Goal: Information Seeking & Learning: Learn about a topic

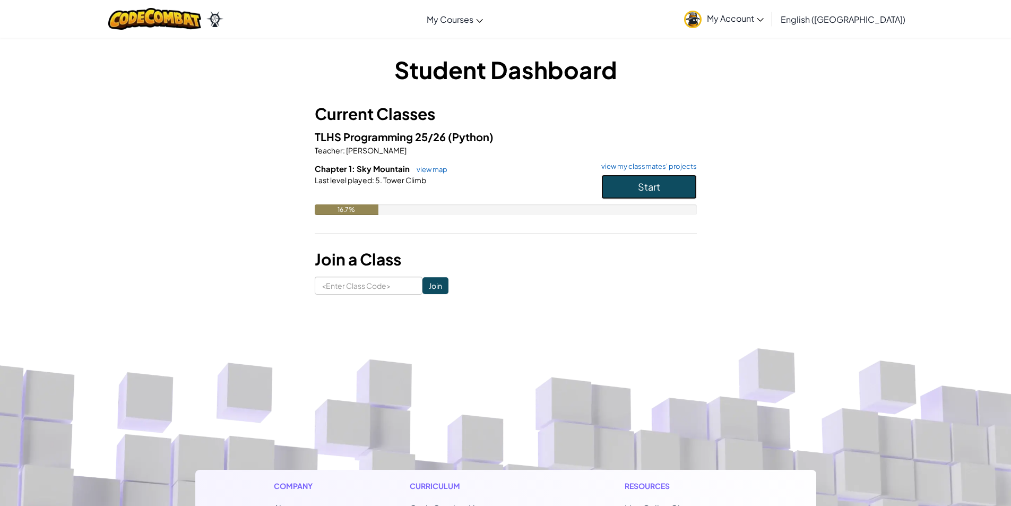
click at [680, 182] on button "Start" at bounding box center [648, 187] width 95 height 24
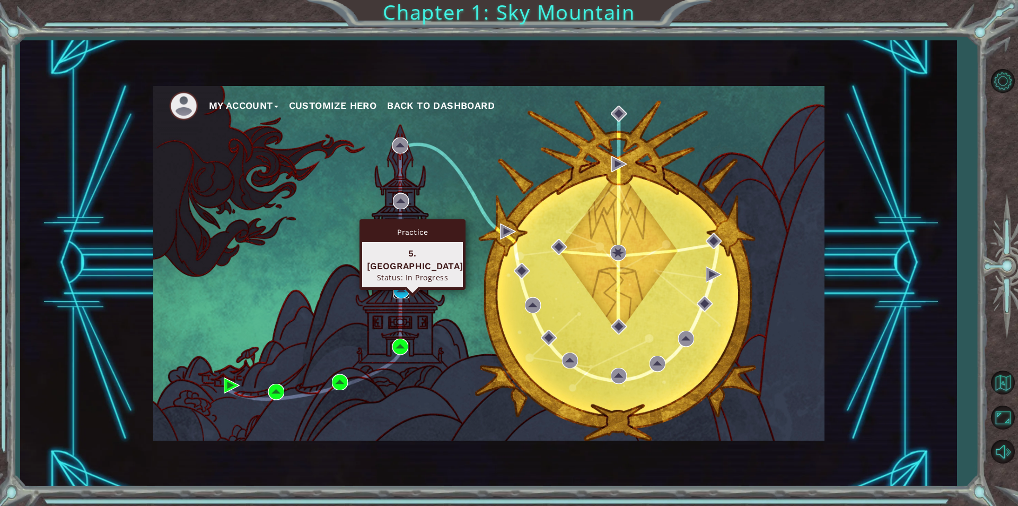
click at [401, 291] on img at bounding box center [402, 290] width 16 height 16
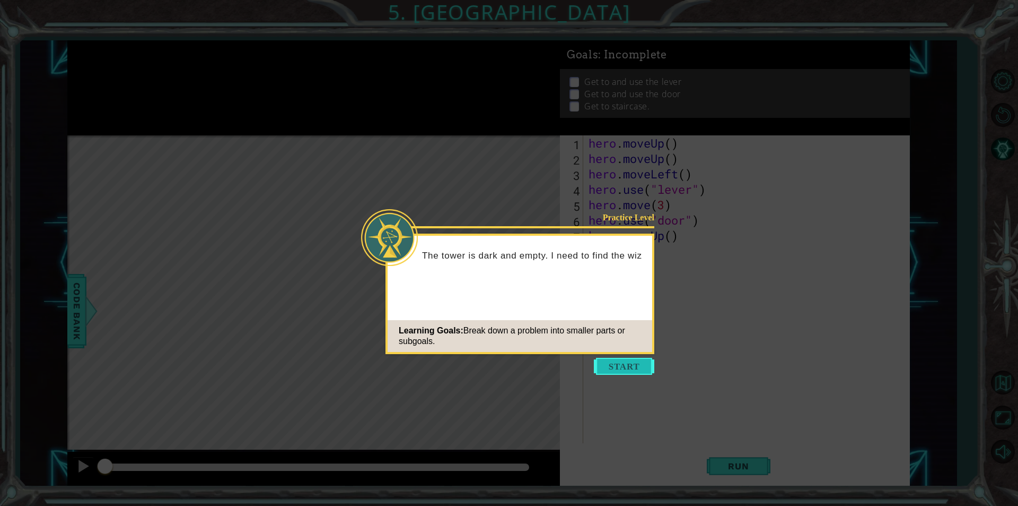
click at [625, 362] on button "Start" at bounding box center [624, 366] width 60 height 17
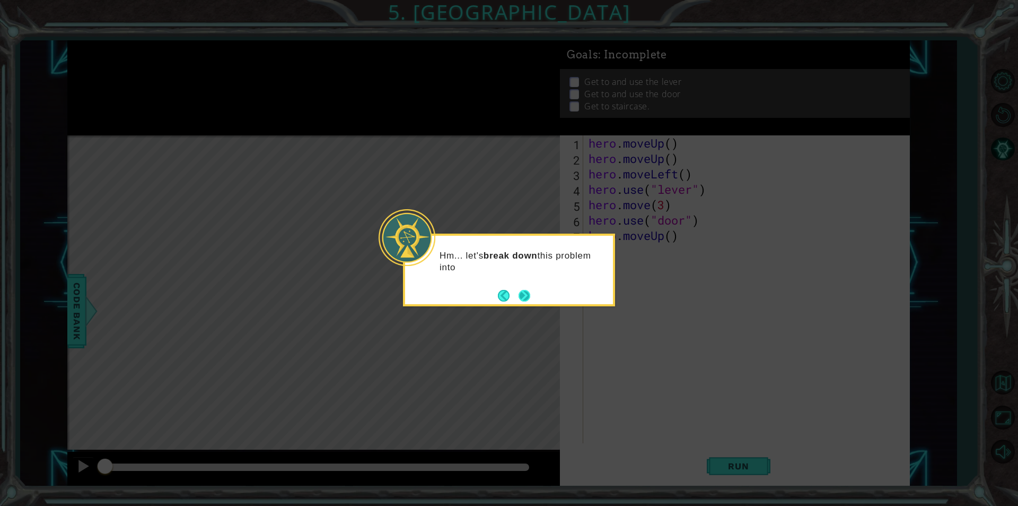
click at [522, 294] on button "Next" at bounding box center [525, 295] width 12 height 12
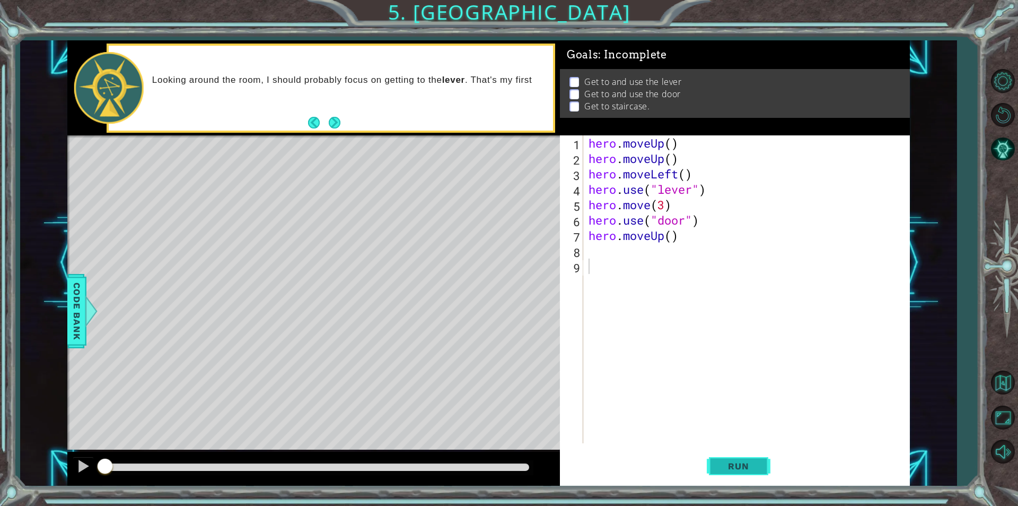
click at [755, 468] on span "Run" at bounding box center [739, 465] width 42 height 11
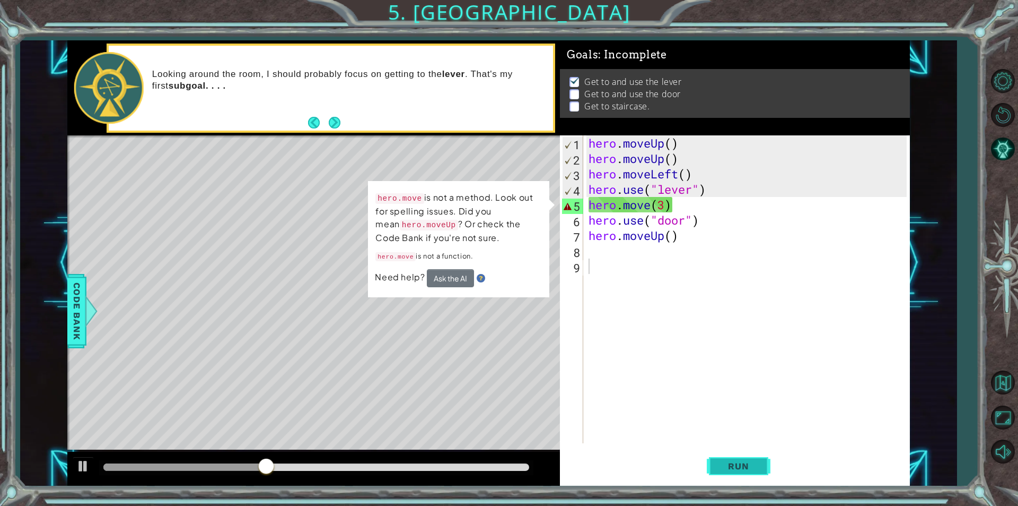
click at [745, 468] on span "Run" at bounding box center [739, 465] width 42 height 11
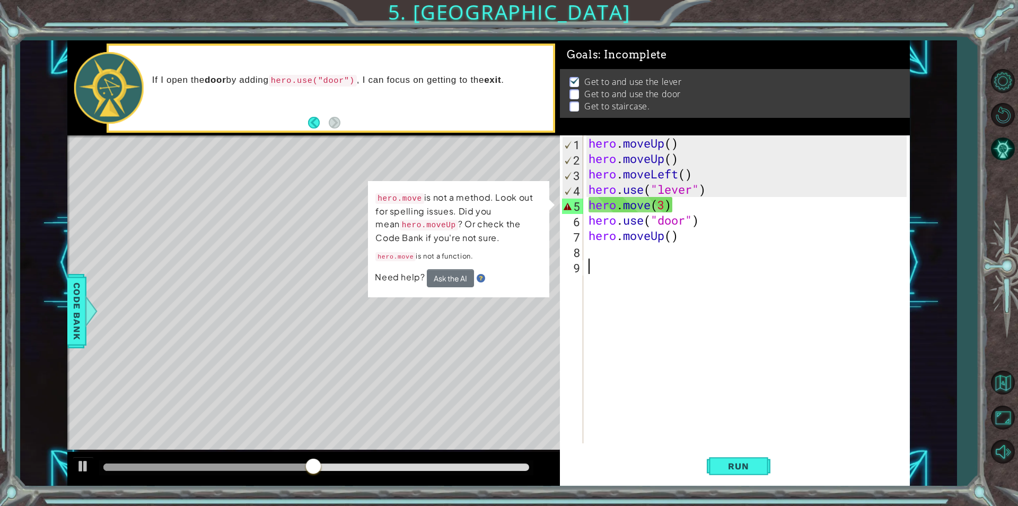
click at [679, 205] on div "hero . moveUp ( ) hero . moveUp ( ) hero . moveLeft ( ) hero . use ( "lever" ) …" at bounding box center [750, 304] width 326 height 338
click at [649, 207] on div "hero . moveUp ( ) hero . moveUp ( ) hero . moveLeft ( ) hero . use ( "lever" ) …" at bounding box center [750, 304] width 326 height 338
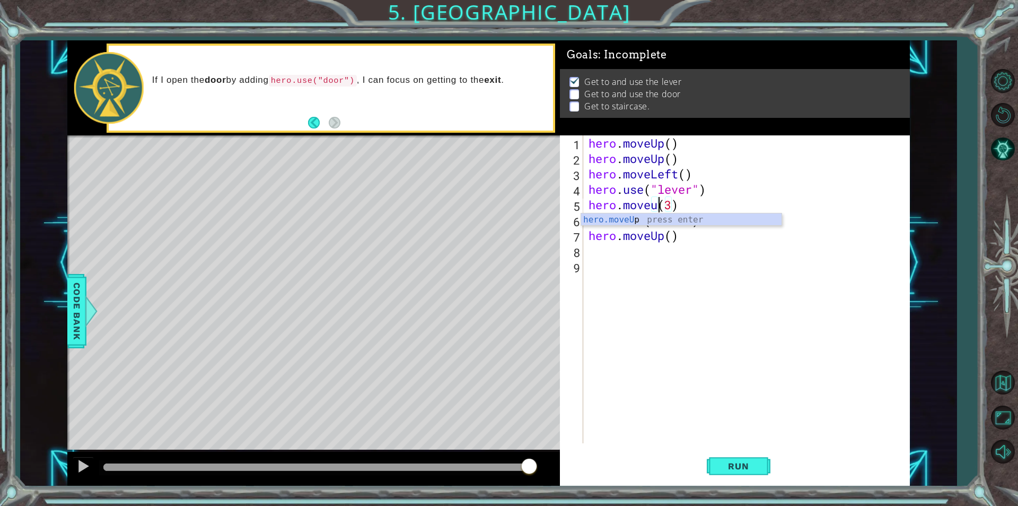
scroll to position [0, 3]
click at [752, 468] on span "Run" at bounding box center [739, 465] width 42 height 11
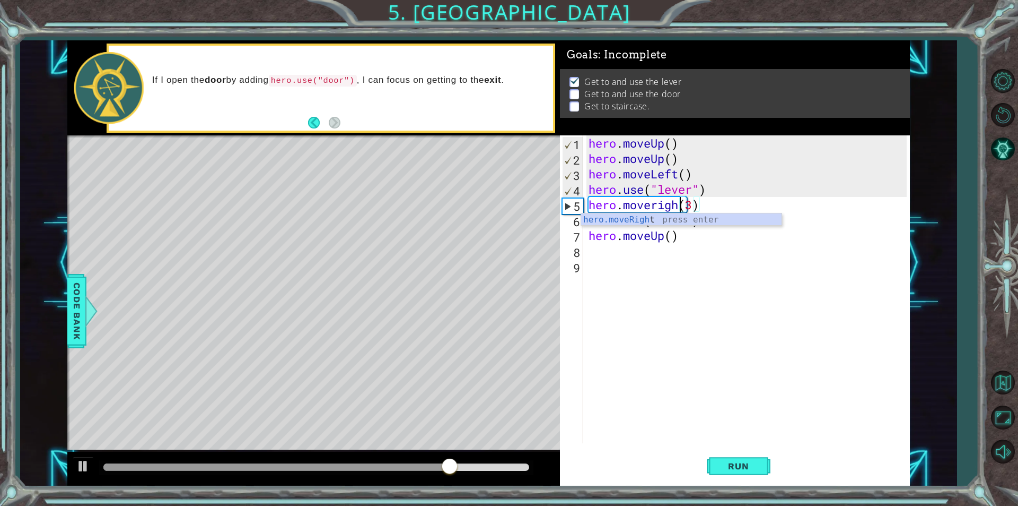
scroll to position [0, 4]
click at [661, 222] on div "hero.moveRight press enter" at bounding box center [681, 232] width 201 height 38
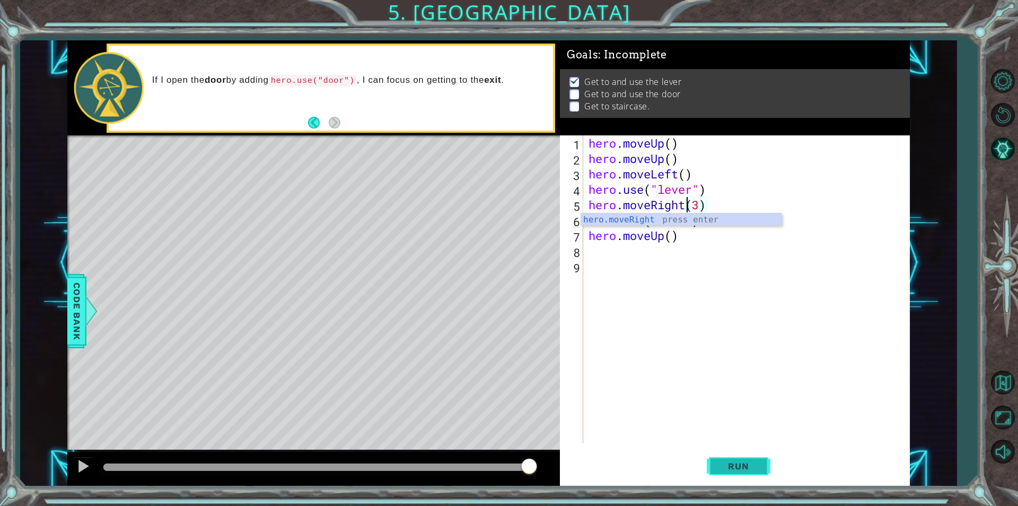
type textarea "hero.moveRight(3)"
click at [742, 469] on span "Run" at bounding box center [739, 465] width 42 height 11
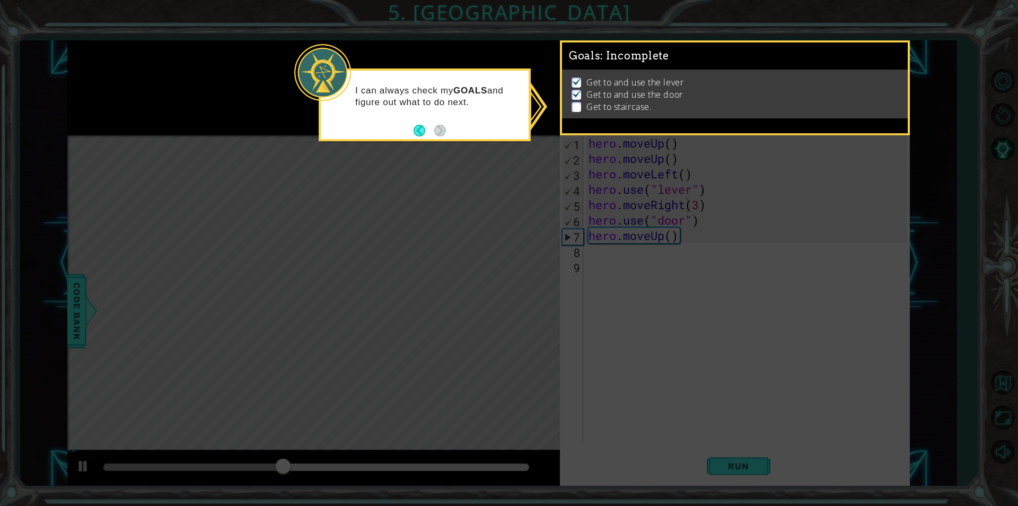
click at [447, 153] on icon at bounding box center [509, 253] width 1018 height 506
drag, startPoint x: 490, startPoint y: 48, endPoint x: 486, endPoint y: 56, distance: 9.1
click at [489, 53] on icon at bounding box center [509, 253] width 1018 height 506
click at [476, 156] on icon at bounding box center [509, 253] width 1018 height 506
click at [370, 30] on icon at bounding box center [509, 253] width 1018 height 506
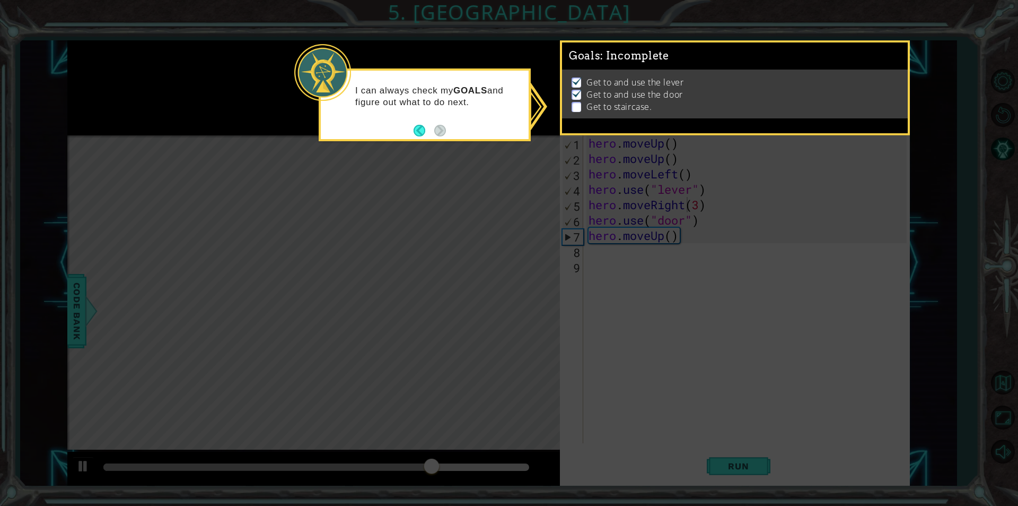
click at [370, 30] on icon at bounding box center [509, 253] width 1018 height 506
click at [371, 30] on icon at bounding box center [509, 253] width 1018 height 506
click at [614, 109] on p "Get to staircase." at bounding box center [619, 107] width 65 height 12
click at [575, 102] on p at bounding box center [577, 107] width 10 height 10
click at [413, 128] on div "I can always check my GOALS and figure out what to do next." at bounding box center [425, 104] width 212 height 73
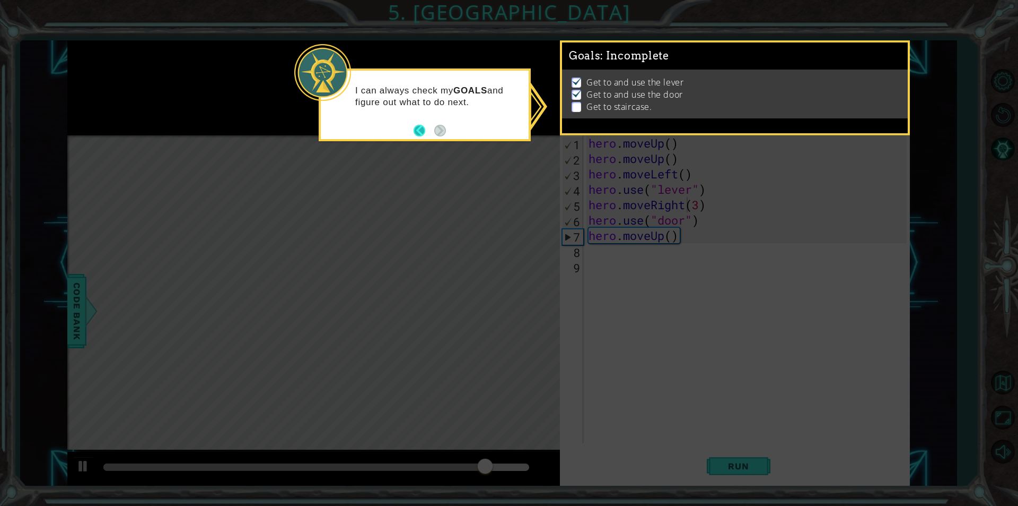
click at [425, 127] on button "Back" at bounding box center [424, 131] width 21 height 12
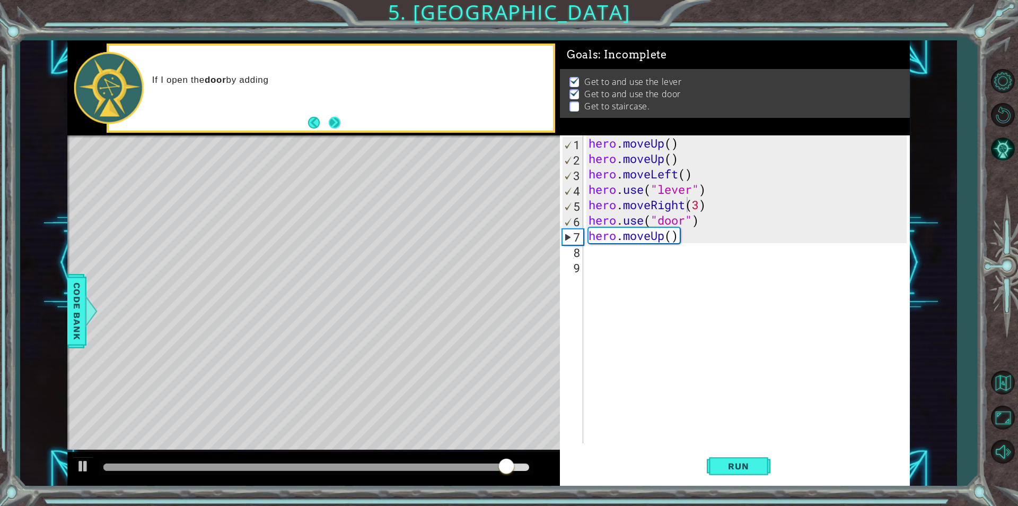
click at [329, 121] on button "Next" at bounding box center [335, 123] width 12 height 12
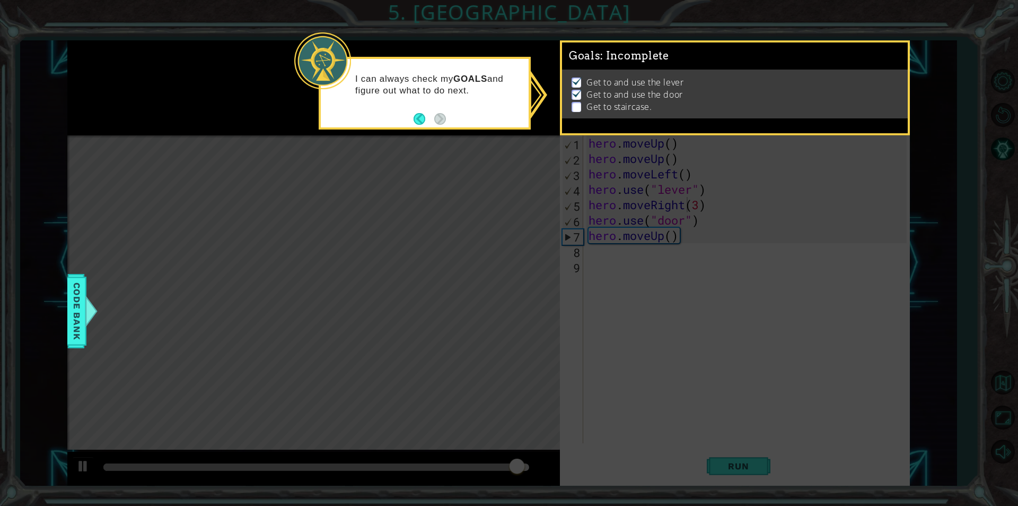
click at [367, 152] on icon at bounding box center [509, 253] width 1018 height 506
click at [618, 250] on icon at bounding box center [509, 253] width 1018 height 506
drag, startPoint x: 625, startPoint y: 251, endPoint x: 630, endPoint y: 308, distance: 57.5
drag, startPoint x: 630, startPoint y: 308, endPoint x: 660, endPoint y: 311, distance: 29.8
drag, startPoint x: 660, startPoint y: 311, endPoint x: 612, endPoint y: 319, distance: 48.4
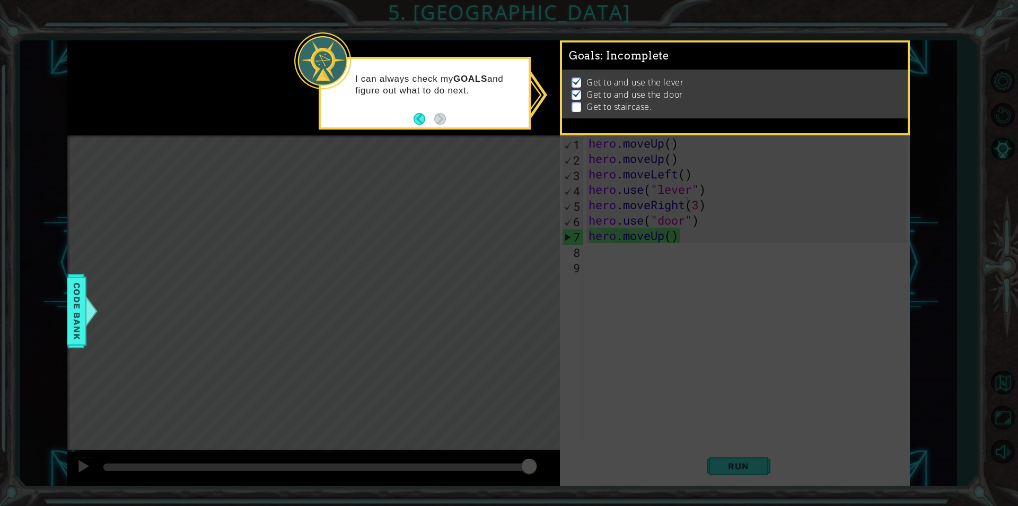
click at [612, 319] on icon at bounding box center [509, 253] width 1018 height 506
click at [325, 38] on div at bounding box center [322, 60] width 57 height 57
click at [402, 54] on icon at bounding box center [509, 253] width 1018 height 506
click at [420, 121] on button "Back" at bounding box center [424, 119] width 21 height 12
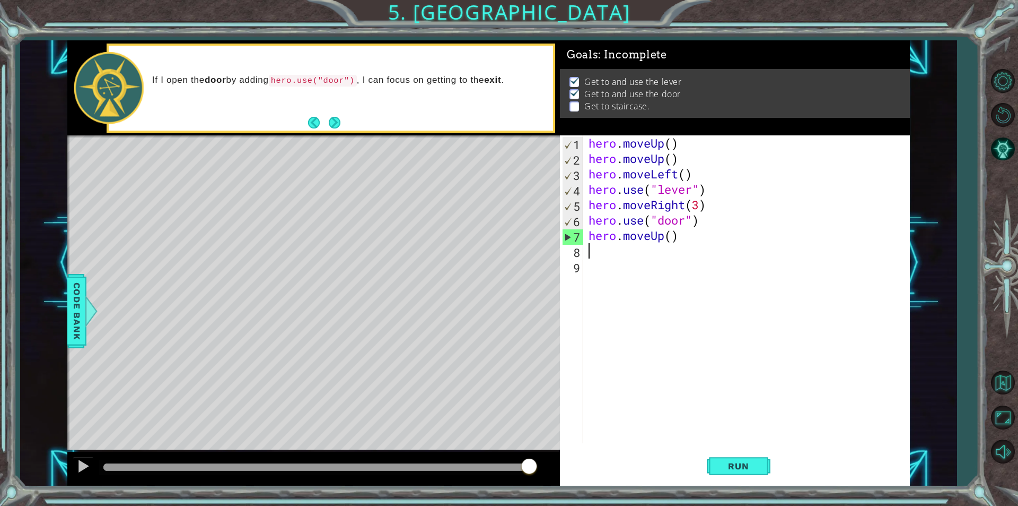
click at [594, 255] on div "hero . moveUp ( ) hero . moveUp ( ) hero . moveLeft ( ) hero . use ( "lever" ) …" at bounding box center [750, 304] width 326 height 338
click at [673, 237] on div "hero . moveUp ( ) hero . moveUp ( ) hero . moveLeft ( ) hero . use ( "lever" ) …" at bounding box center [750, 304] width 326 height 338
type textarea "hero.moveUp(2)"
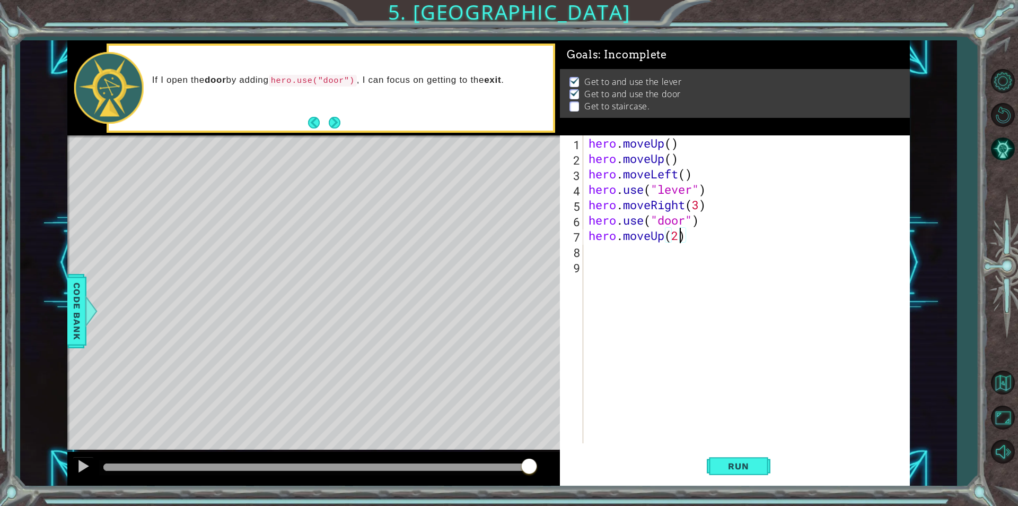
click at [615, 249] on div "hero . moveUp ( ) hero . moveUp ( ) hero . moveLeft ( ) hero . use ( "lever" ) …" at bounding box center [750, 304] width 326 height 338
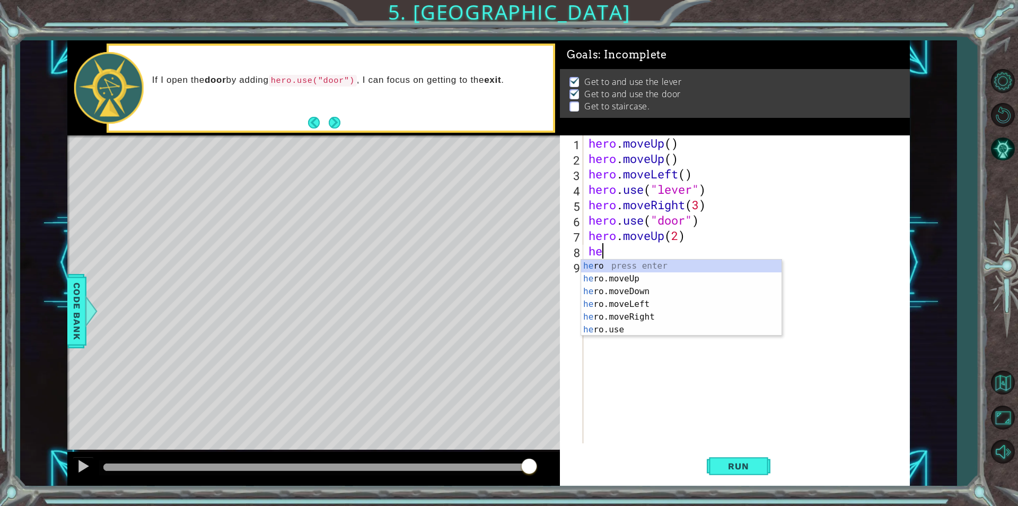
type textarea "her"
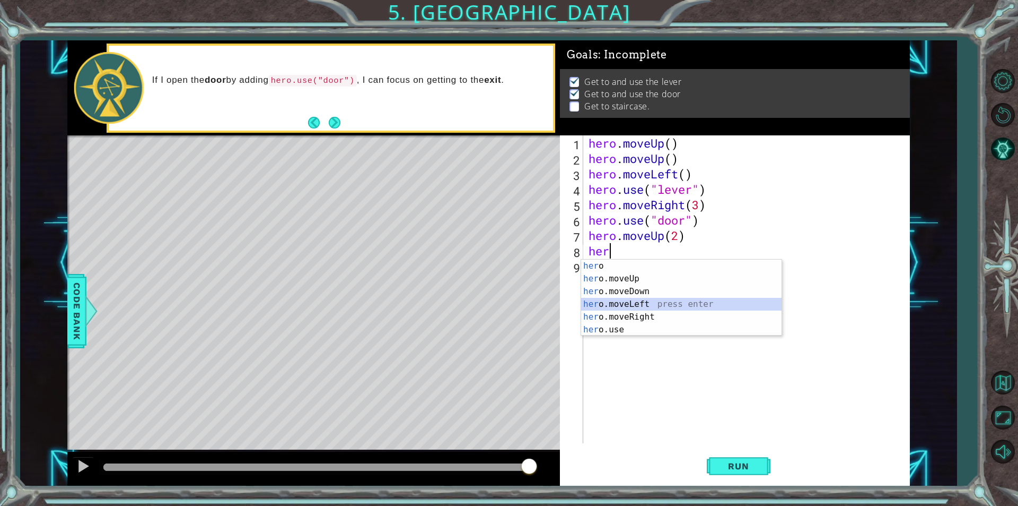
click at [629, 302] on div "her o press enter her o.moveUp press enter her o.moveDown press enter her o.mov…" at bounding box center [681, 310] width 201 height 102
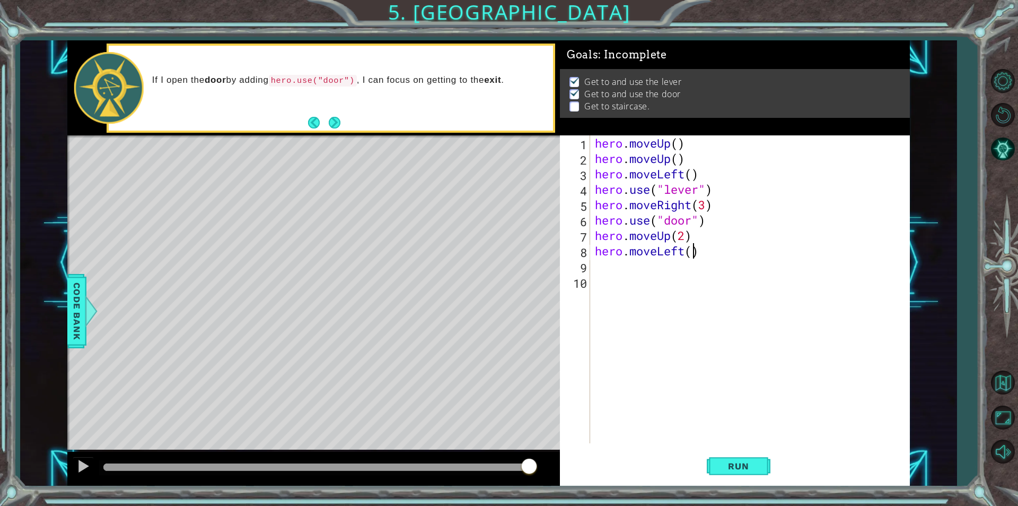
click at [692, 254] on div "hero . moveUp ( ) hero . moveUp ( ) hero . moveLeft ( ) hero . use ( "lever" ) …" at bounding box center [752, 304] width 319 height 338
type textarea "hero.moveLeft(3)"
click at [667, 273] on div "hero . moveUp ( ) hero . moveUp ( ) hero . moveLeft ( ) hero . use ( "lever" ) …" at bounding box center [752, 304] width 319 height 338
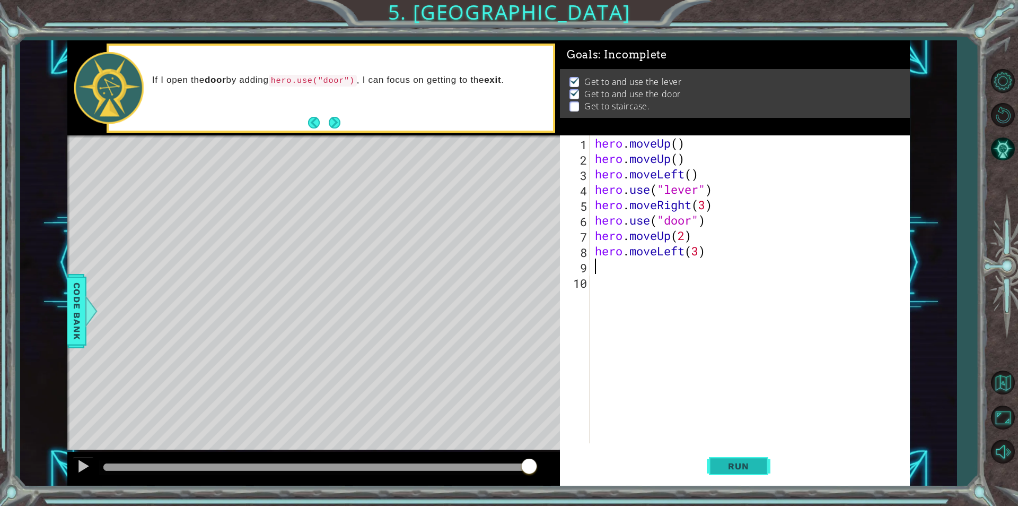
click at [730, 469] on span "Run" at bounding box center [739, 465] width 42 height 11
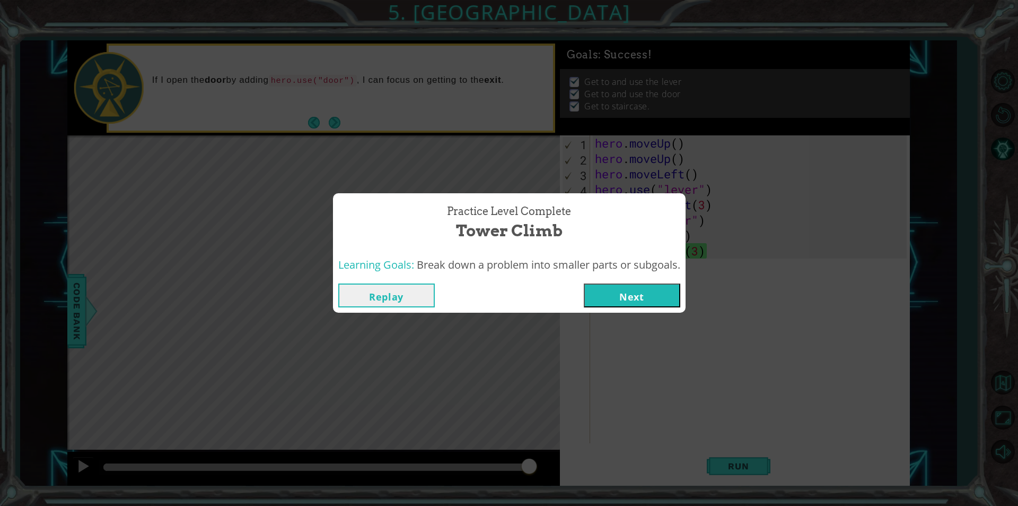
click at [637, 295] on button "Next" at bounding box center [632, 295] width 97 height 24
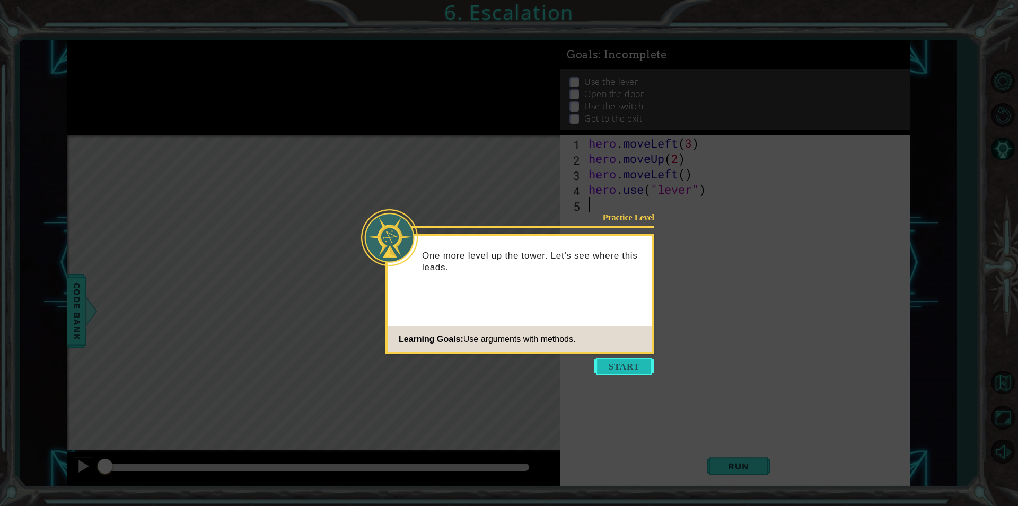
click at [609, 369] on button "Start" at bounding box center [624, 366] width 60 height 17
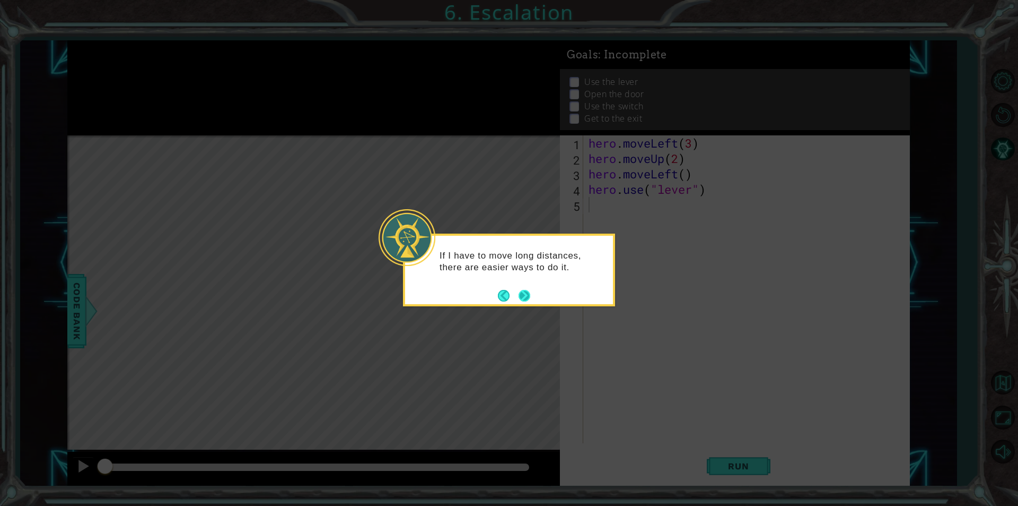
click at [527, 298] on button "Next" at bounding box center [525, 295] width 12 height 12
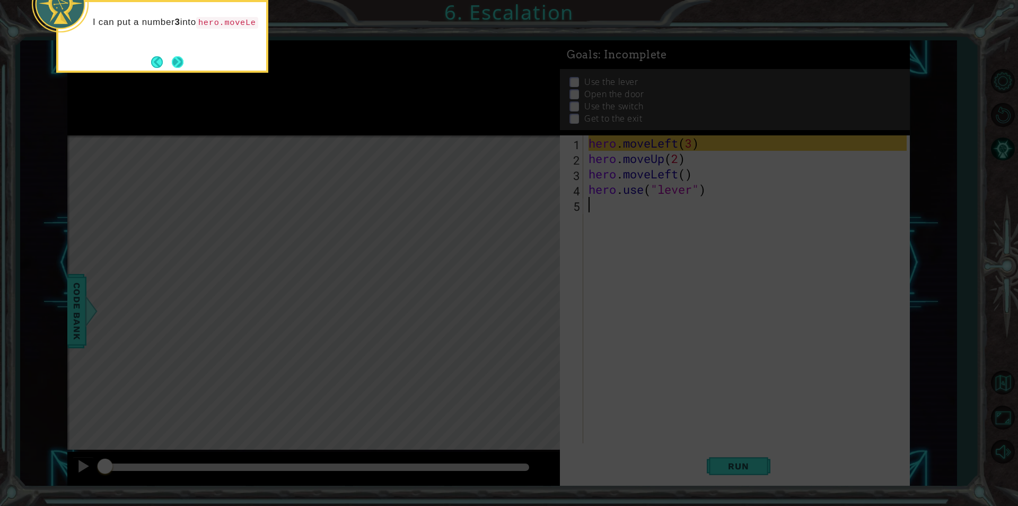
click at [180, 59] on button "Next" at bounding box center [177, 62] width 12 height 12
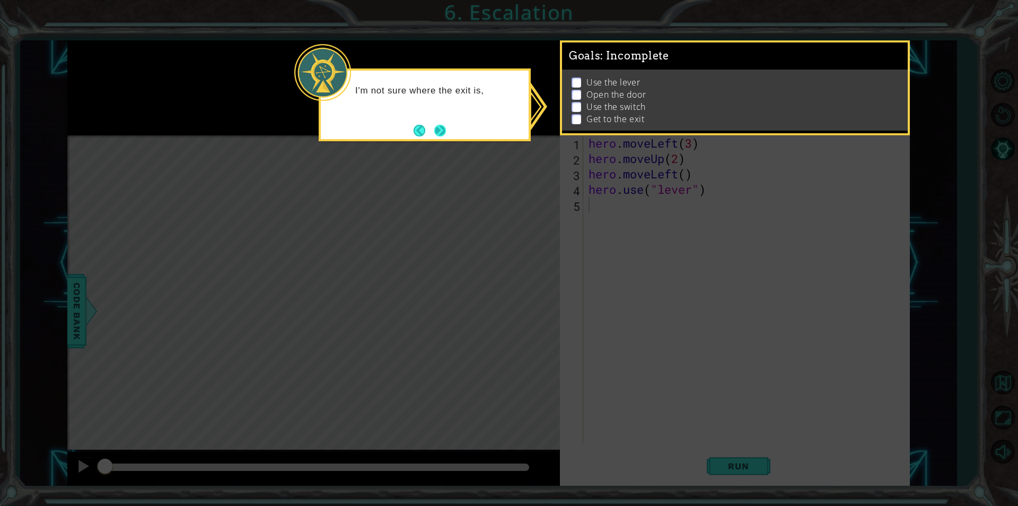
click at [447, 126] on button "Next" at bounding box center [440, 130] width 12 height 12
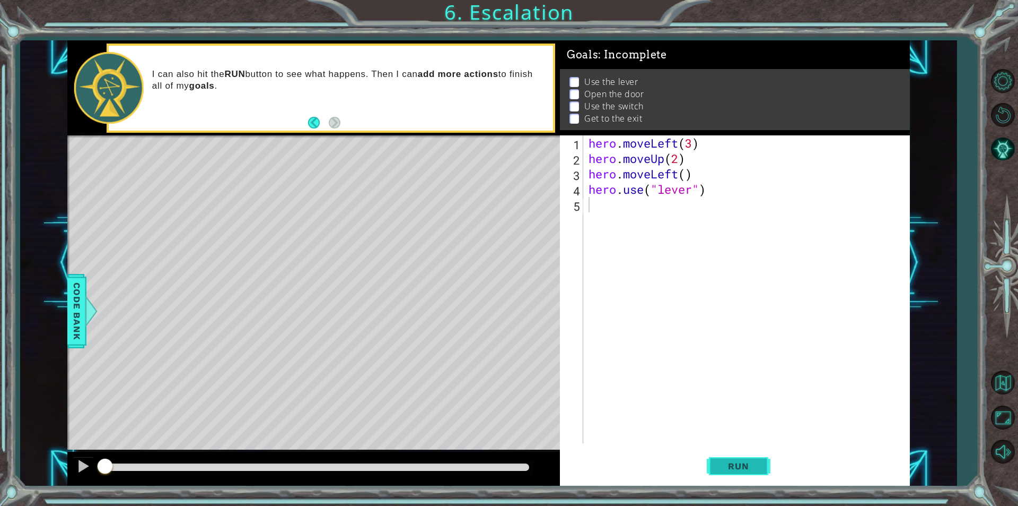
click at [735, 463] on span "Run" at bounding box center [739, 465] width 42 height 11
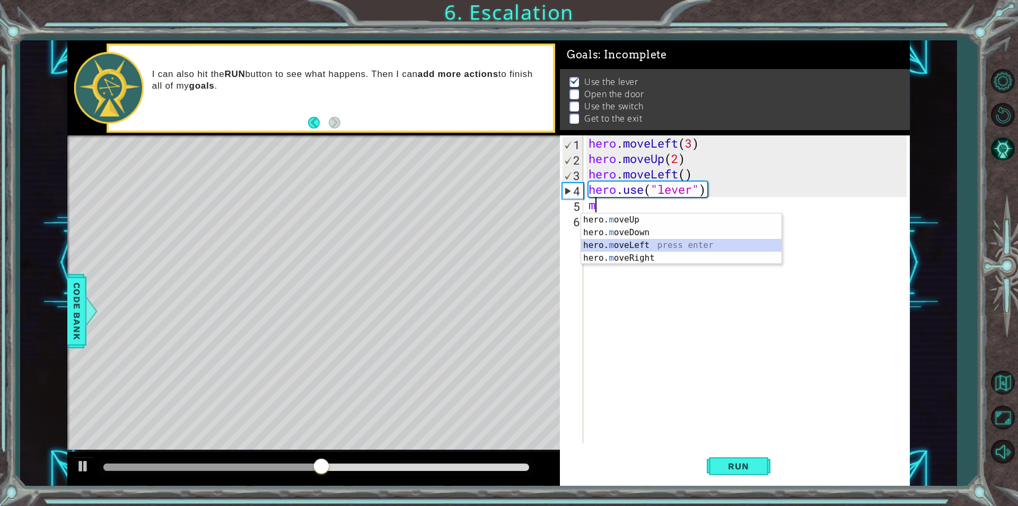
drag, startPoint x: 637, startPoint y: 242, endPoint x: 644, endPoint y: 239, distance: 7.9
click at [638, 241] on div "hero. m oveUp press enter hero. m oveDown press enter hero. m oveLeft press ent…" at bounding box center [681, 251] width 201 height 76
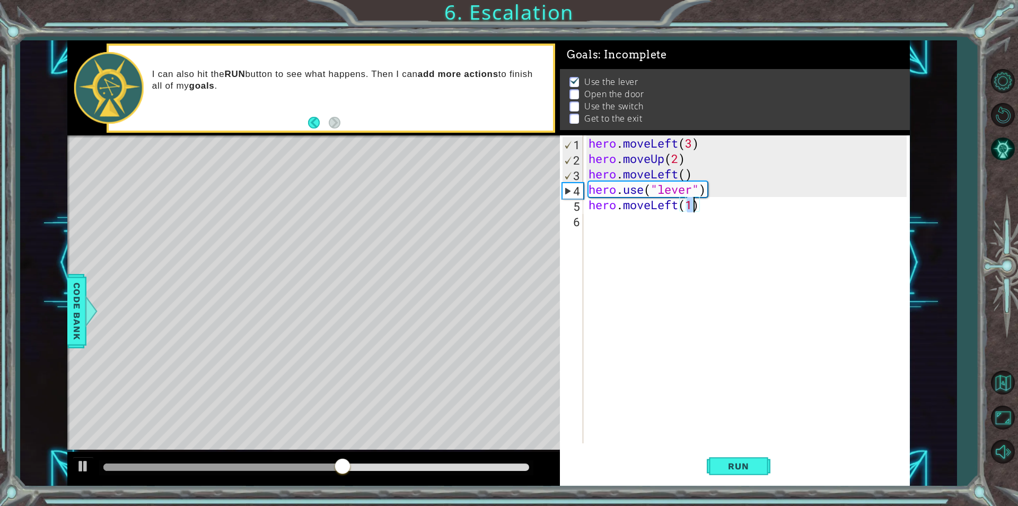
scroll to position [0, 4]
click at [738, 461] on span "Run" at bounding box center [739, 465] width 42 height 11
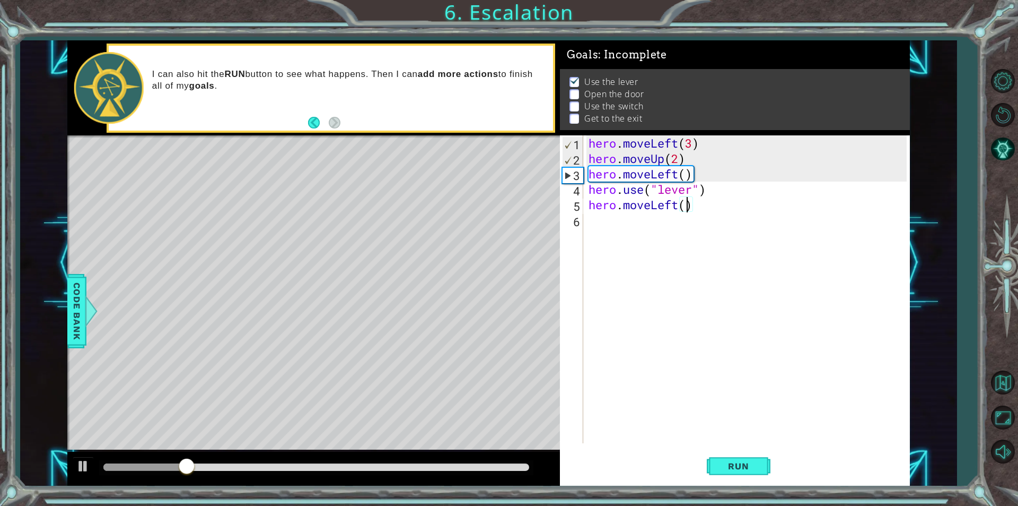
type textarea "hero.moveLeft(1)"
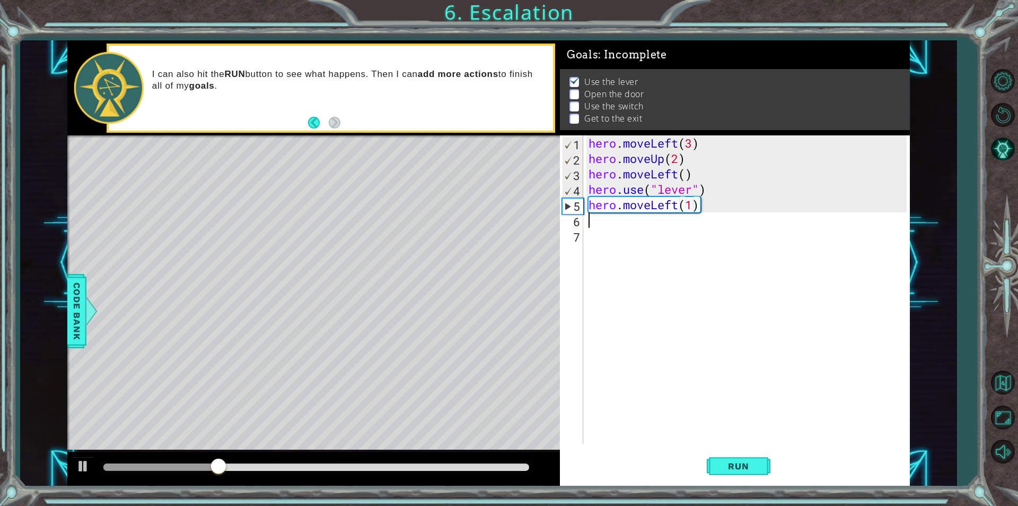
scroll to position [0, 0]
click at [743, 465] on span "Run" at bounding box center [739, 465] width 42 height 11
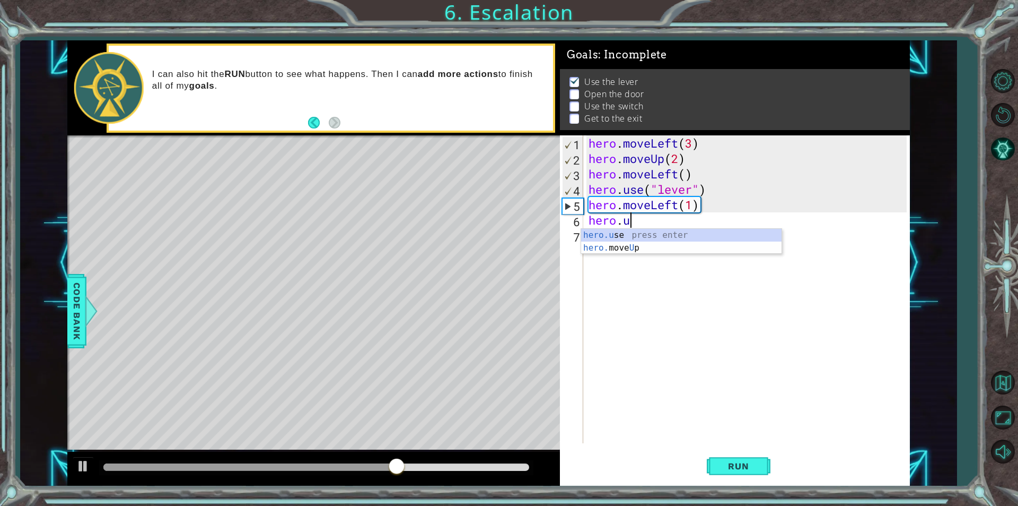
scroll to position [0, 2]
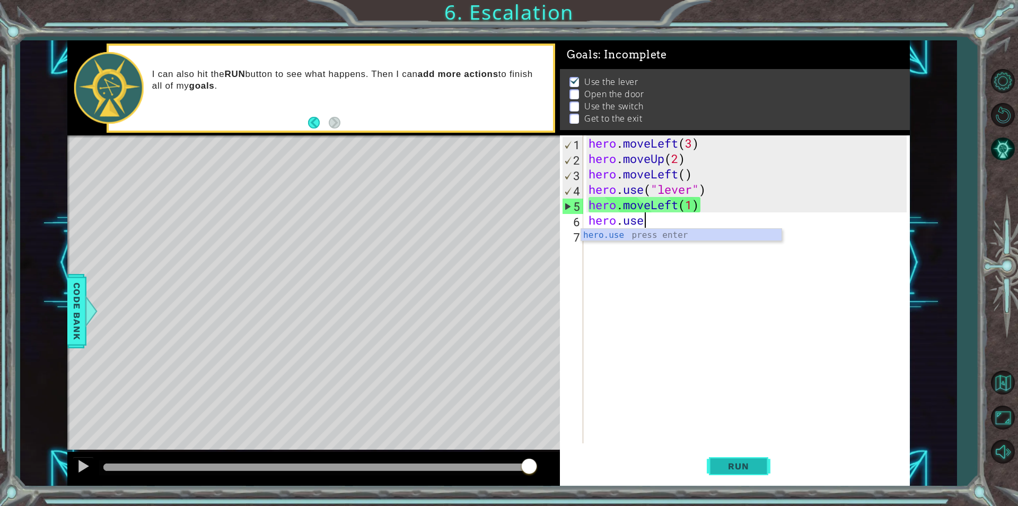
click at [719, 467] on span "Run" at bounding box center [739, 465] width 42 height 11
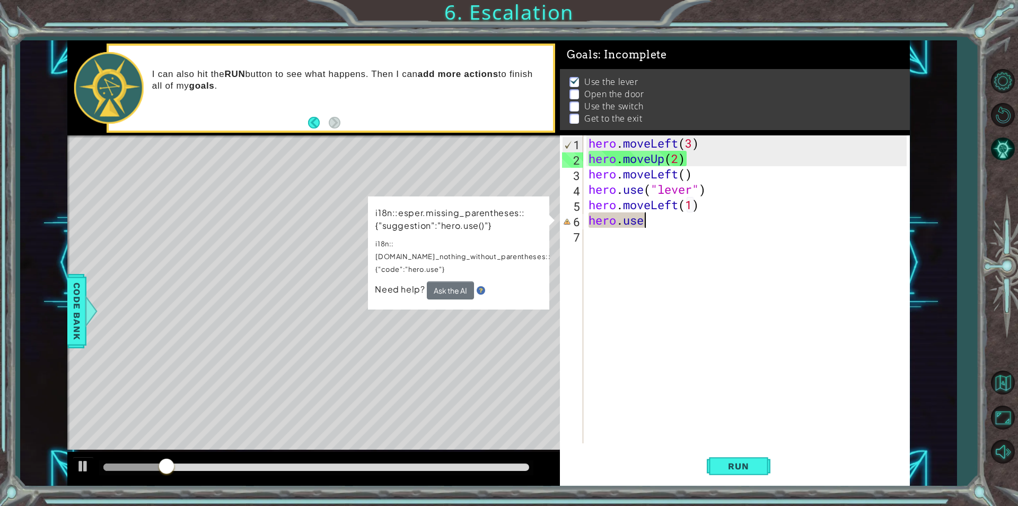
click at [659, 221] on div "hero . moveLeft ( 3 ) hero . moveUp ( 2 ) hero . moveLeft ( ) hero . use ( "lev…" at bounding box center [750, 304] width 326 height 338
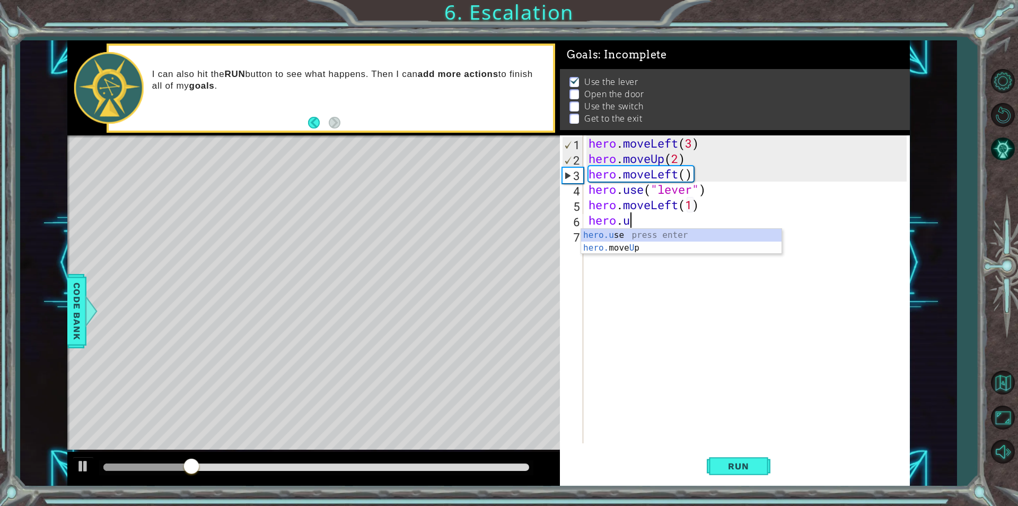
scroll to position [0, 1]
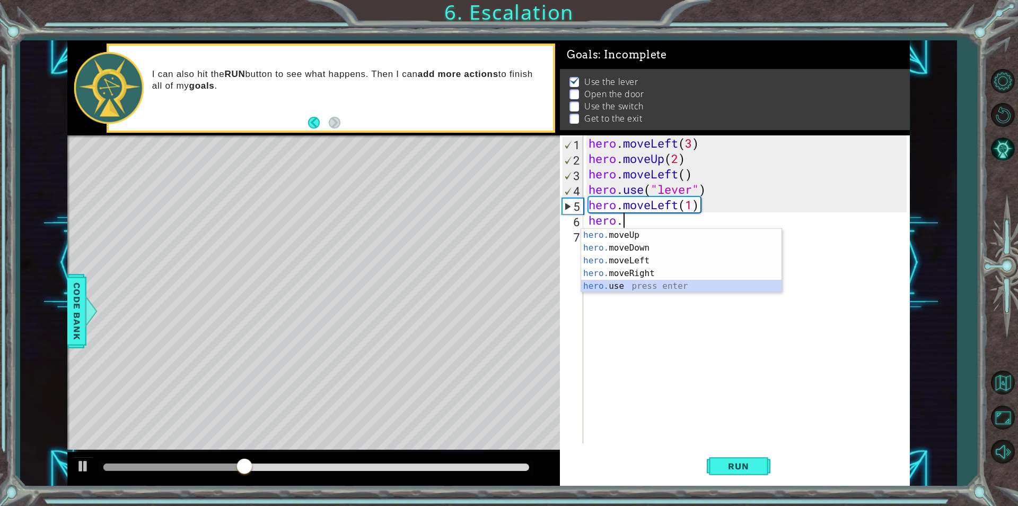
click at [651, 282] on div "hero. moveUp press enter hero. moveDown press enter hero. moveLeft press enter …" at bounding box center [681, 273] width 201 height 89
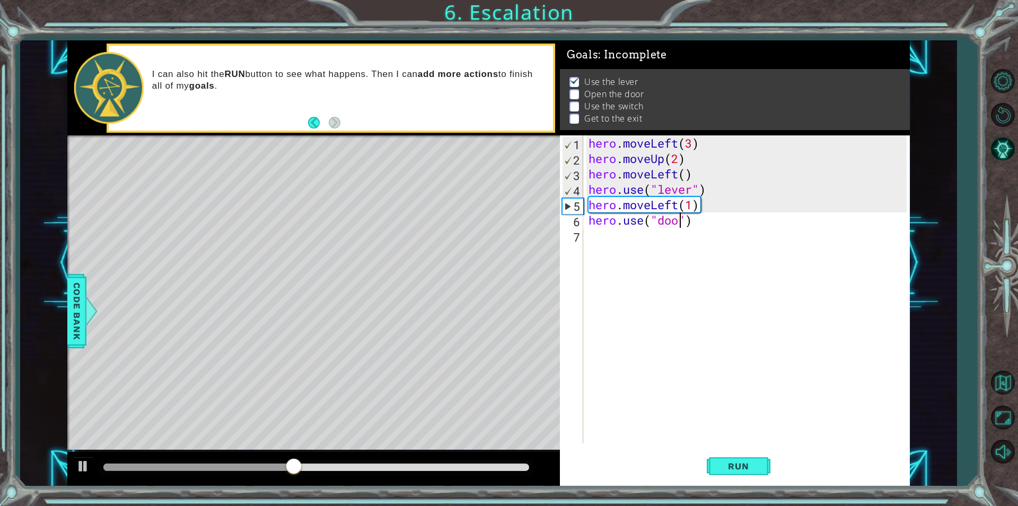
scroll to position [0, 4]
type textarea "hero.use("door")"
click at [744, 469] on span "Run" at bounding box center [739, 465] width 42 height 11
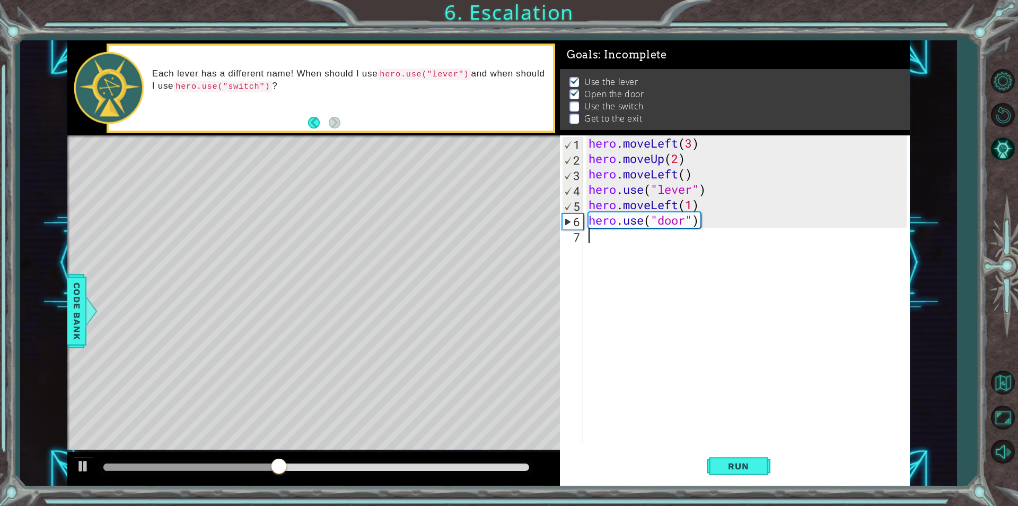
click at [591, 237] on div "hero . moveLeft ( 3 ) hero . moveUp ( 2 ) hero . moveLeft ( ) hero . use ( "lev…" at bounding box center [750, 304] width 326 height 338
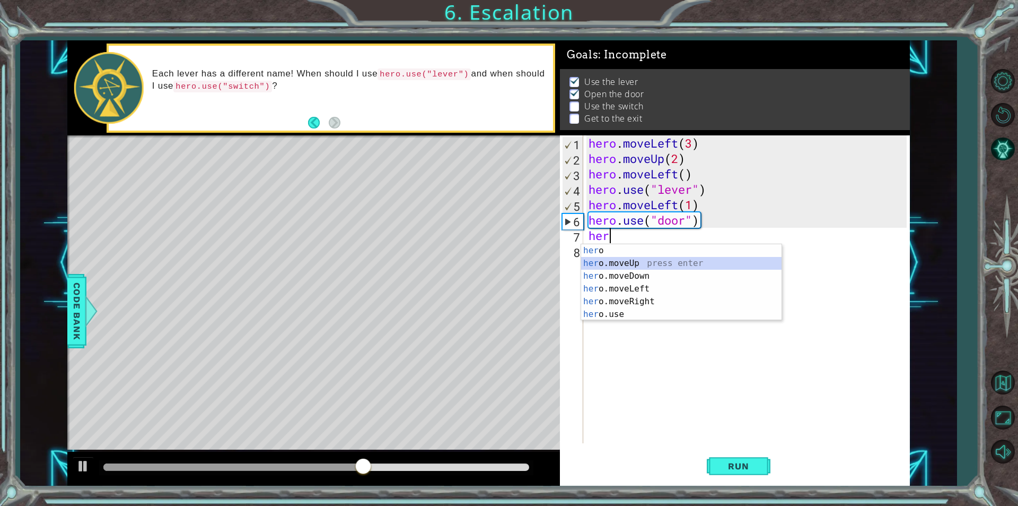
click at [638, 265] on div "her o press enter her o.moveUp press enter her o.moveDown press enter her o.mov…" at bounding box center [681, 295] width 201 height 102
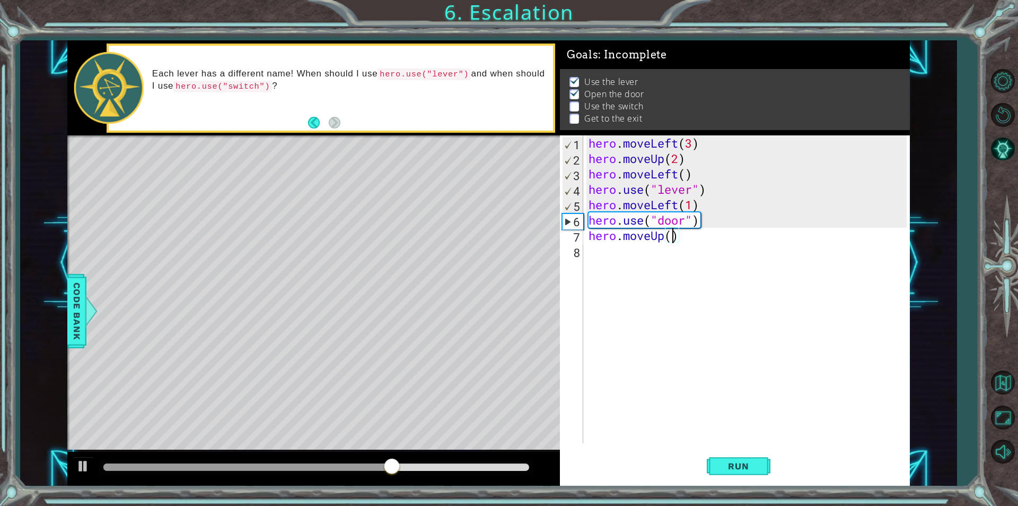
type textarea "hero.moveUp(3)"
click at [728, 465] on span "Run" at bounding box center [739, 465] width 42 height 11
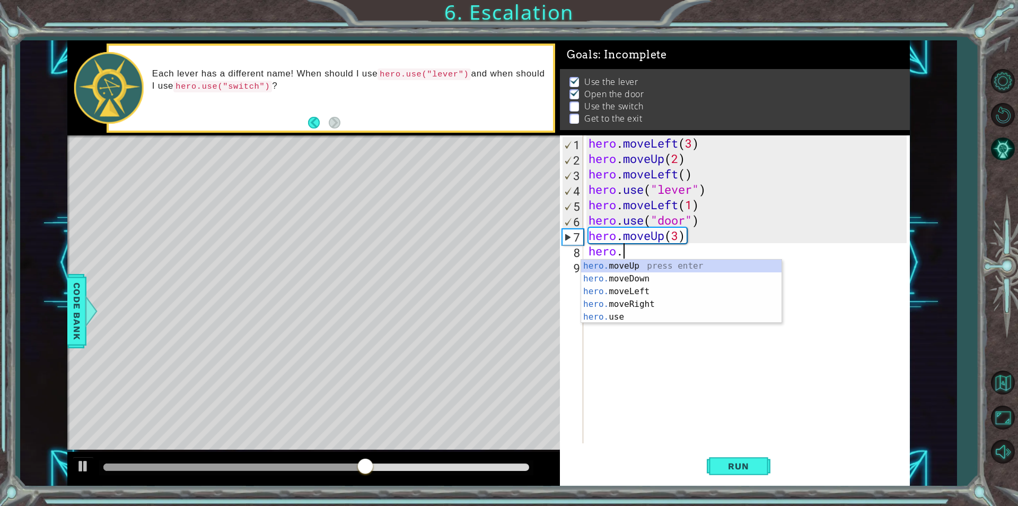
scroll to position [0, 1]
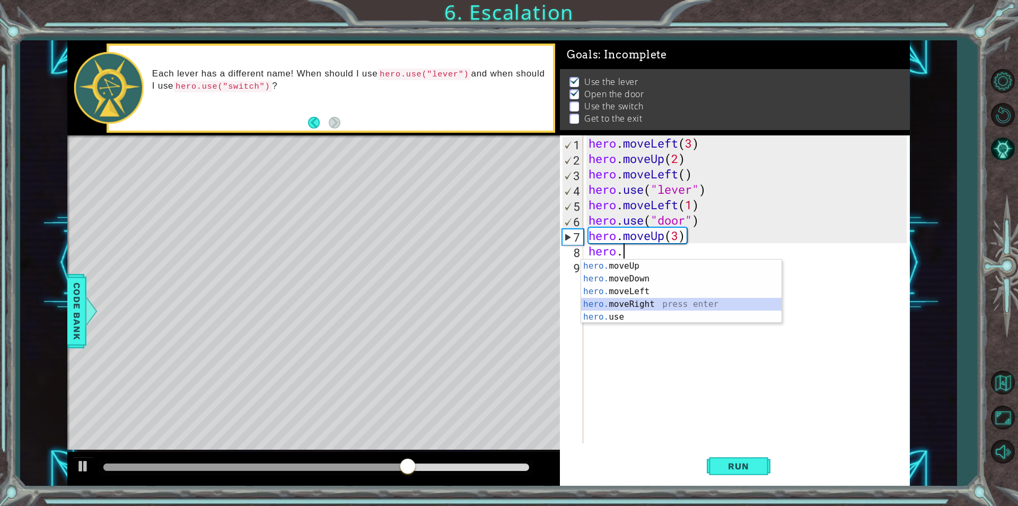
click at [600, 302] on div "hero. moveUp press enter hero. moveDown press enter hero. moveLeft press enter …" at bounding box center [681, 303] width 201 height 89
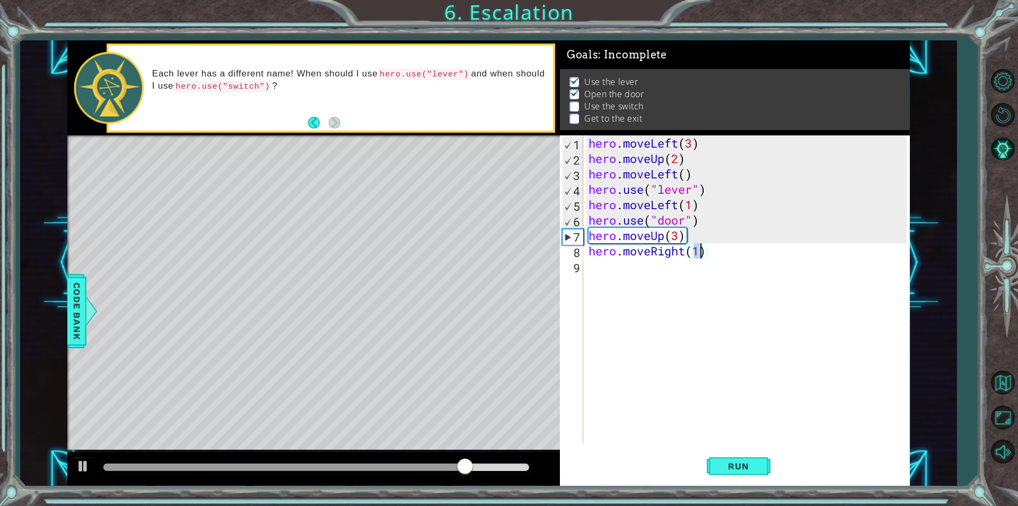
scroll to position [0, 5]
click at [741, 458] on button "Run" at bounding box center [739, 465] width 64 height 35
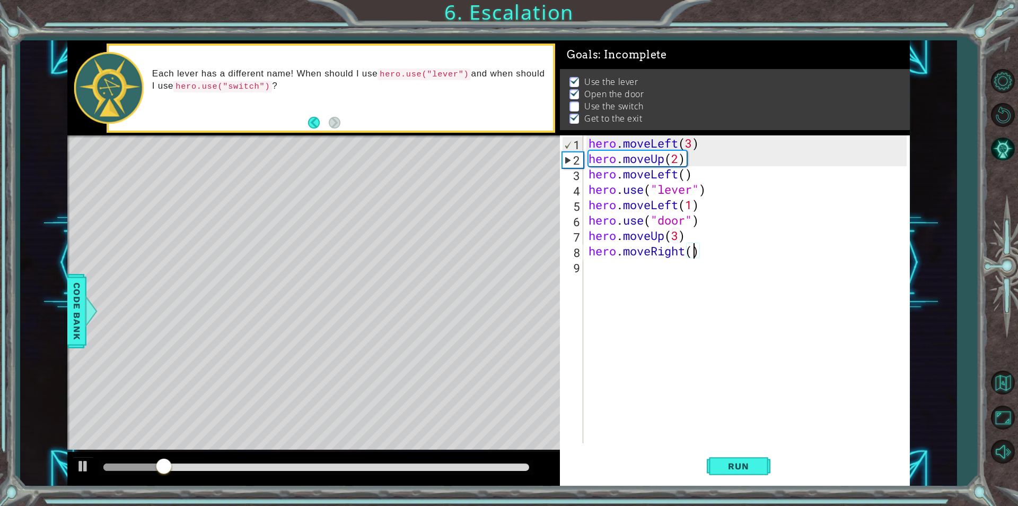
type textarea "hero.moveRight(3)"
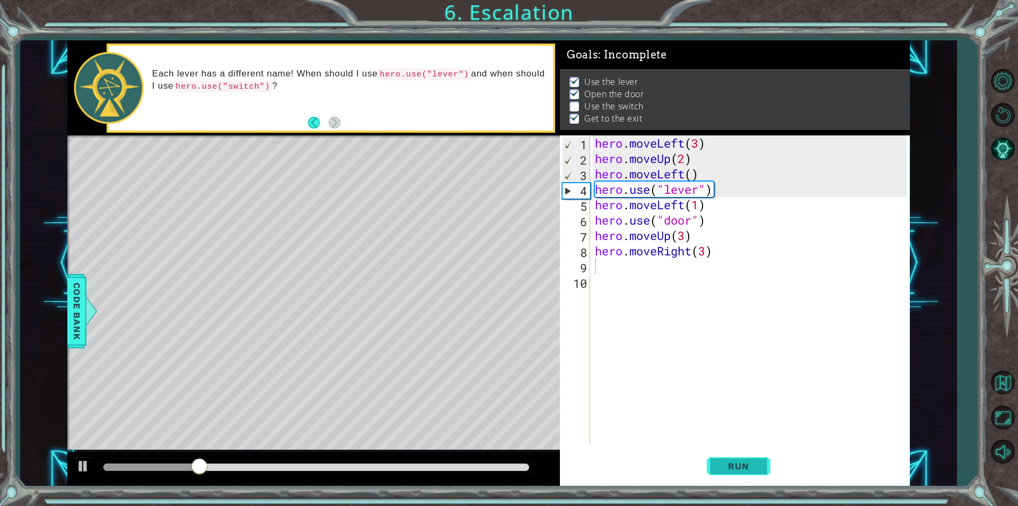
click at [720, 464] on span "Run" at bounding box center [739, 465] width 42 height 11
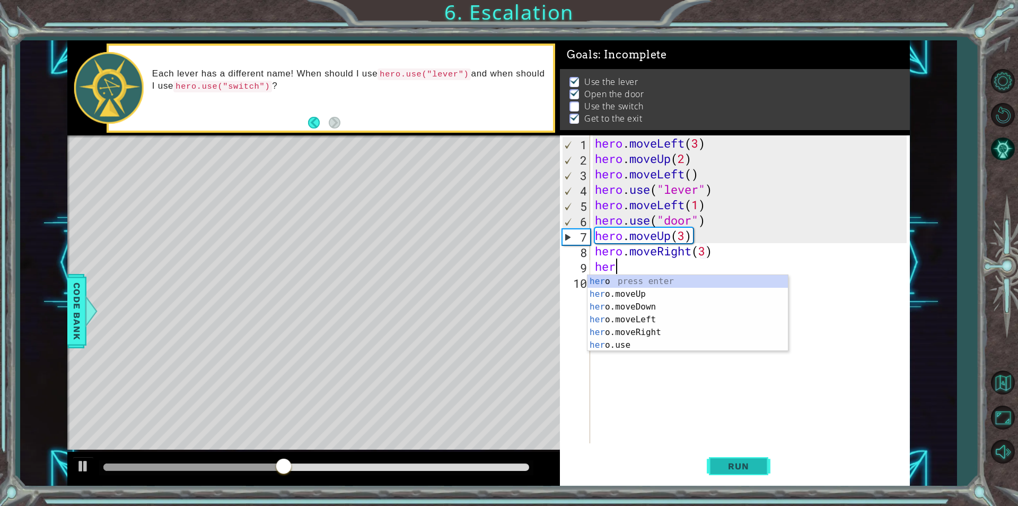
scroll to position [0, 1]
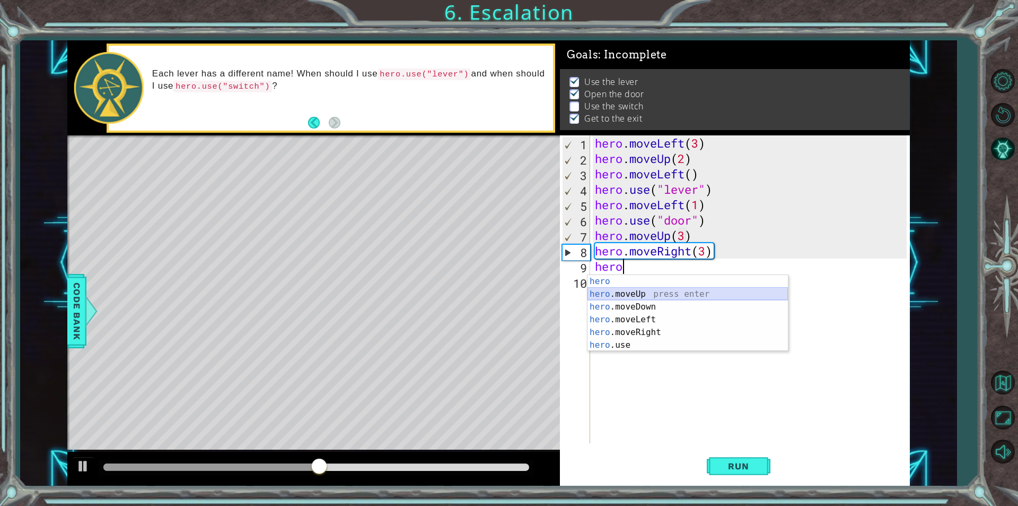
click at [611, 291] on div "hero press enter hero .moveUp press enter hero .moveDown press enter hero .move…" at bounding box center [688, 326] width 201 height 102
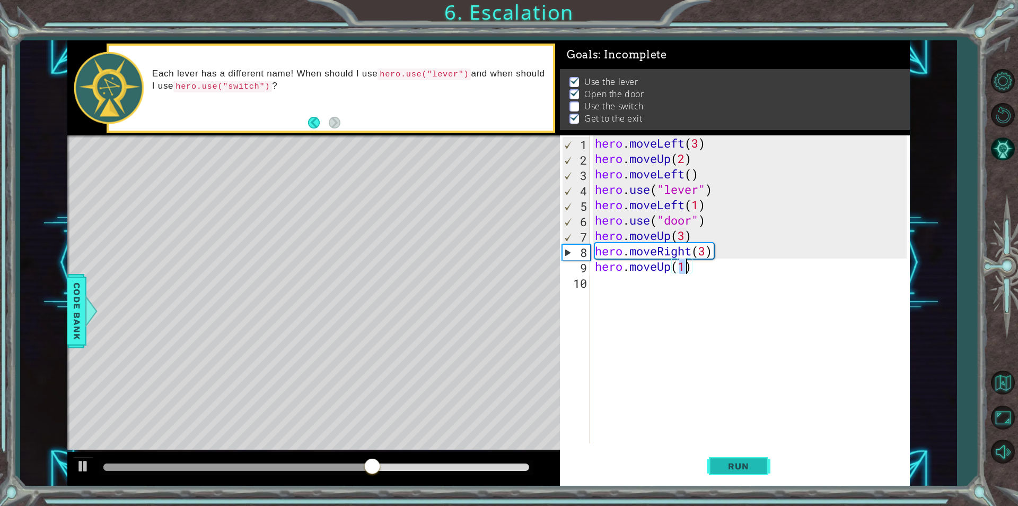
click at [725, 467] on span "Run" at bounding box center [739, 465] width 42 height 11
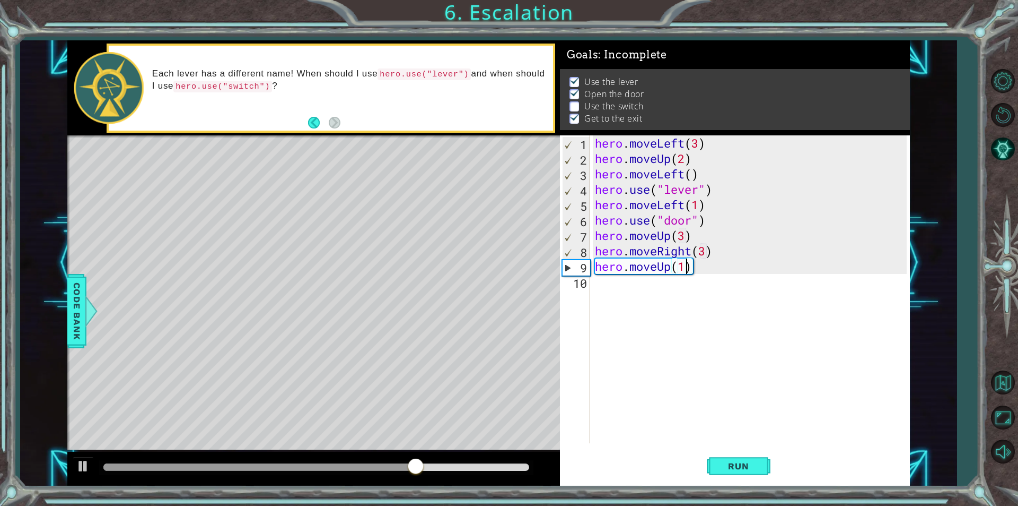
click at [692, 239] on div "hero . moveLeft ( 3 ) hero . moveUp ( 2 ) hero . moveLeft ( ) hero . use ( "lev…" at bounding box center [752, 304] width 319 height 338
type textarea "hero.moveUp(3)"
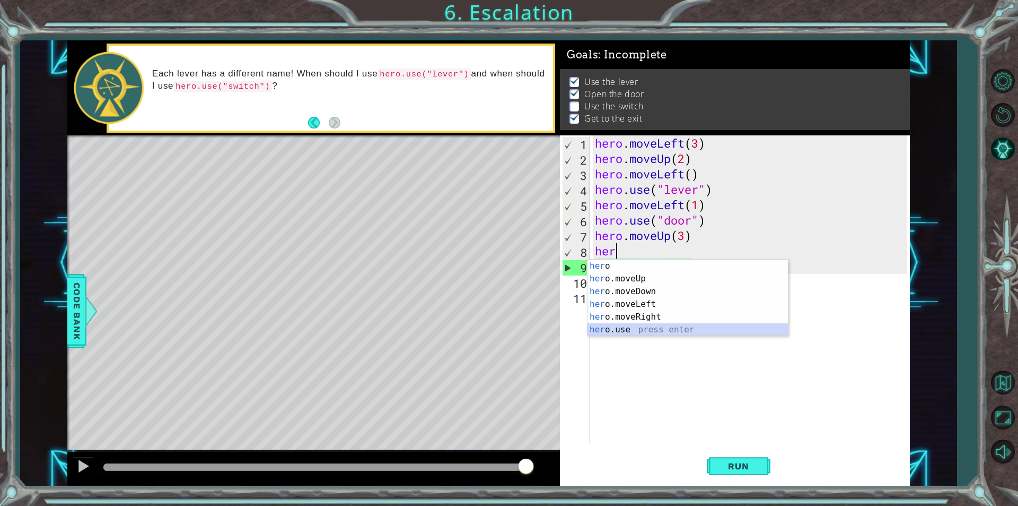
click at [630, 334] on div "her o press enter her o.moveUp press enter her o.moveDown press enter her o.mov…" at bounding box center [688, 310] width 201 height 102
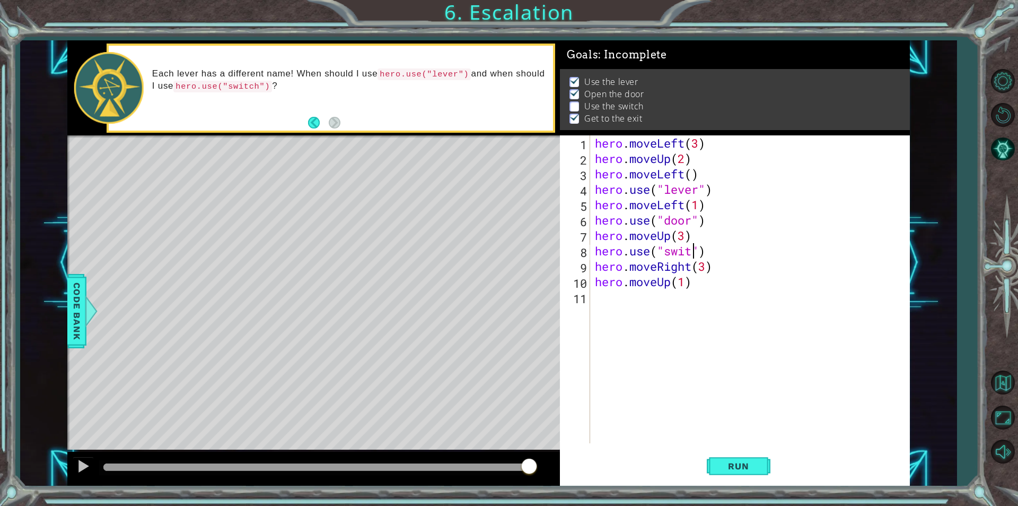
scroll to position [0, 5]
type textarea "hero.use("switch")"
click at [722, 459] on button "Run" at bounding box center [739, 465] width 64 height 35
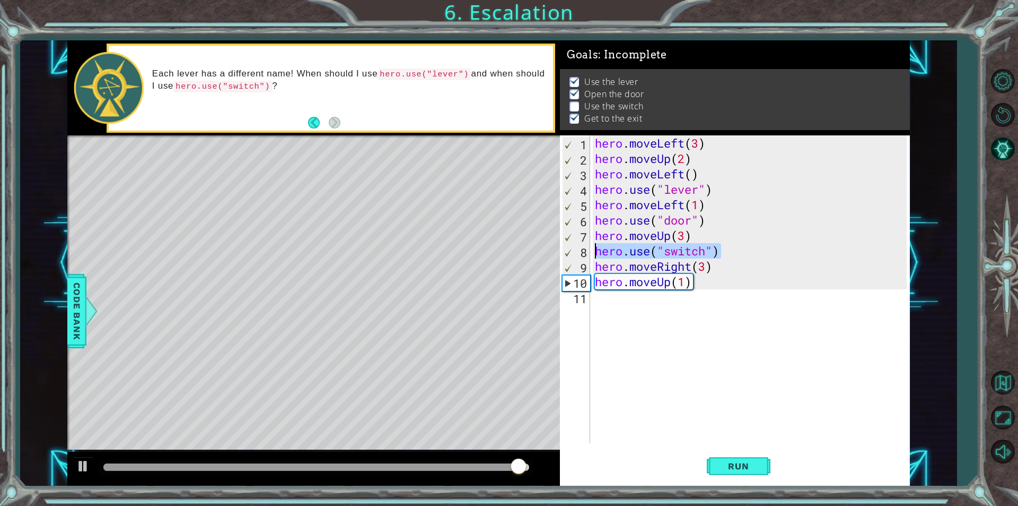
drag, startPoint x: 721, startPoint y: 250, endPoint x: 596, endPoint y: 247, distance: 125.8
click at [592, 252] on div "hero.use("switch") 1 2 3 4 5 6 7 8 9 10 11 hero . moveLeft ( 3 ) hero . moveUp …" at bounding box center [733, 289] width 347 height 308
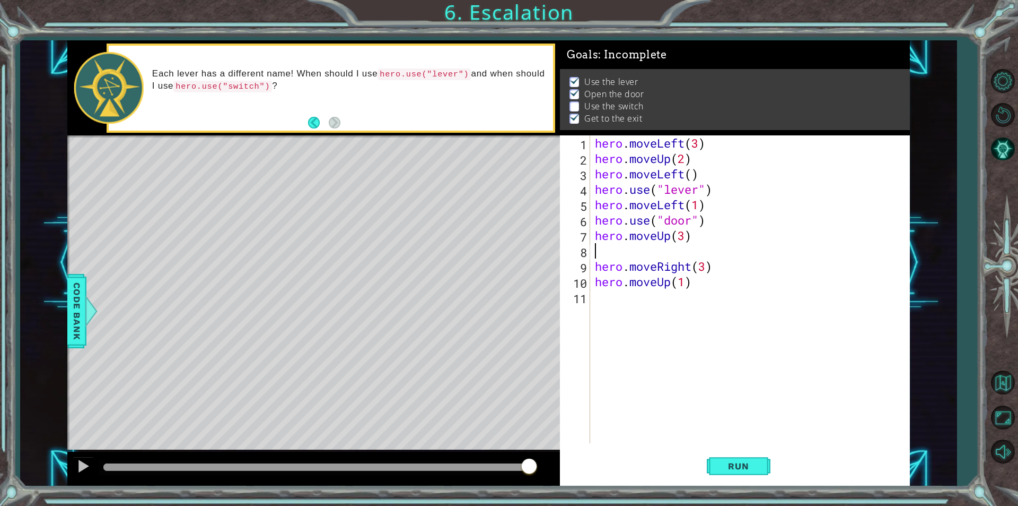
scroll to position [0, 0]
click at [595, 268] on div "hero . moveLeft ( 3 ) hero . moveUp ( 2 ) hero . moveLeft ( ) hero . use ( "lev…" at bounding box center [752, 304] width 319 height 338
click at [706, 252] on div "hero . moveLeft ( 3 ) hero . moveUp ( 2 ) hero . moveLeft ( ) hero . use ( "lev…" at bounding box center [752, 304] width 319 height 338
click at [685, 266] on div "hero . moveLeft ( 3 ) hero . moveUp ( 2 ) hero . moveLeft ( ) hero . use ( "lev…" at bounding box center [752, 304] width 319 height 338
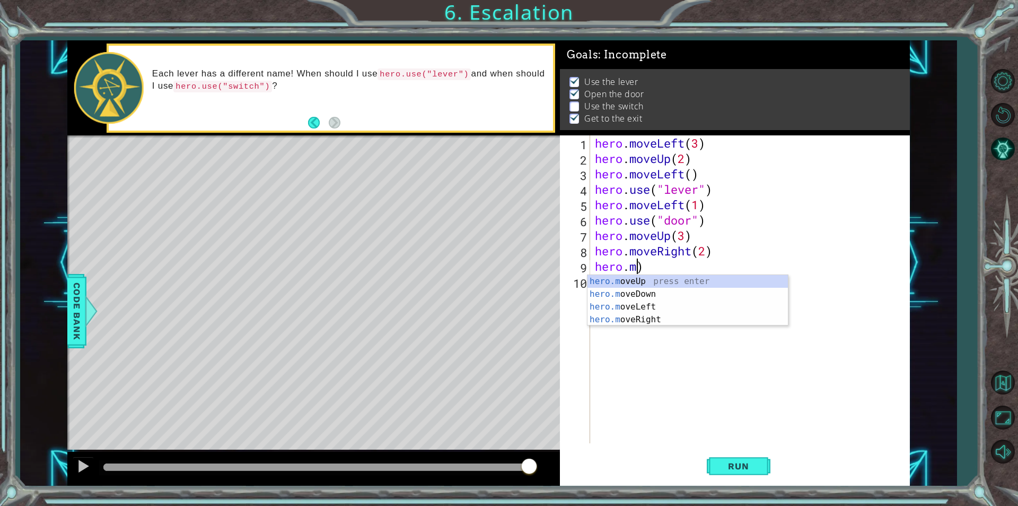
scroll to position [0, 2]
click at [635, 334] on div "hero. moveUp press enter hero. moveDown press enter hero. moveLeft press enter …" at bounding box center [688, 319] width 201 height 89
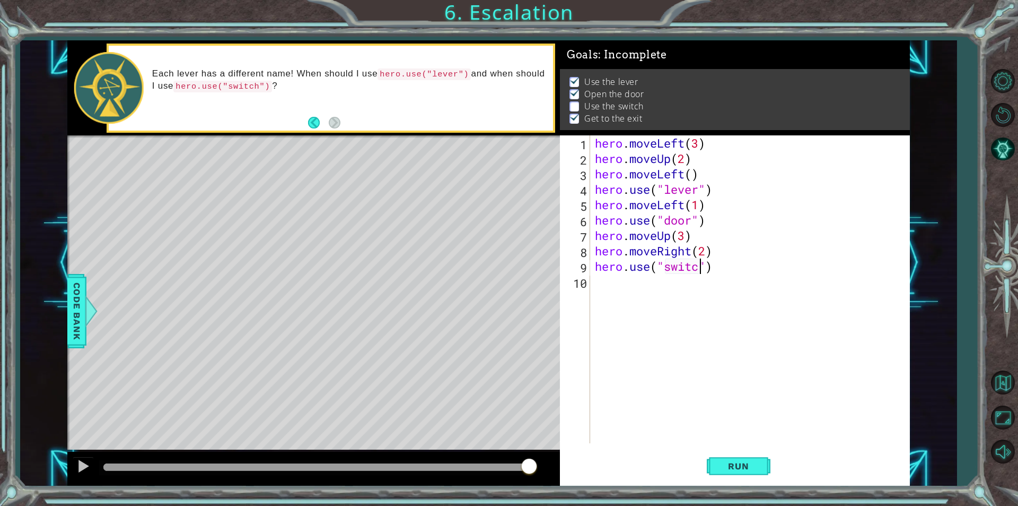
scroll to position [0, 5]
click at [715, 455] on button "Run" at bounding box center [739, 465] width 64 height 35
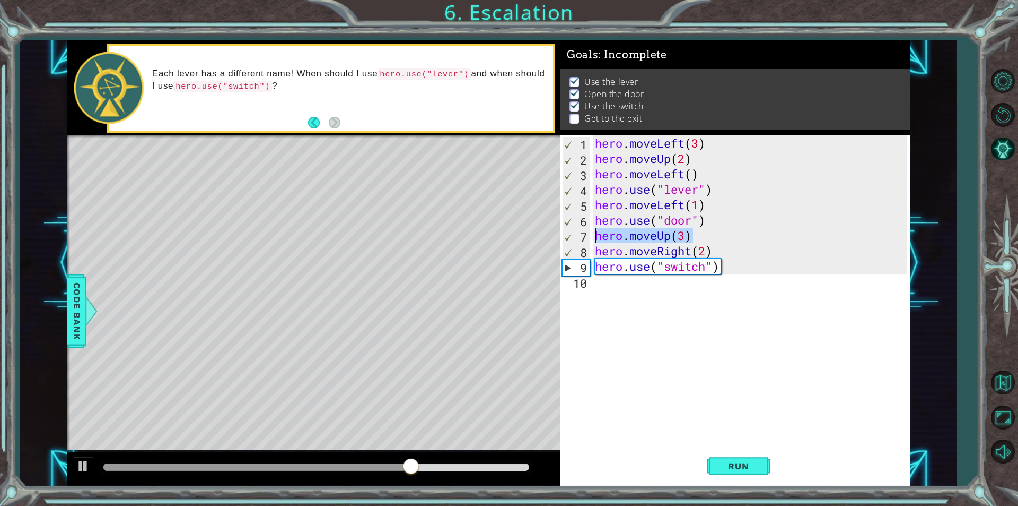
drag, startPoint x: 692, startPoint y: 237, endPoint x: 594, endPoint y: 233, distance: 97.7
click at [594, 233] on div "hero . moveLeft ( 3 ) hero . moveUp ( 2 ) hero . moveLeft ( ) hero . use ( "lev…" at bounding box center [752, 304] width 319 height 338
type textarea "hero.moveUp(3)"
click at [593, 250] on div "1 2 3 4 5 6 7 8 9 10 hero . moveLeft ( 3 ) hero . moveUp ( 2 ) hero . moveLeft …" at bounding box center [733, 289] width 347 height 308
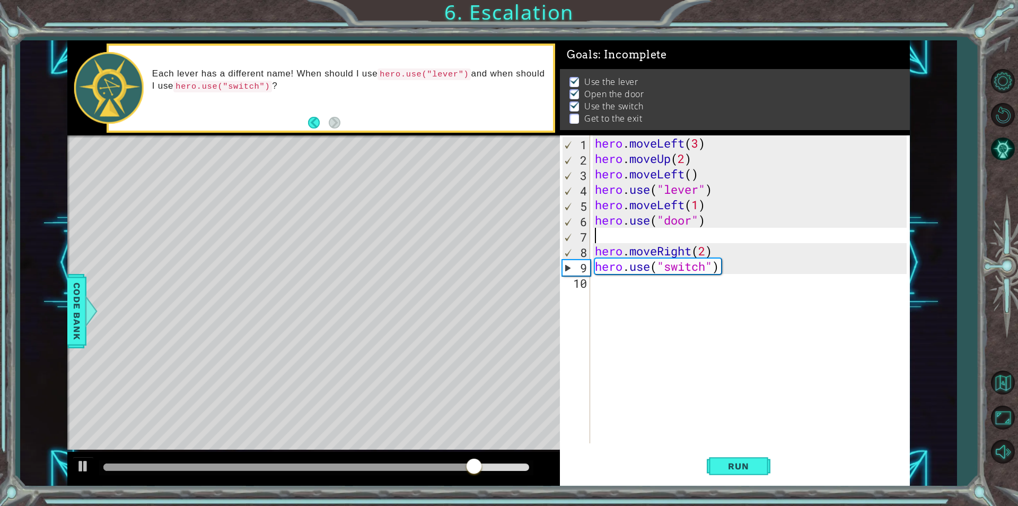
click at [594, 250] on div "hero . moveLeft ( 3 ) hero . moveUp ( 2 ) hero . moveLeft ( ) hero . use ( "lev…" at bounding box center [752, 304] width 319 height 338
type textarea "hero.moveRight(2)"
click at [598, 232] on div "hero . moveLeft ( 3 ) hero . moveUp ( 2 ) hero . moveLeft ( ) hero . use ( "lev…" at bounding box center [752, 304] width 319 height 338
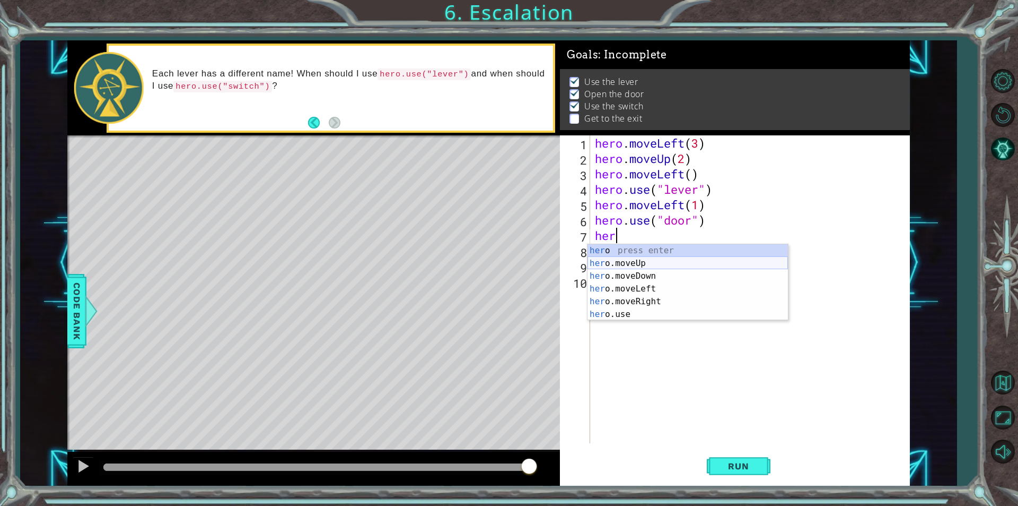
click at [609, 257] on div "her o press enter her o.moveUp press enter her o.moveDown press enter her o.mov…" at bounding box center [688, 295] width 201 height 102
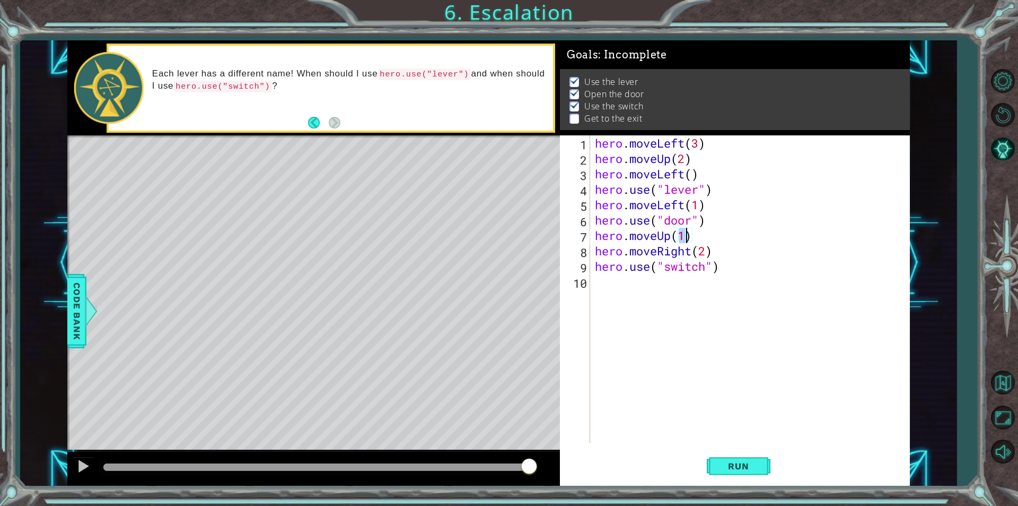
scroll to position [0, 4]
type textarea "hero.moveUp(2)"
click at [745, 467] on span "Run" at bounding box center [739, 465] width 42 height 11
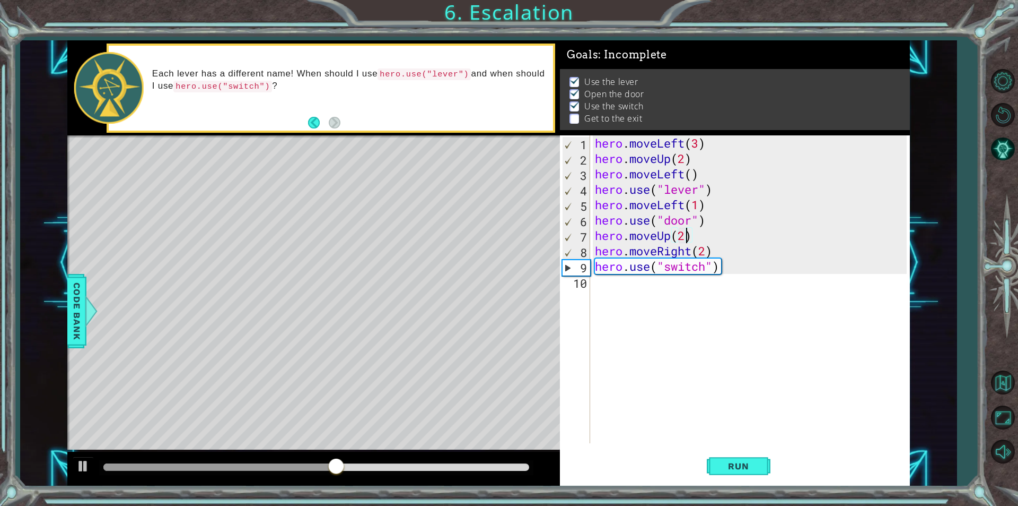
click at [606, 287] on div "hero . moveLeft ( 3 ) hero . moveUp ( 2 ) hero . moveLeft ( ) hero . use ( "lev…" at bounding box center [752, 304] width 319 height 338
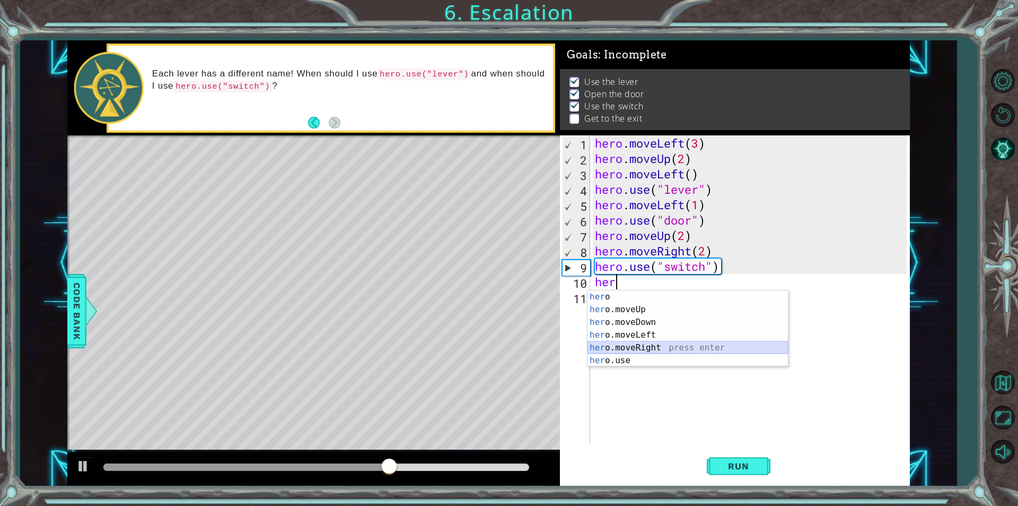
click at [613, 345] on div "her o press enter her o.moveUp press enter her o.moveDown press enter her o.mov…" at bounding box center [688, 341] width 201 height 102
type textarea "hero.moveRight(1)"
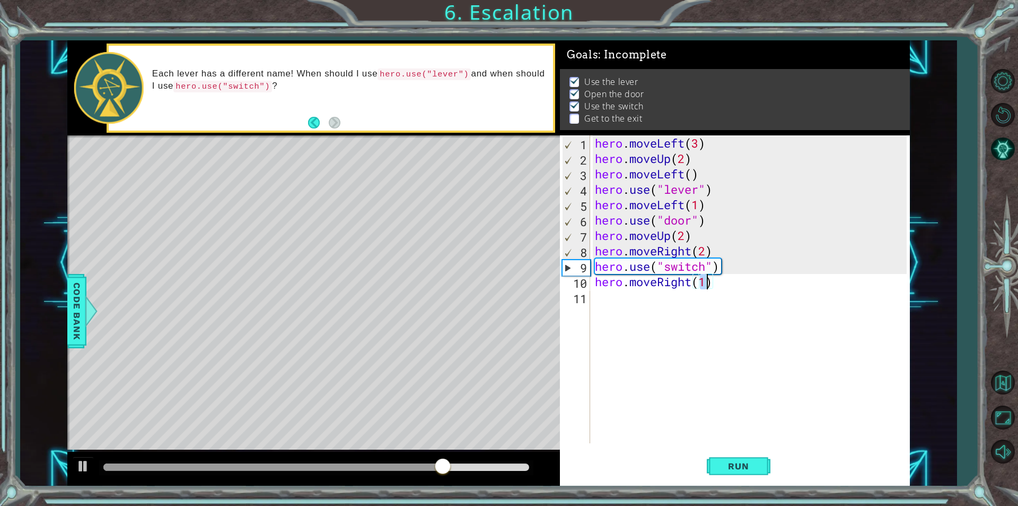
click at [601, 299] on div "hero . moveLeft ( 3 ) hero . moveUp ( 2 ) hero . moveLeft ( ) hero . use ( "lev…" at bounding box center [752, 304] width 319 height 338
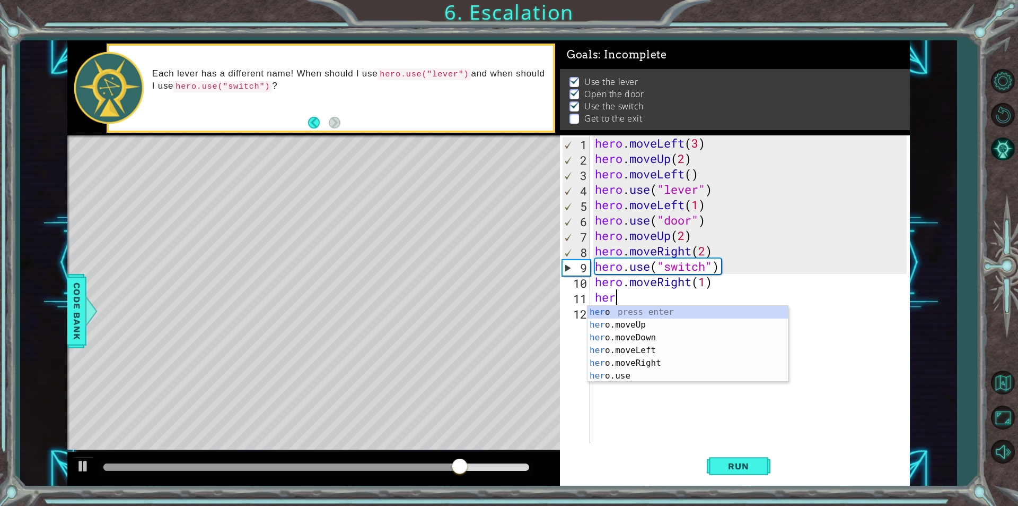
scroll to position [0, 1]
click at [619, 325] on div "hero press enter hero .moveUp press enter hero .moveDown press enter hero .move…" at bounding box center [688, 357] width 201 height 102
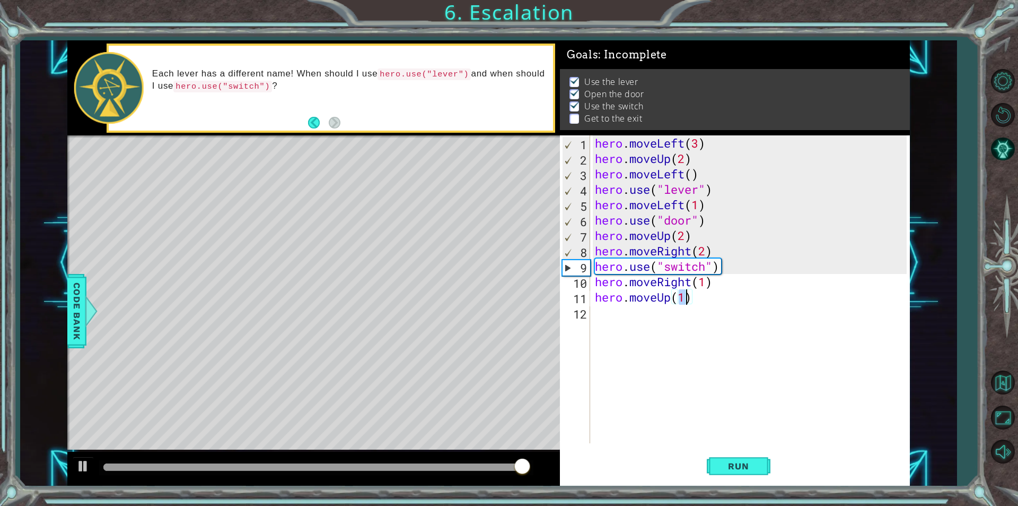
scroll to position [0, 4]
type textarea "hero.moveUp(2)"
click at [730, 456] on button "Run" at bounding box center [739, 465] width 64 height 35
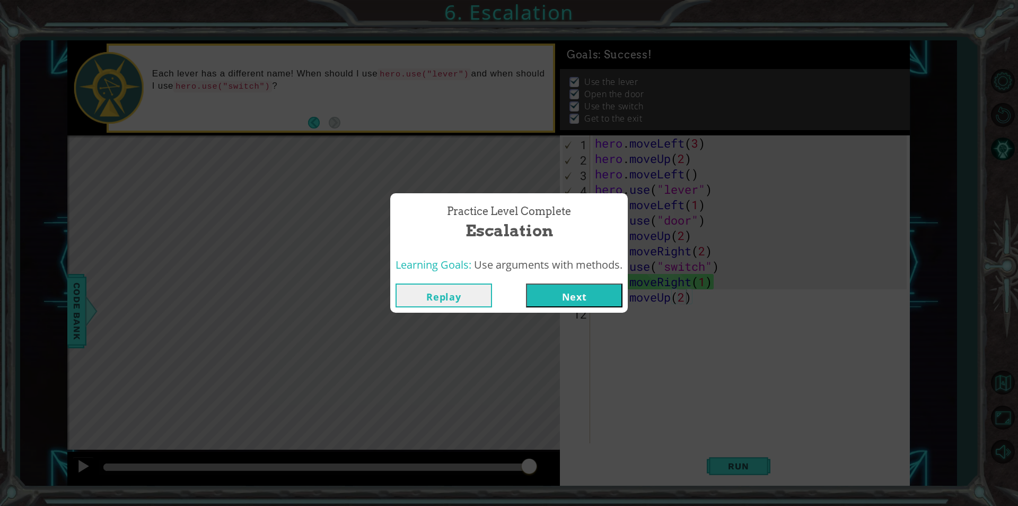
click at [583, 289] on button "Next" at bounding box center [574, 295] width 97 height 24
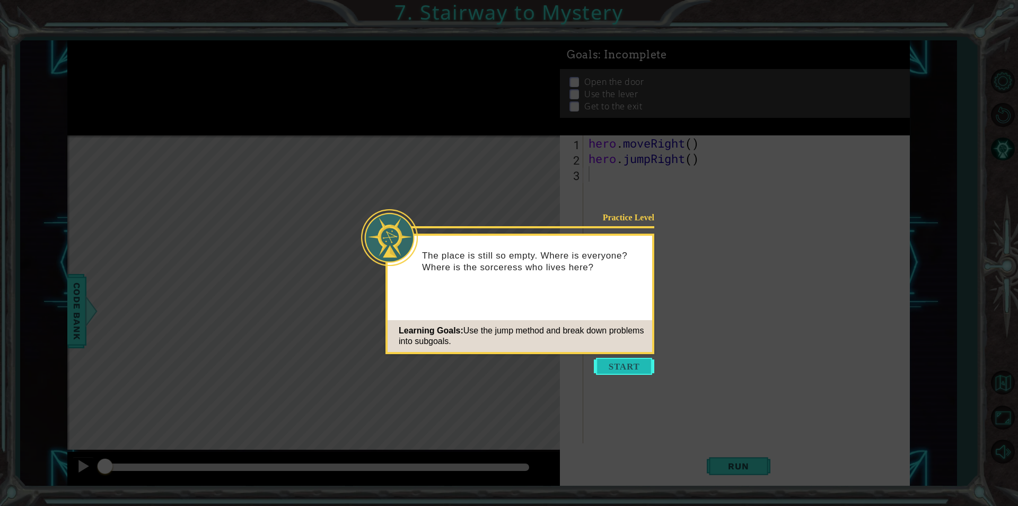
click at [624, 365] on button "Start" at bounding box center [624, 366] width 60 height 17
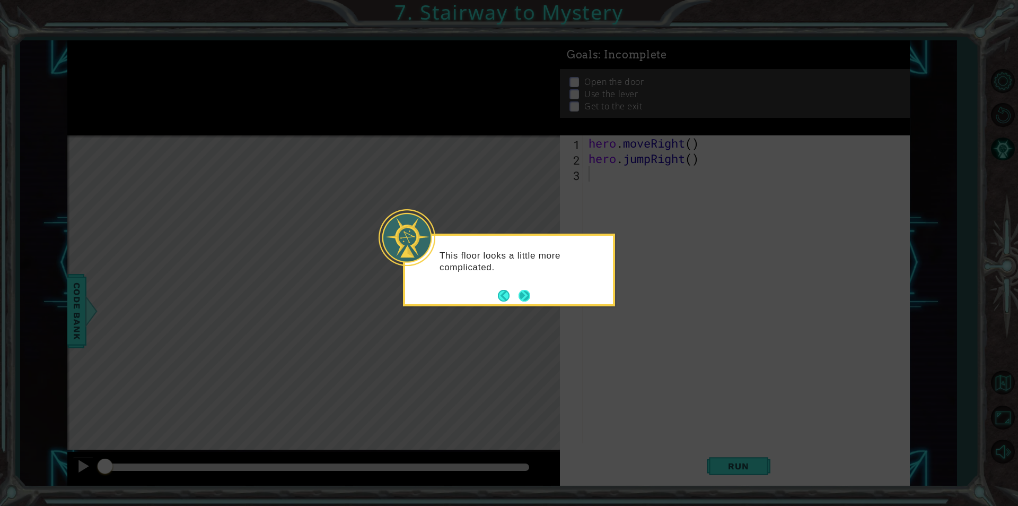
click at [523, 293] on button "Next" at bounding box center [525, 295] width 12 height 12
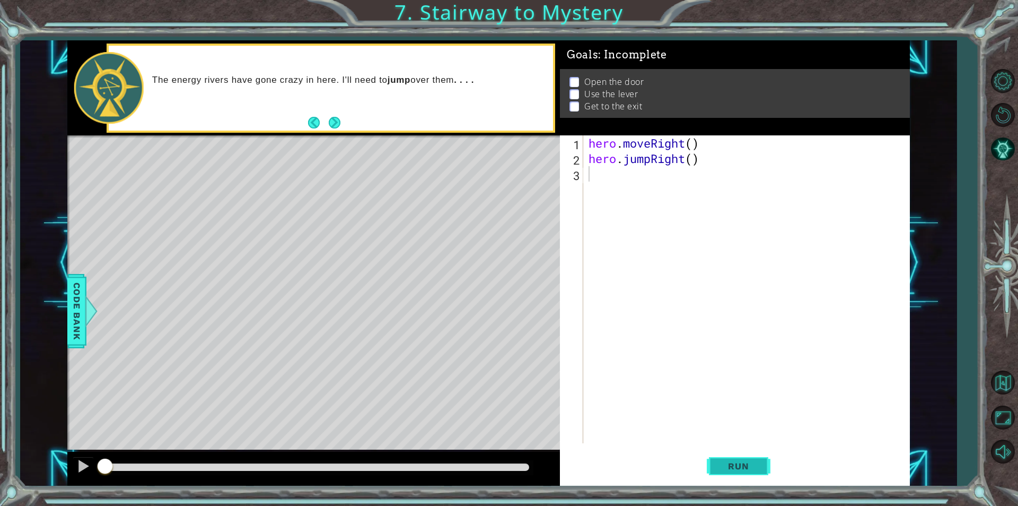
click at [734, 468] on span "Run" at bounding box center [739, 465] width 42 height 11
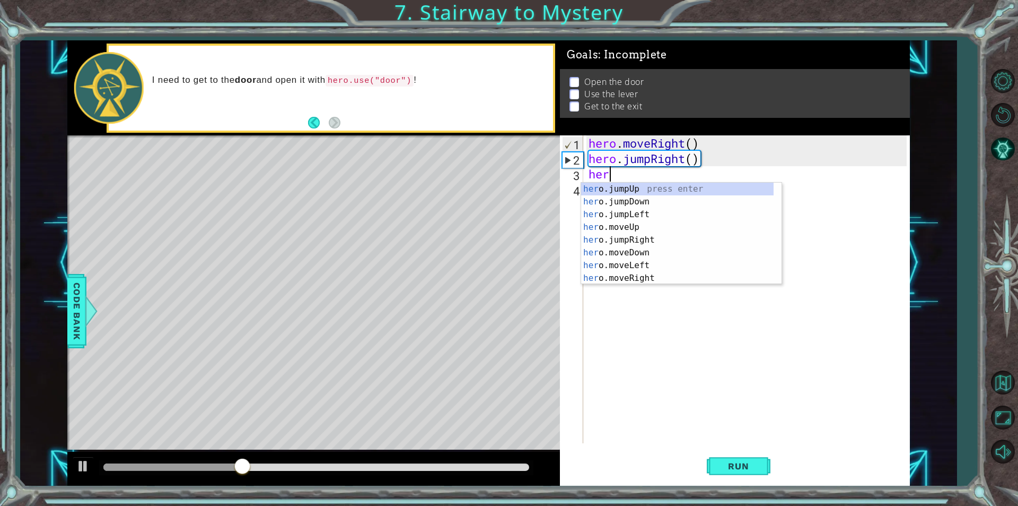
scroll to position [0, 1]
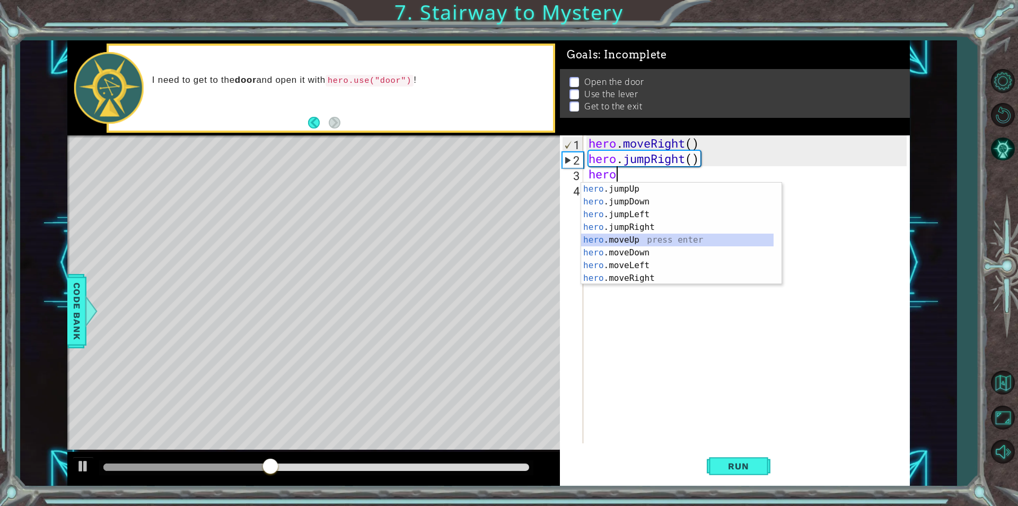
click at [632, 239] on div "hero .jumpUp press enter hero .jumpDown press enter hero .jumpLeft press enter …" at bounding box center [677, 245] width 193 height 127
type textarea "hero.moveUp(1)"
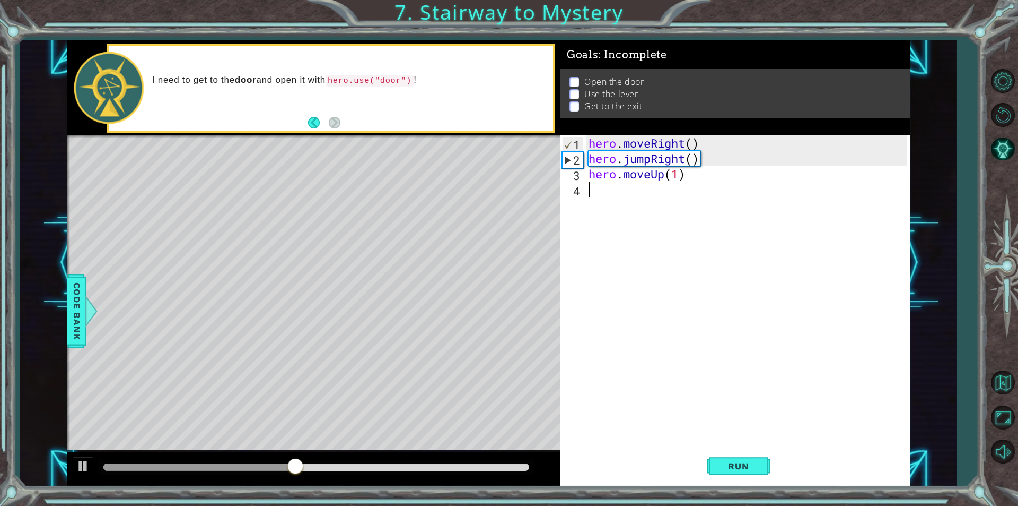
click at [609, 185] on div "hero . moveRight ( ) hero . jumpRight ( ) hero . moveUp ( 1 )" at bounding box center [750, 304] width 326 height 338
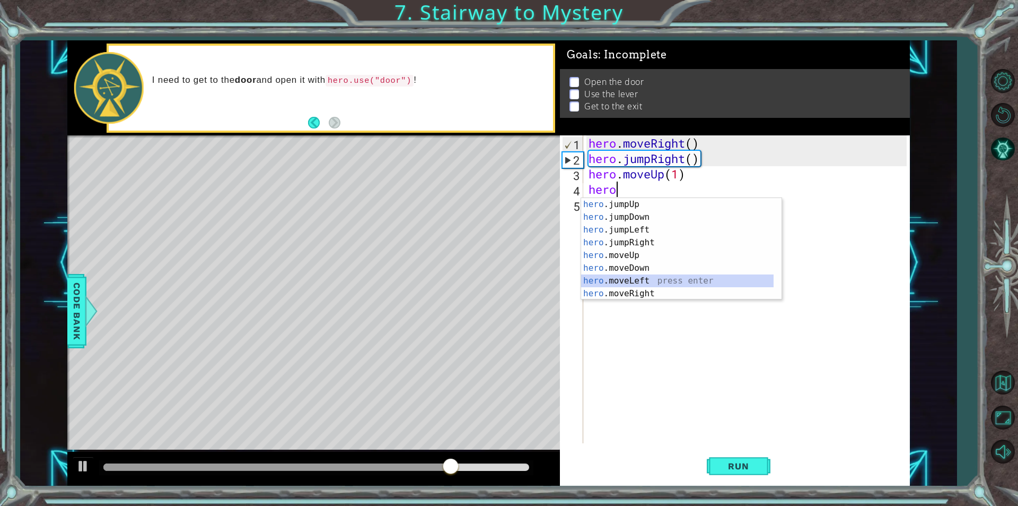
click at [651, 282] on div "hero .jumpUp press enter hero .jumpDown press enter hero .jumpLeft press enter …" at bounding box center [677, 261] width 193 height 127
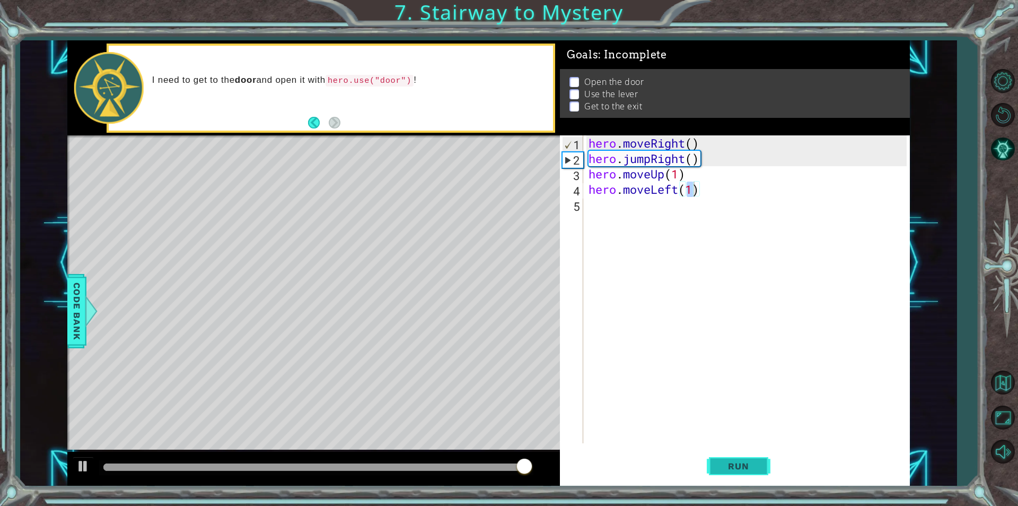
click at [723, 455] on button "Run" at bounding box center [739, 465] width 64 height 35
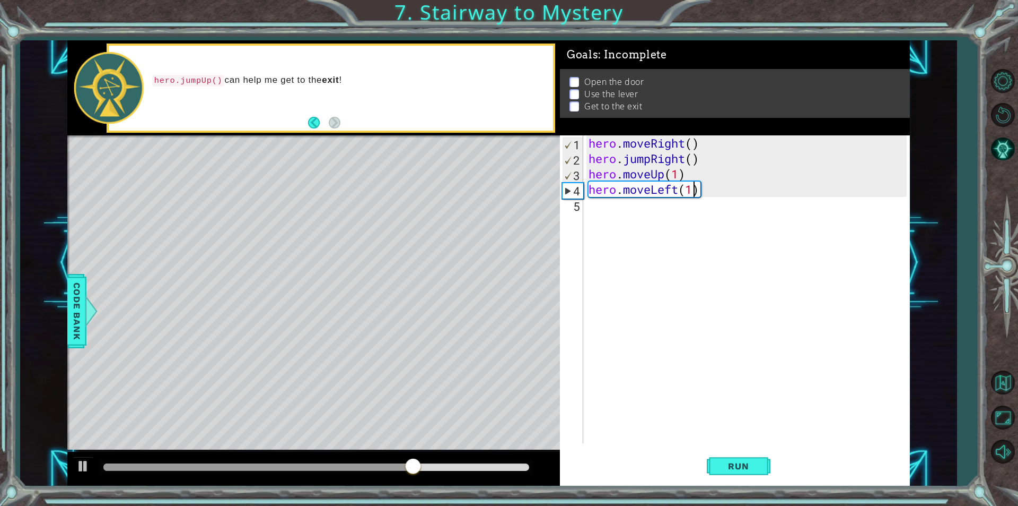
click at [677, 189] on div "hero . moveRight ( ) hero . jumpRight ( ) hero . moveUp ( 1 ) hero . moveLeft (…" at bounding box center [750, 304] width 326 height 338
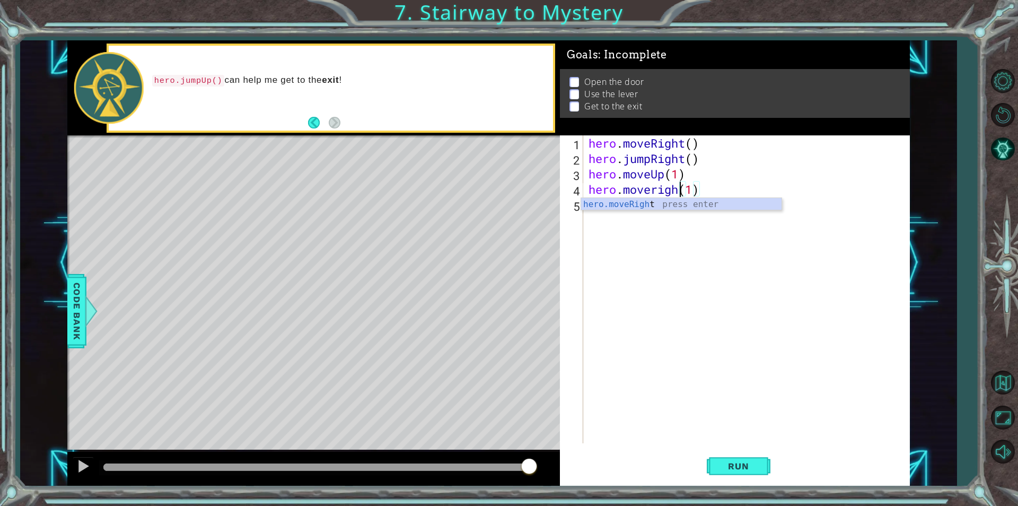
scroll to position [0, 4]
click at [666, 202] on div "hero.moveRight press enter" at bounding box center [681, 217] width 201 height 38
click at [731, 190] on div "hero . moveRight ( ) hero . jumpRight ( ) hero . moveUp ( 1 ) hero . moveRight …" at bounding box center [750, 304] width 326 height 338
click at [698, 192] on div "hero . moveRight ( ) hero . jumpRight ( ) hero . moveUp ( 1 ) hero . moveRight …" at bounding box center [750, 304] width 326 height 338
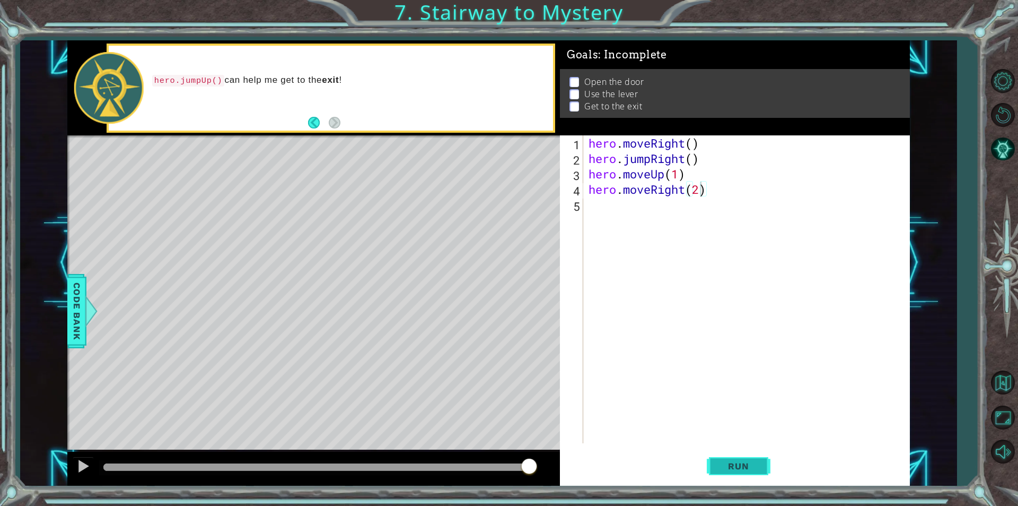
click at [735, 469] on span "Run" at bounding box center [739, 465] width 42 height 11
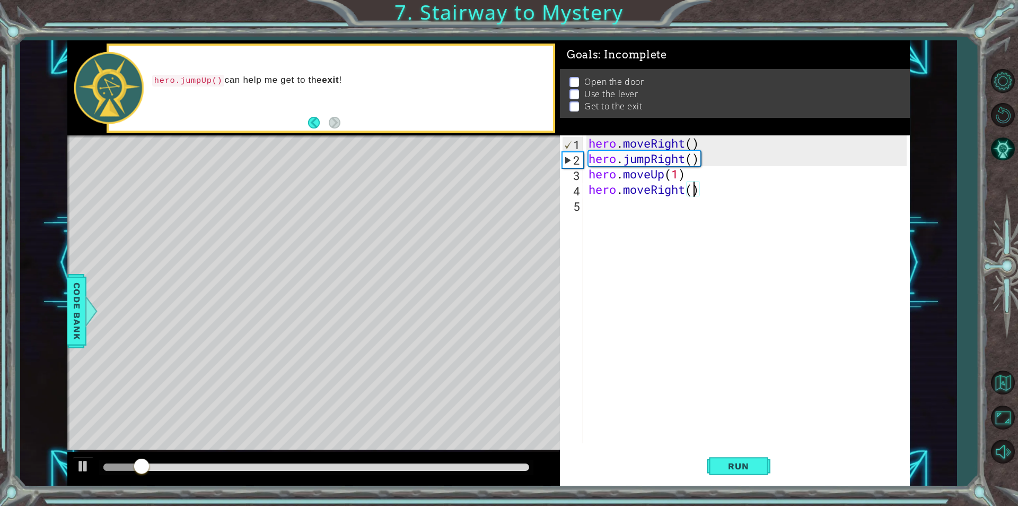
type textarea "hero.moveRight(1)"
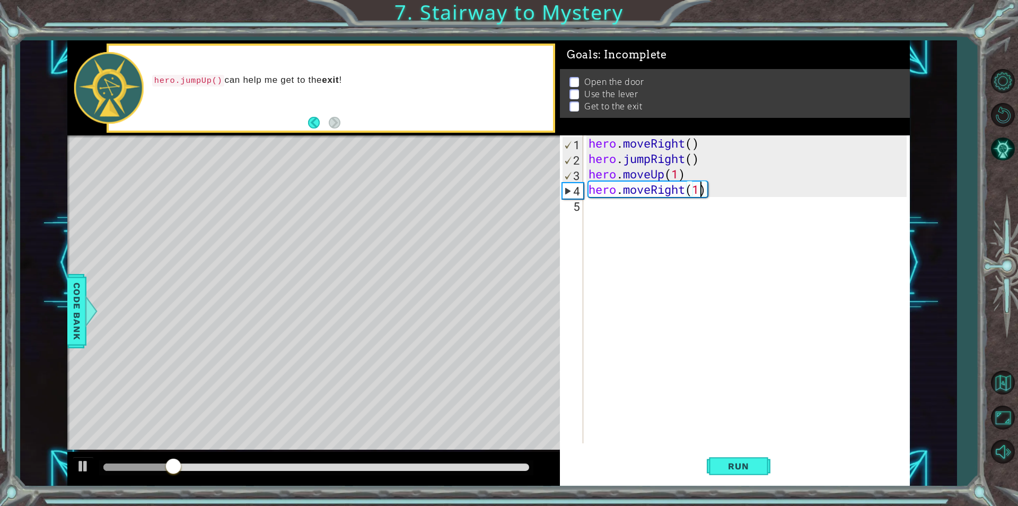
click at [613, 208] on div "hero . moveRight ( ) hero . jumpRight ( ) hero . moveUp ( 1 ) hero . moveRight …" at bounding box center [750, 304] width 326 height 338
click at [644, 220] on div "[DOMAIN_NAME] e press enter" at bounding box center [681, 232] width 201 height 38
type textarea "hero.use("door")"
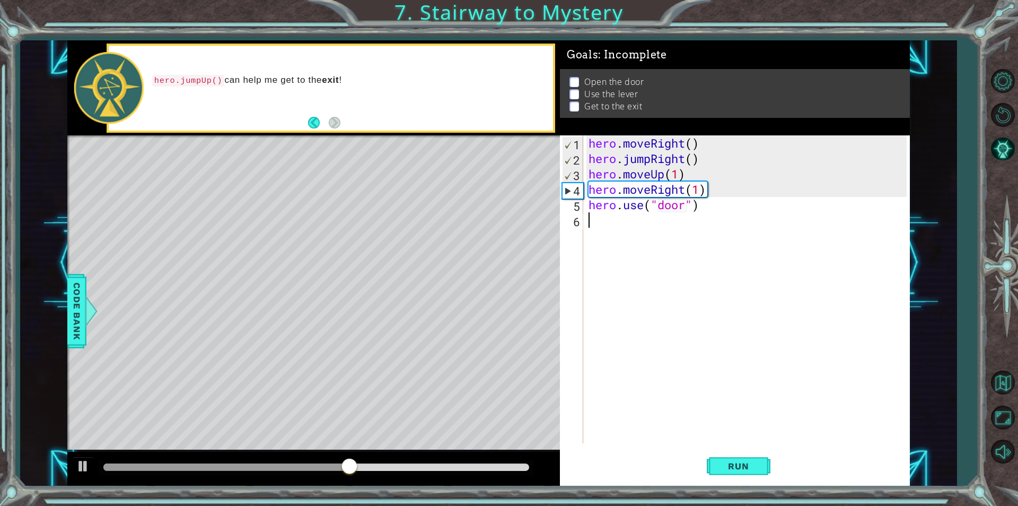
click at [643, 224] on div "hero . moveRight ( ) hero . jumpRight ( ) hero . moveUp ( 1 ) hero . moveRight …" at bounding box center [750, 304] width 326 height 338
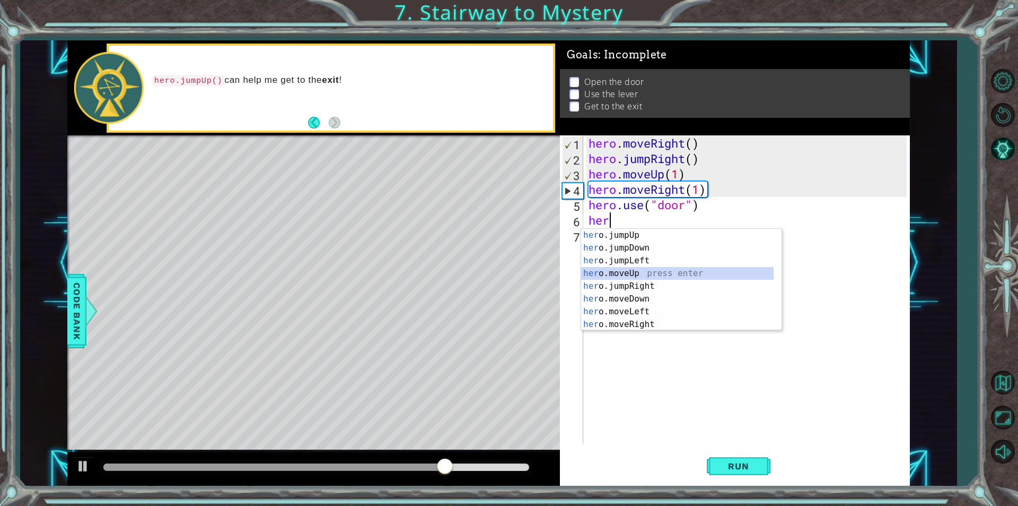
click at [635, 268] on div "her o.jumpUp press enter her o.jumpDown press enter her o.jumpLeft press enter …" at bounding box center [677, 292] width 193 height 127
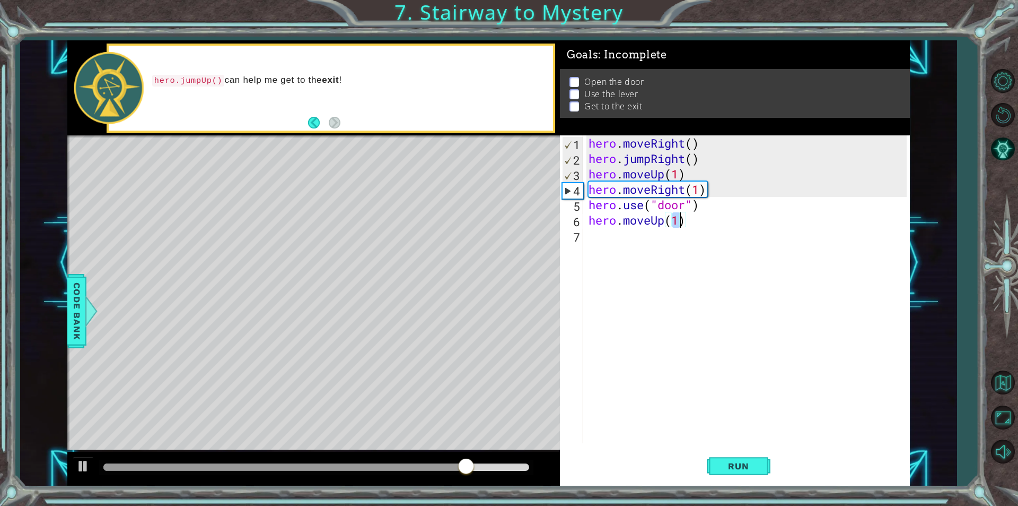
scroll to position [0, 4]
type textarea "hero.moveUp(2)"
click at [753, 460] on span "Run" at bounding box center [739, 465] width 42 height 11
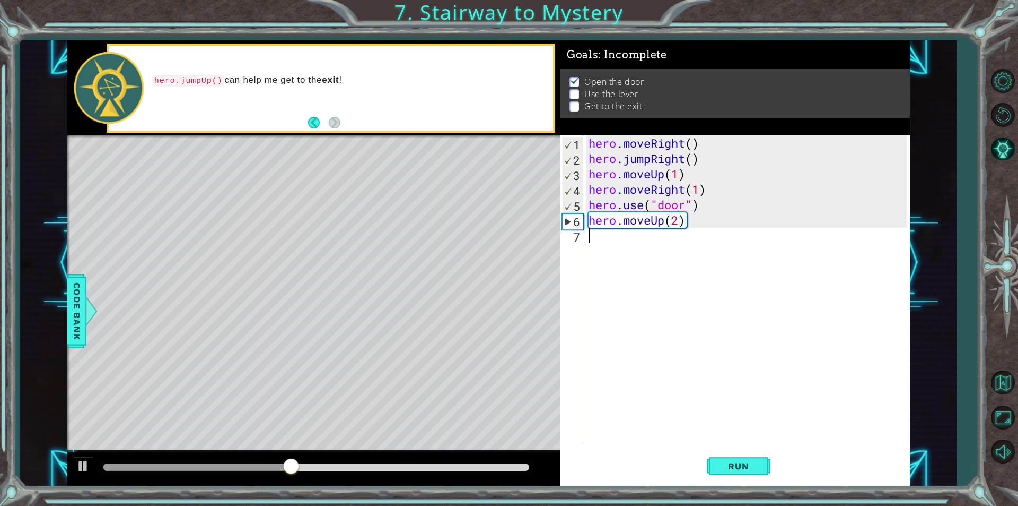
click at [595, 237] on div "hero . moveRight ( ) hero . jumpRight ( ) hero . moveUp ( 1 ) hero . moveRight …" at bounding box center [750, 304] width 326 height 338
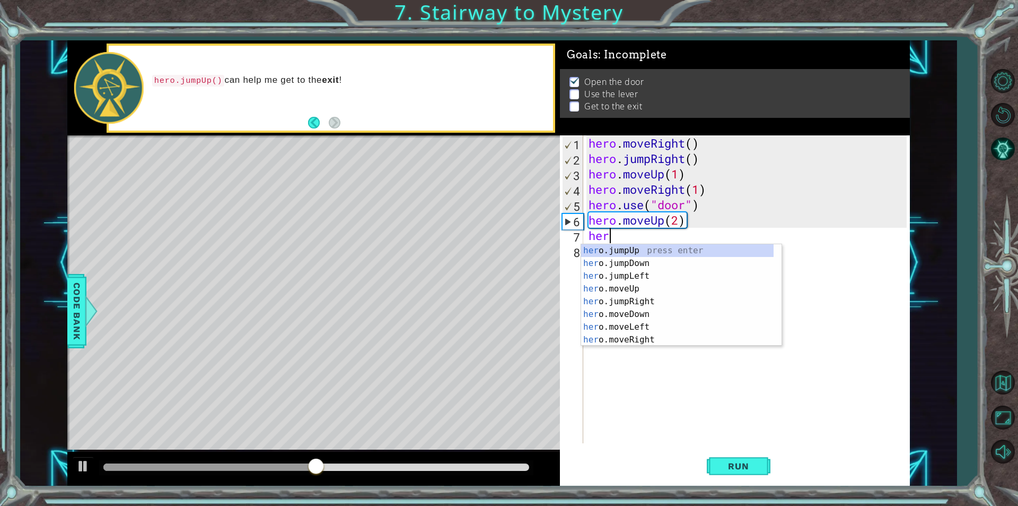
scroll to position [0, 1]
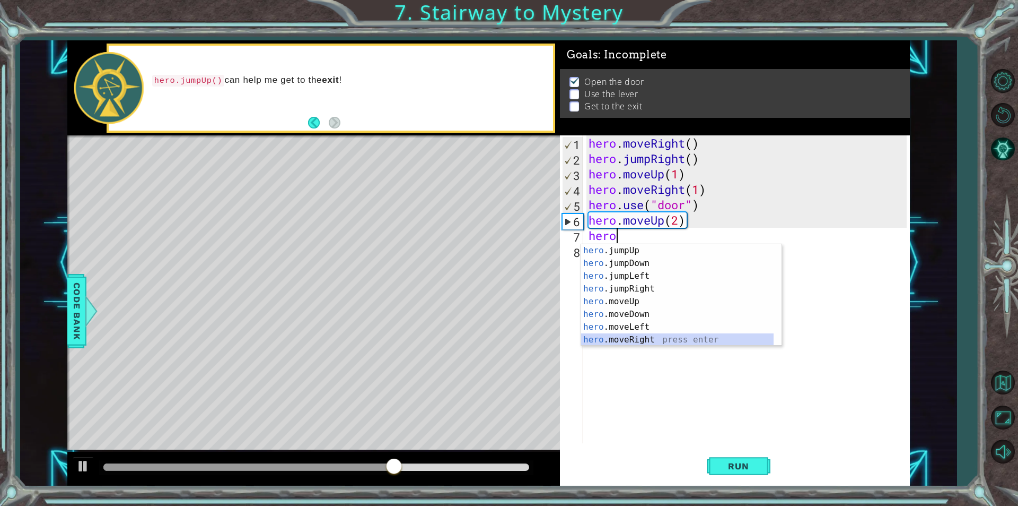
click at [632, 341] on div "hero .jumpUp press enter hero .jumpDown press enter hero .jumpLeft press enter …" at bounding box center [677, 307] width 193 height 127
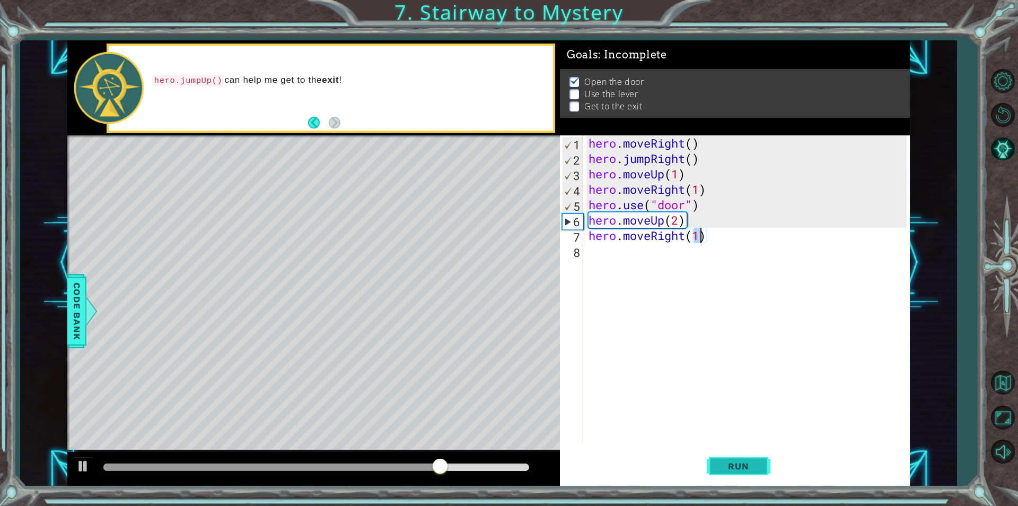
type textarea "hero.moveRight(1)"
click at [754, 469] on span "Run" at bounding box center [739, 465] width 42 height 11
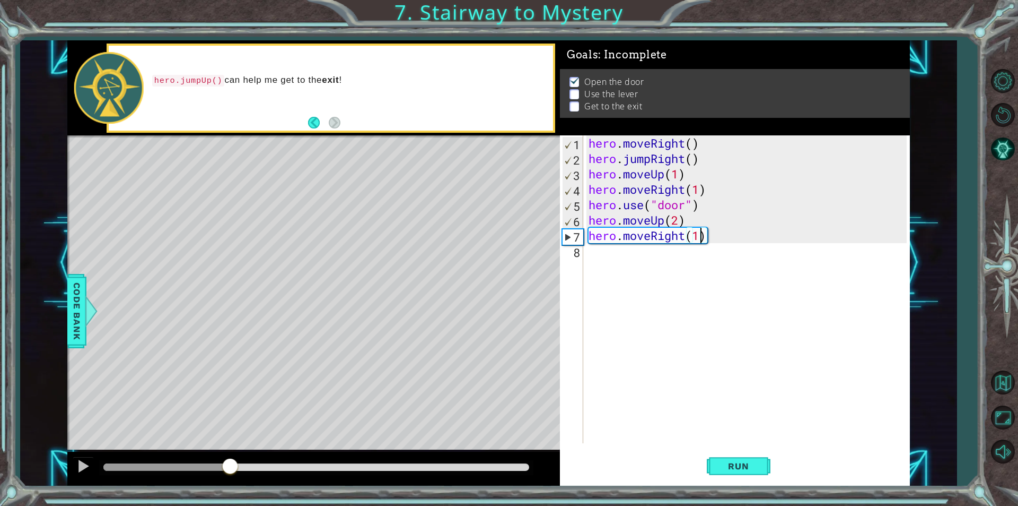
drag, startPoint x: 127, startPoint y: 464, endPoint x: 229, endPoint y: 487, distance: 104.9
click at [229, 487] on div "1 ההההההההההההההההההההההההההההההההההההההההההההההההההההההההההההההההההההההההההההה…" at bounding box center [509, 253] width 1018 height 506
click at [685, 243] on div "hero . moveRight ( ) hero . jumpRight ( ) hero . moveUp ( 1 ) hero . moveRight …" at bounding box center [750, 304] width 326 height 338
click at [683, 234] on div "hero . moveRight ( ) hero . jumpRight ( ) hero . moveUp ( 1 ) hero . moveRight …" at bounding box center [750, 304] width 326 height 338
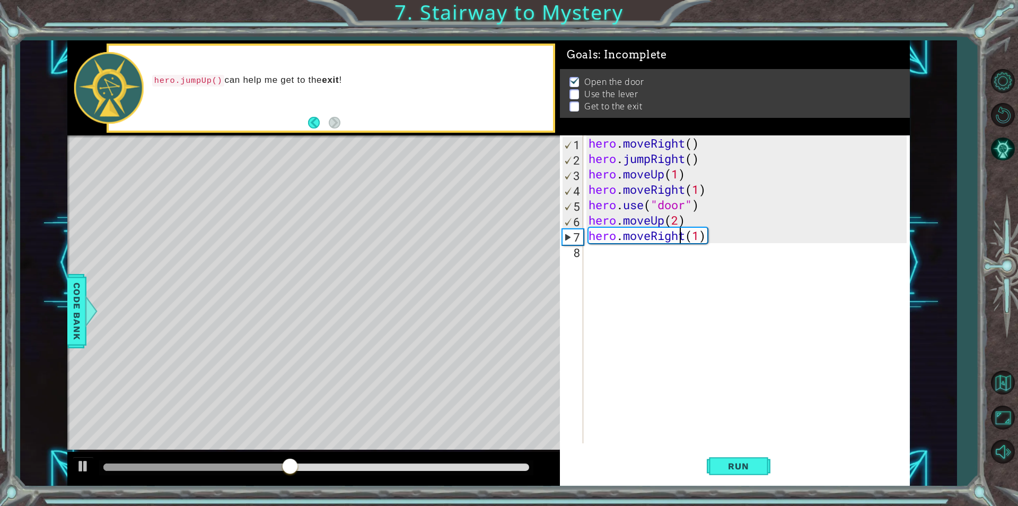
click at [686, 235] on div "hero . moveRight ( ) hero . jumpRight ( ) hero . moveUp ( 1 ) hero . moveRight …" at bounding box center [750, 304] width 326 height 338
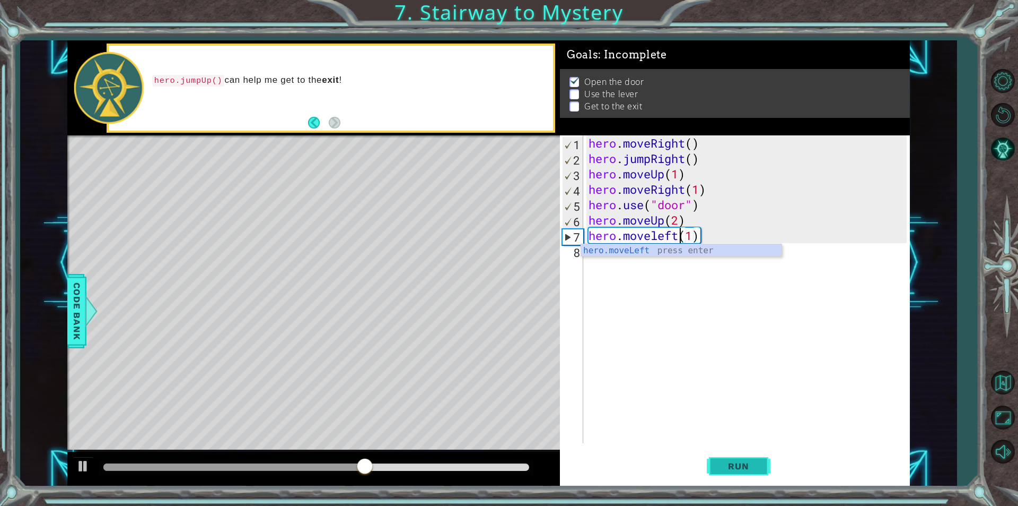
click at [727, 460] on span "Run" at bounding box center [739, 465] width 42 height 11
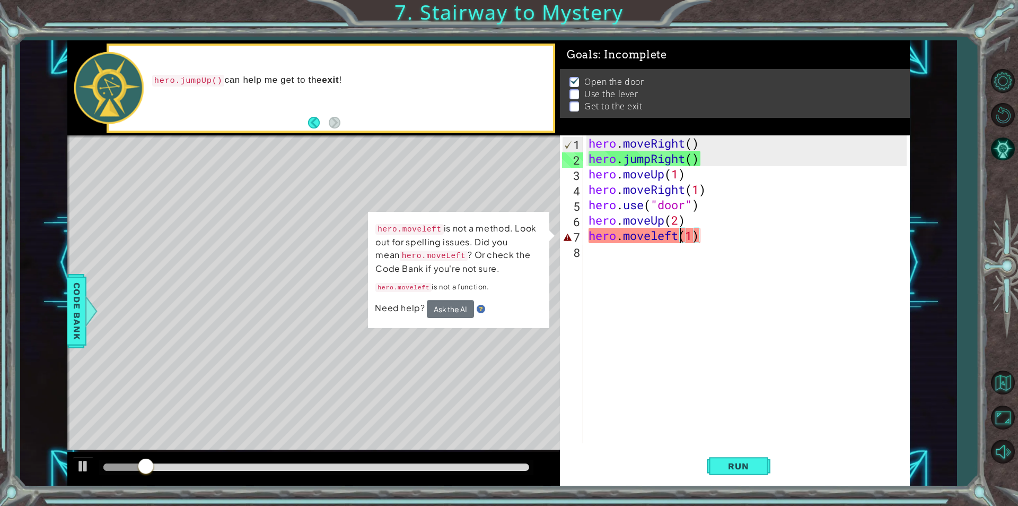
click at [664, 233] on div "hero . moveRight ( ) hero . jumpRight ( ) hero . moveUp ( 1 ) hero . moveRight …" at bounding box center [750, 304] width 326 height 338
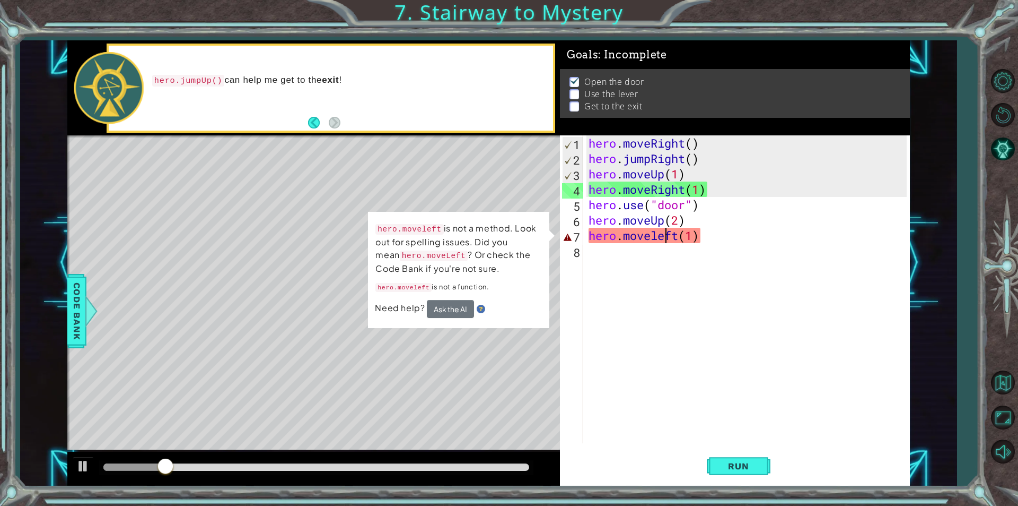
click at [615, 229] on div "hero . moveRight ( ) hero . jumpRight ( ) hero . moveUp ( 1 ) hero . moveRight …" at bounding box center [750, 304] width 326 height 338
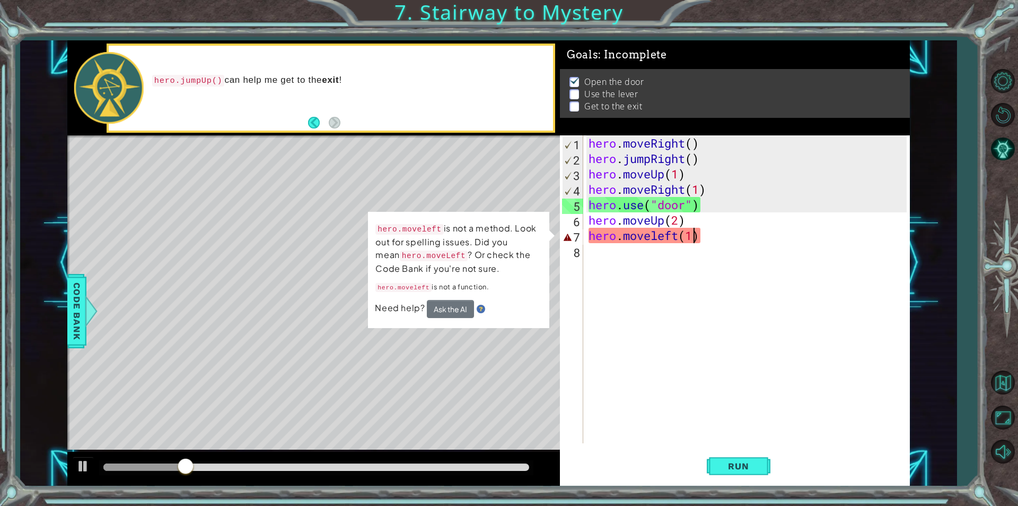
click at [694, 237] on div "hero . moveRight ( ) hero . jumpRight ( ) hero . moveUp ( 1 ) hero . moveRight …" at bounding box center [750, 304] width 326 height 338
click at [715, 239] on div "hero . moveRight ( ) hero . jumpRight ( ) hero . moveUp ( 1 ) hero . moveRight …" at bounding box center [750, 304] width 326 height 338
click at [714, 239] on div "hero . moveRight ( ) hero . jumpRight ( ) hero . moveUp ( 1 ) hero . moveRight …" at bounding box center [750, 304] width 326 height 338
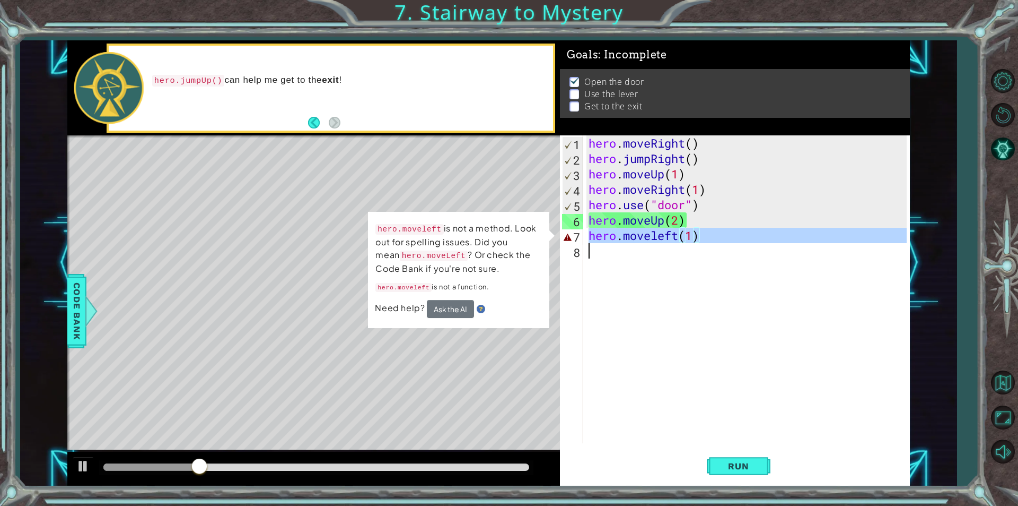
drag, startPoint x: 714, startPoint y: 239, endPoint x: 709, endPoint y: 237, distance: 5.5
click at [714, 237] on div "hero . moveRight ( ) hero . jumpRight ( ) hero . moveUp ( 1 ) hero . moveRight …" at bounding box center [750, 304] width 326 height 338
click at [719, 237] on div "hero . moveRight ( ) hero . jumpRight ( ) hero . moveUp ( 1 ) hero . moveRight …" at bounding box center [747, 289] width 320 height 308
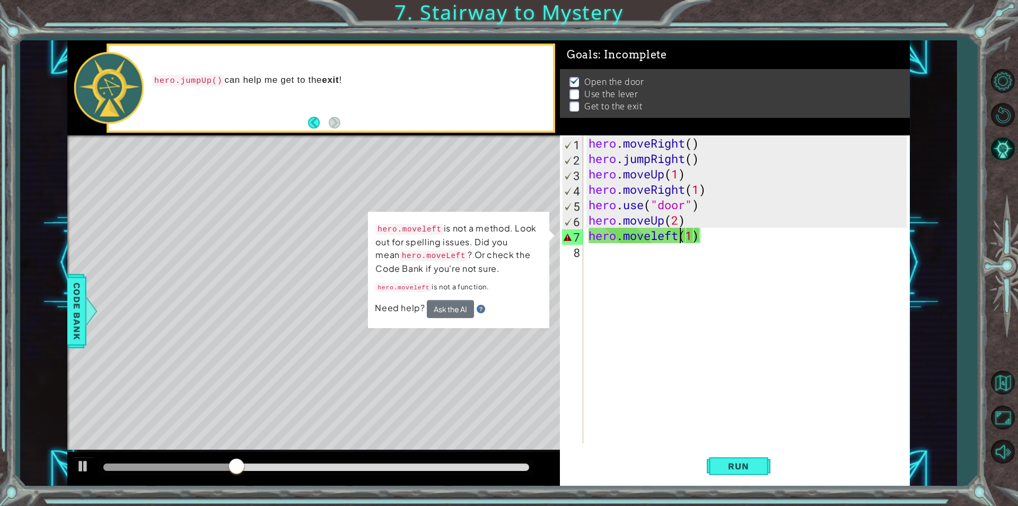
click at [681, 239] on div "hero . moveRight ( ) hero . jumpRight ( ) hero . moveUp ( 1 ) hero . moveRight …" at bounding box center [750, 304] width 326 height 338
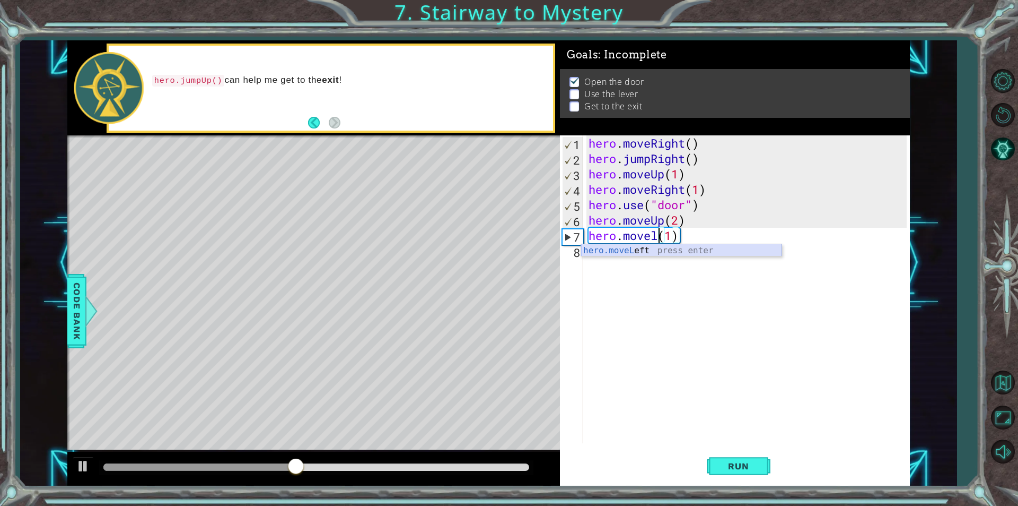
click at [614, 253] on div "hero.moveL eft press enter" at bounding box center [681, 263] width 201 height 38
click at [724, 242] on div "hero . moveRight ( ) hero . jumpRight ( ) hero . moveUp ( 1 ) hero . moveRight …" at bounding box center [750, 304] width 326 height 338
type textarea "hero.moveLeft(1)"
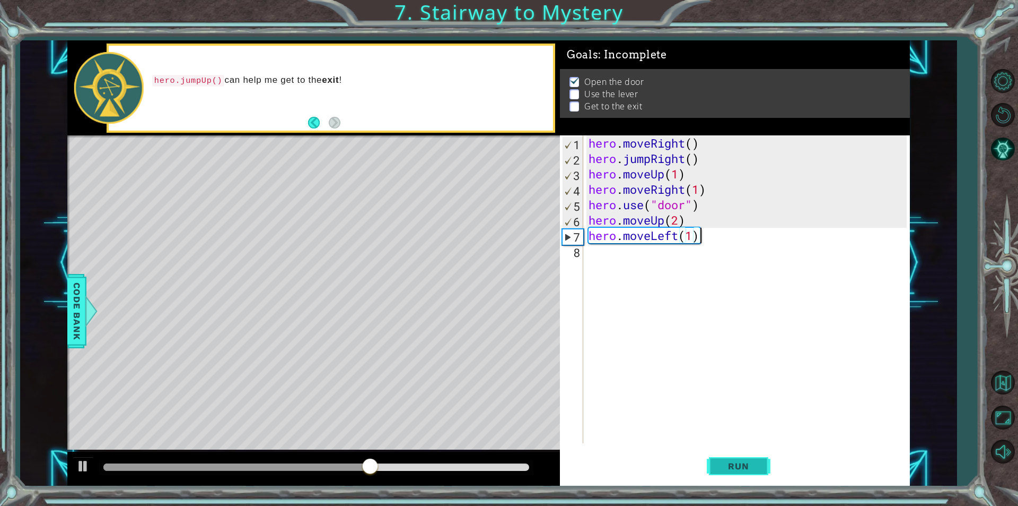
click at [753, 456] on button "Run" at bounding box center [739, 465] width 64 height 35
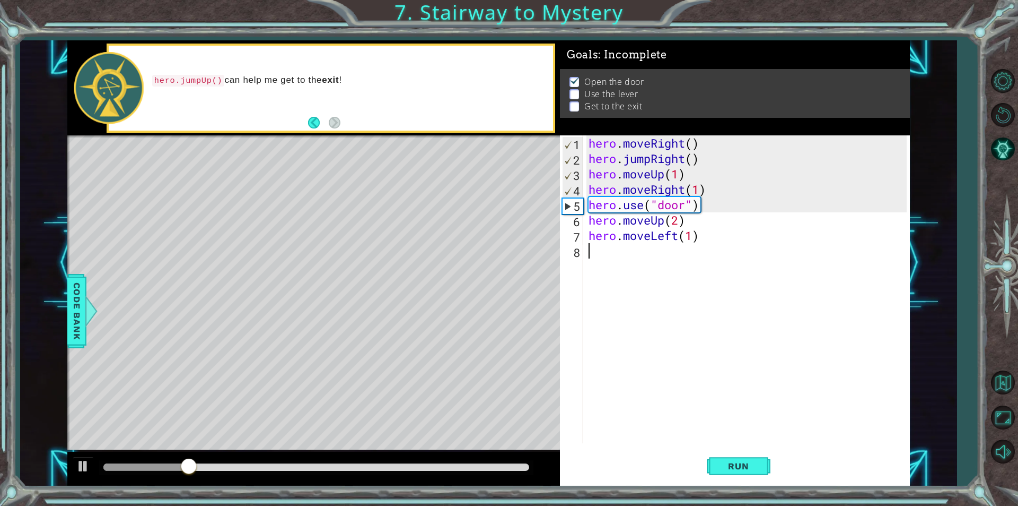
drag, startPoint x: 621, startPoint y: 248, endPoint x: 614, endPoint y: 249, distance: 7.0
click at [619, 249] on div "hero . moveRight ( ) hero . jumpRight ( ) hero . moveUp ( 1 ) hero . moveRight …" at bounding box center [750, 304] width 326 height 338
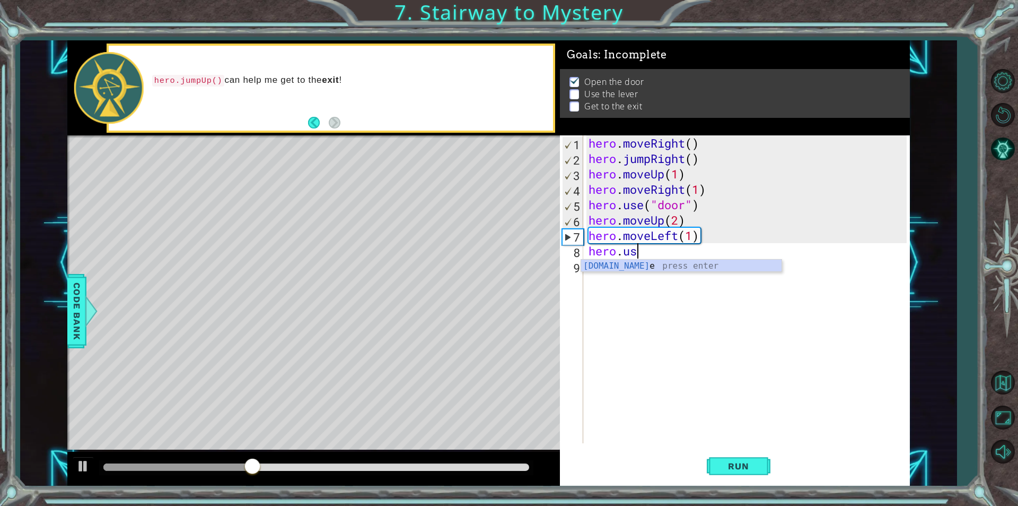
scroll to position [0, 2]
click at [690, 263] on div "hero.use press enter" at bounding box center [681, 278] width 201 height 38
type textarea "hero.use("lever")"
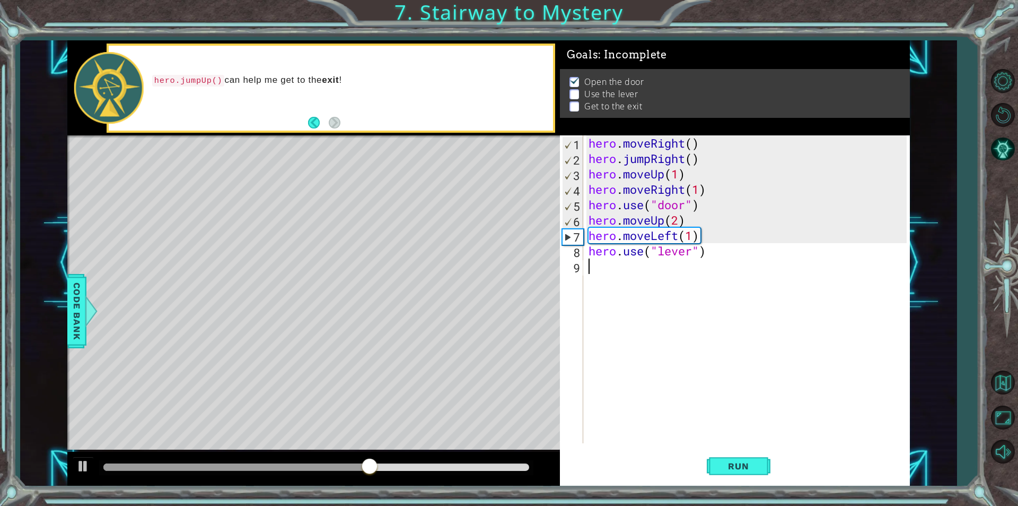
click at [666, 271] on div "hero . moveRight ( ) hero . jumpRight ( ) hero . moveUp ( 1 ) hero . moveRight …" at bounding box center [750, 304] width 326 height 338
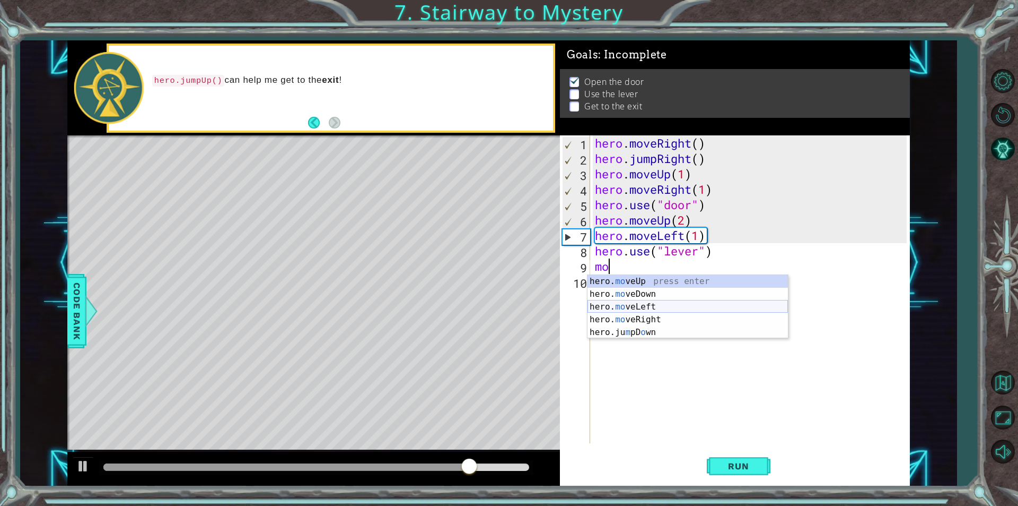
click at [663, 302] on div "hero. mo veUp press enter hero. mo veDown press enter hero. mo veLeft press ent…" at bounding box center [688, 319] width 201 height 89
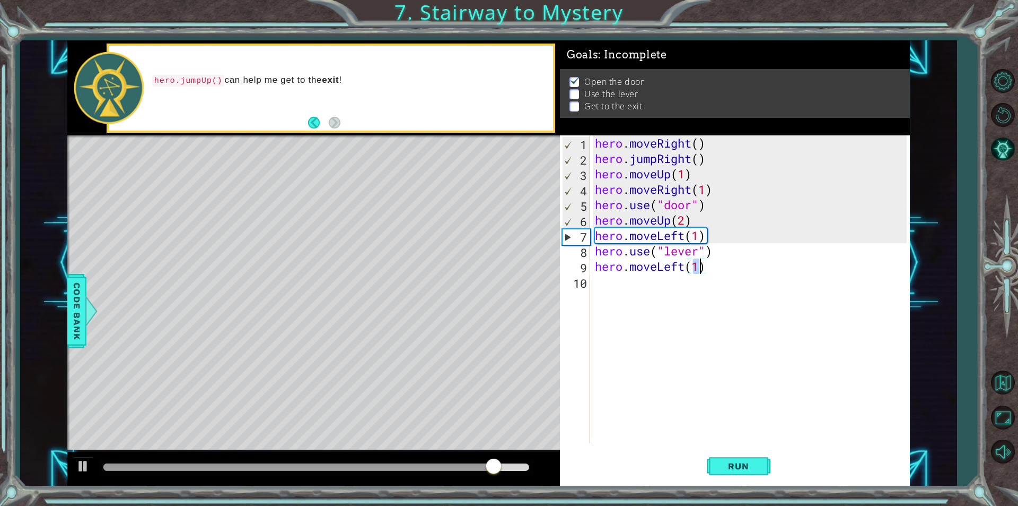
scroll to position [0, 4]
type textarea "hero.moveLeft(2)"
click at [721, 465] on span "Run" at bounding box center [739, 465] width 42 height 11
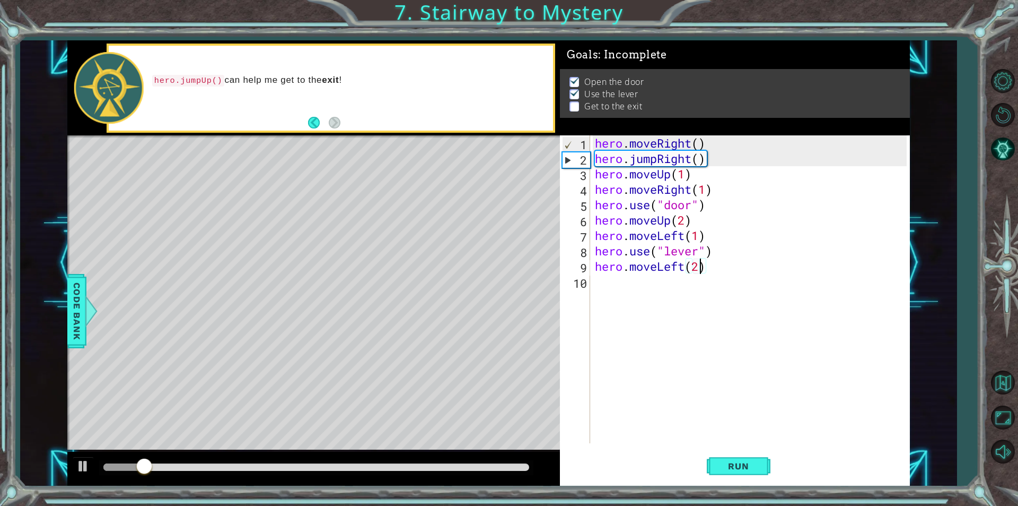
click at [606, 284] on div "hero . moveRight ( ) hero . jumpRight ( ) hero . moveUp ( 1 ) hero . moveRight …" at bounding box center [752, 304] width 319 height 338
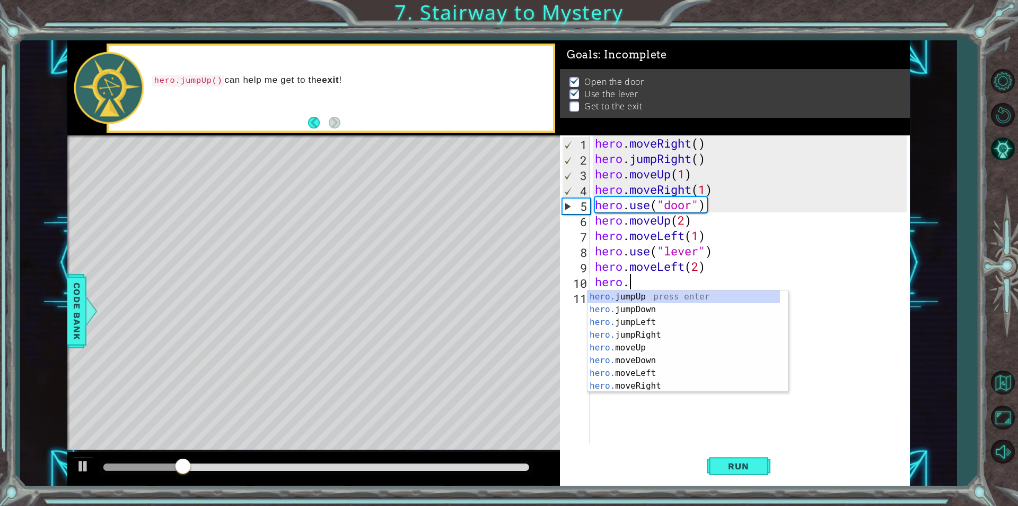
scroll to position [0, 1]
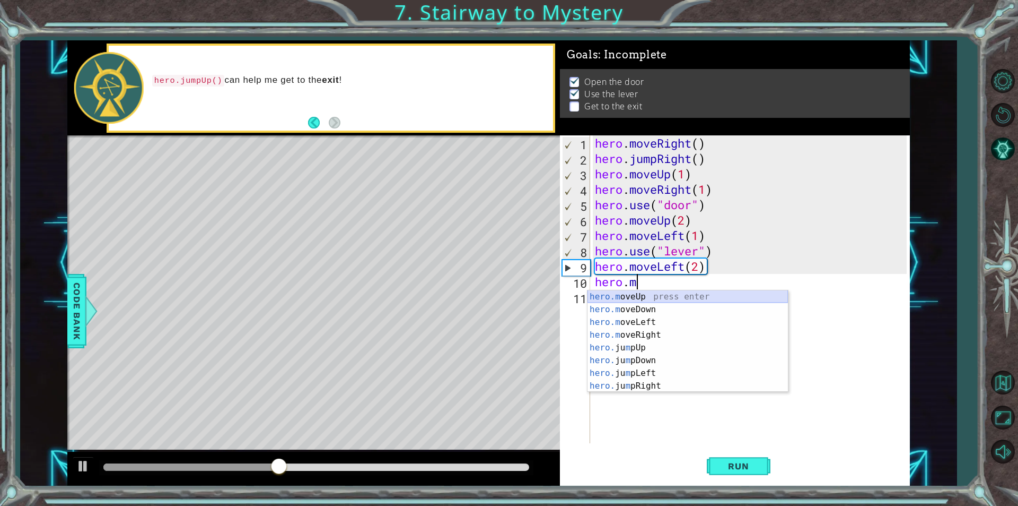
click at [616, 291] on div "hero.m oveUp press enter hero.m oveDown press enter hero.m oveLeft press enter …" at bounding box center [688, 353] width 201 height 127
type textarea "hero.moveUp(1)"
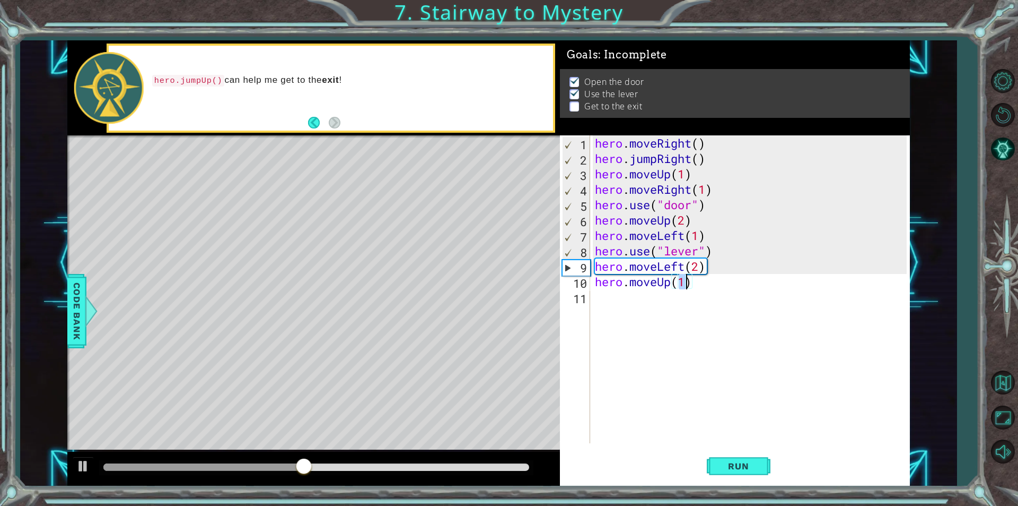
click at [621, 299] on div "hero . moveRight ( ) hero . jumpRight ( ) hero . moveUp ( 1 ) hero . moveRight …" at bounding box center [752, 304] width 319 height 338
click at [756, 474] on button "Run" at bounding box center [739, 465] width 64 height 35
click at [673, 288] on div "hero . moveRight ( ) hero . jumpRight ( ) hero . moveUp ( 1 ) hero . moveRight …" at bounding box center [752, 304] width 319 height 338
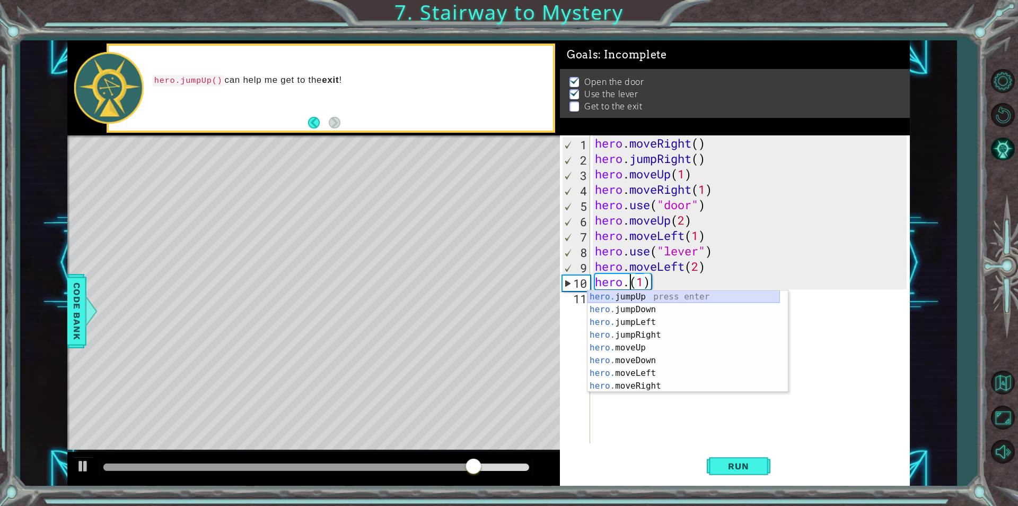
click at [670, 296] on div "hero. jumpUp press enter hero. jumpDown press enter hero. jumpLeft press enter …" at bounding box center [684, 353] width 193 height 127
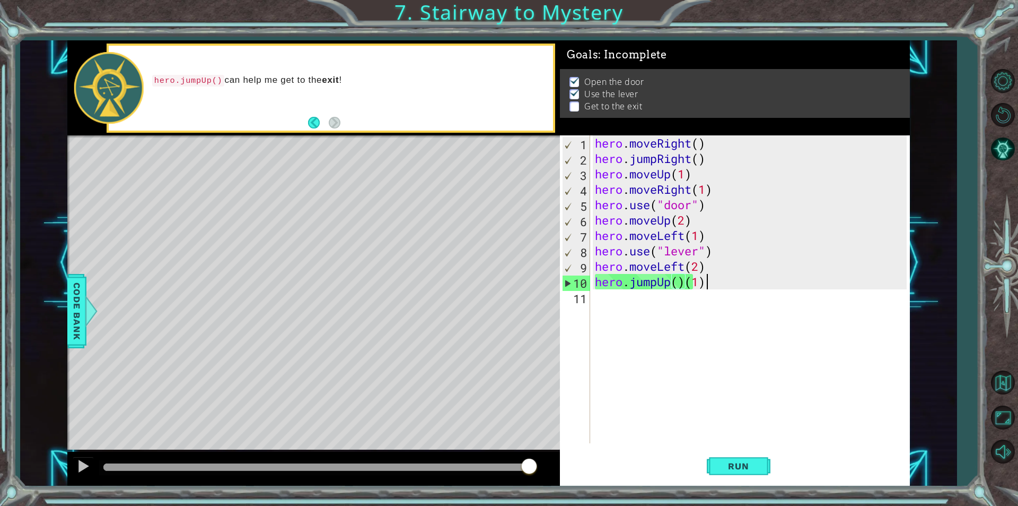
click at [708, 284] on div "hero . moveRight ( ) hero . jumpRight ( ) hero . moveUp ( 1 ) hero . moveRight …" at bounding box center [752, 304] width 319 height 338
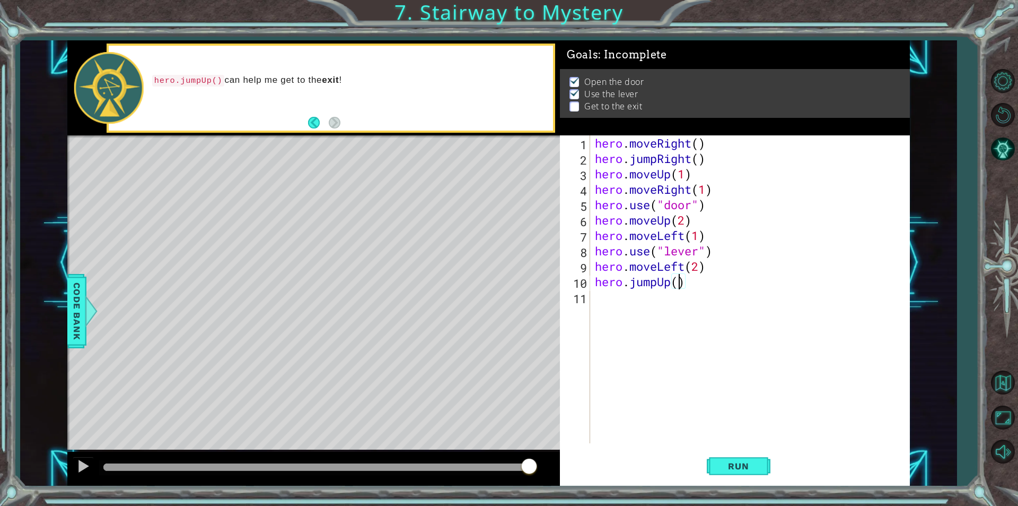
click at [681, 280] on div "hero . moveRight ( ) hero . jumpRight ( ) hero . moveUp ( 1 ) hero . moveRight …" at bounding box center [752, 304] width 319 height 338
type textarea "hero.jumpUp(1)"
click at [767, 466] on button "Run" at bounding box center [739, 465] width 64 height 35
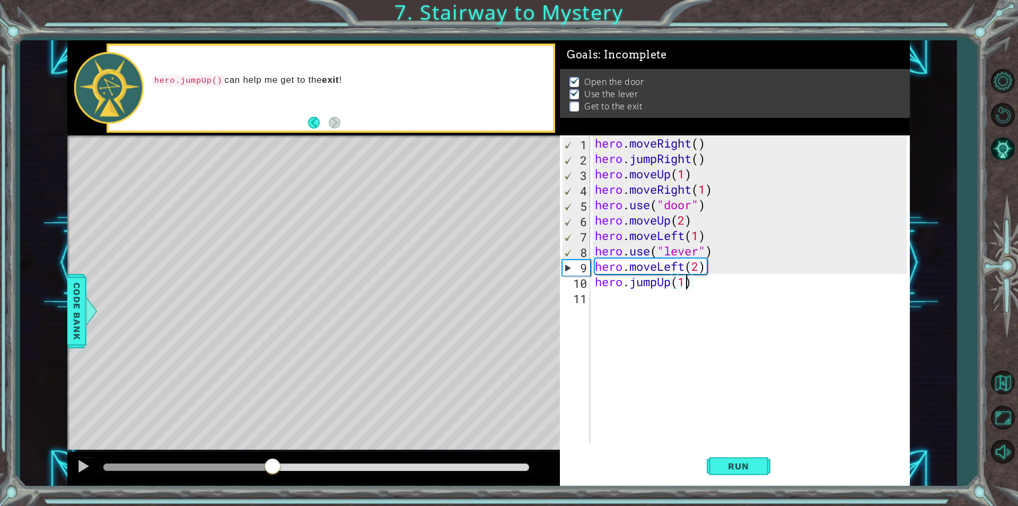
drag, startPoint x: 174, startPoint y: 459, endPoint x: 273, endPoint y: 497, distance: 105.6
click at [273, 497] on div "1 ההההההההההההההההההההההההההההההההההההההההההההההההההההההההההההההההההההההההההההה…" at bounding box center [509, 253] width 1018 height 506
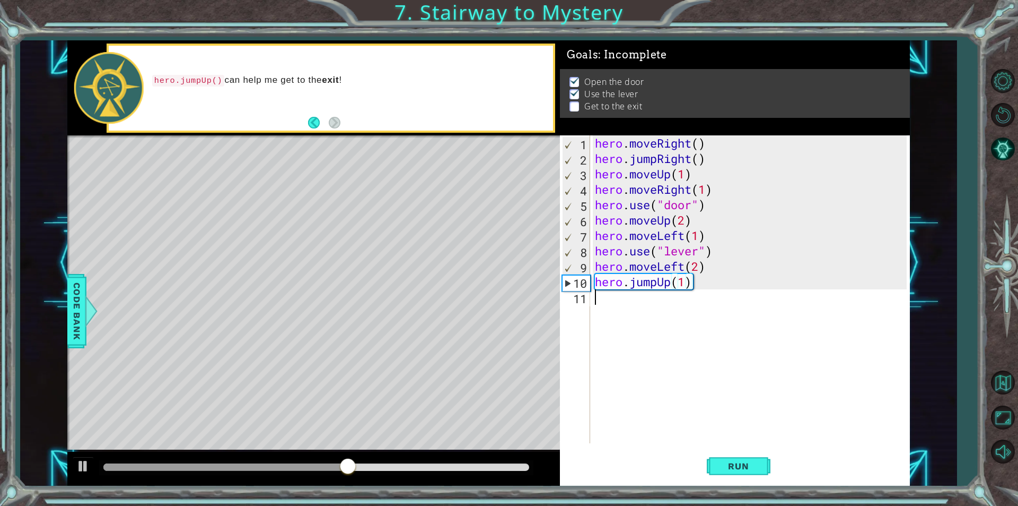
click at [606, 301] on div "hero . moveRight ( ) hero . jumpRight ( ) hero . moveUp ( 1 ) hero . moveRight …" at bounding box center [752, 304] width 319 height 338
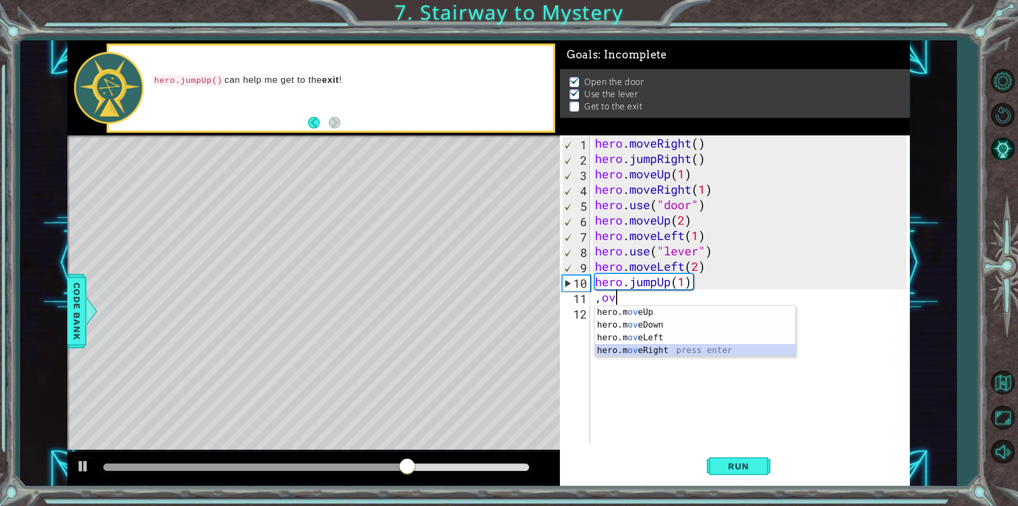
click at [642, 348] on div "hero.m ov eUp press enter hero.m ov eDown press enter hero.m ov eLeft press ent…" at bounding box center [695, 344] width 201 height 76
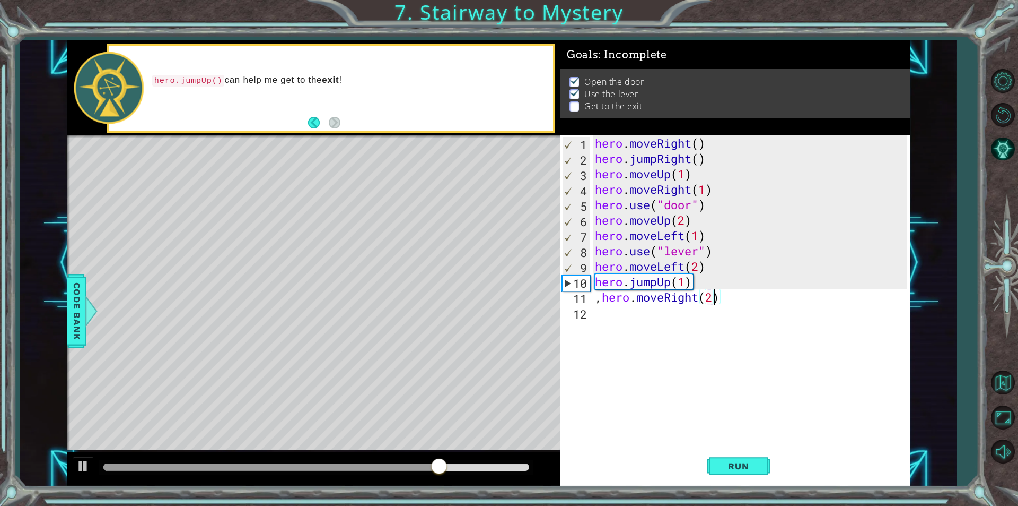
scroll to position [0, 5]
click at [741, 464] on span "Run" at bounding box center [739, 465] width 42 height 11
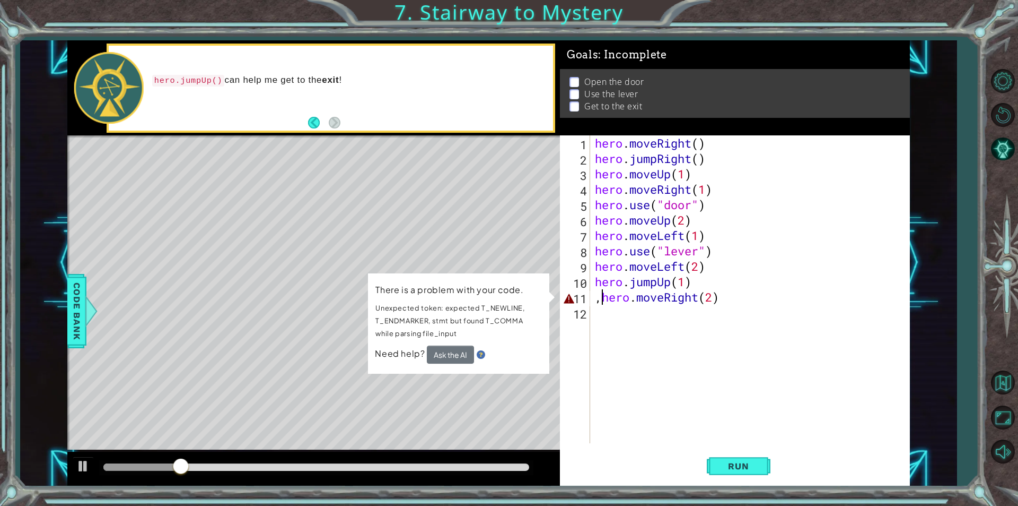
click at [603, 299] on div "hero . moveRight ( ) hero . jumpRight ( ) hero . moveUp ( 1 ) hero . moveRight …" at bounding box center [752, 304] width 319 height 338
type textarea "hero.moveRight(2)"
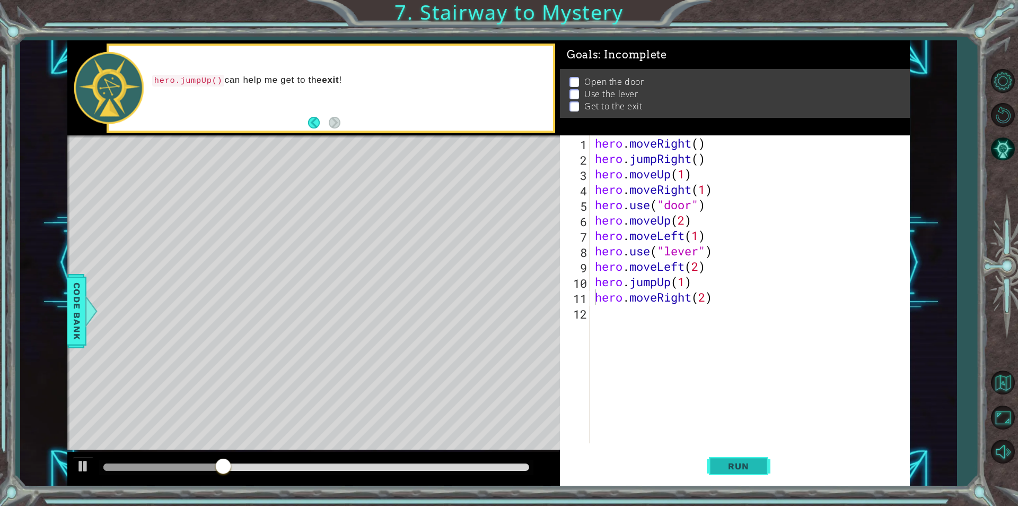
click at [738, 466] on span "Run" at bounding box center [739, 465] width 42 height 11
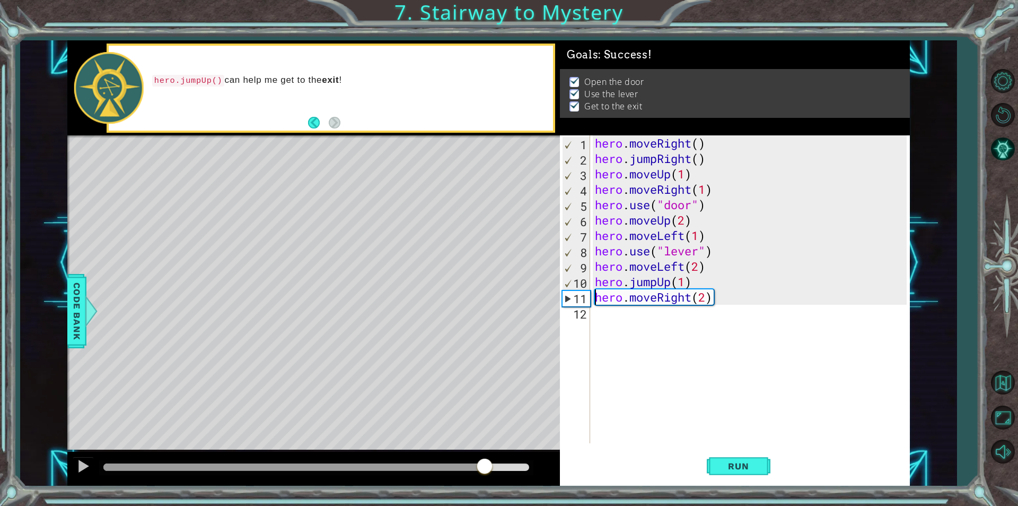
drag, startPoint x: 325, startPoint y: 469, endPoint x: 485, endPoint y: 485, distance: 161.6
click at [485, 485] on div "1 ההההההההההההההההההההההההההההההההההההההההההההההההההההההההההההההההההההההההההההה…" at bounding box center [509, 253] width 1018 height 506
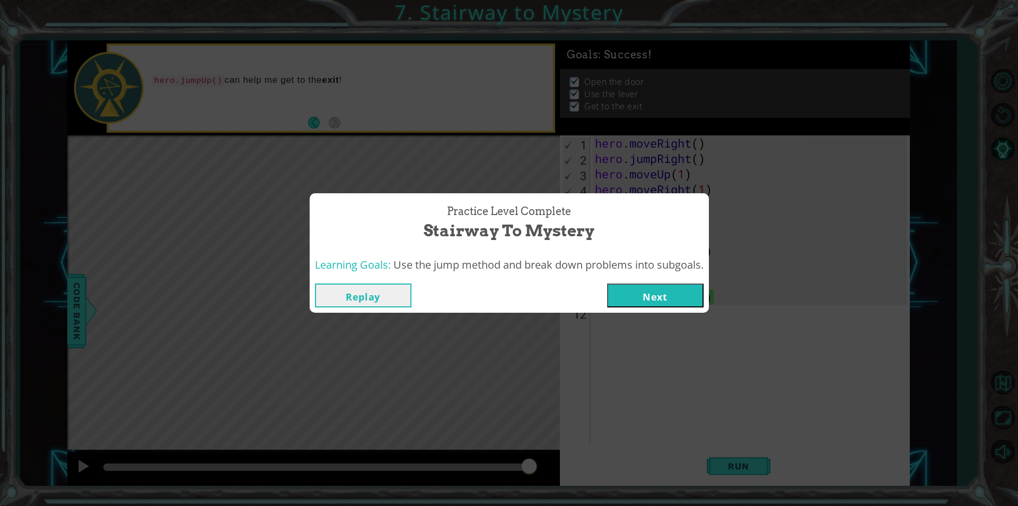
click at [655, 291] on button "Next" at bounding box center [655, 295] width 97 height 24
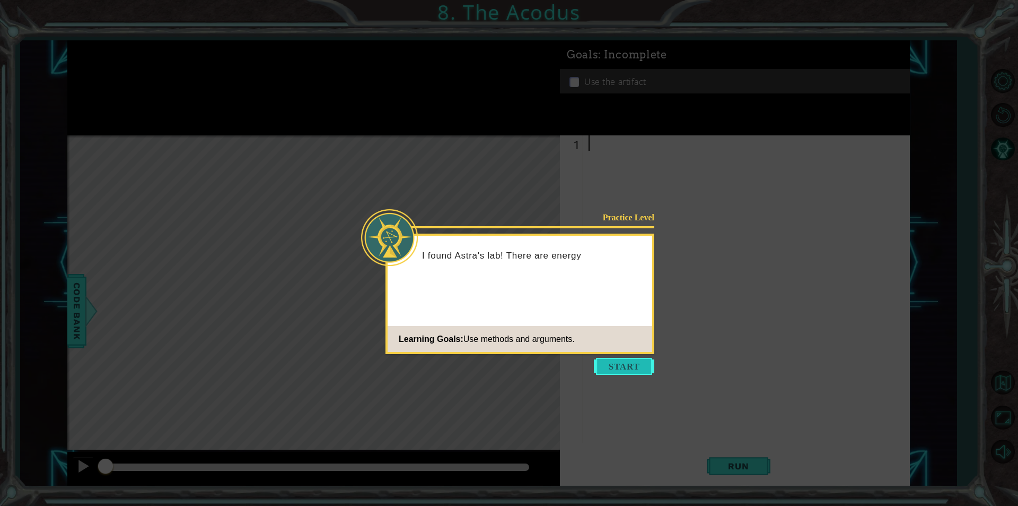
click at [633, 367] on button "Start" at bounding box center [624, 366] width 60 height 17
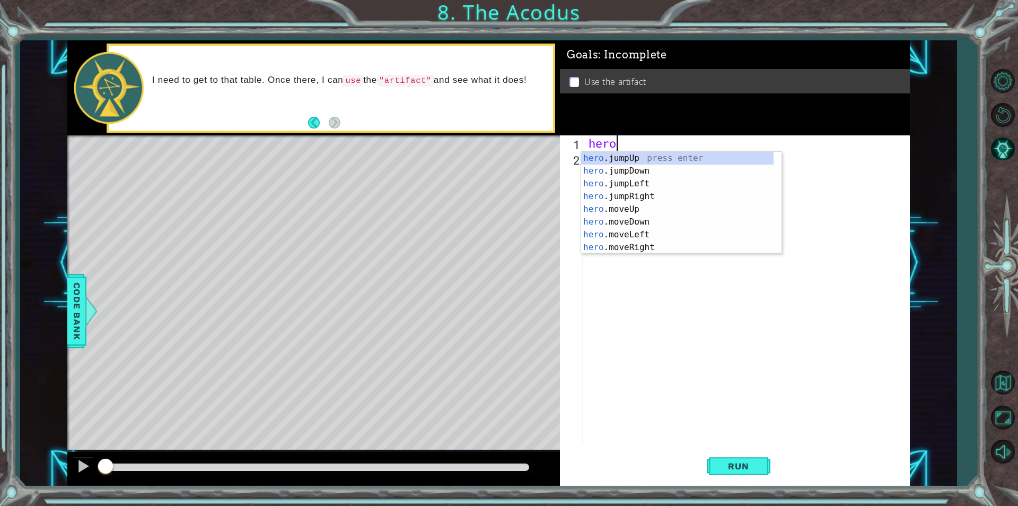
scroll to position [0, 1]
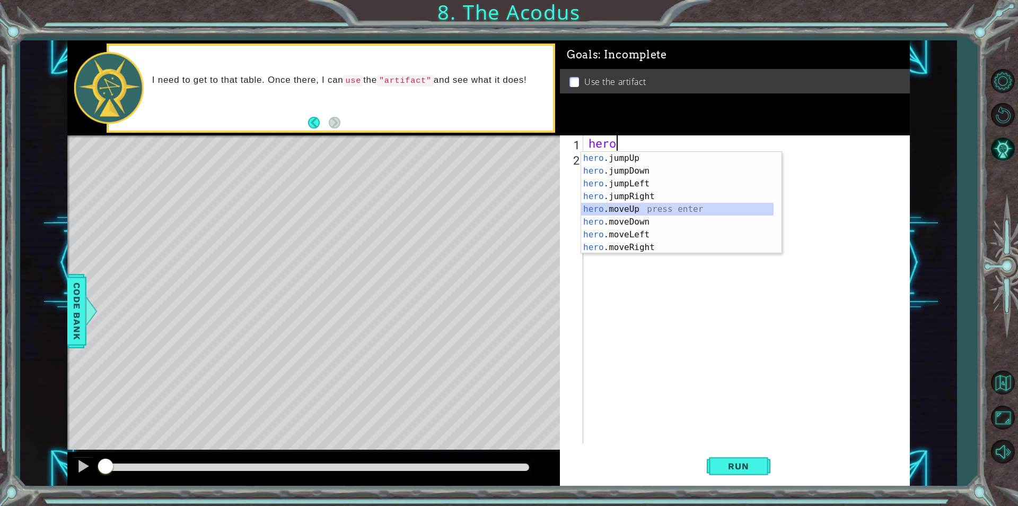
click at [605, 212] on div "hero .jumpUp press enter hero .jumpDown press enter hero .jumpLeft press enter …" at bounding box center [677, 215] width 193 height 127
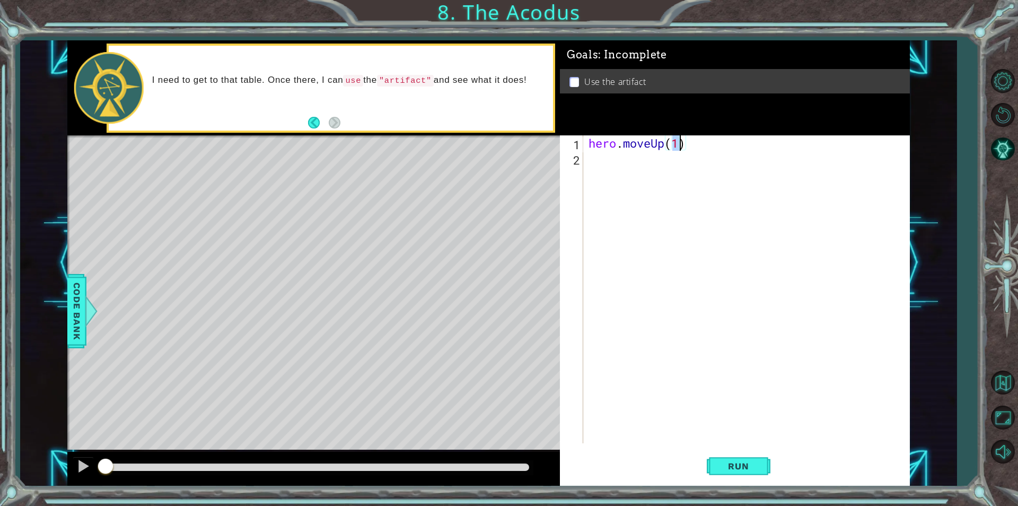
scroll to position [0, 4]
type textarea "hero.moveUp(2)"
click at [730, 472] on button "Run" at bounding box center [739, 465] width 64 height 35
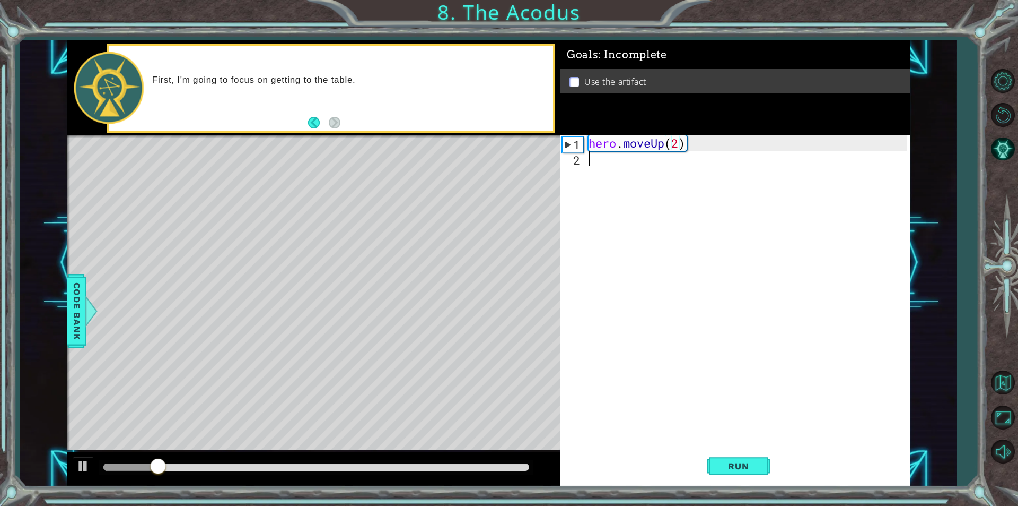
click at [595, 156] on div "hero . moveUp ( 2 )" at bounding box center [750, 304] width 326 height 338
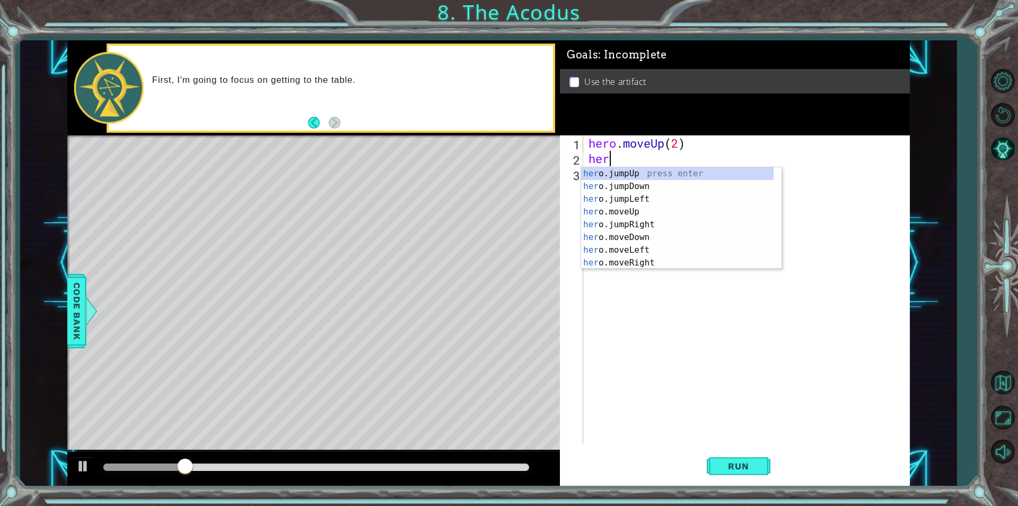
scroll to position [0, 1]
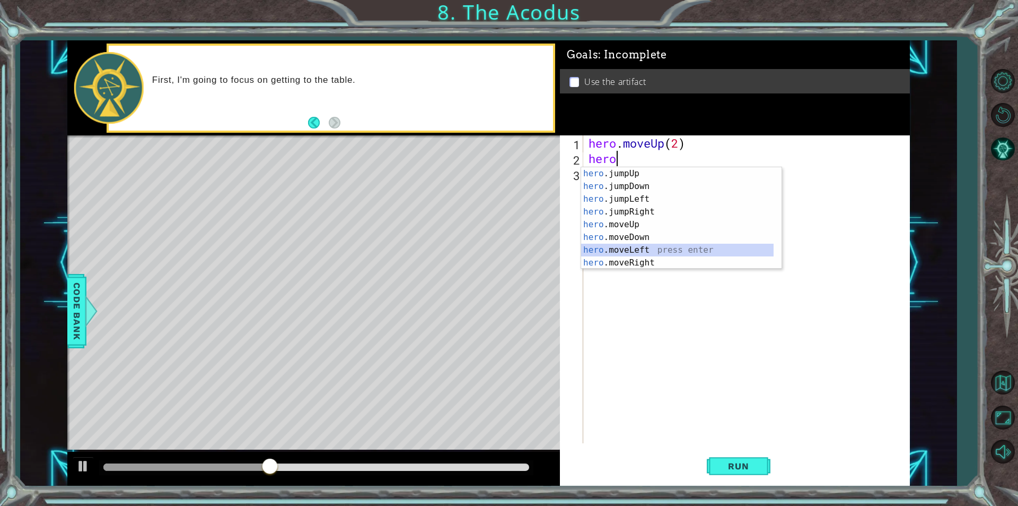
click at [634, 246] on div "hero .jumpUp press enter hero .jumpDown press enter hero .jumpLeft press enter …" at bounding box center [677, 230] width 193 height 127
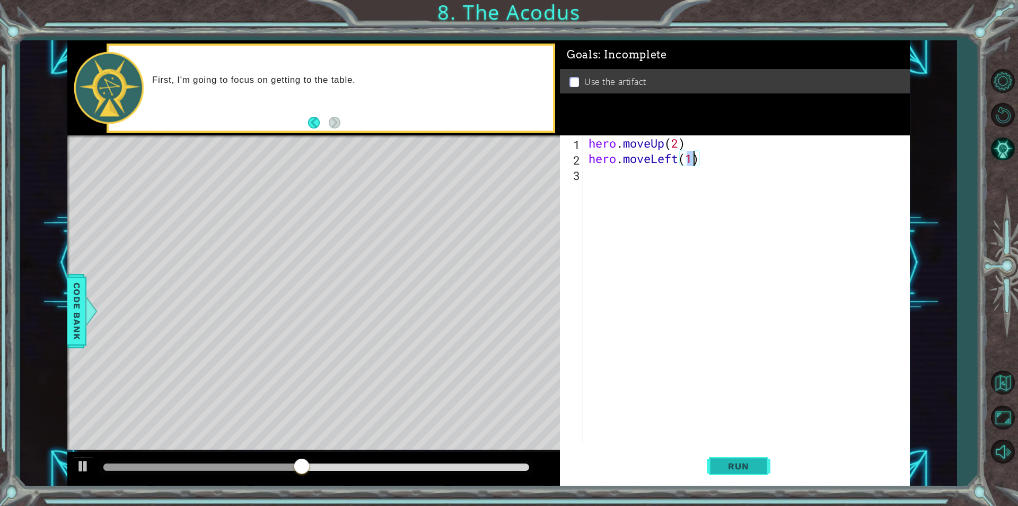
type textarea "hero.moveLeft(1)"
click at [739, 460] on span "Run" at bounding box center [739, 465] width 42 height 11
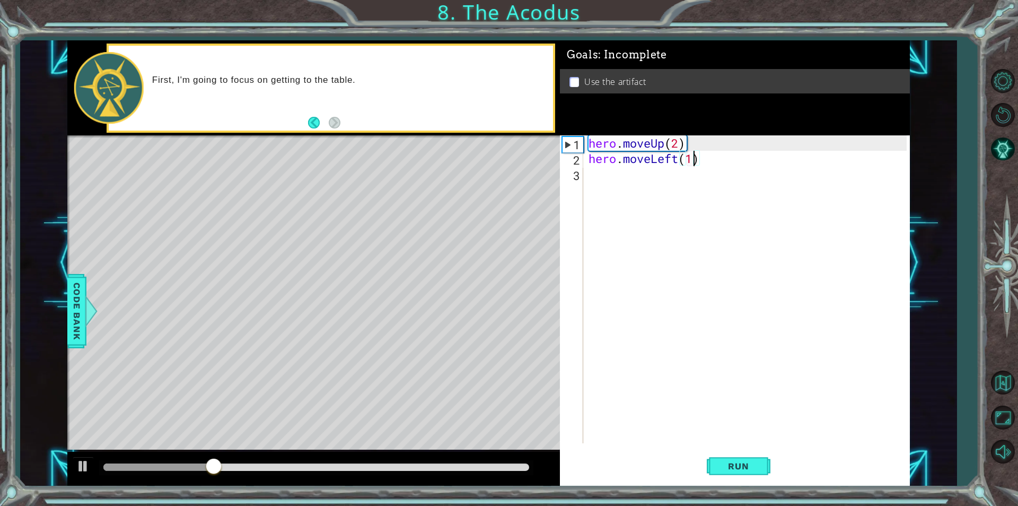
click at [626, 179] on div "hero . moveUp ( 2 ) hero . moveLeft ( 1 )" at bounding box center [750, 304] width 326 height 338
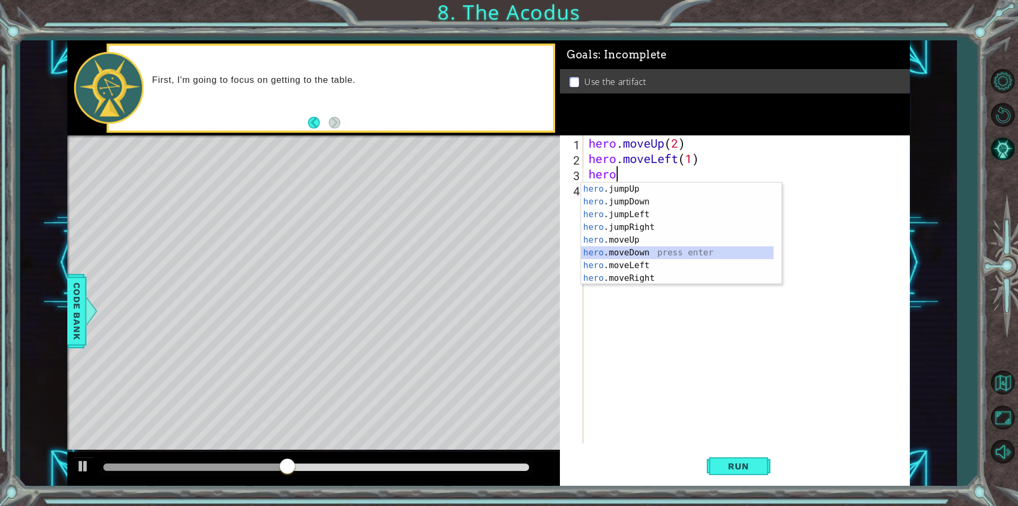
click at [617, 254] on div "hero .jumpUp press enter hero .jumpDown press enter hero .jumpLeft press enter …" at bounding box center [677, 245] width 193 height 127
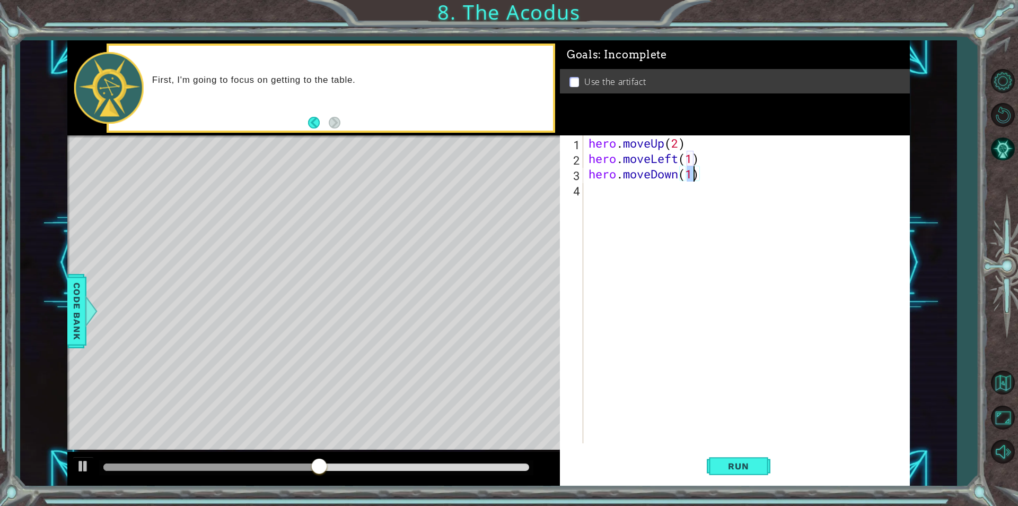
scroll to position [0, 4]
type textarea "hero.moveDown(3)"
click at [753, 460] on span "Run" at bounding box center [739, 465] width 42 height 11
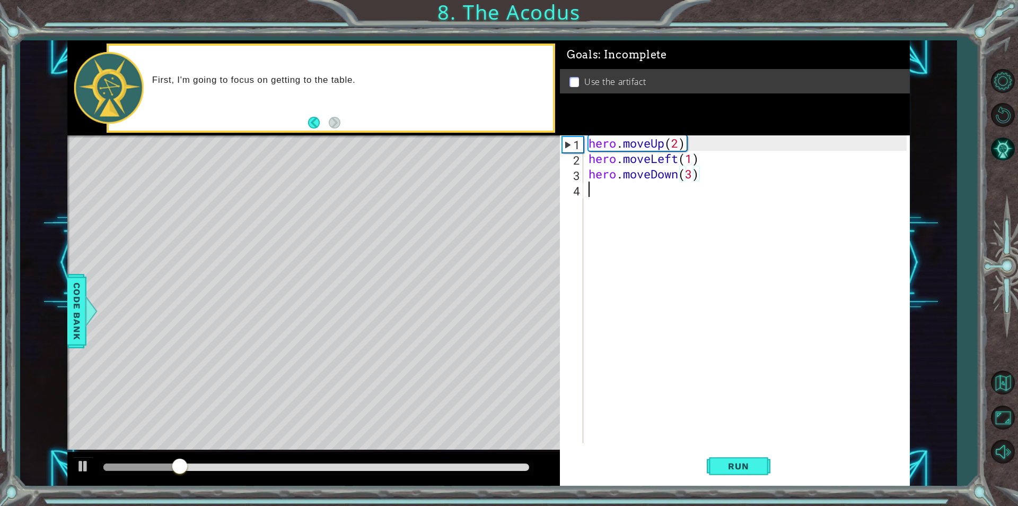
click at [594, 188] on div "hero . moveUp ( 2 ) hero . moveLeft ( 1 ) hero . moveDown ( 3 )" at bounding box center [750, 304] width 326 height 338
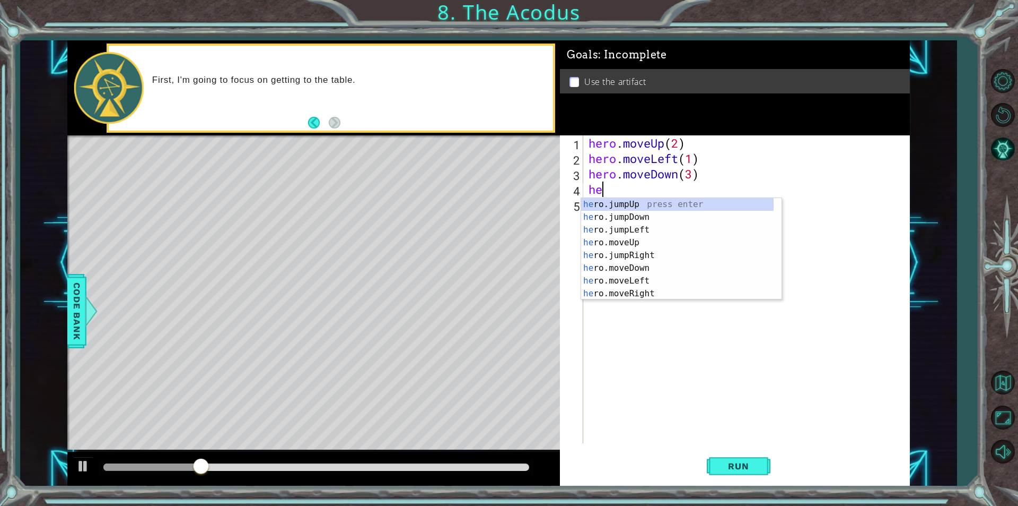
type textarea "hero"
click at [624, 202] on div "hero .jumpUp press enter hero .jumpDown press enter hero .jumpLeft press enter …" at bounding box center [677, 261] width 193 height 127
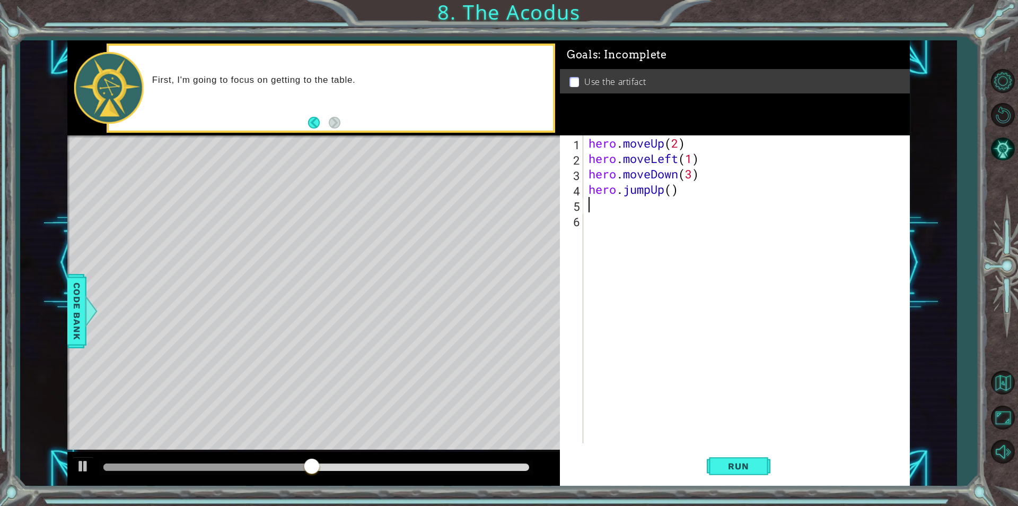
click at [674, 193] on div "hero . moveUp ( 2 ) hero . moveLeft ( 1 ) hero . moveDown ( 3 ) hero . jumpUp (…" at bounding box center [750, 304] width 326 height 338
type textarea "hero.jumpUp(1)"
click at [722, 459] on button "Run" at bounding box center [739, 465] width 64 height 35
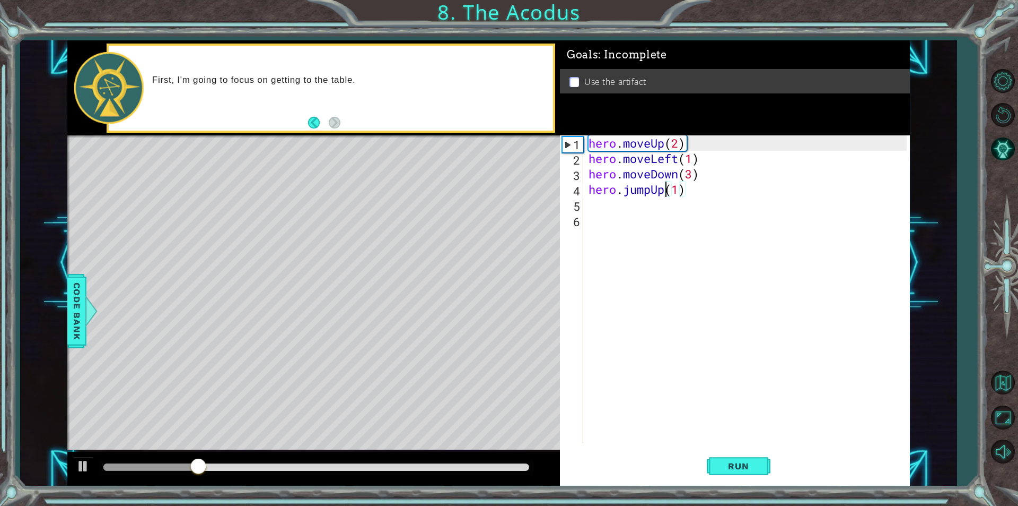
click at [664, 193] on div "hero . moveUp ( 2 ) hero . moveLeft ( 1 ) hero . moveDown ( 3 ) hero . jumpUp (…" at bounding box center [750, 304] width 326 height 338
drag, startPoint x: 687, startPoint y: 189, endPoint x: 580, endPoint y: 195, distance: 107.3
click at [580, 195] on div "hero.jumpUp(1) 1 2 3 4 5 6 hero . moveUp ( 2 ) hero . moveLeft ( 1 ) hero . mov…" at bounding box center [733, 289] width 347 height 308
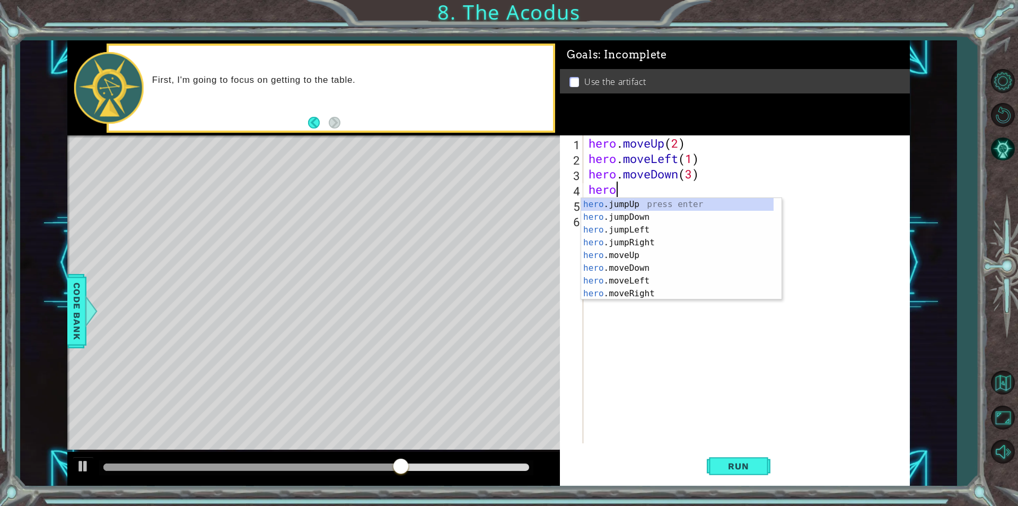
scroll to position [0, 1]
type textarea "hero."
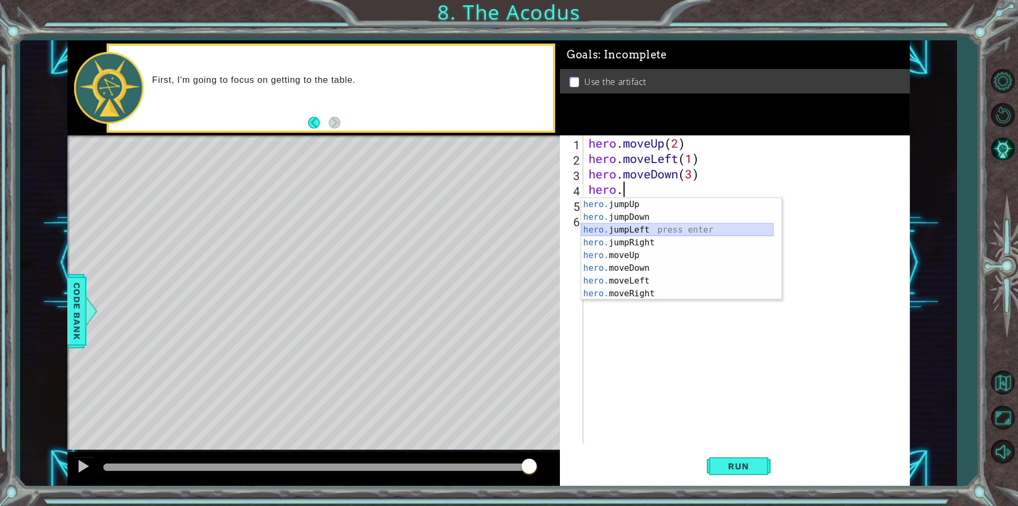
click at [632, 231] on div "hero. jumpUp press enter hero. jumpDown press enter hero. jumpLeft press enter …" at bounding box center [677, 261] width 193 height 127
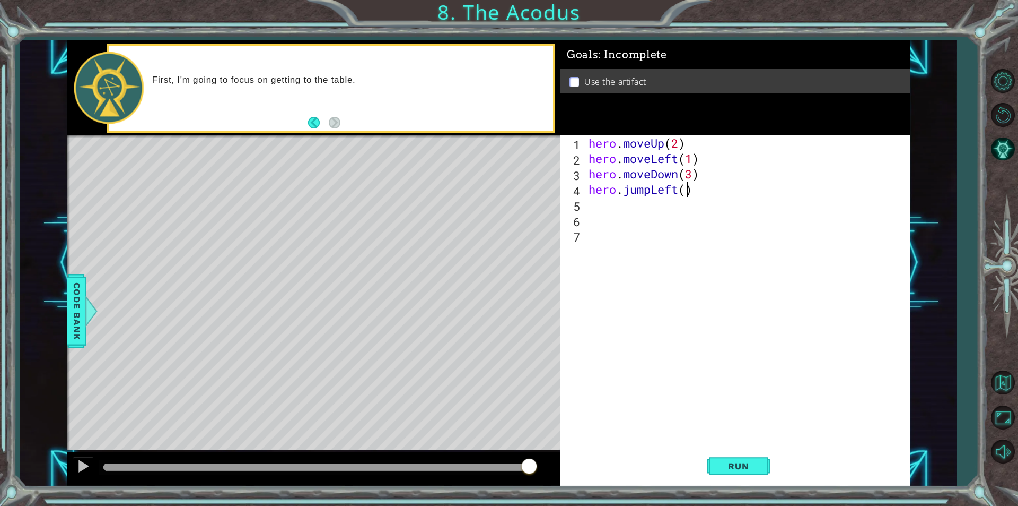
click at [684, 191] on div "hero . moveUp ( 2 ) hero . moveLeft ( 1 ) hero . moveDown ( 3 ) hero . jumpLeft…" at bounding box center [750, 304] width 326 height 338
click at [726, 468] on span "Run" at bounding box center [739, 465] width 42 height 11
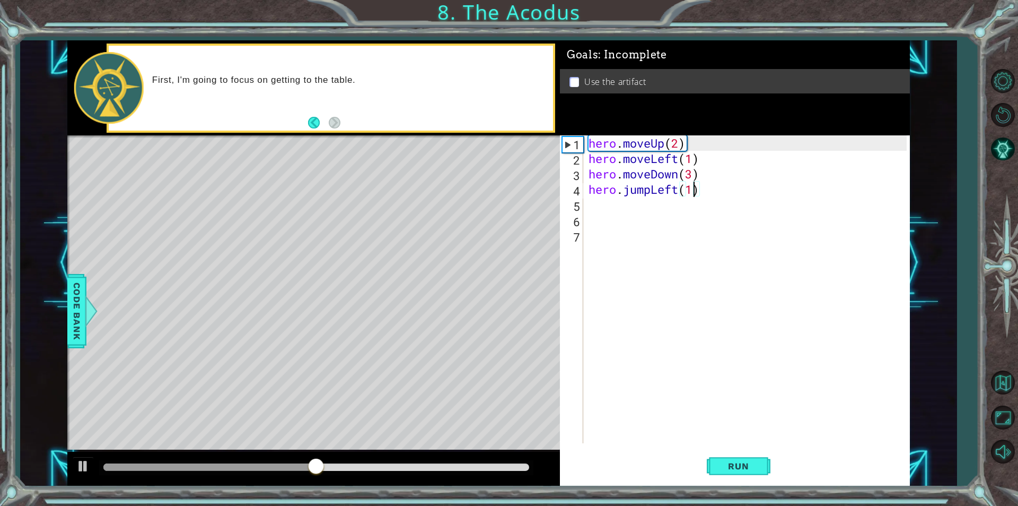
click at [691, 172] on div "hero . moveUp ( 2 ) hero . moveLeft ( 1 ) hero . moveDown ( 3 ) hero . jumpLeft…" at bounding box center [750, 304] width 326 height 338
type textarea "hero.moveDown(2)"
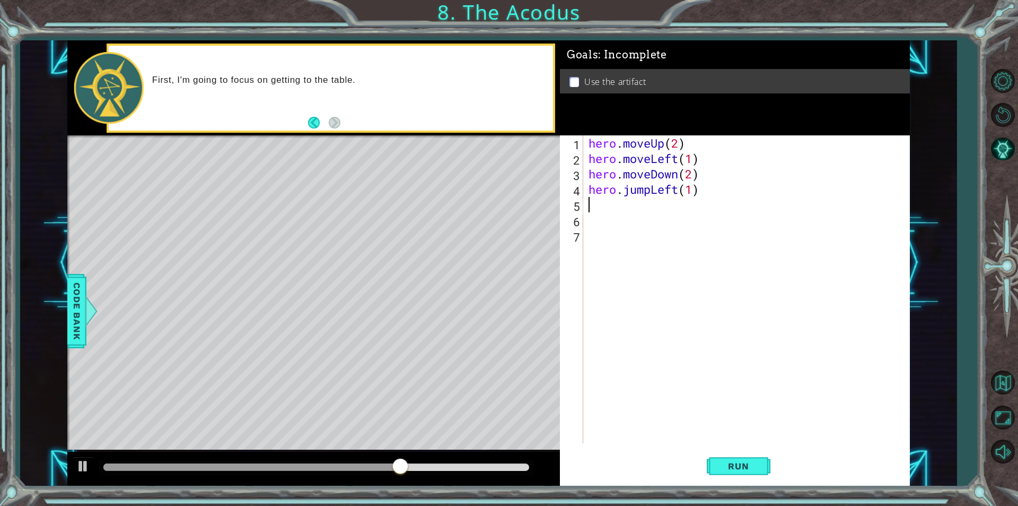
click at [589, 205] on div "hero . moveUp ( 2 ) hero . moveLeft ( 1 ) hero . moveDown ( 2 ) hero . jumpLeft…" at bounding box center [750, 304] width 326 height 338
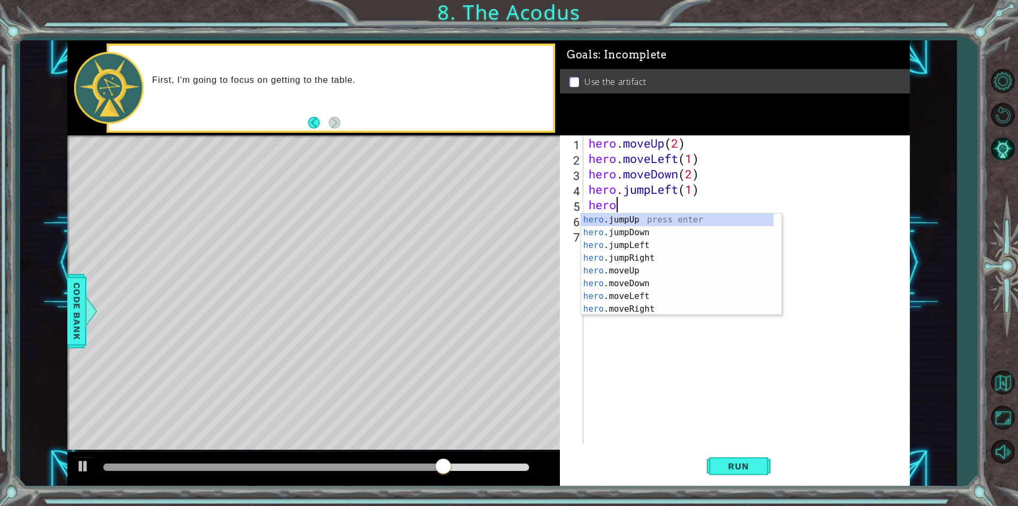
scroll to position [0, 1]
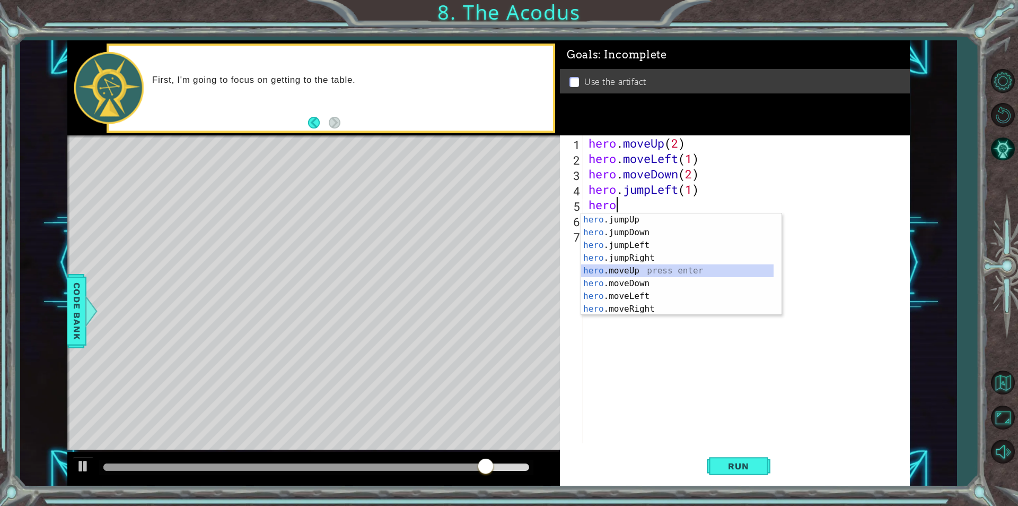
click at [615, 273] on div "hero .jumpUp press enter hero .jumpDown press enter hero .jumpLeft press enter …" at bounding box center [677, 276] width 193 height 127
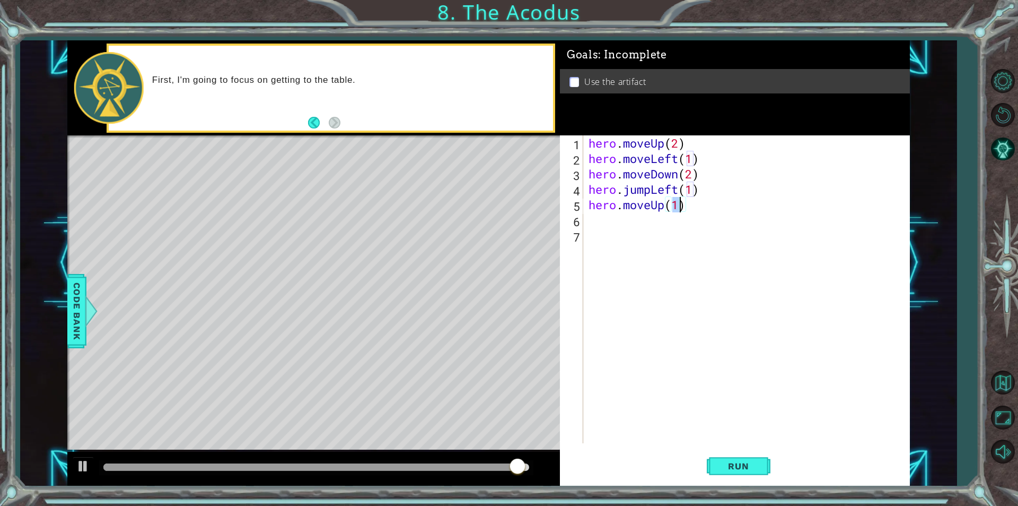
type textarea "hero.moveUp(2)"
click at [590, 220] on div "hero . moveUp ( 2 ) hero . moveLeft ( 1 ) hero . moveDown ( 2 ) hero . jumpLeft…" at bounding box center [750, 304] width 326 height 338
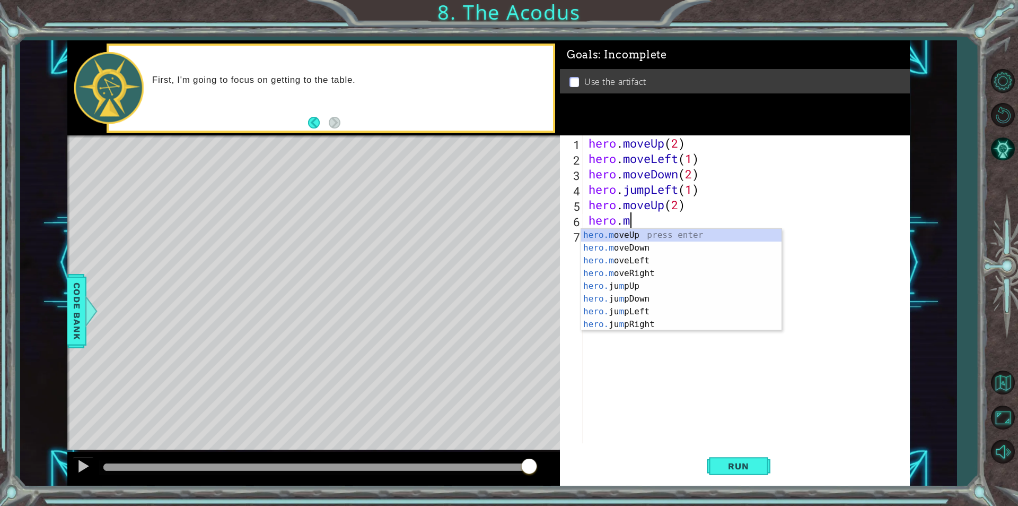
scroll to position [0, 2]
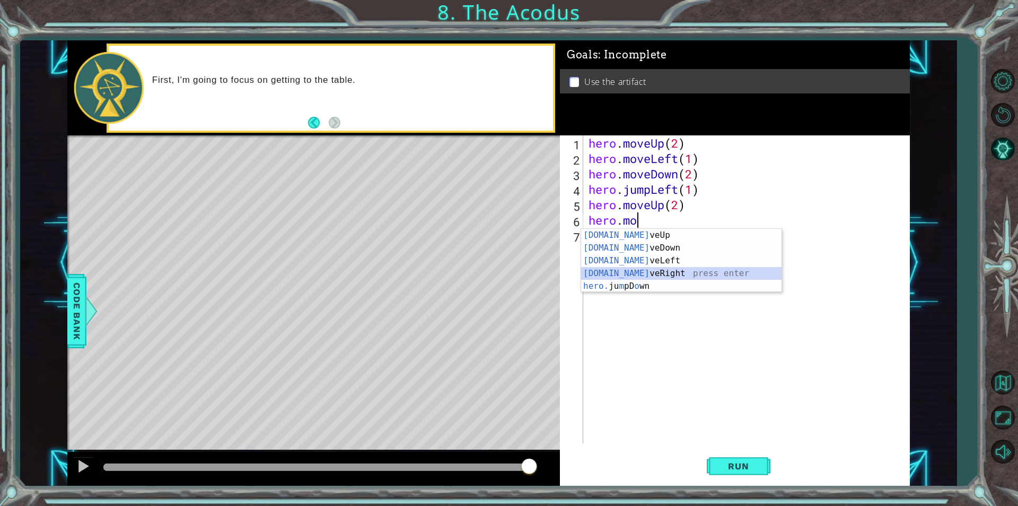
click at [646, 274] on div "[DOMAIN_NAME] veUp press enter [DOMAIN_NAME] veDown press enter [DOMAIN_NAME] v…" at bounding box center [681, 273] width 201 height 89
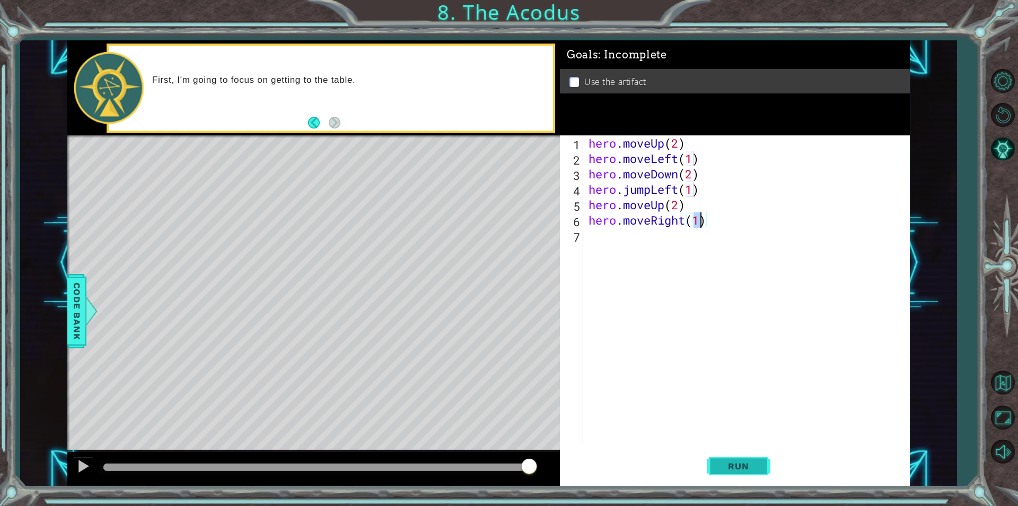
type textarea "hero.moveRight(1)"
click at [738, 467] on span "Run" at bounding box center [739, 465] width 42 height 11
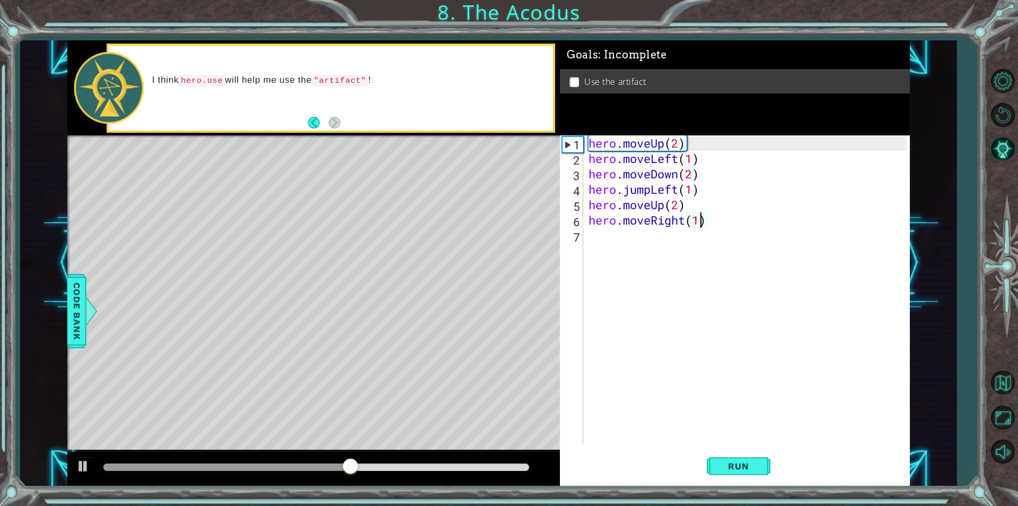
click at [603, 234] on div "hero . moveUp ( 2 ) hero . moveLeft ( 1 ) hero . moveDown ( 2 ) hero . jumpLeft…" at bounding box center [750, 304] width 326 height 338
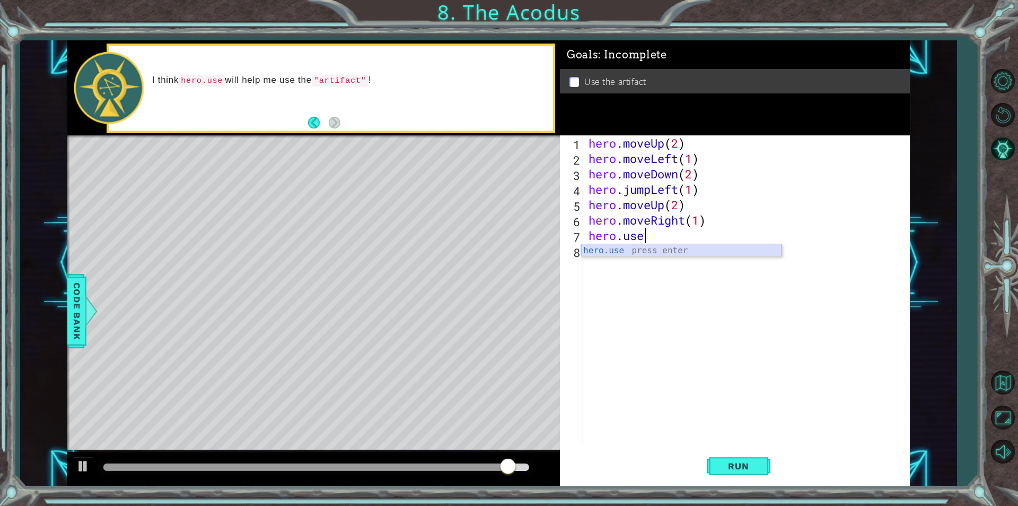
click at [623, 246] on div "hero.use press enter" at bounding box center [681, 263] width 201 height 38
type textarea "hero.use("artifact")"
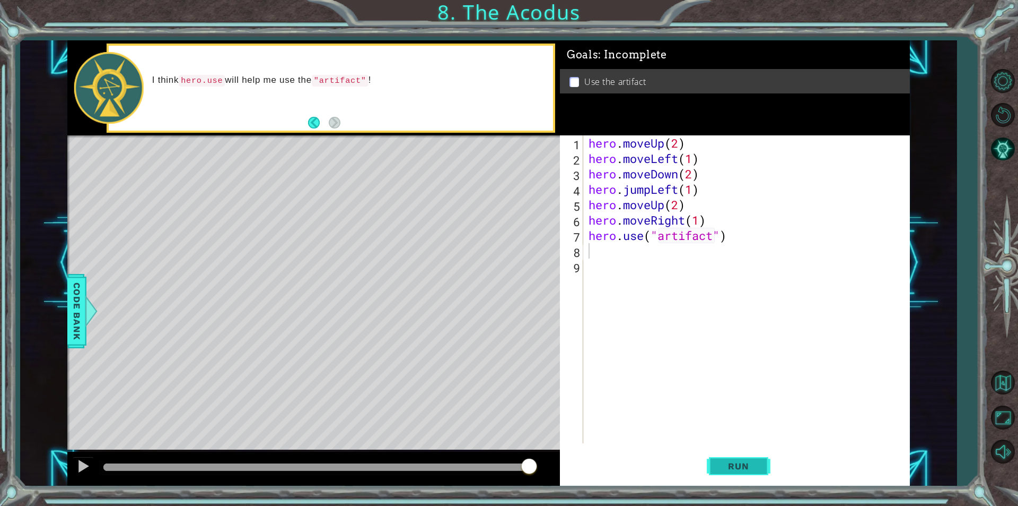
click at [753, 457] on button "Run" at bounding box center [739, 465] width 64 height 35
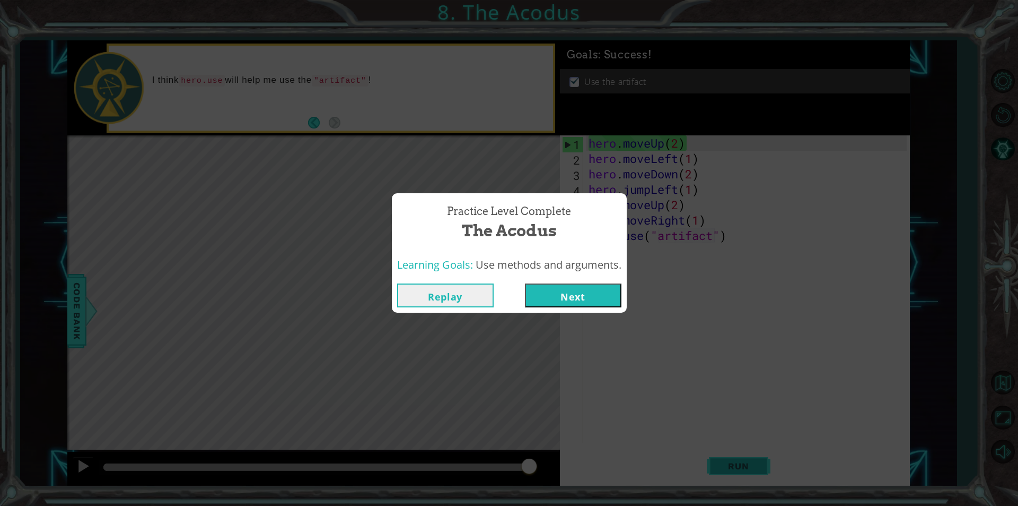
click at [710, 465] on div "Practice Level Complete The Acodus Learning Goals: Use methods and arguments. R…" at bounding box center [509, 253] width 1018 height 506
click at [591, 303] on button "Next" at bounding box center [573, 295] width 97 height 24
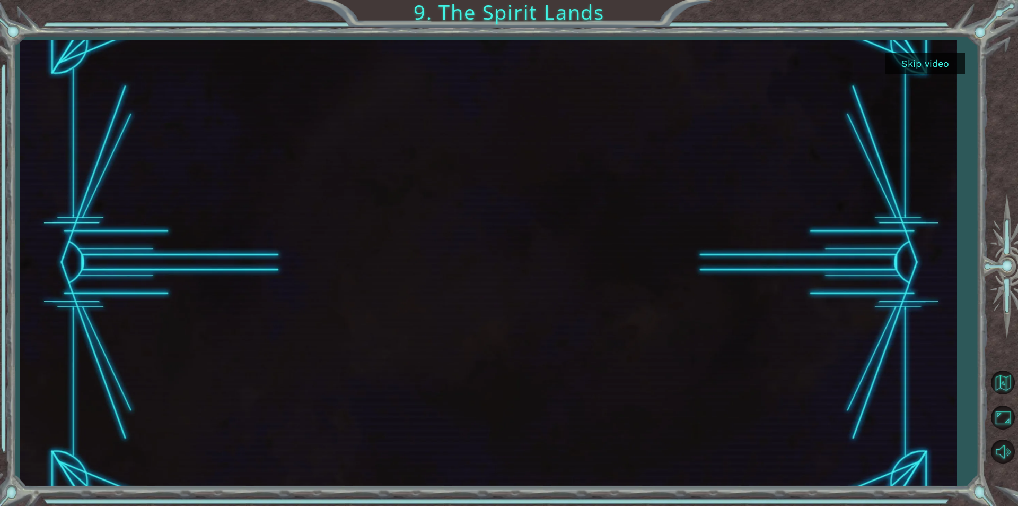
click at [956, 57] on button "Skip video" at bounding box center [926, 63] width 80 height 21
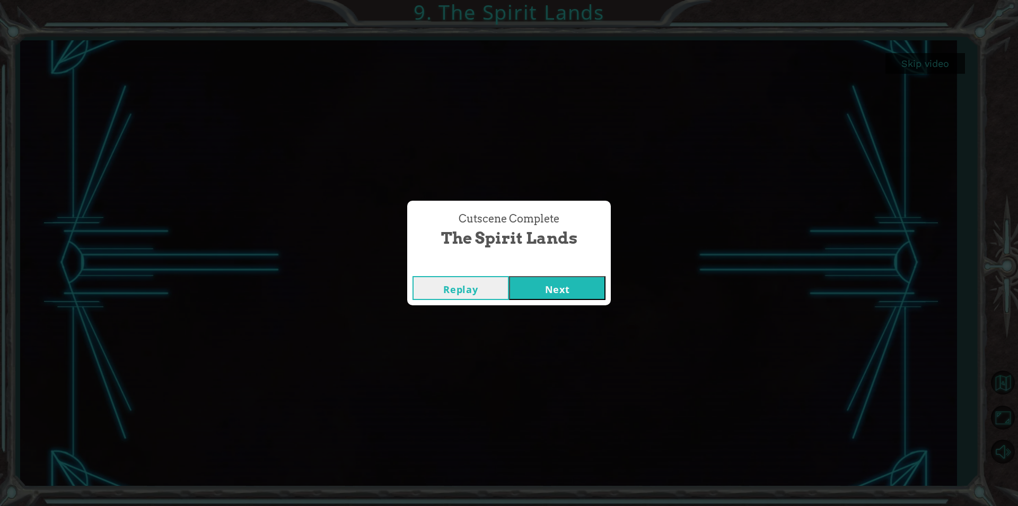
click at [540, 286] on button "Next" at bounding box center [557, 288] width 97 height 24
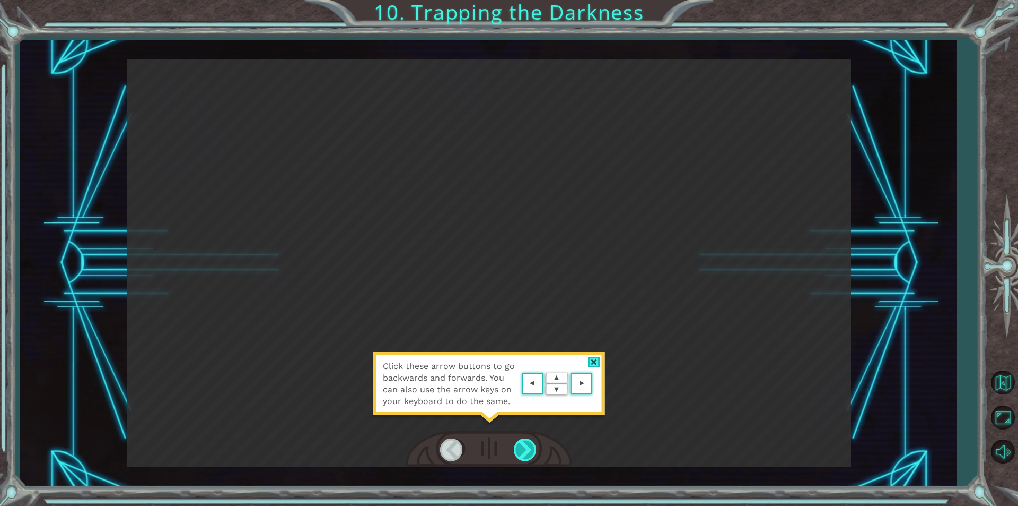
click at [524, 446] on div at bounding box center [526, 449] width 24 height 22
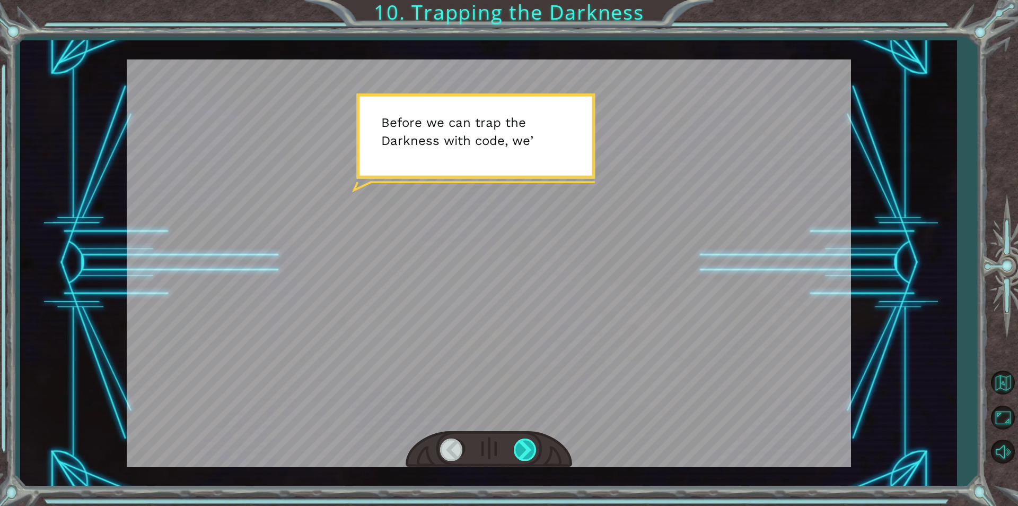
click at [524, 446] on div at bounding box center [526, 449] width 24 height 22
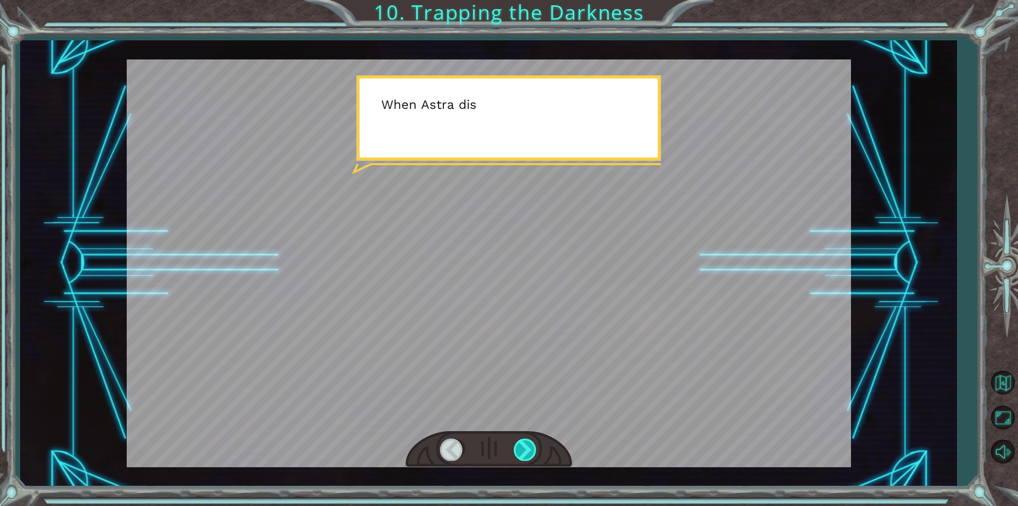
click at [524, 446] on div at bounding box center [526, 449] width 24 height 22
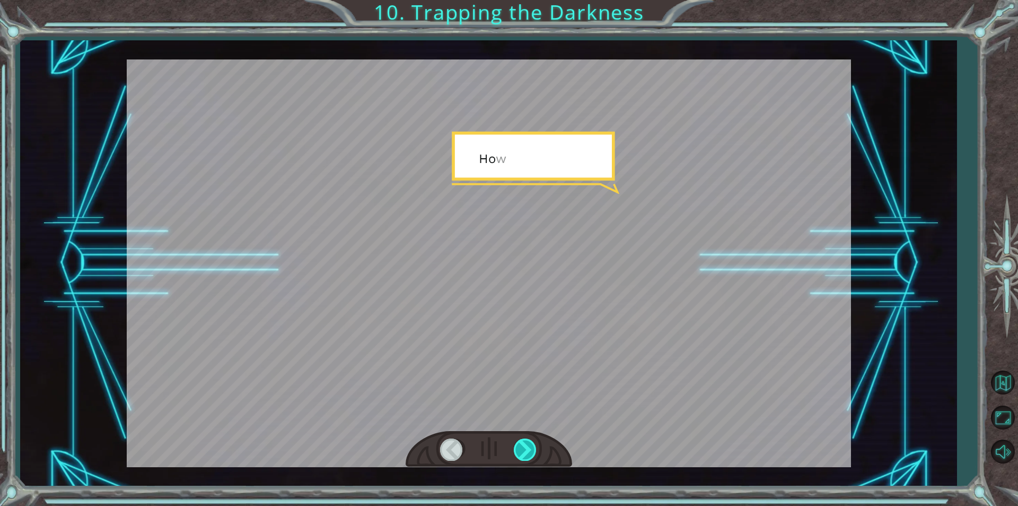
click at [524, 446] on div at bounding box center [526, 449] width 24 height 22
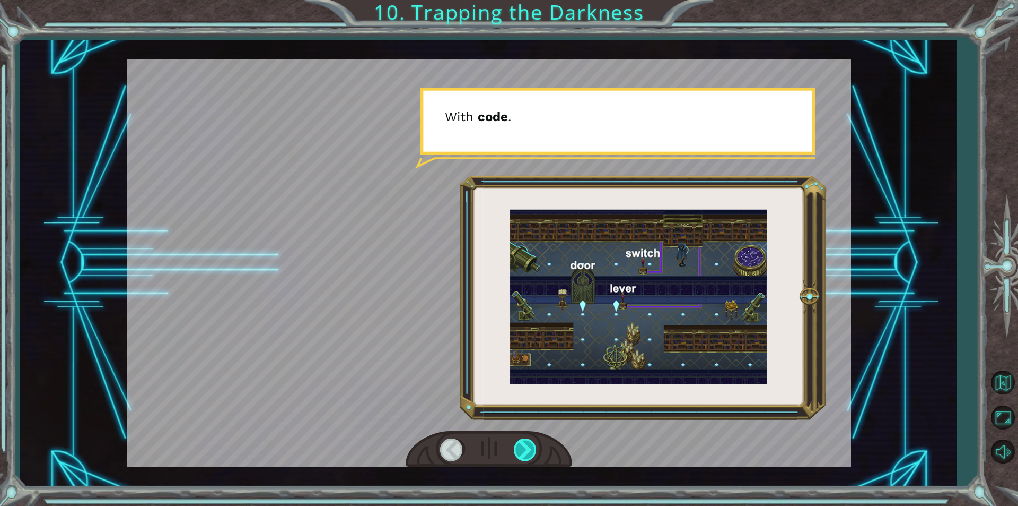
click at [524, 446] on div at bounding box center [526, 449] width 24 height 22
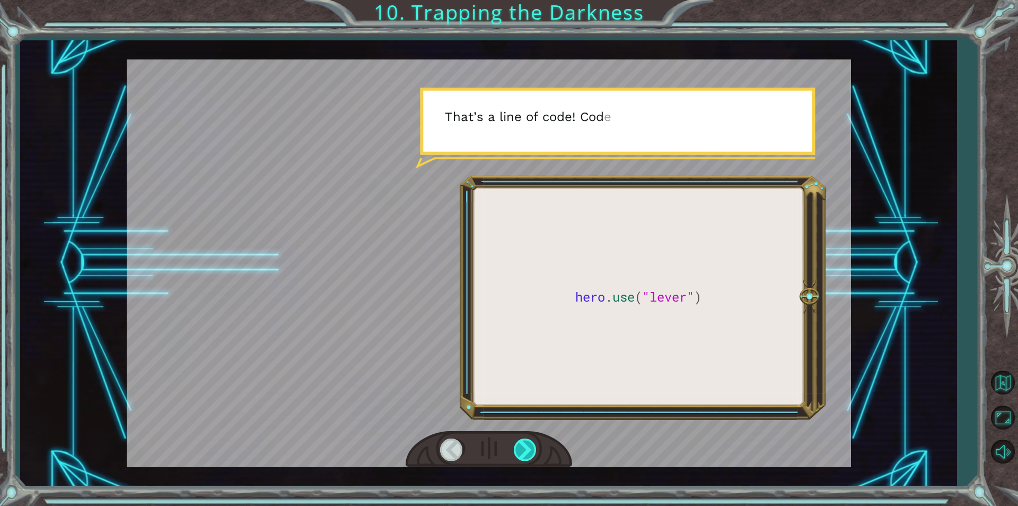
click at [524, 446] on div at bounding box center [526, 449] width 24 height 22
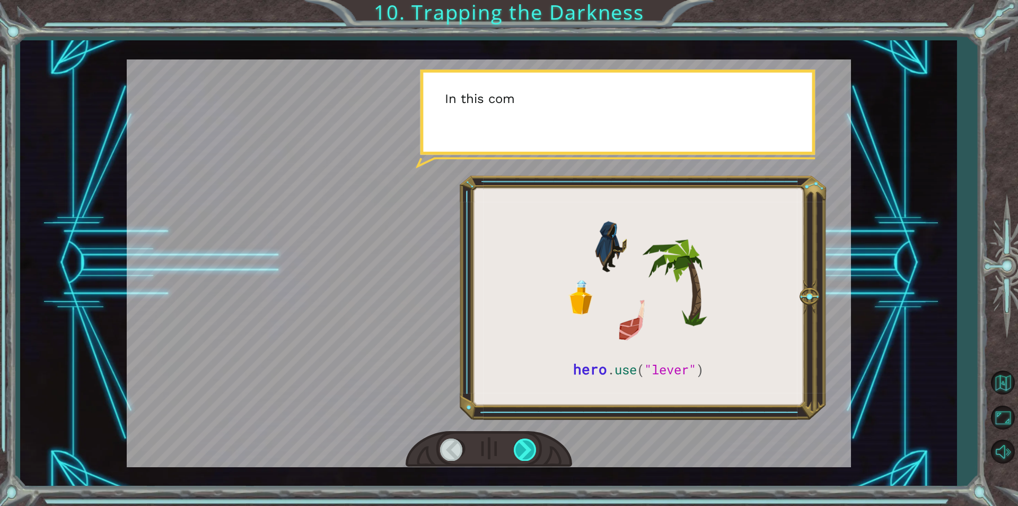
click at [524, 446] on div at bounding box center [526, 449] width 24 height 22
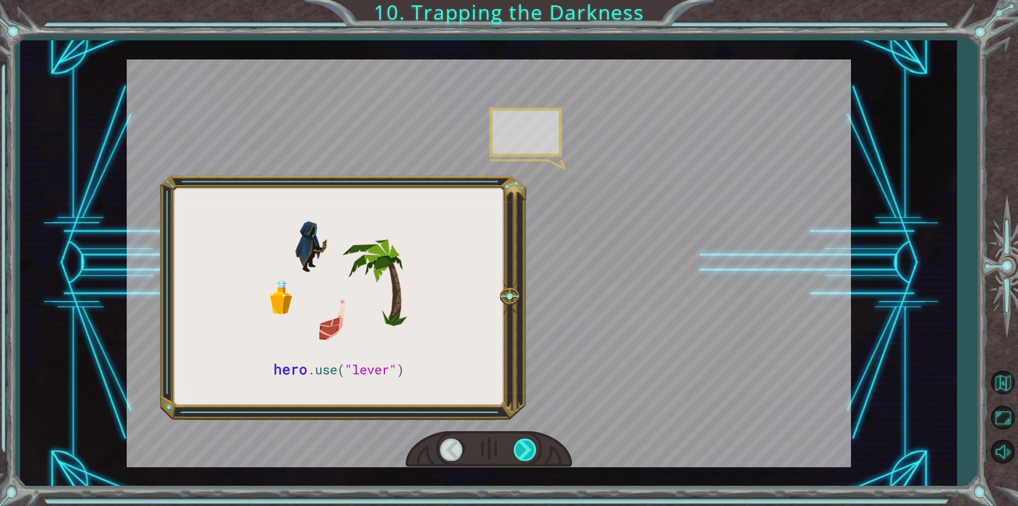
click at [524, 446] on div at bounding box center [526, 449] width 24 height 22
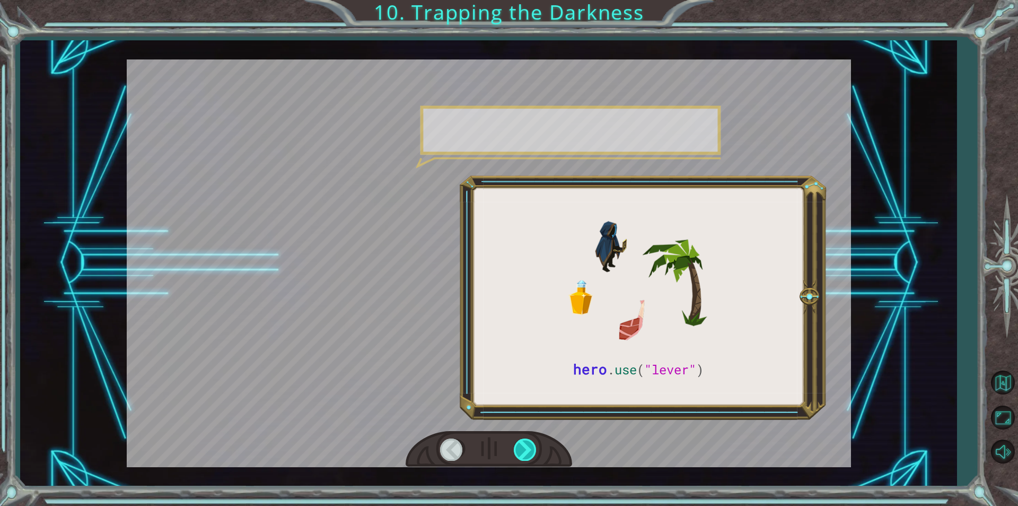
click at [524, 446] on div at bounding box center [526, 449] width 24 height 22
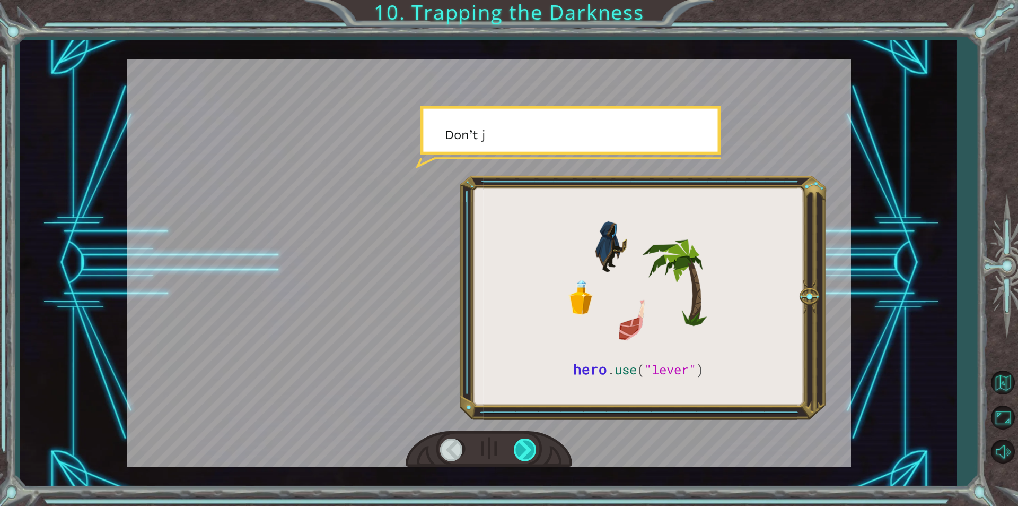
click at [524, 446] on div at bounding box center [526, 449] width 24 height 22
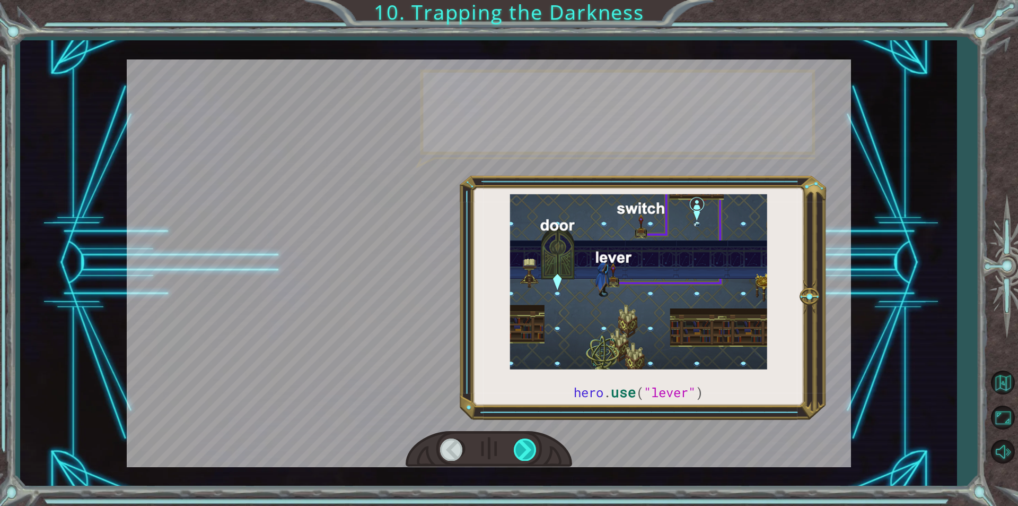
click at [524, 446] on div at bounding box center [526, 449] width 24 height 22
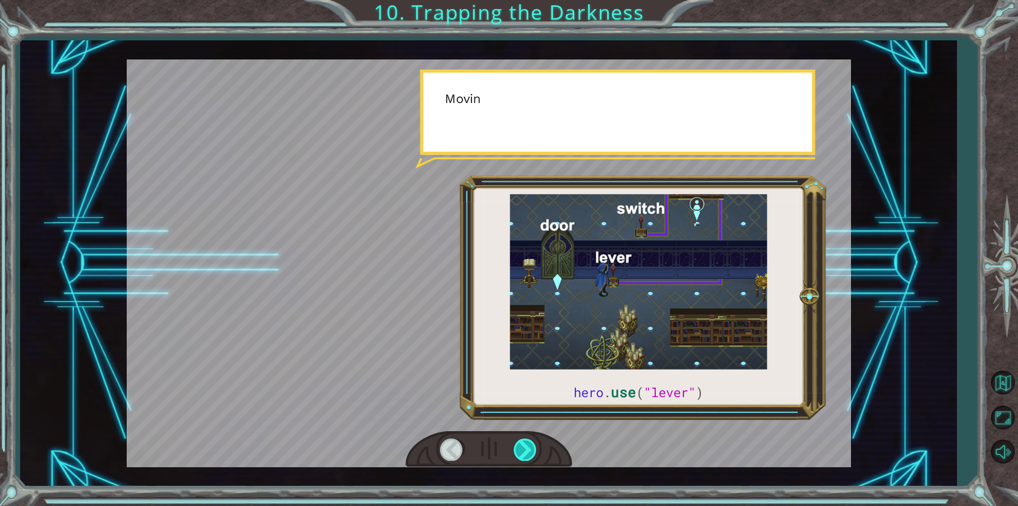
click at [524, 446] on div at bounding box center [526, 449] width 24 height 22
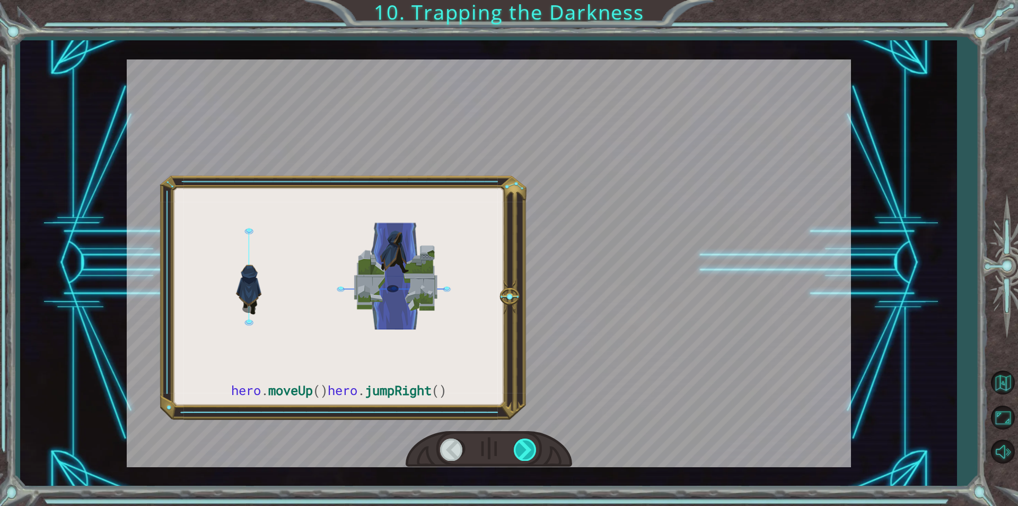
click at [524, 446] on div at bounding box center [526, 449] width 24 height 22
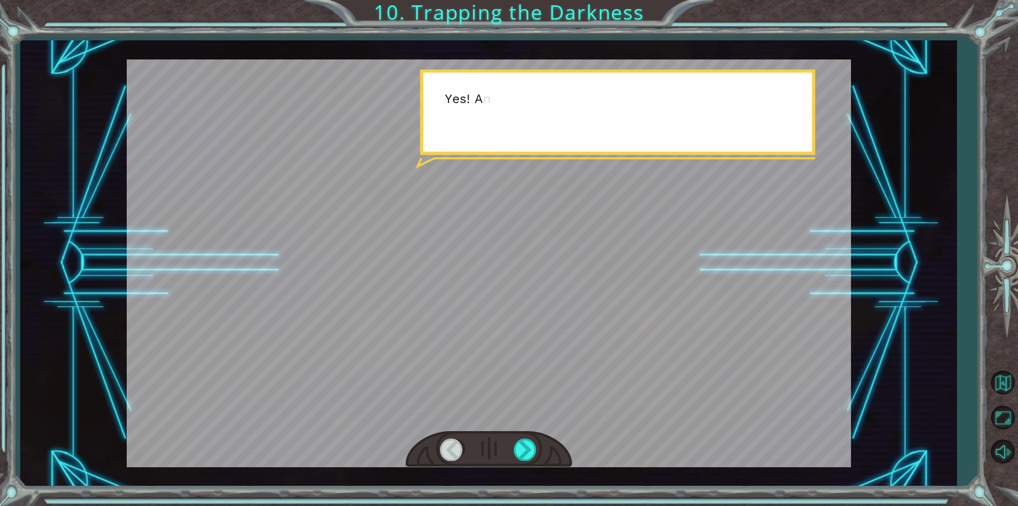
drag, startPoint x: 562, startPoint y: 367, endPoint x: 533, endPoint y: 356, distance: 30.5
click at [561, 368] on div at bounding box center [489, 262] width 725 height 407
click at [538, 351] on div at bounding box center [489, 262] width 725 height 407
click at [541, 350] on div at bounding box center [489, 262] width 725 height 407
click at [543, 349] on div at bounding box center [489, 262] width 725 height 407
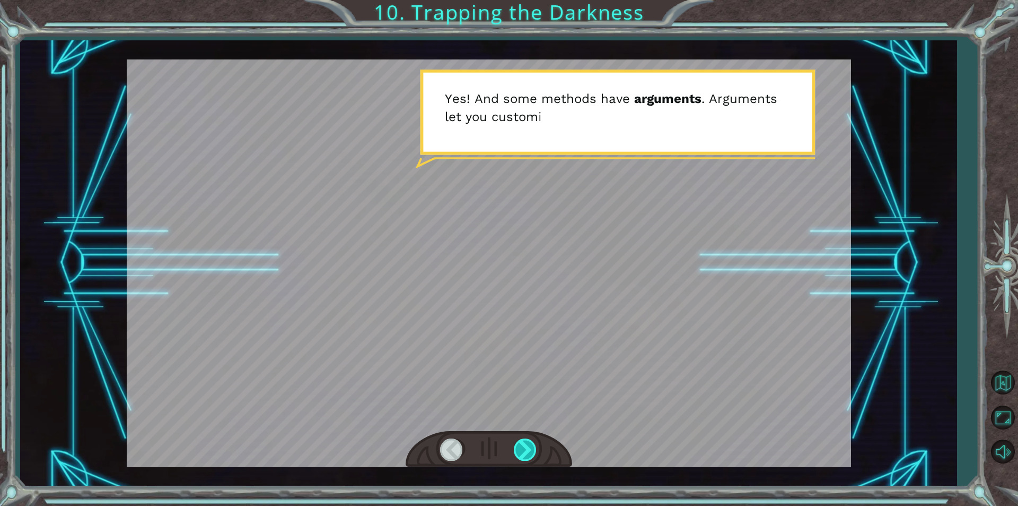
click at [532, 452] on div at bounding box center [526, 449] width 24 height 22
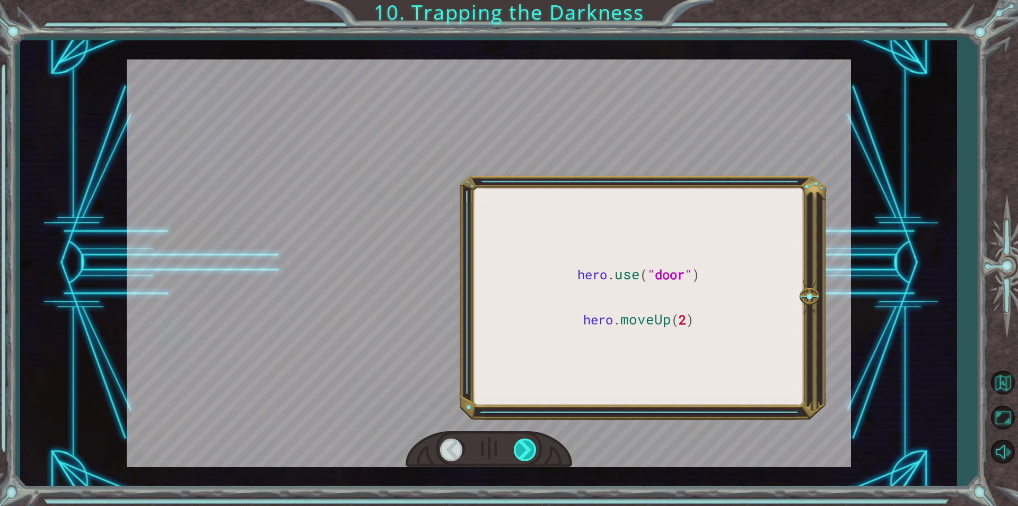
click at [532, 452] on div at bounding box center [526, 449] width 24 height 22
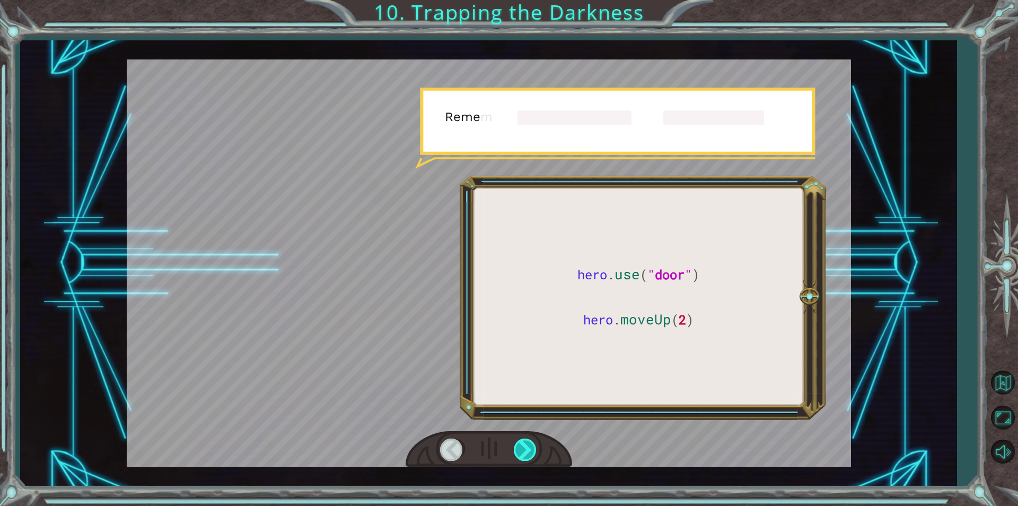
click at [532, 452] on div at bounding box center [526, 449] width 24 height 22
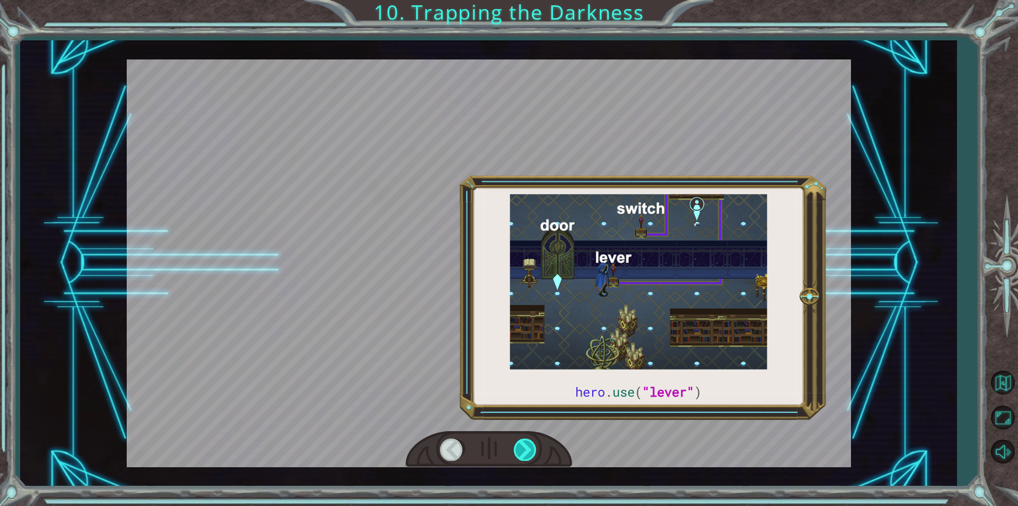
click at [532, 452] on div at bounding box center [526, 449] width 24 height 22
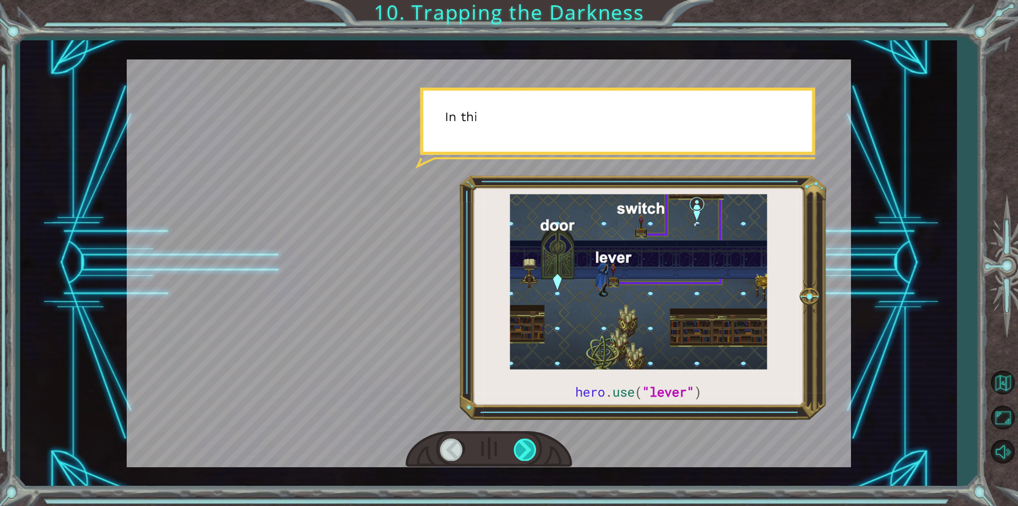
click at [532, 451] on div at bounding box center [526, 449] width 24 height 22
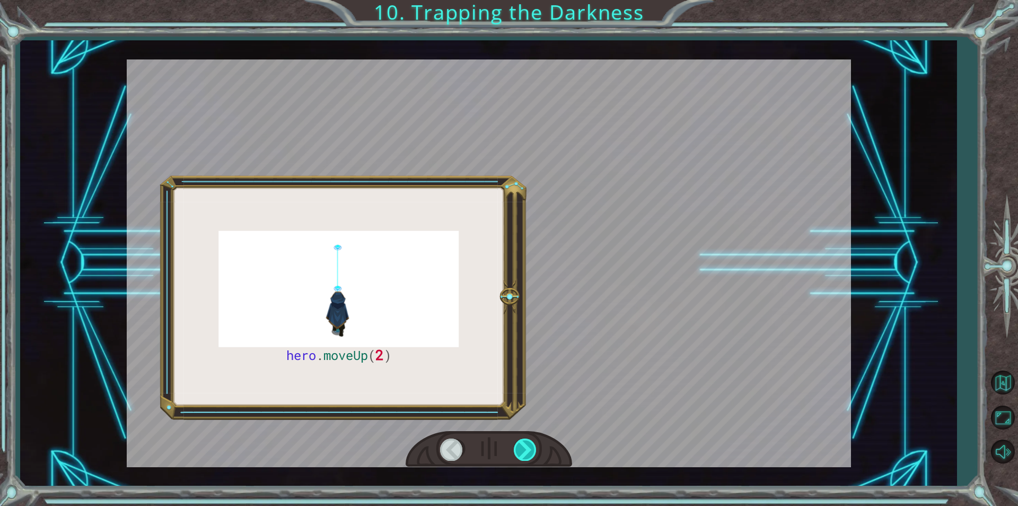
click at [532, 451] on div at bounding box center [526, 449] width 24 height 22
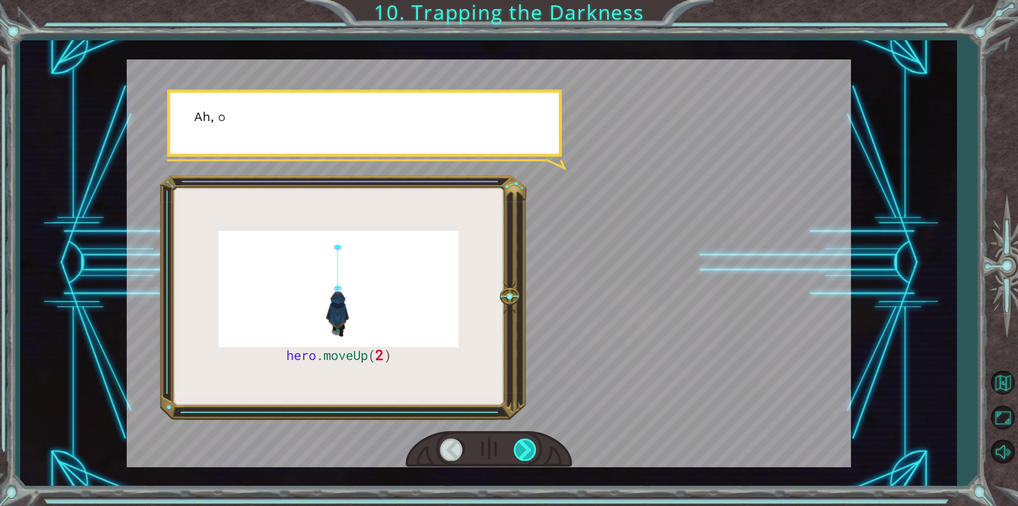
click at [532, 451] on div at bounding box center [526, 449] width 24 height 22
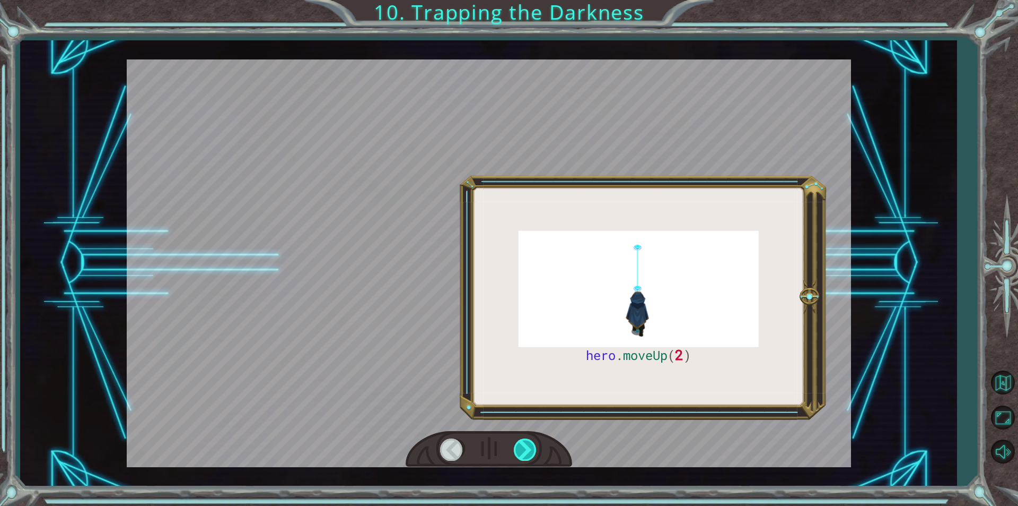
click at [532, 451] on div at bounding box center [526, 449] width 24 height 22
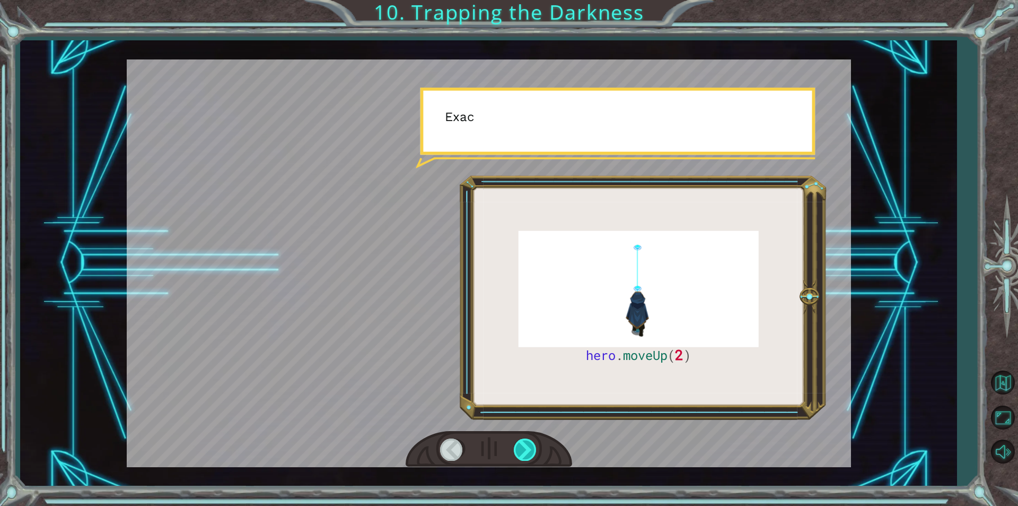
click at [532, 451] on div at bounding box center [526, 449] width 24 height 22
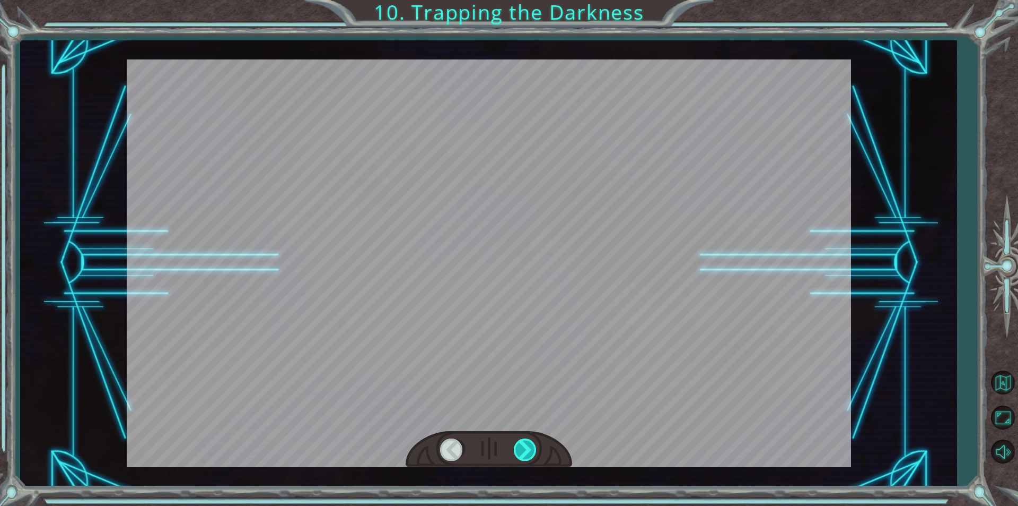
click at [532, 451] on div at bounding box center [526, 449] width 24 height 22
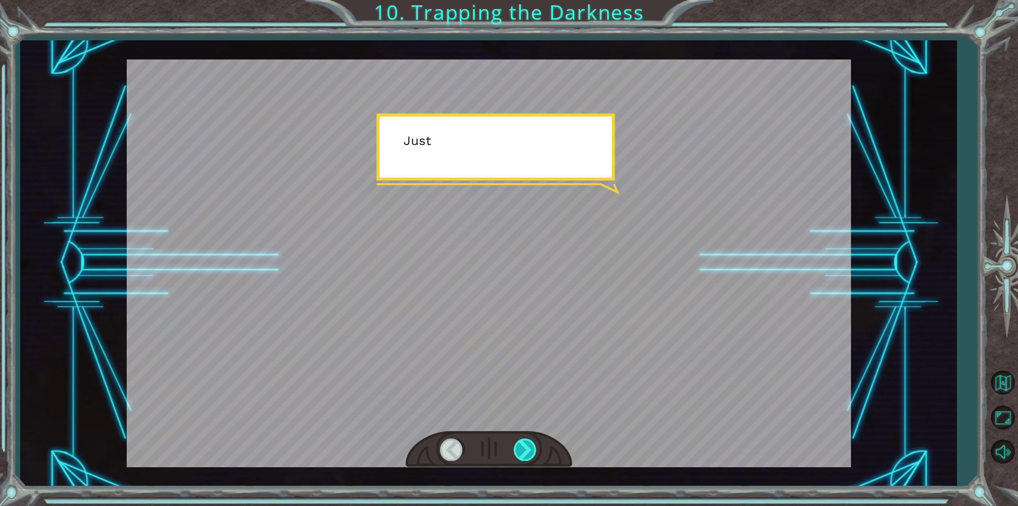
click at [532, 451] on div at bounding box center [526, 449] width 24 height 22
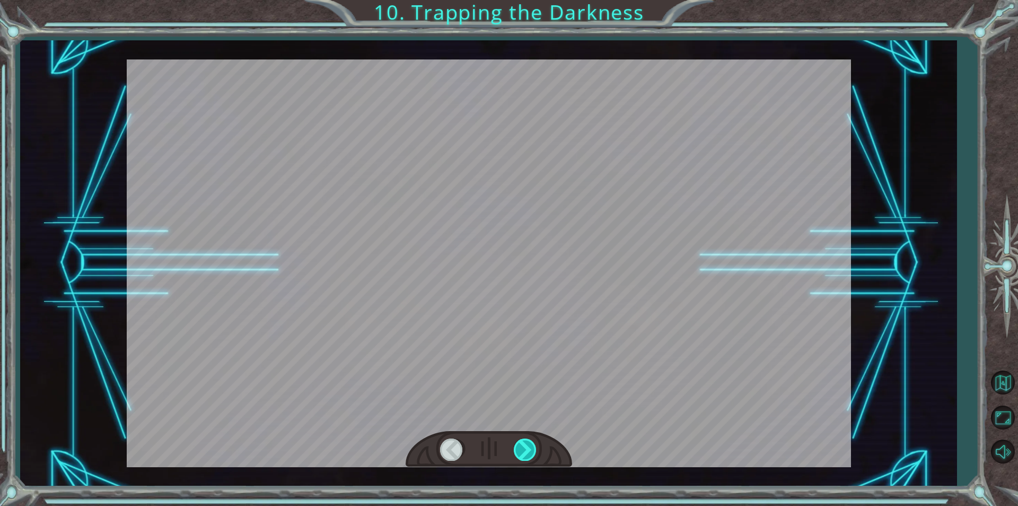
click at [532, 451] on div at bounding box center [526, 449] width 24 height 22
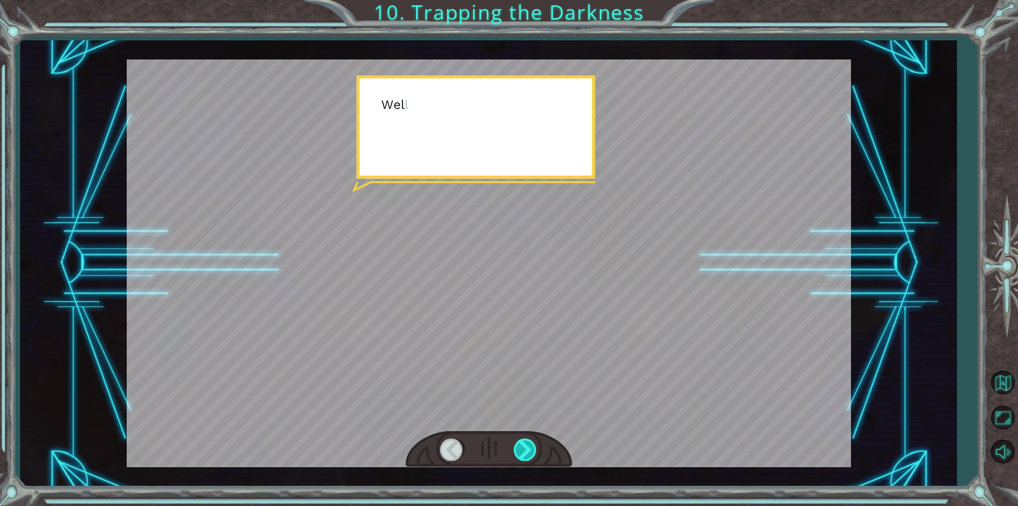
click at [532, 451] on div at bounding box center [526, 449] width 24 height 22
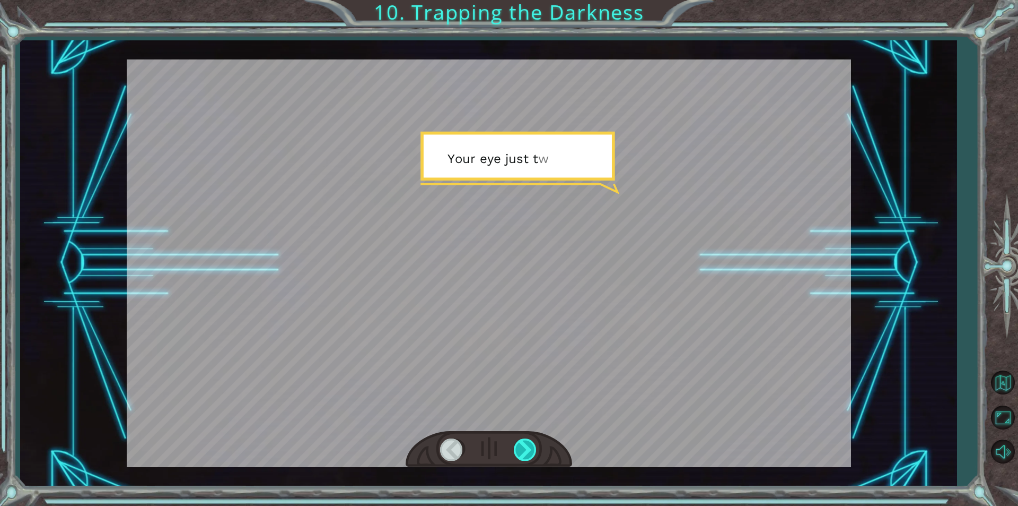
click at [532, 451] on div at bounding box center [526, 449] width 24 height 22
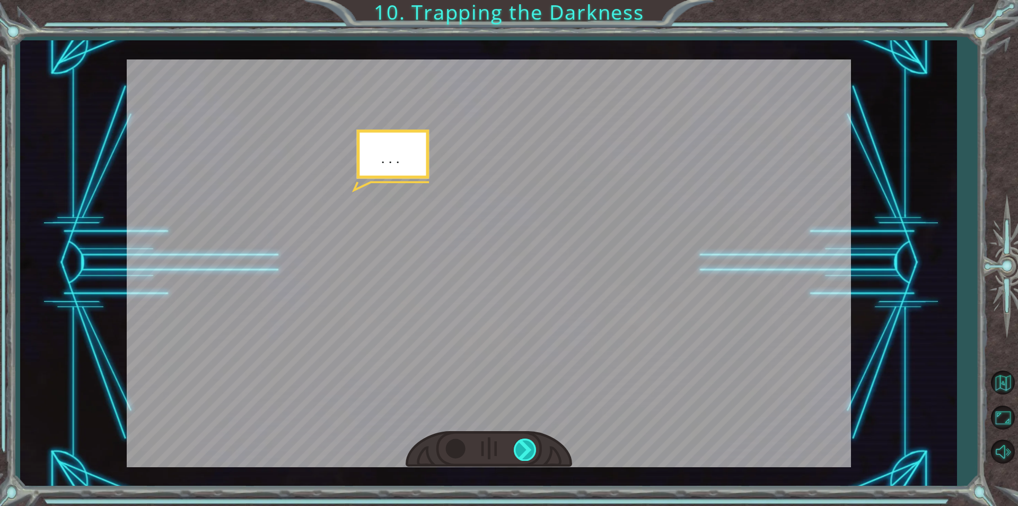
click at [532, 451] on div at bounding box center [526, 449] width 24 height 22
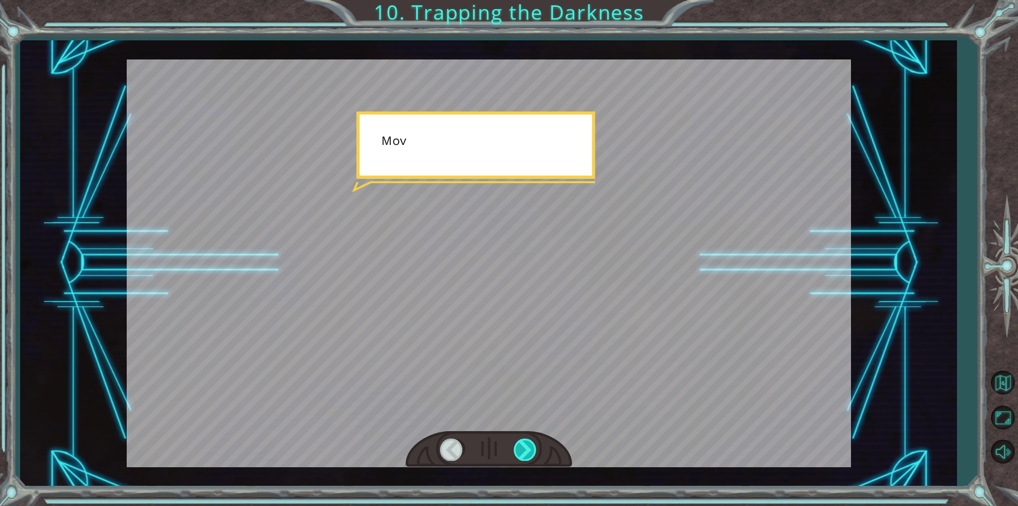
click at [532, 451] on div at bounding box center [526, 449] width 24 height 22
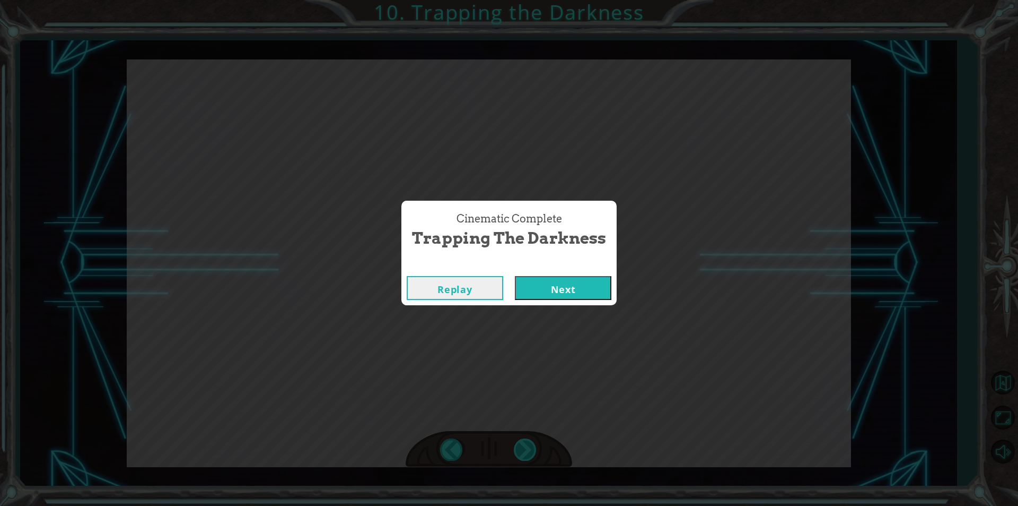
click at [532, 451] on div "Cinematic Complete Trapping the Darkness Replay Next" at bounding box center [509, 253] width 1018 height 506
click at [586, 284] on button "Next" at bounding box center [563, 288] width 97 height 24
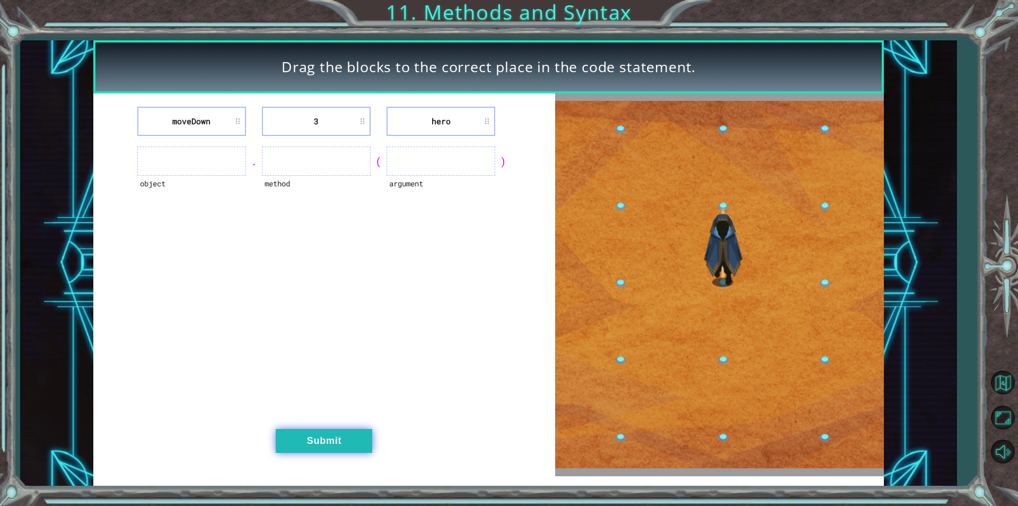
click at [306, 434] on button "Submit" at bounding box center [324, 441] width 97 height 24
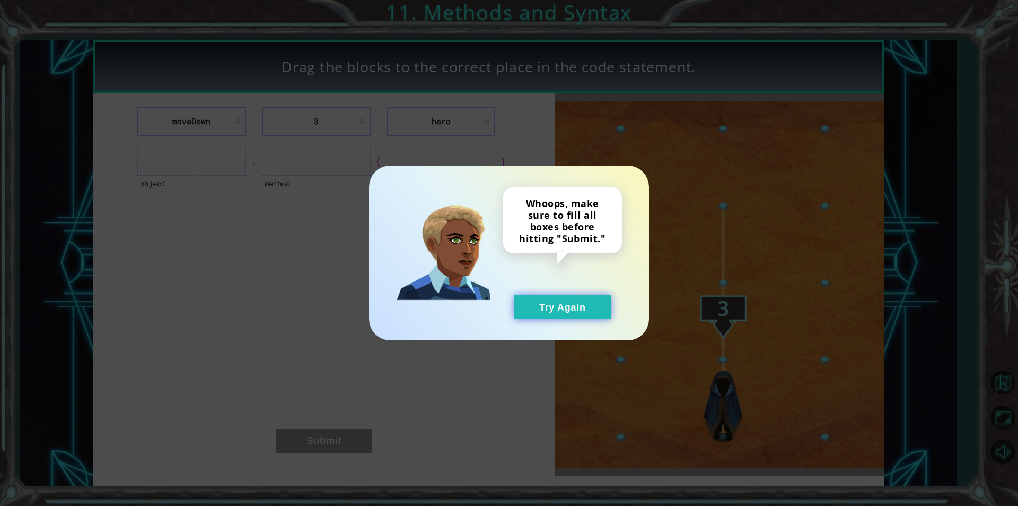
click at [569, 316] on button "Try Again" at bounding box center [563, 307] width 97 height 24
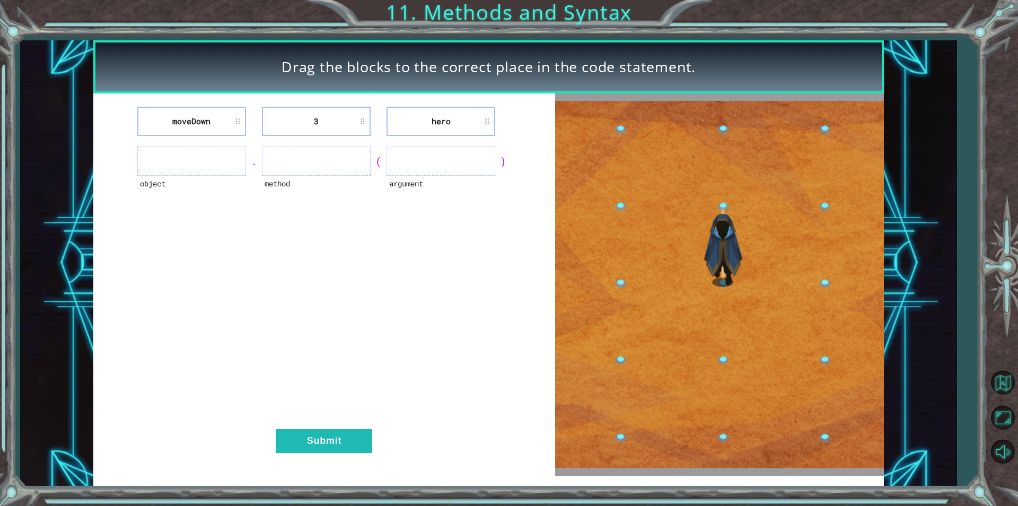
click at [212, 153] on ul at bounding box center [191, 160] width 109 height 29
click at [201, 164] on ul at bounding box center [191, 160] width 109 height 29
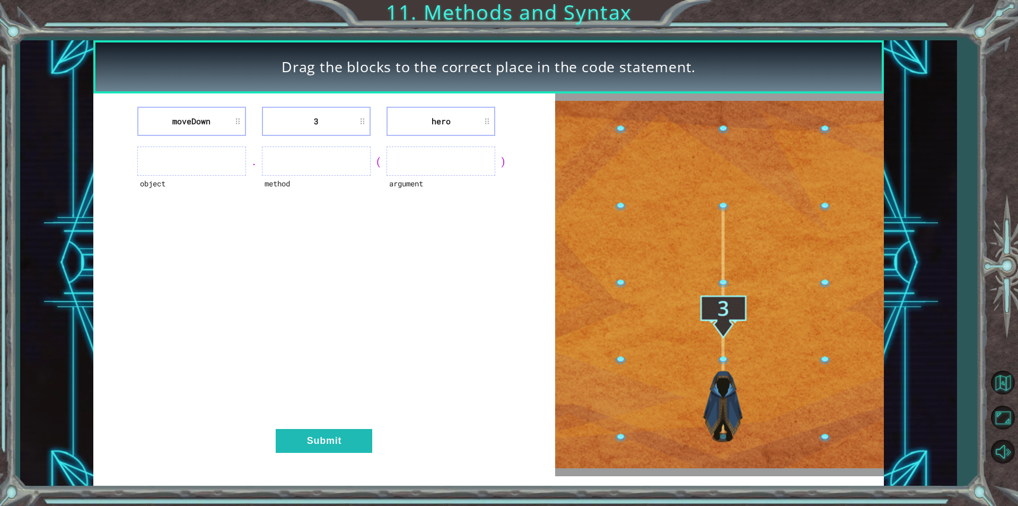
click at [201, 164] on ul at bounding box center [191, 160] width 109 height 29
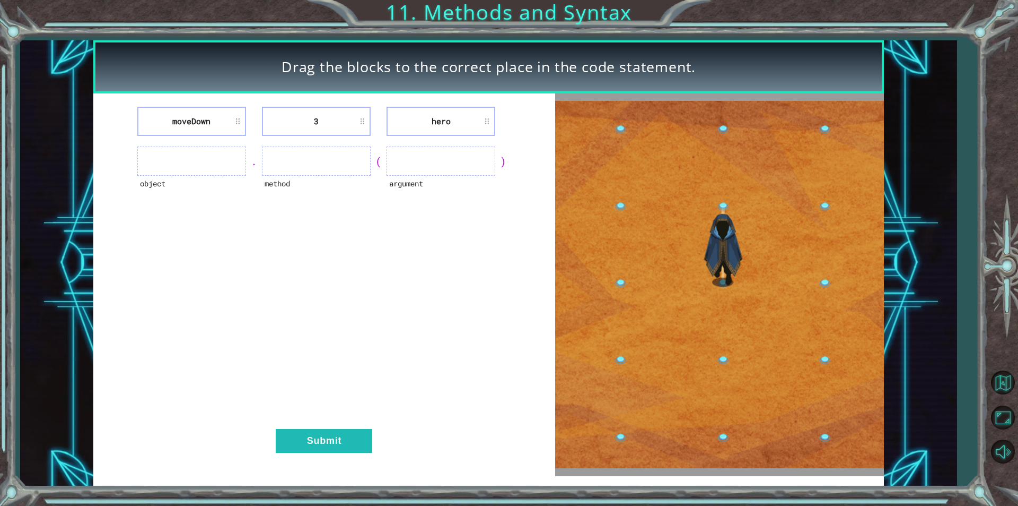
drag, startPoint x: 243, startPoint y: 119, endPoint x: 241, endPoint y: 110, distance: 9.3
click at [245, 116] on div "moveDown 3 hero object . method ( argument ) Submit" at bounding box center [324, 284] width 462 height 382
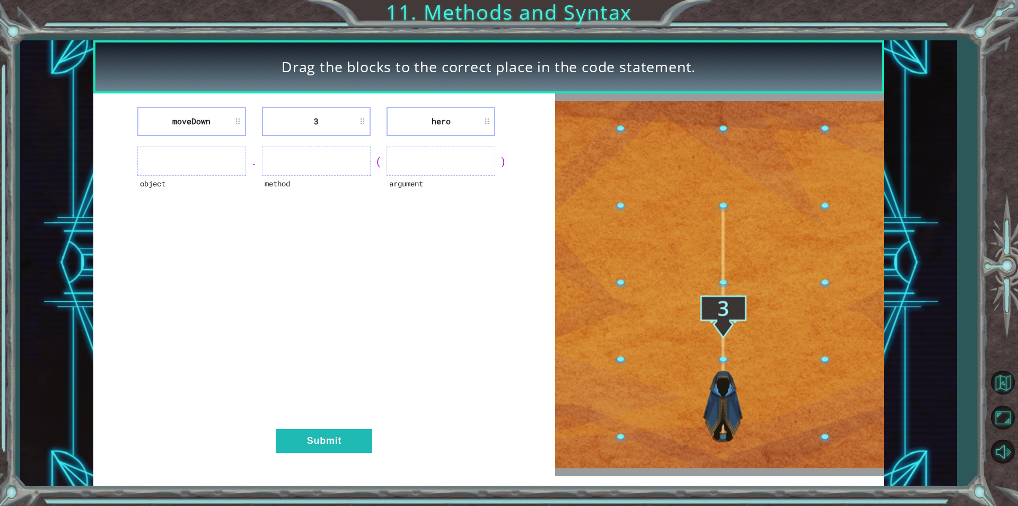
click at [199, 118] on li "moveDown" at bounding box center [191, 121] width 109 height 29
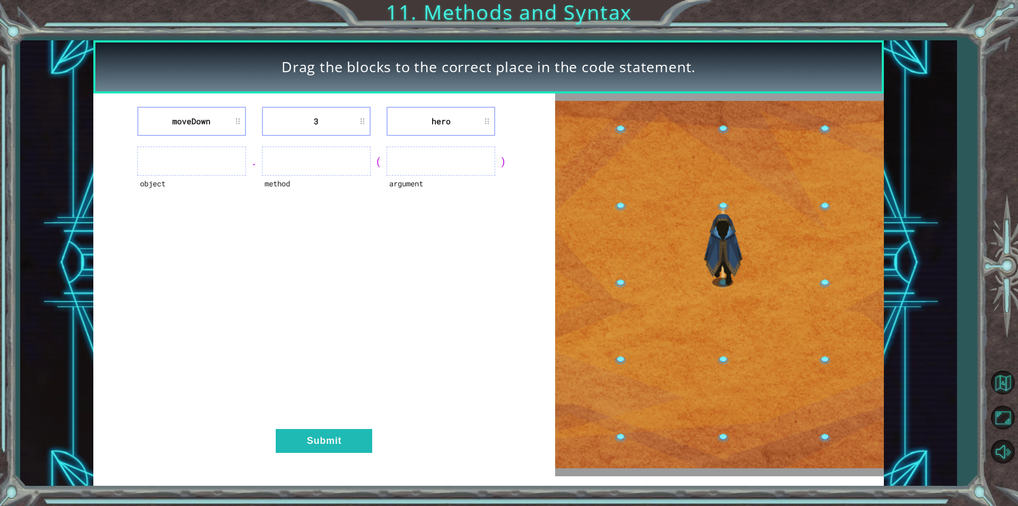
click at [203, 119] on li "moveDown" at bounding box center [191, 121] width 109 height 29
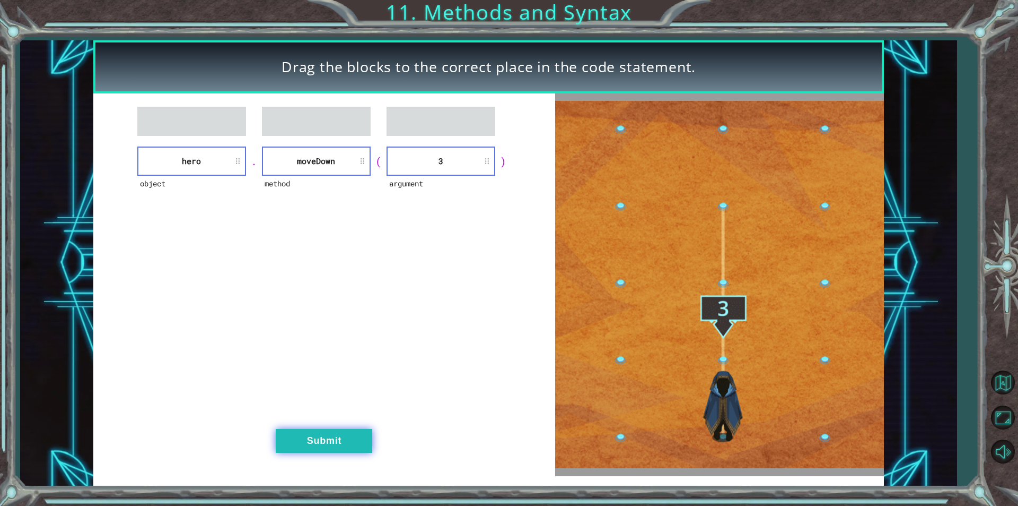
click at [324, 447] on button "Submit" at bounding box center [324, 441] width 97 height 24
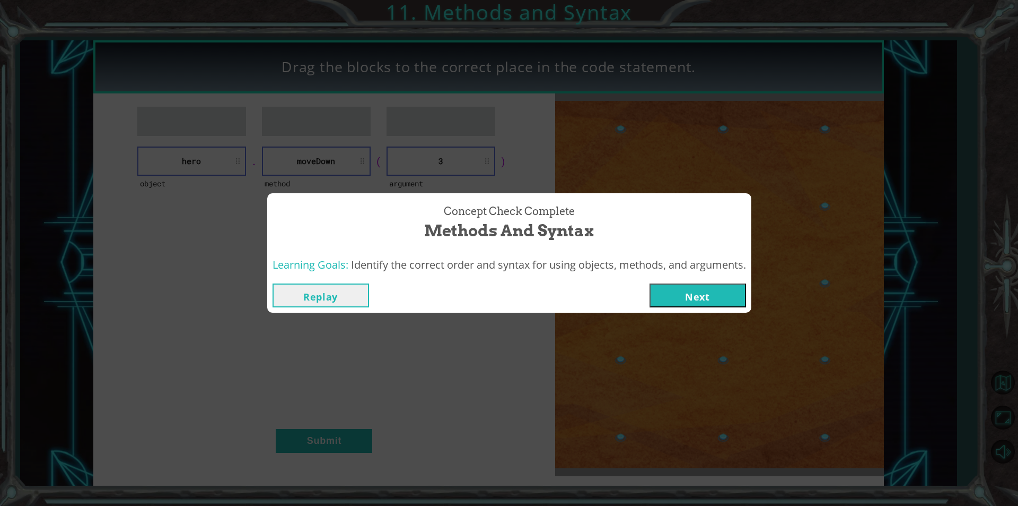
click at [716, 299] on button "Next" at bounding box center [698, 295] width 97 height 24
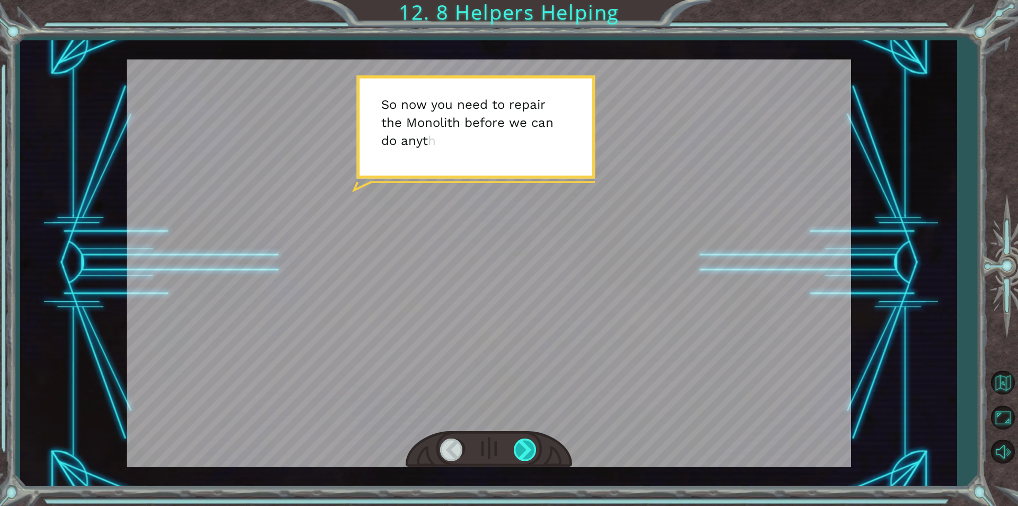
click at [517, 446] on div at bounding box center [526, 449] width 24 height 22
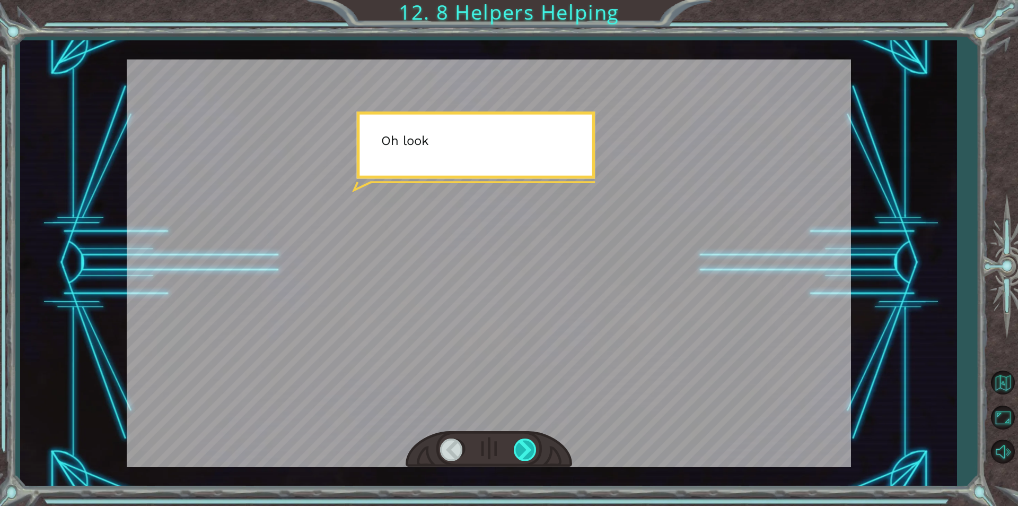
click at [517, 446] on div at bounding box center [526, 449] width 24 height 22
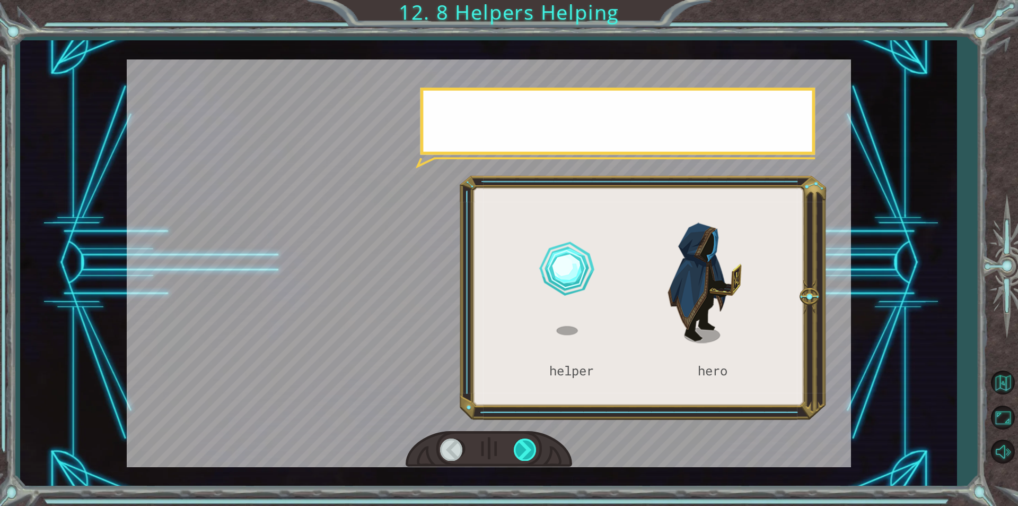
click at [517, 446] on div at bounding box center [526, 449] width 24 height 22
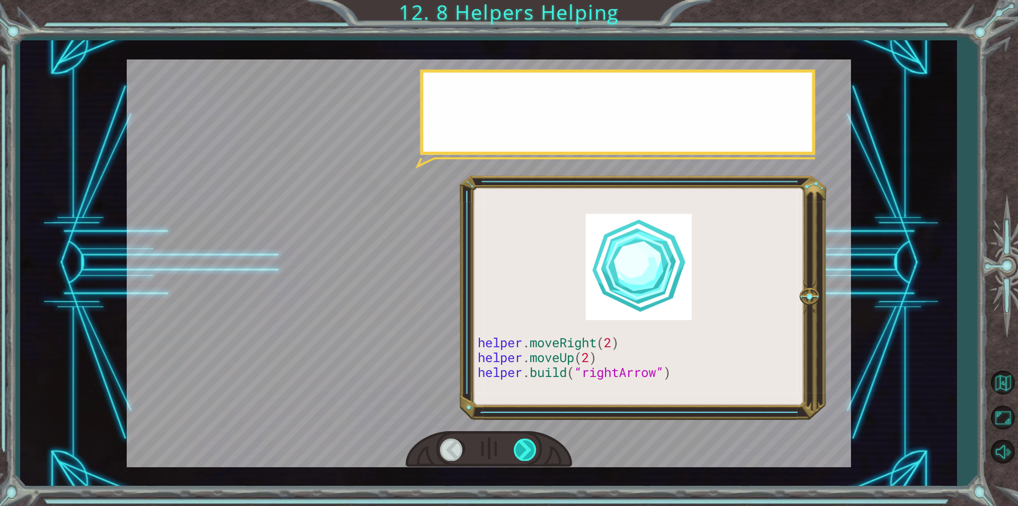
click at [517, 446] on div at bounding box center [526, 449] width 24 height 22
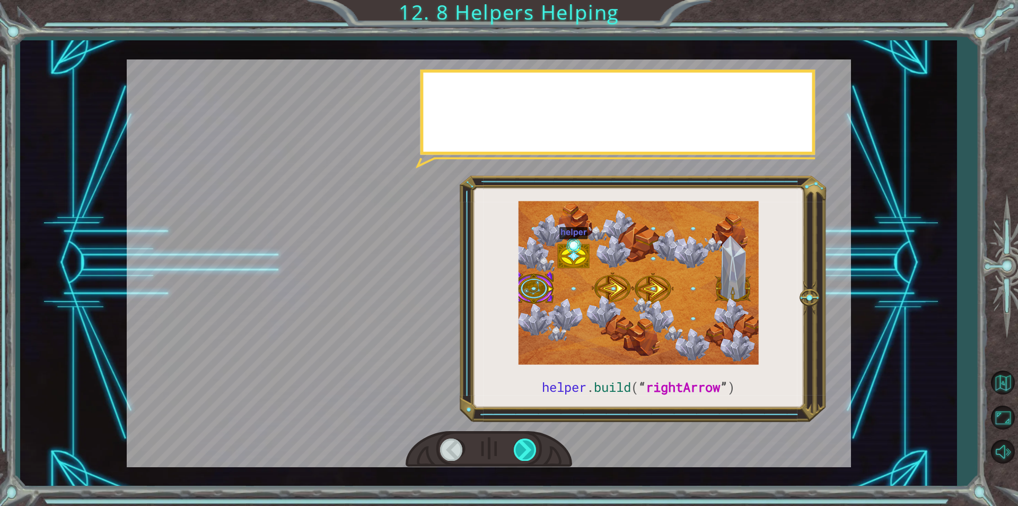
click at [517, 446] on div at bounding box center [526, 449] width 24 height 22
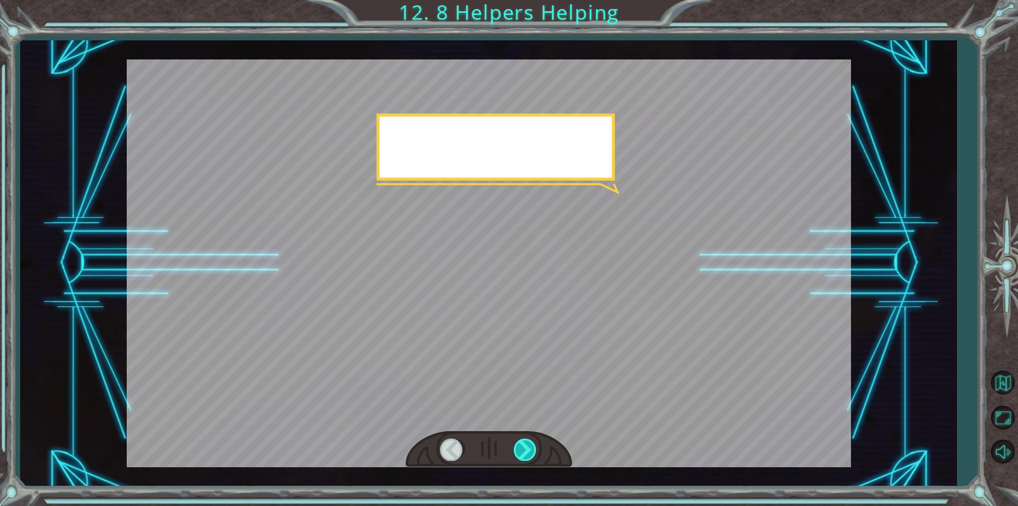
click at [517, 446] on div at bounding box center [526, 449] width 24 height 22
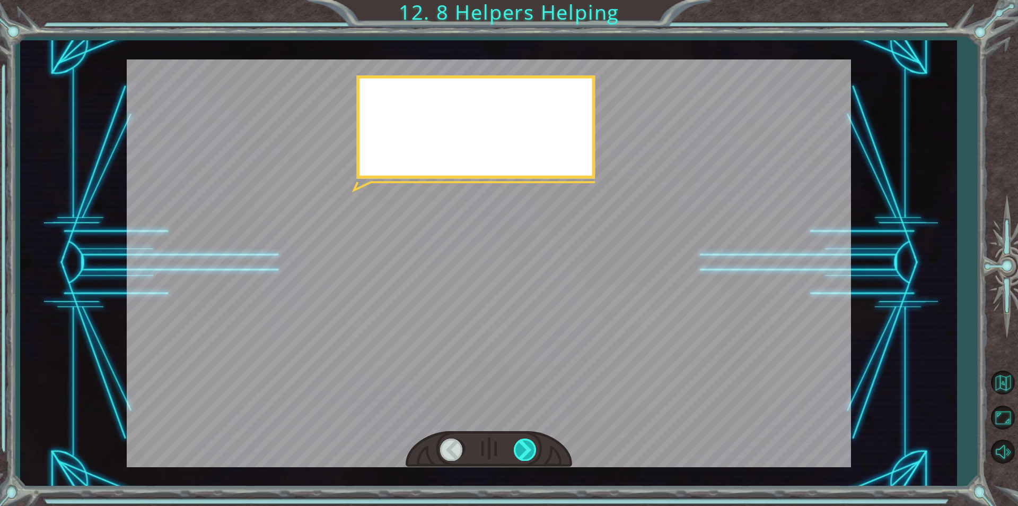
click at [517, 446] on div at bounding box center [526, 449] width 24 height 22
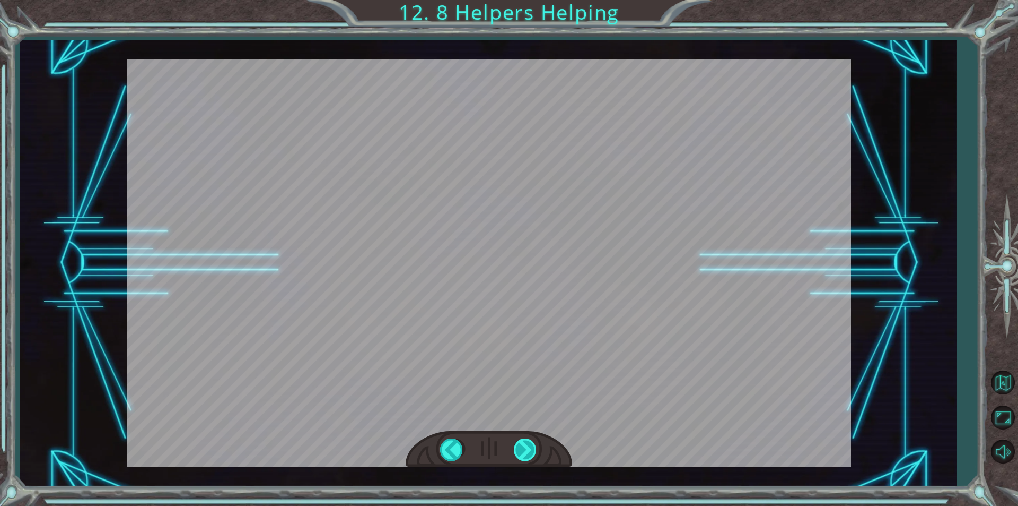
click at [517, 0] on div "helper . build ( “ rightArrow ” ) S o n o w y o u n e e d t o r e p a i r t h e…" at bounding box center [509, 0] width 1018 height 0
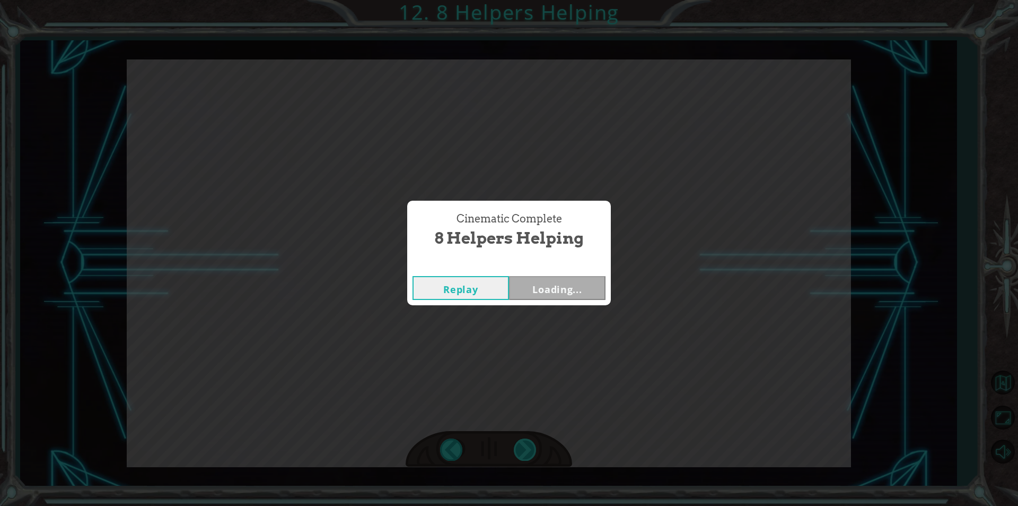
click at [517, 446] on div "Cinematic Complete 8 Helpers Helping Replay Loading..." at bounding box center [509, 253] width 1018 height 506
click at [554, 286] on button "Next" at bounding box center [557, 288] width 97 height 24
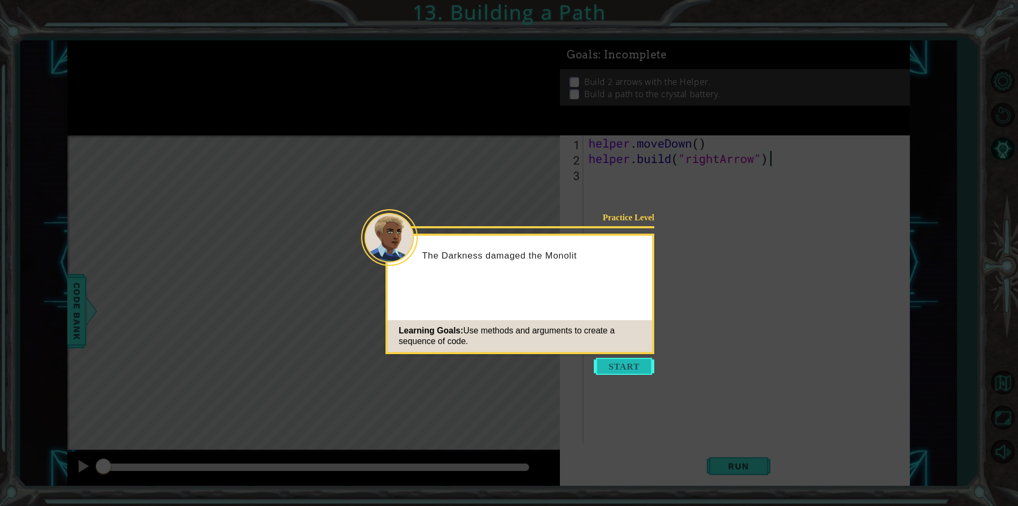
click at [638, 362] on button "Start" at bounding box center [624, 366] width 60 height 17
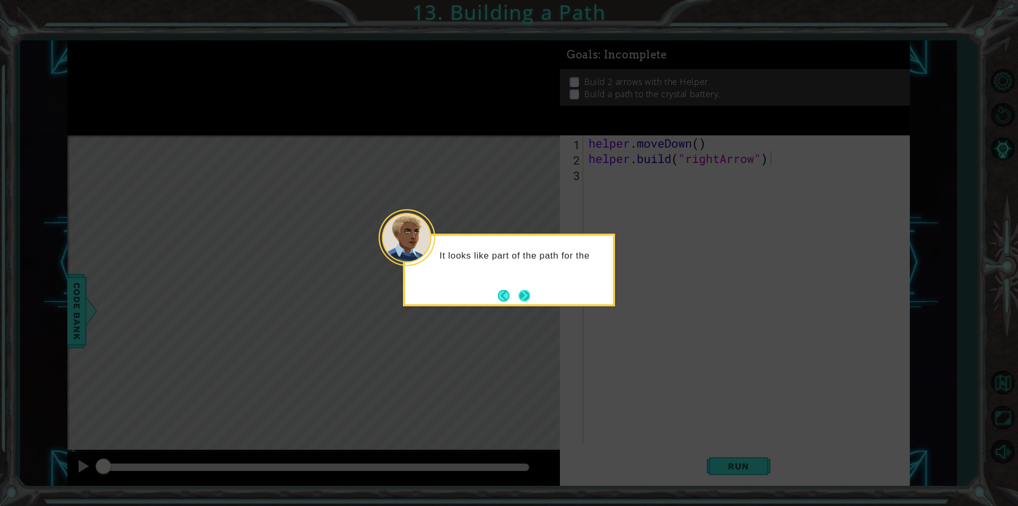
click at [525, 294] on button "Next" at bounding box center [525, 296] width 12 height 12
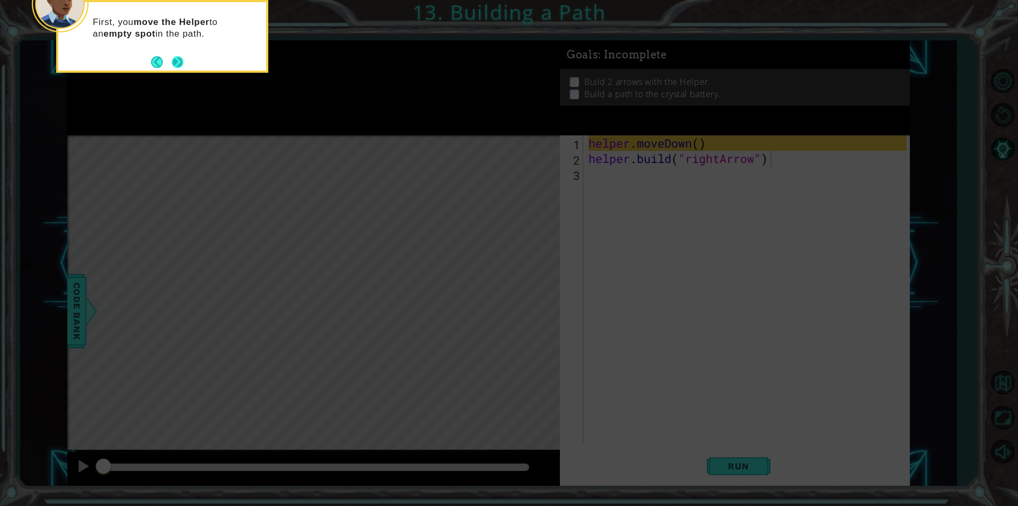
click at [180, 65] on button "Next" at bounding box center [178, 62] width 12 height 12
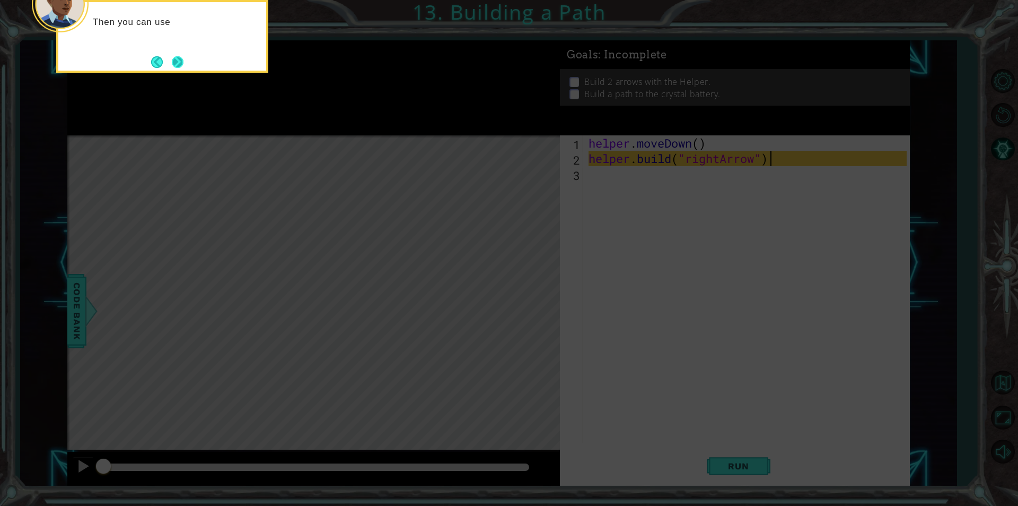
click at [179, 65] on button "Next" at bounding box center [177, 62] width 13 height 13
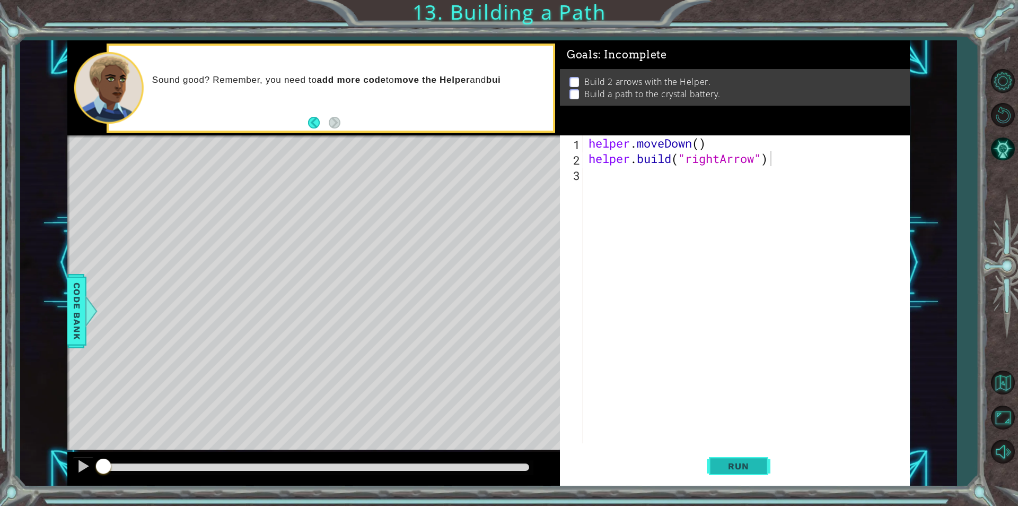
click at [726, 460] on span "Run" at bounding box center [739, 465] width 42 height 11
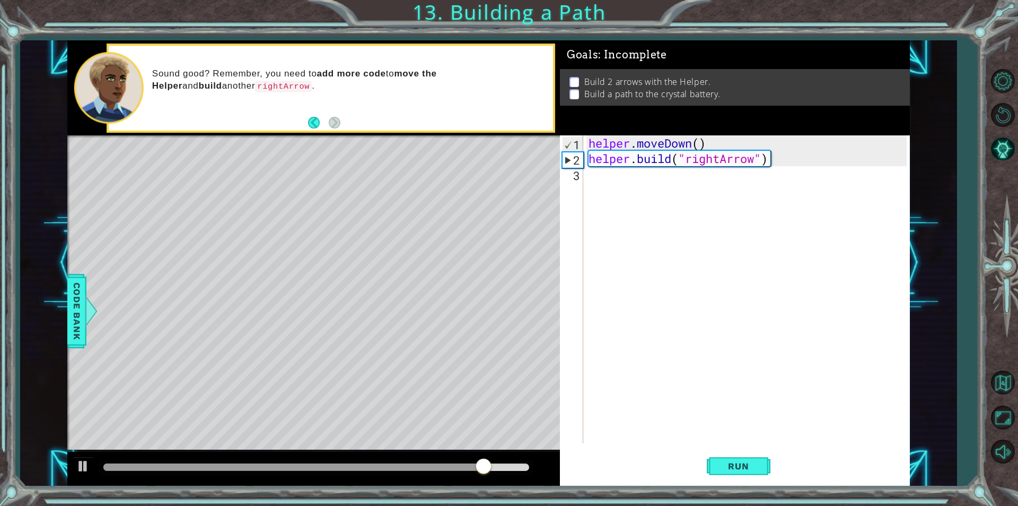
click at [81, 456] on div at bounding box center [313, 468] width 493 height 34
click at [622, 178] on div "helper . moveDown ( ) helper . build ( "rightArrow" )" at bounding box center [750, 304] width 326 height 338
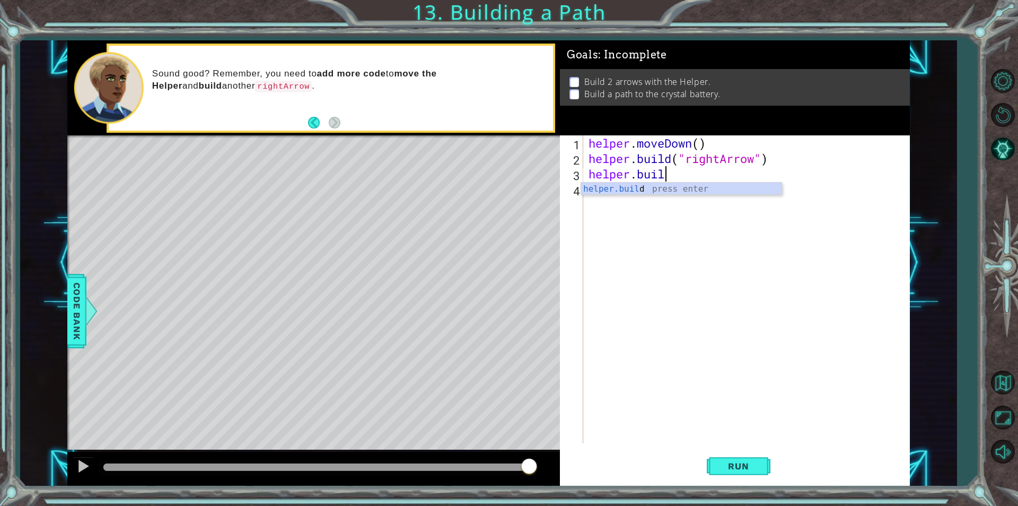
scroll to position [0, 3]
click at [598, 189] on div "[DOMAIN_NAME] press enter" at bounding box center [681, 201] width 201 height 38
type textarea "[DOMAIN_NAME]("rightArrow")"
click at [746, 465] on span "Run" at bounding box center [739, 465] width 42 height 11
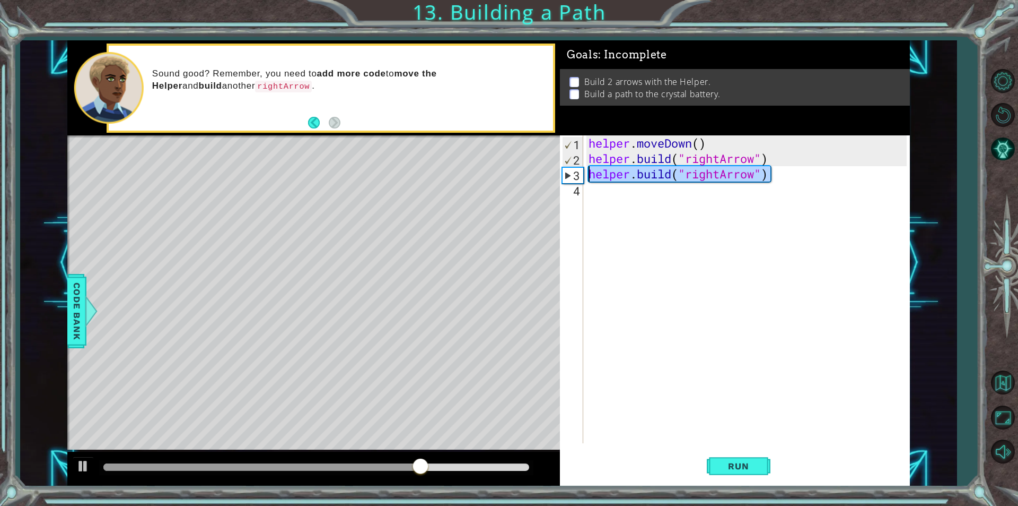
drag, startPoint x: 774, startPoint y: 175, endPoint x: 596, endPoint y: 166, distance: 178.5
click at [587, 173] on div "helper . moveDown ( ) helper . build ( "rightArrow" ) helper . build ( "rightAr…" at bounding box center [750, 304] width 326 height 338
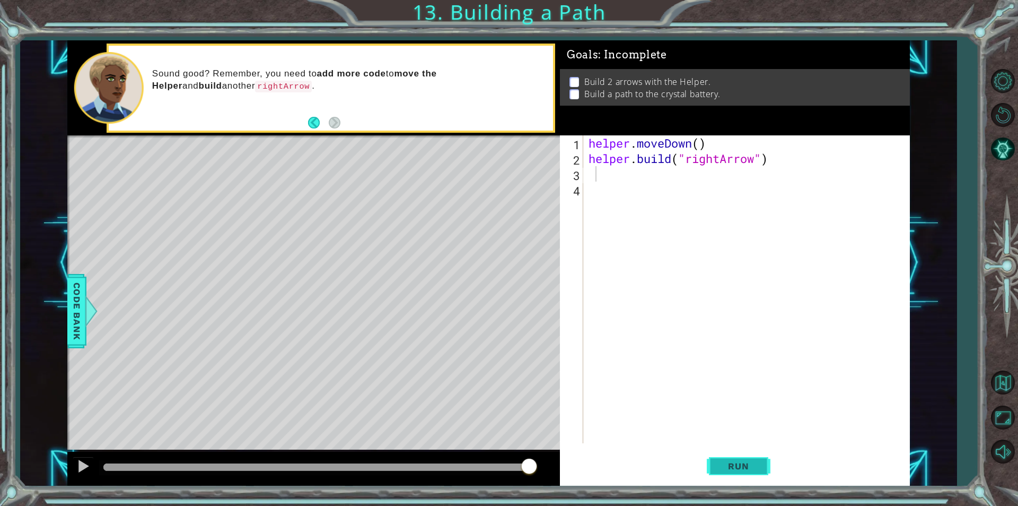
click at [731, 471] on span "Run" at bounding box center [739, 465] width 42 height 11
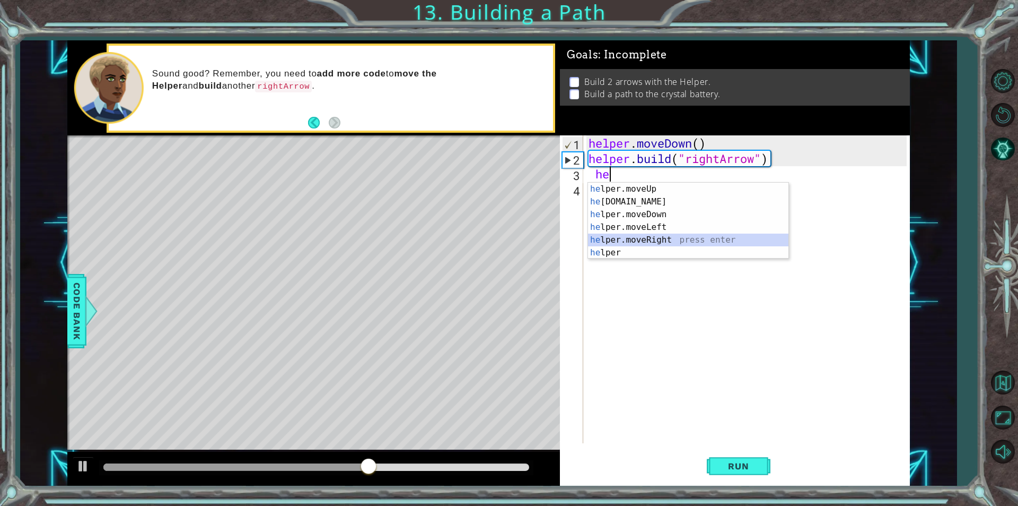
click at [618, 238] on div "he lper.moveUp press enter he [DOMAIN_NAME] press enter he lper.moveDown press …" at bounding box center [688, 233] width 201 height 102
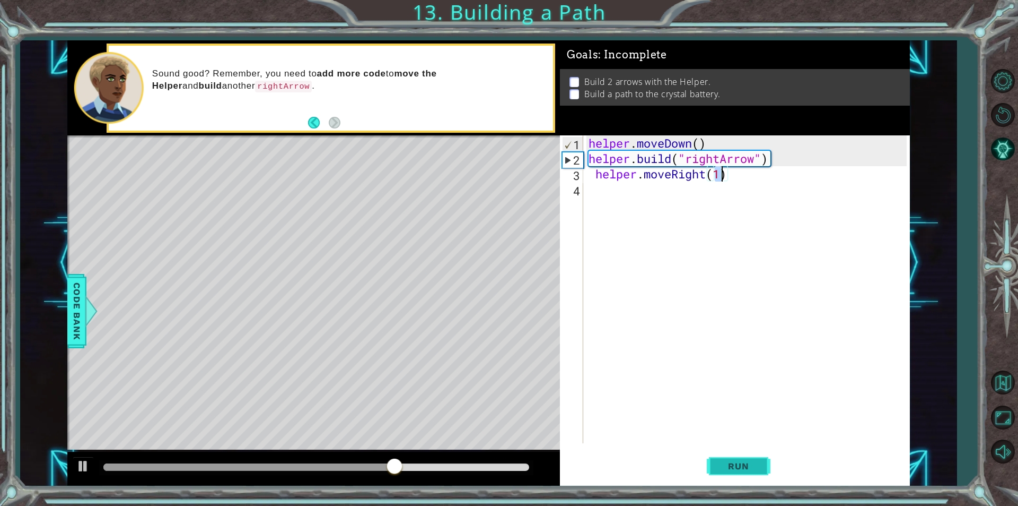
click at [710, 467] on button "Run" at bounding box center [739, 465] width 64 height 35
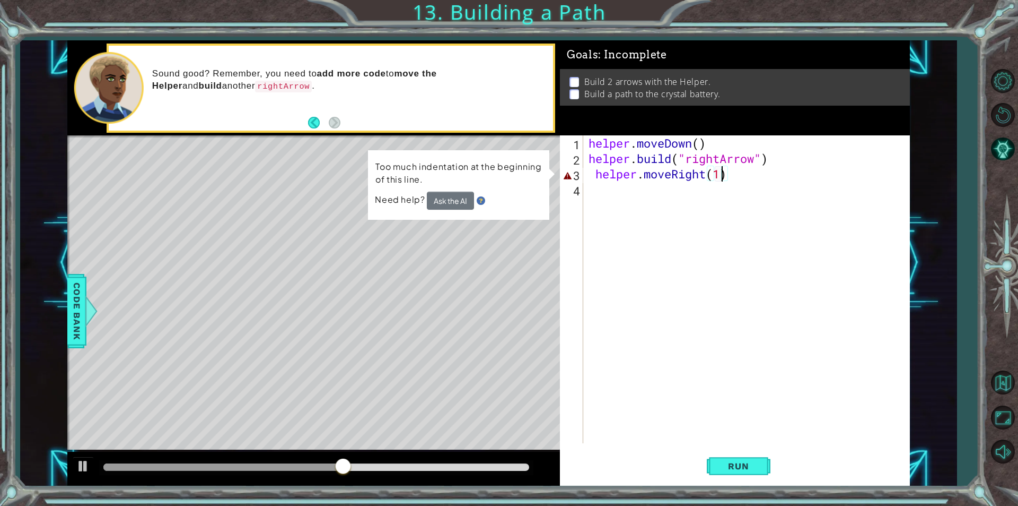
click at [719, 173] on div "helper . moveDown ( ) helper . build ( "rightArrow" ) helper . moveRight ( 1 )" at bounding box center [750, 304] width 326 height 338
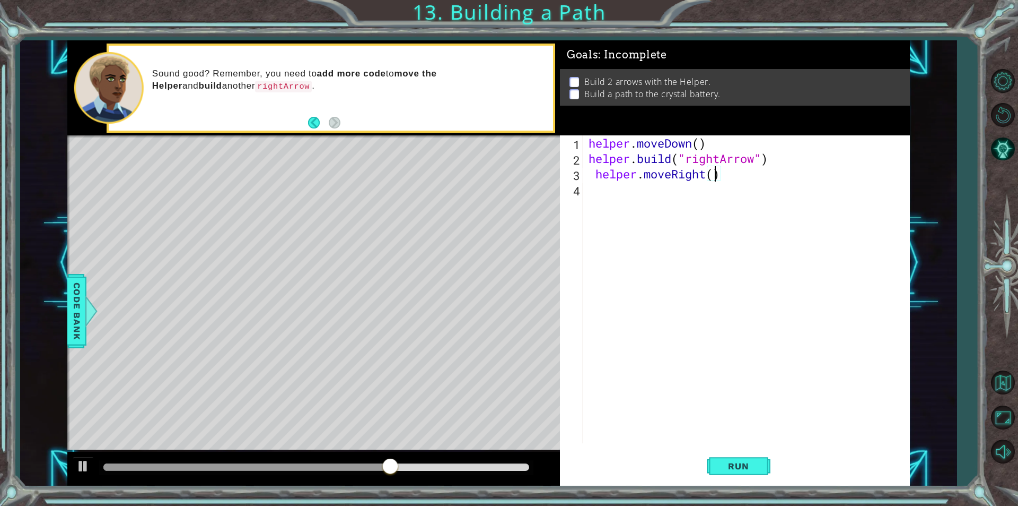
scroll to position [0, 6]
type textarea "helper.moveRight(2)"
click at [737, 469] on span "Run" at bounding box center [739, 465] width 42 height 11
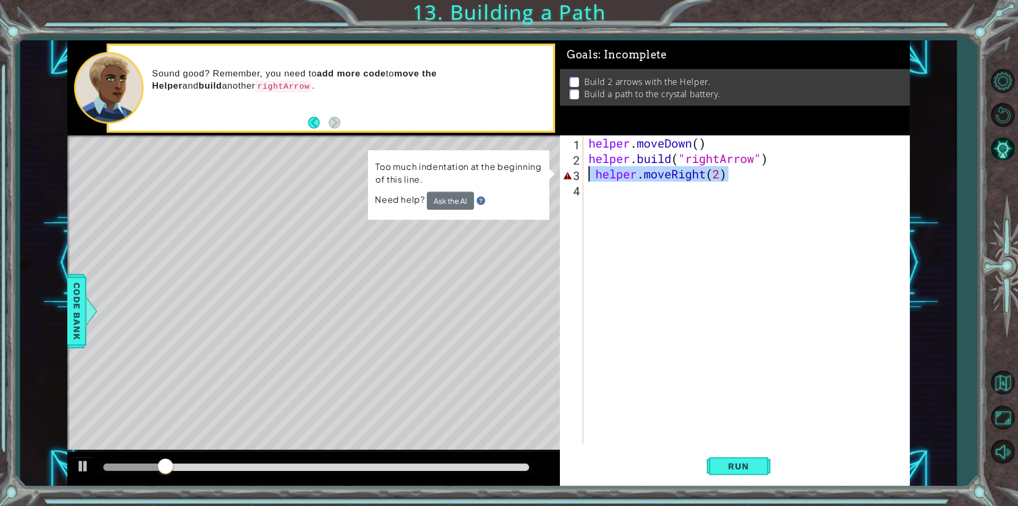
drag, startPoint x: 744, startPoint y: 175, endPoint x: 574, endPoint y: 176, distance: 169.7
click at [574, 176] on div "helper.moveRight(2) 1 2 3 4 helper . moveDown ( ) helper . build ( "rightArrow"…" at bounding box center [733, 289] width 347 height 308
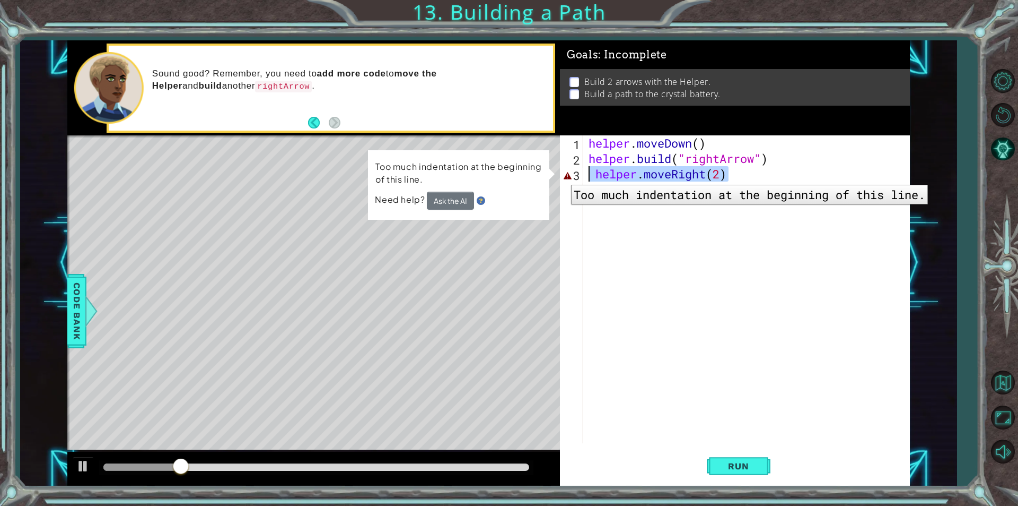
scroll to position [0, 0]
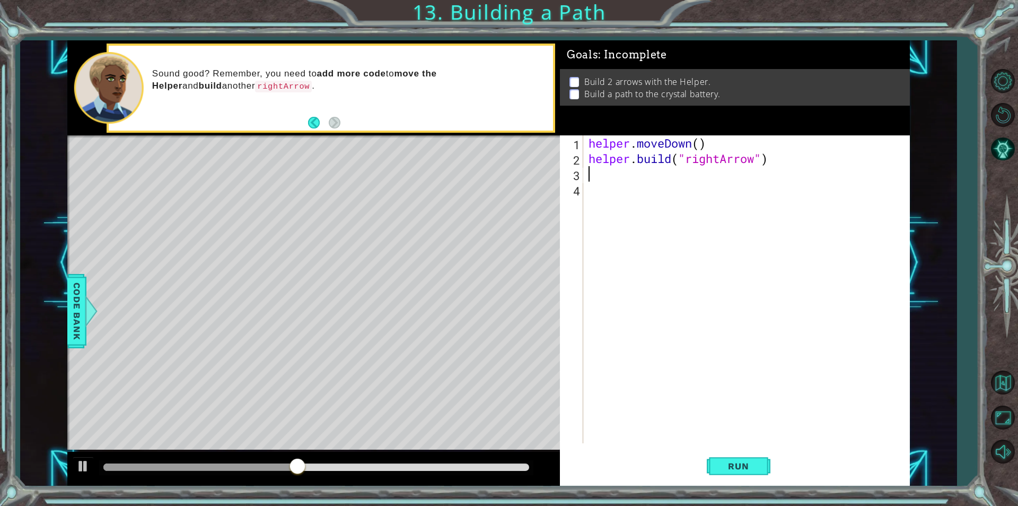
click at [614, 176] on div "helper . moveDown ( ) helper . build ( "rightArrow" )" at bounding box center [750, 304] width 326 height 338
click at [763, 468] on button "Run" at bounding box center [739, 465] width 64 height 35
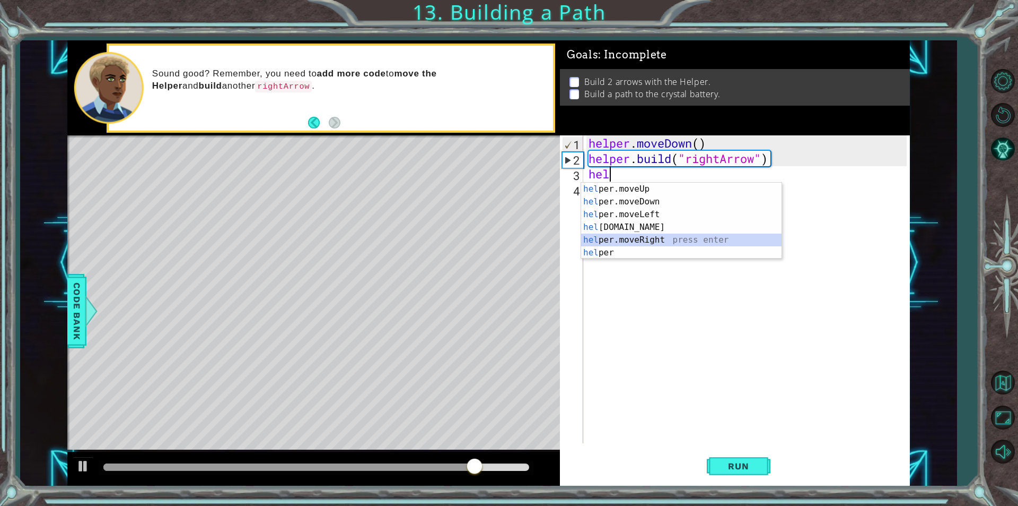
click at [611, 236] on div "hel per.moveUp press enter hel per.moveDown press enter hel per.moveLeft press …" at bounding box center [681, 233] width 201 height 102
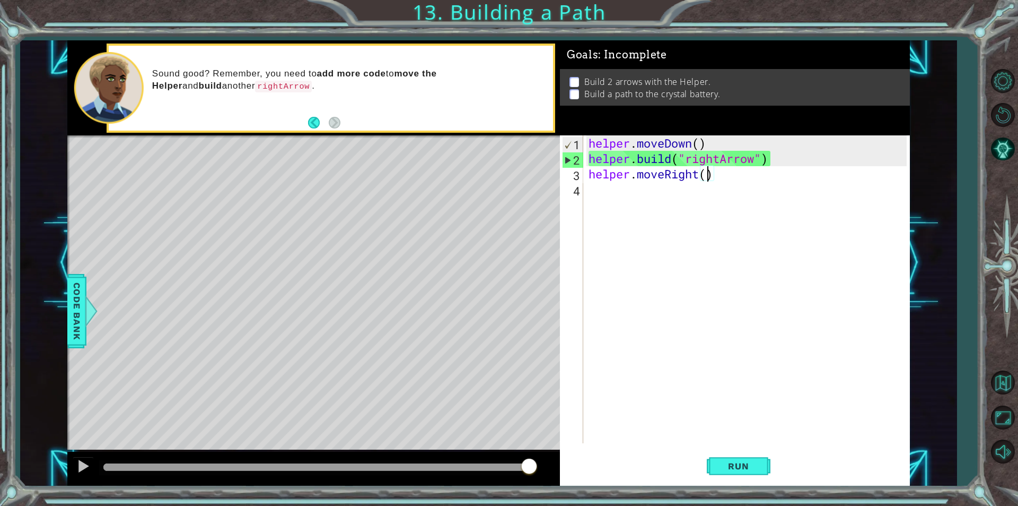
type textarea "helper.moveRight(3)"
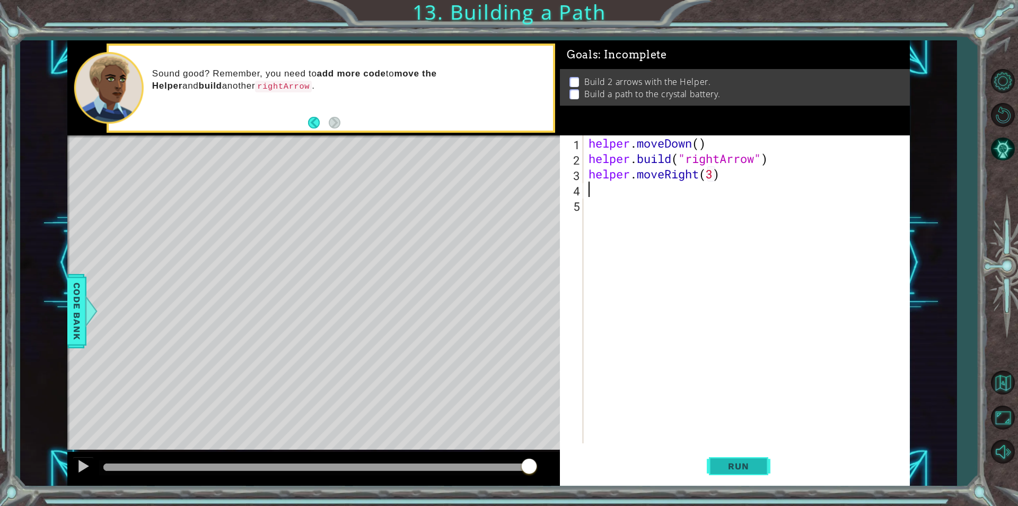
click at [743, 469] on span "Run" at bounding box center [739, 465] width 42 height 11
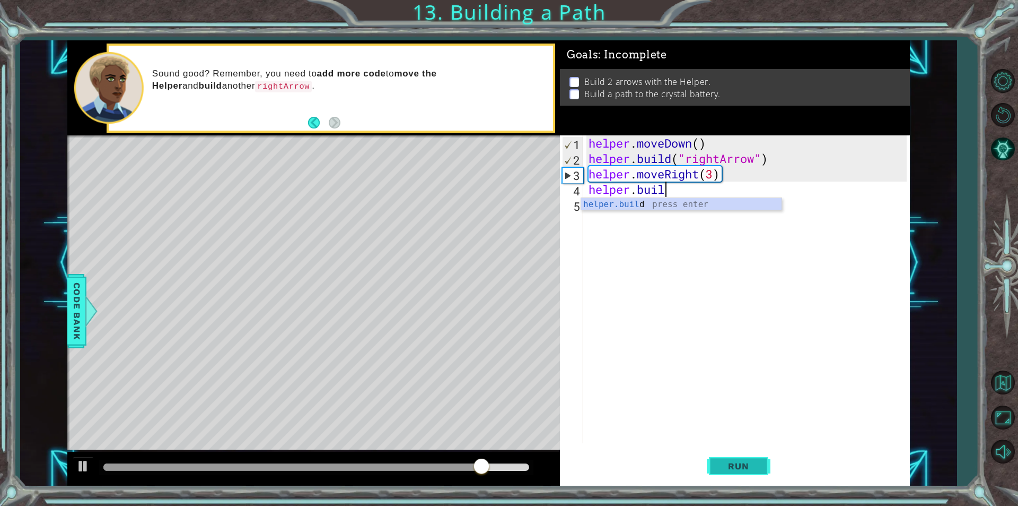
scroll to position [0, 3]
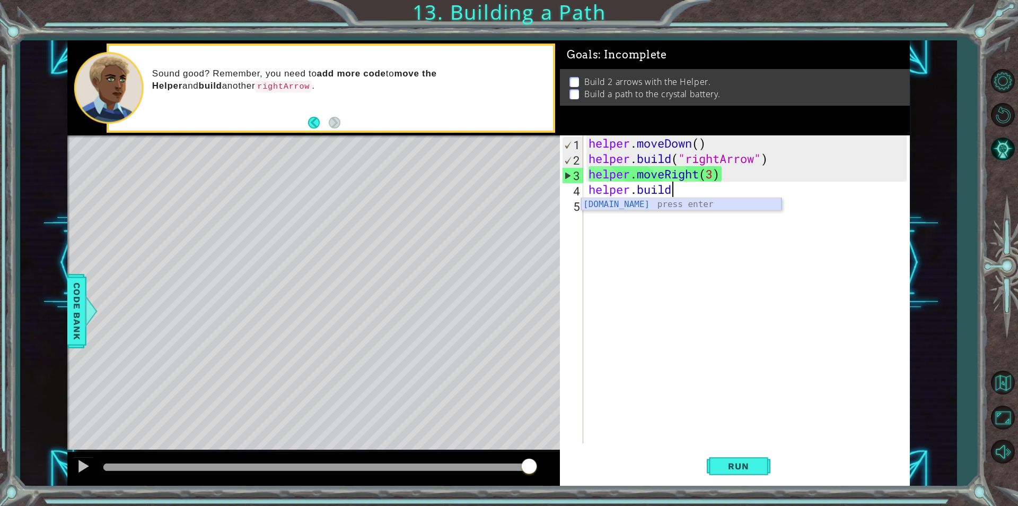
click at [692, 207] on div "[DOMAIN_NAME] press enter" at bounding box center [681, 217] width 201 height 38
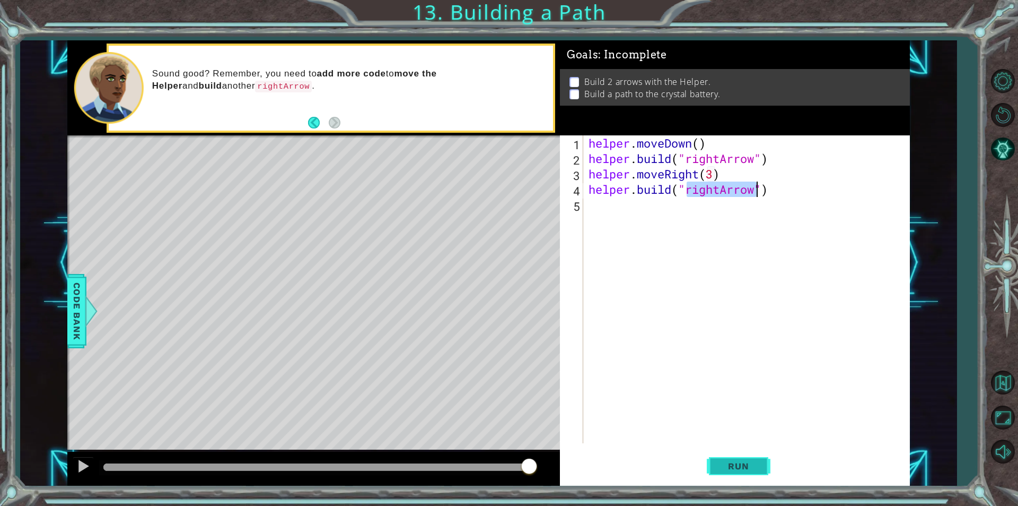
type textarea "[DOMAIN_NAME]("rightArrow")"
click at [738, 455] on button "Run" at bounding box center [739, 465] width 64 height 35
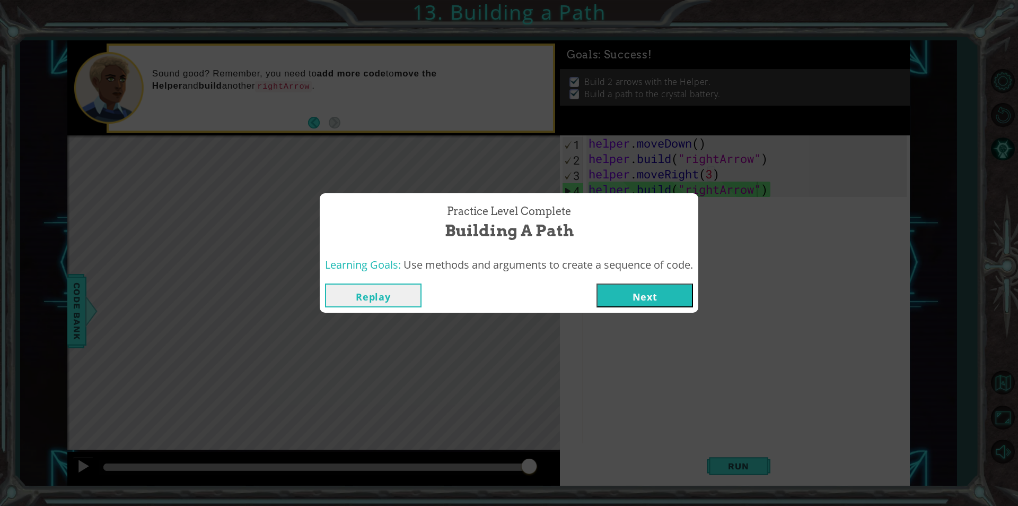
click at [620, 289] on button "Next" at bounding box center [645, 295] width 97 height 24
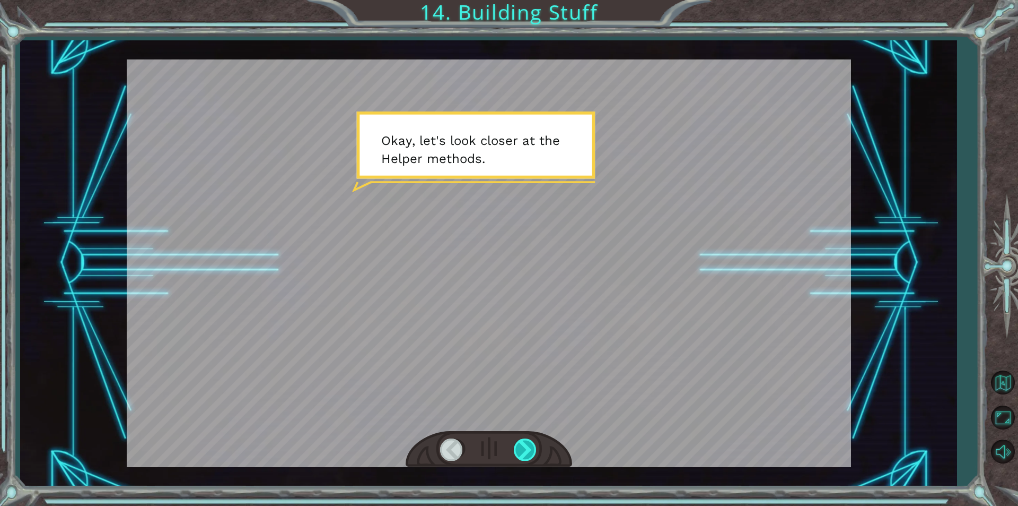
click at [530, 442] on div at bounding box center [526, 449] width 24 height 22
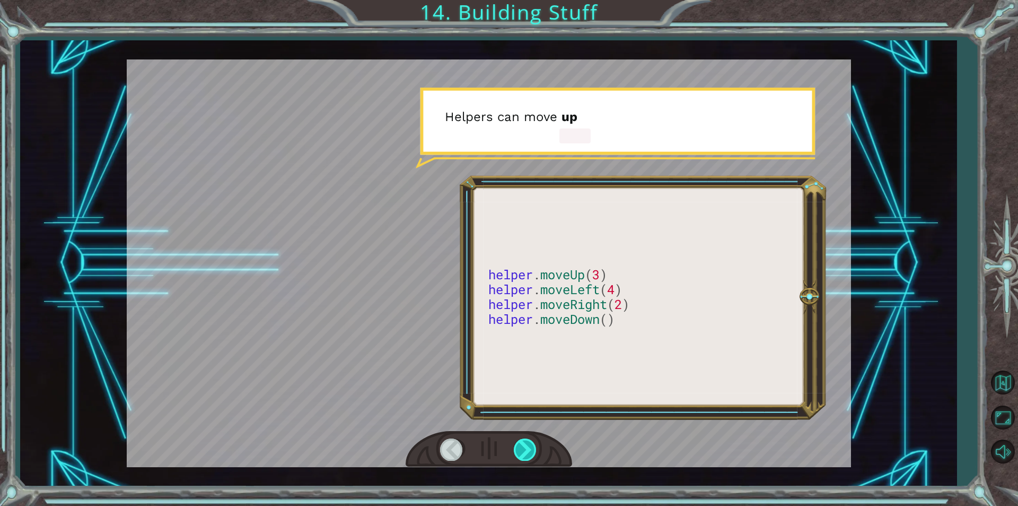
click at [530, 442] on div at bounding box center [526, 449] width 24 height 22
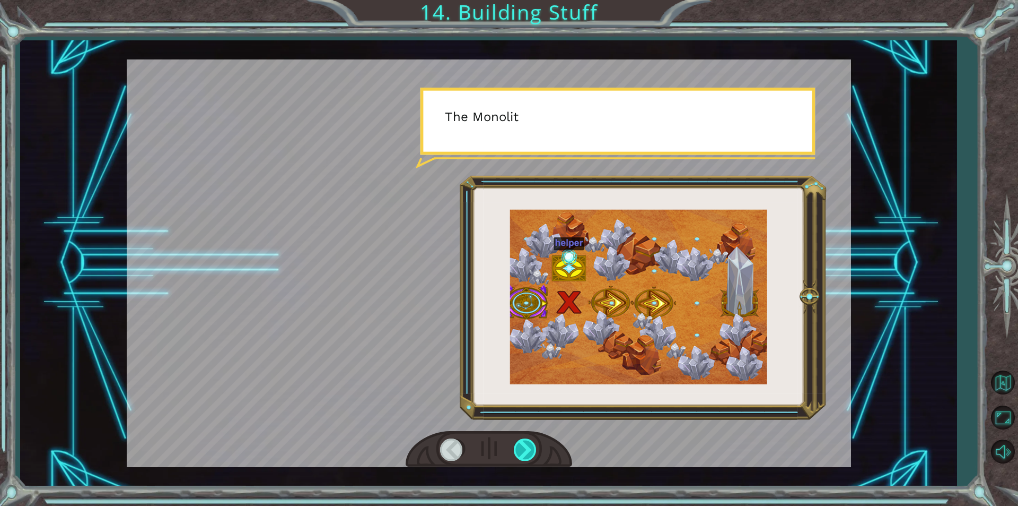
click at [530, 442] on div at bounding box center [526, 449] width 24 height 22
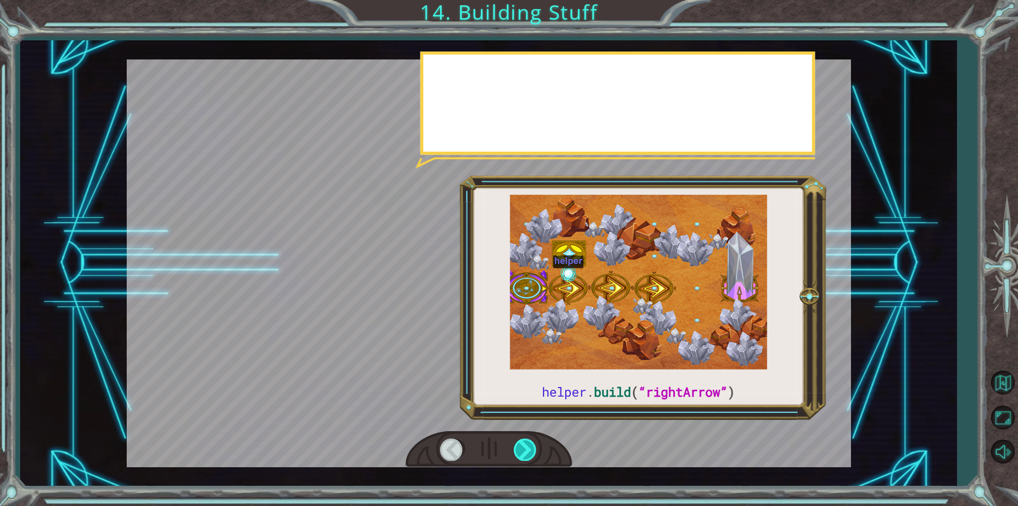
click at [530, 442] on div at bounding box center [526, 449] width 24 height 22
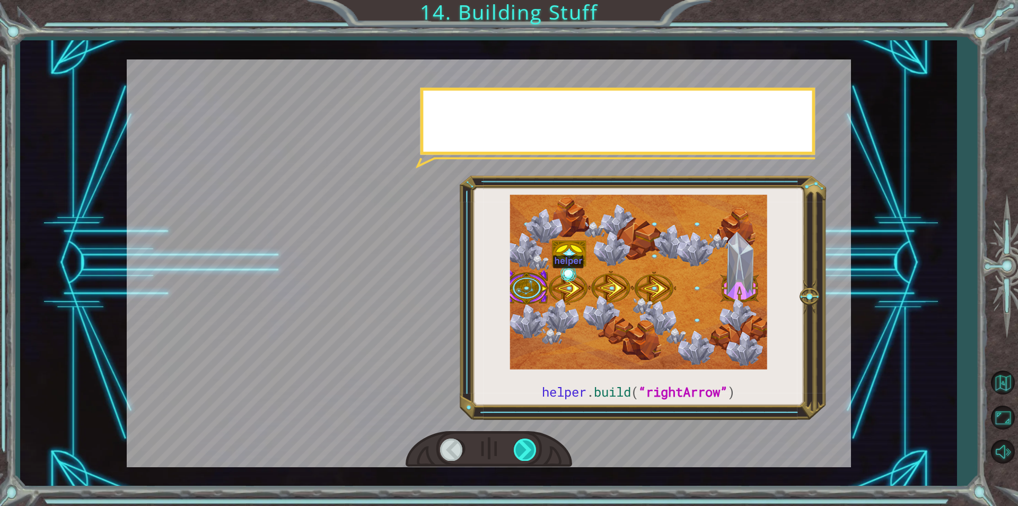
click at [530, 440] on div at bounding box center [526, 449] width 24 height 22
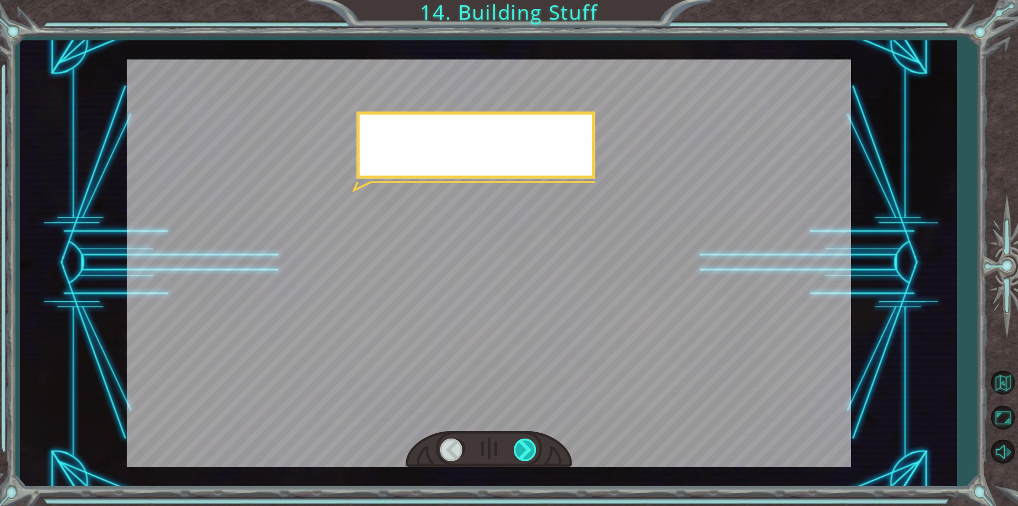
click at [530, 440] on div at bounding box center [526, 449] width 24 height 22
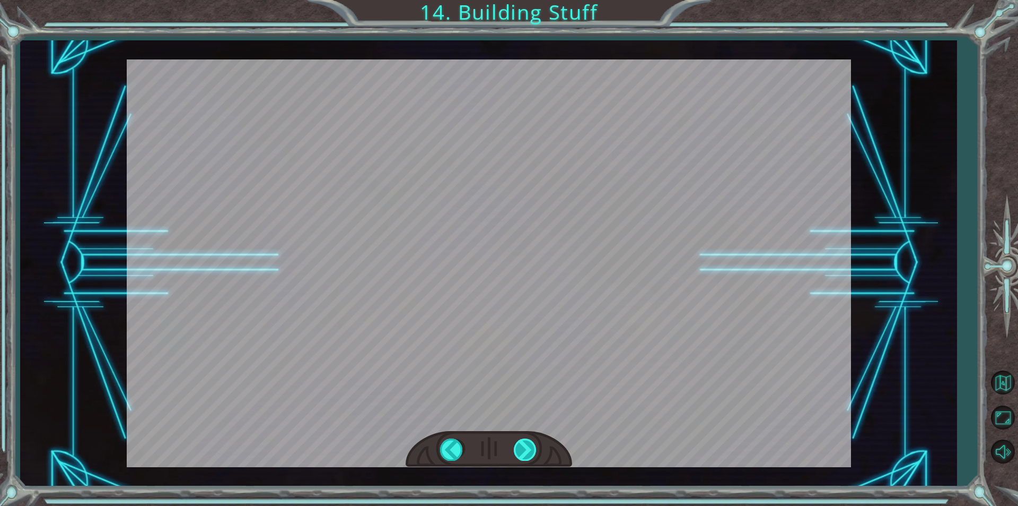
click at [530, 0] on div "helper . build ( “rightArrow” ) O k a y , l e t ' s l o o k c l o s e r a t t h…" at bounding box center [509, 0] width 1018 height 0
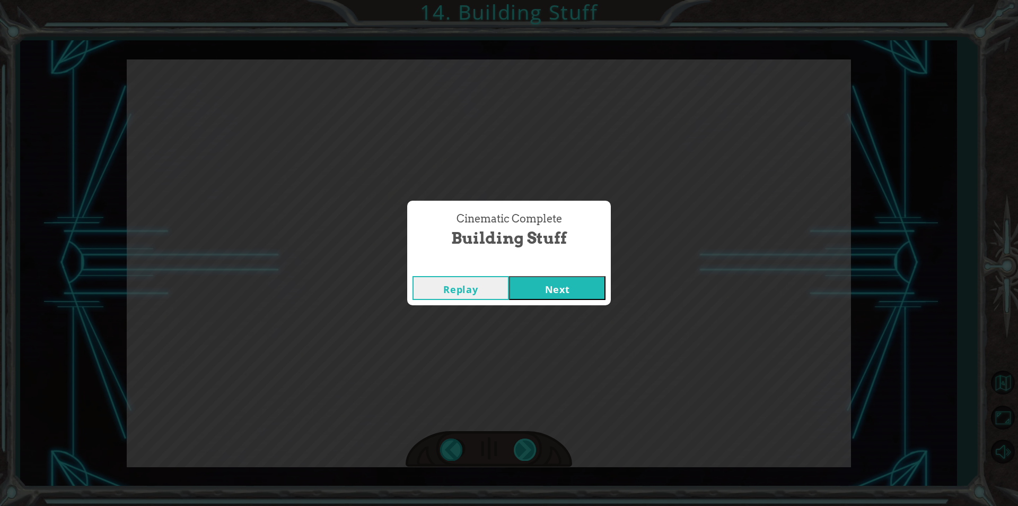
click at [530, 440] on div "Cinematic Complete Building Stuff Replay Next" at bounding box center [509, 253] width 1018 height 506
click at [559, 286] on button "Next" at bounding box center [557, 288] width 97 height 24
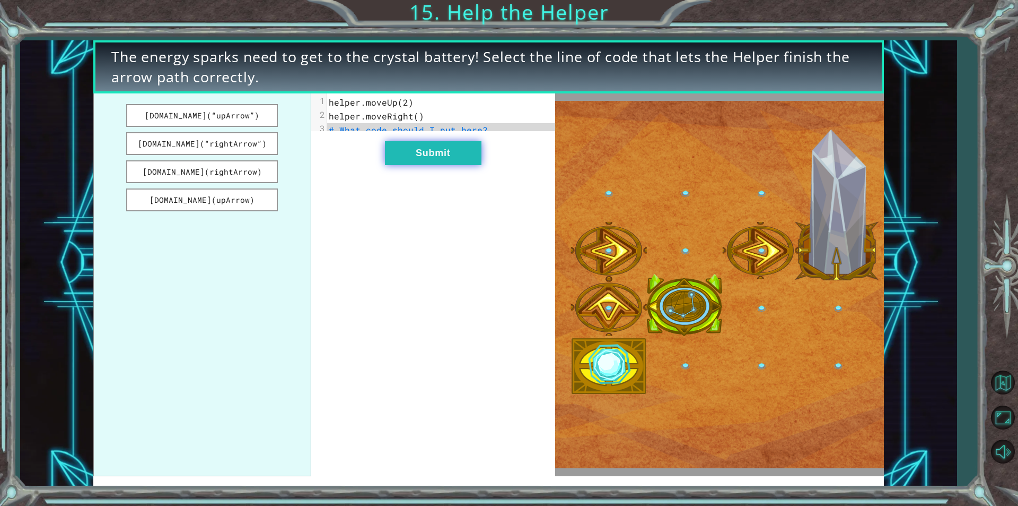
click at [450, 165] on button "Submit" at bounding box center [433, 153] width 97 height 24
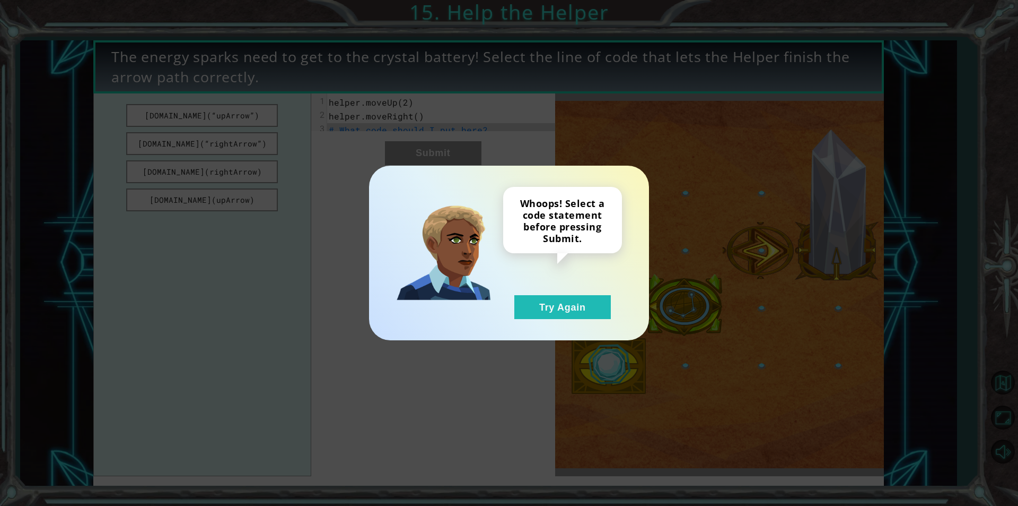
click at [546, 319] on div "Whoops! Select a code statement before pressing Submit. Try Again" at bounding box center [509, 253] width 280 height 175
click at [543, 307] on button "Try Again" at bounding box center [563, 307] width 97 height 24
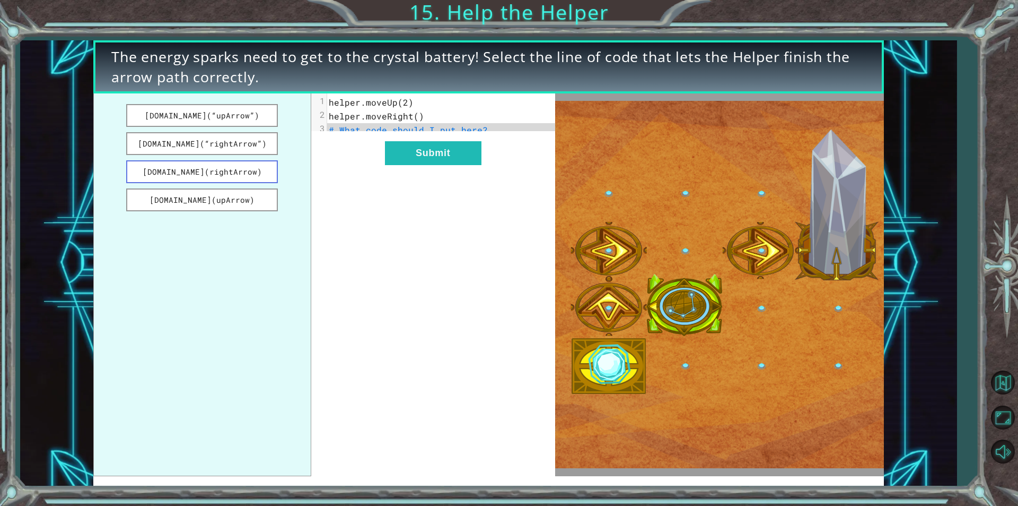
click at [239, 174] on button "[DOMAIN_NAME](rightArrow)" at bounding box center [202, 171] width 152 height 23
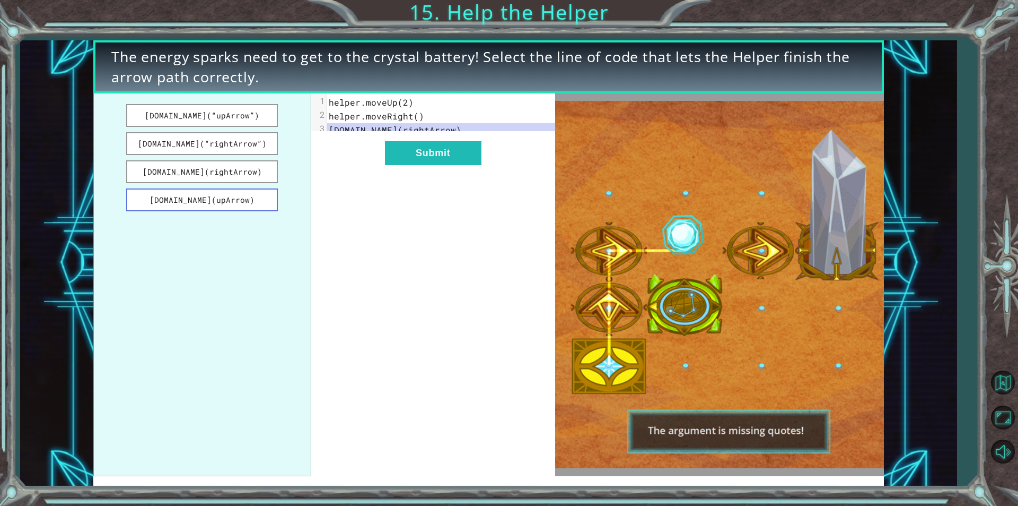
click at [267, 198] on button "[DOMAIN_NAME](upArrow)" at bounding box center [202, 199] width 152 height 23
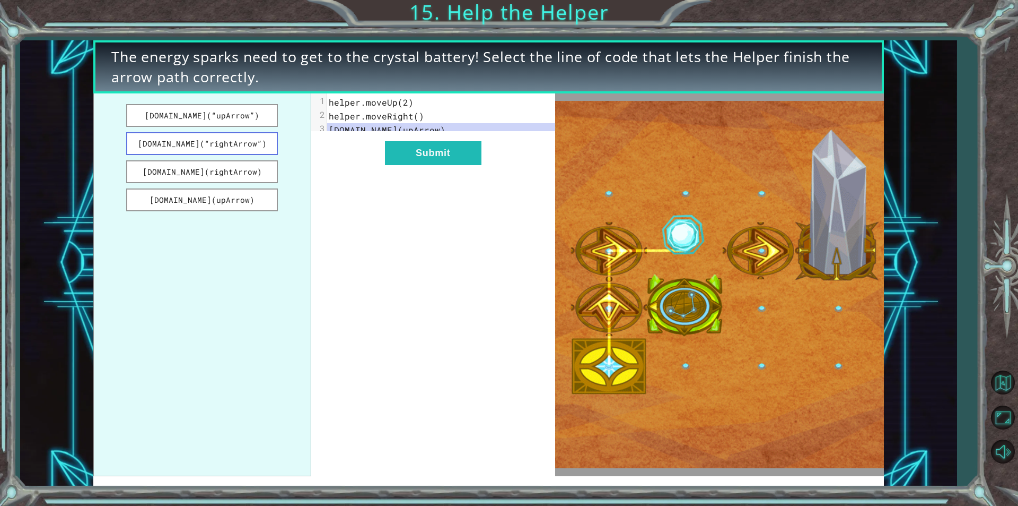
click at [260, 144] on button "[DOMAIN_NAME](“rightArrow”)" at bounding box center [202, 143] width 152 height 23
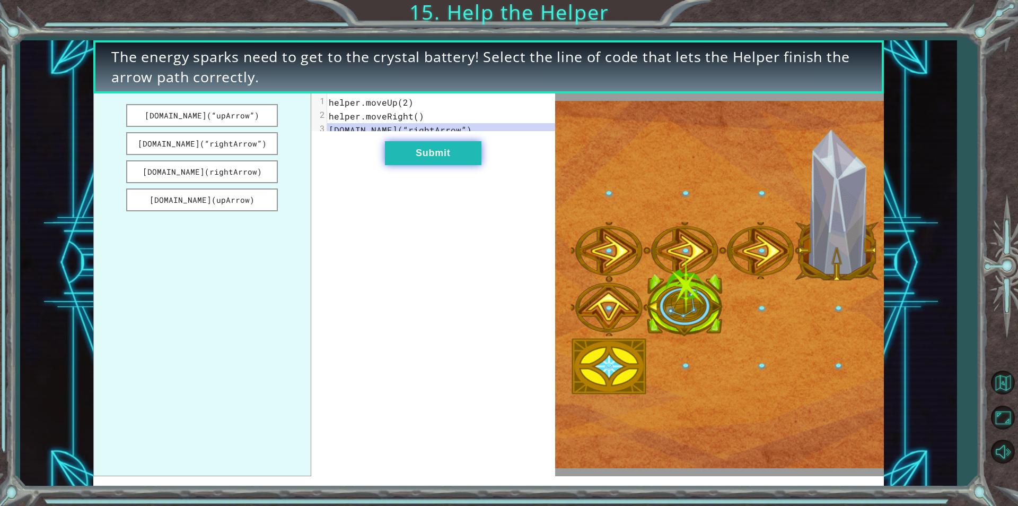
click at [420, 165] on button "Submit" at bounding box center [433, 153] width 97 height 24
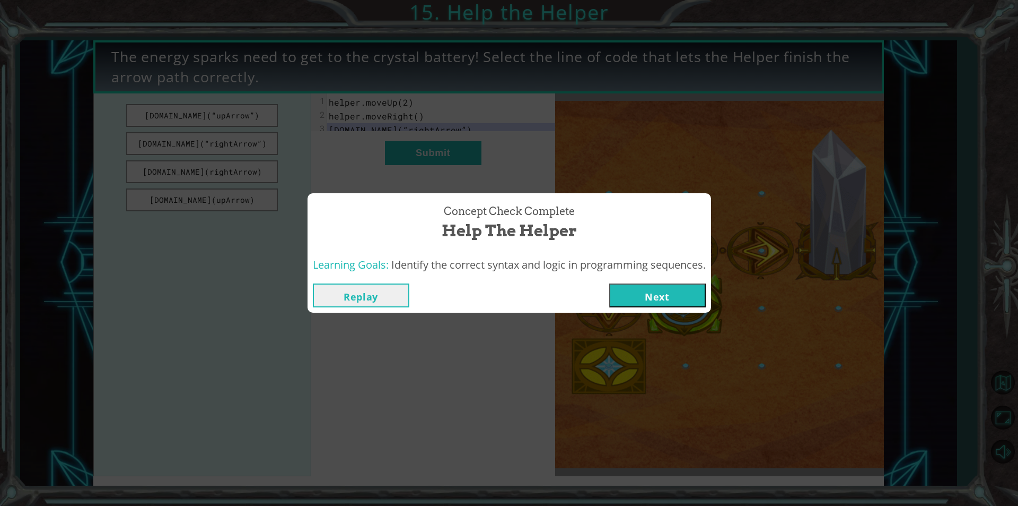
click at [635, 293] on button "Next" at bounding box center [657, 295] width 97 height 24
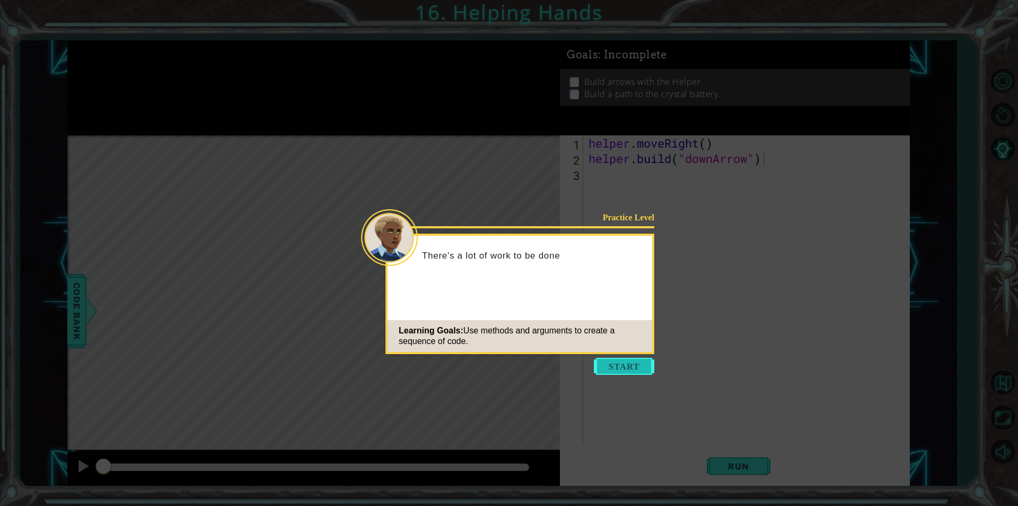
click at [610, 370] on button "Start" at bounding box center [624, 366] width 60 height 17
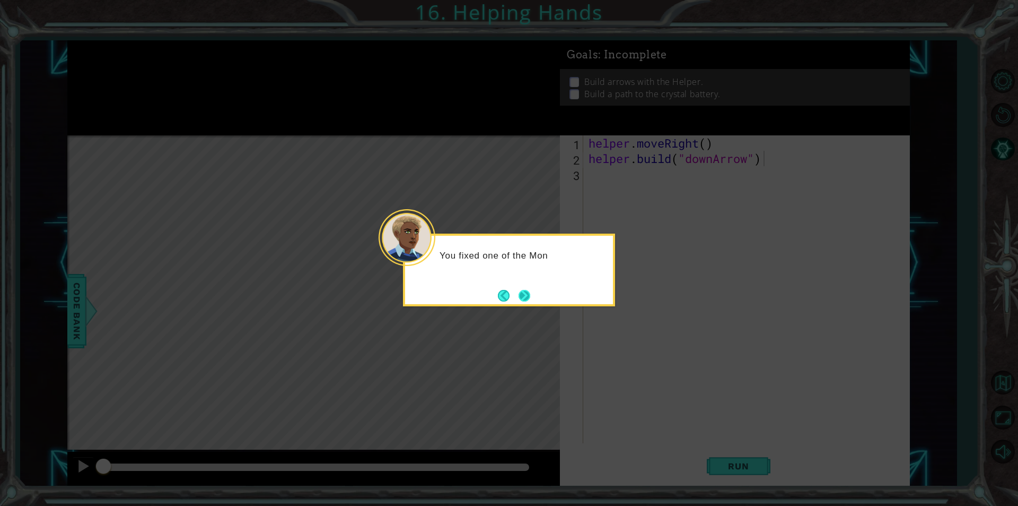
click at [525, 293] on button "Next" at bounding box center [525, 296] width 12 height 12
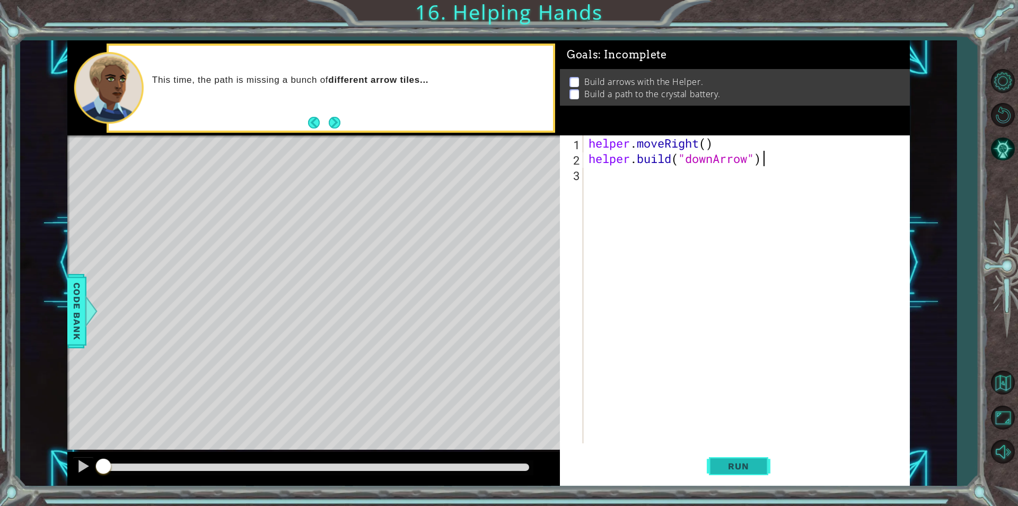
click at [751, 467] on span "Run" at bounding box center [739, 465] width 42 height 11
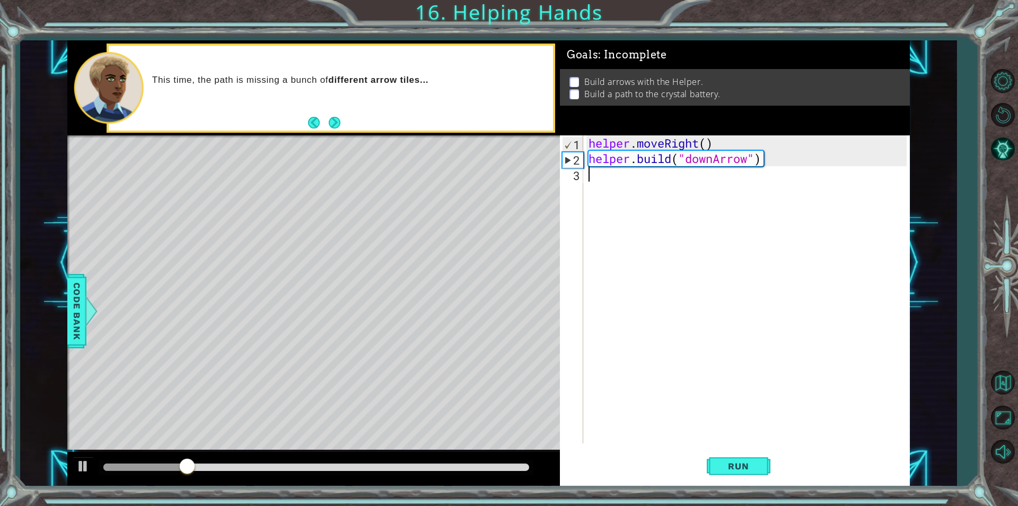
click at [630, 176] on div "helper . moveRight ( ) helper . build ( "downArrow" )" at bounding box center [750, 304] width 326 height 338
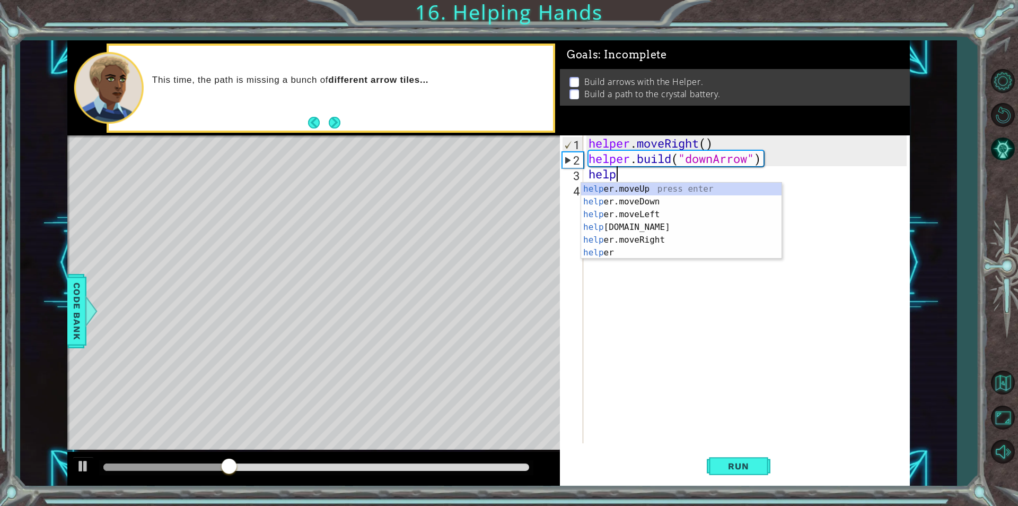
scroll to position [0, 1]
click at [614, 187] on div "help er.moveUp press enter help er.moveDown press enter help er.moveLeft press …" at bounding box center [681, 233] width 201 height 102
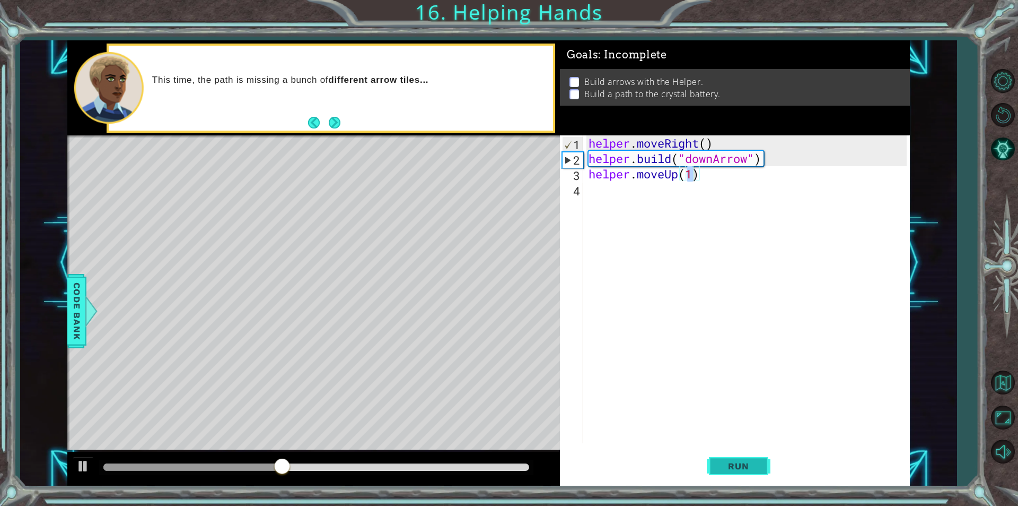
click at [719, 460] on span "Run" at bounding box center [739, 465] width 42 height 11
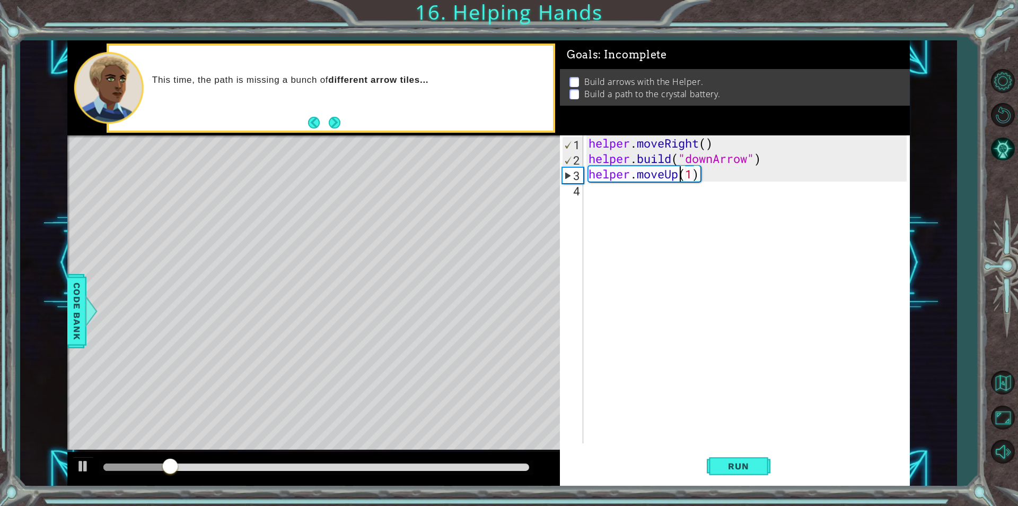
click at [678, 176] on div "helper . moveRight ( ) helper . build ( "downArrow" ) helper . moveUp ( 1 )" at bounding box center [750, 304] width 326 height 338
click at [712, 188] on div "helper.moveDown press enter" at bounding box center [681, 201] width 201 height 38
drag, startPoint x: 734, startPoint y: 175, endPoint x: 740, endPoint y: 170, distance: 7.7
click at [736, 172] on div "helper . moveRight ( ) helper . build ( "downArrow" ) helper . moveDown ( 1 ) (…" at bounding box center [750, 304] width 326 height 338
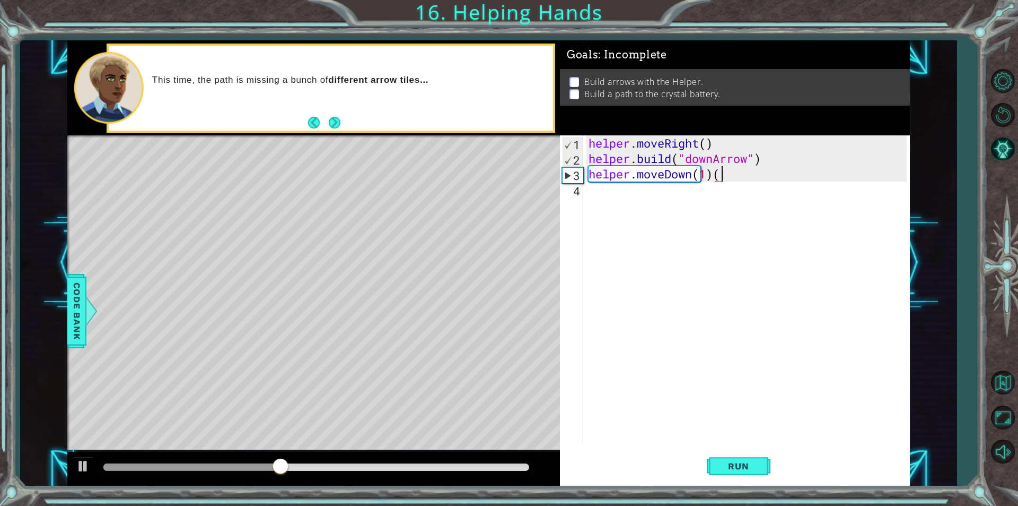
type textarea "helper.moveDown(1)"
click at [756, 465] on span "Run" at bounding box center [739, 465] width 42 height 11
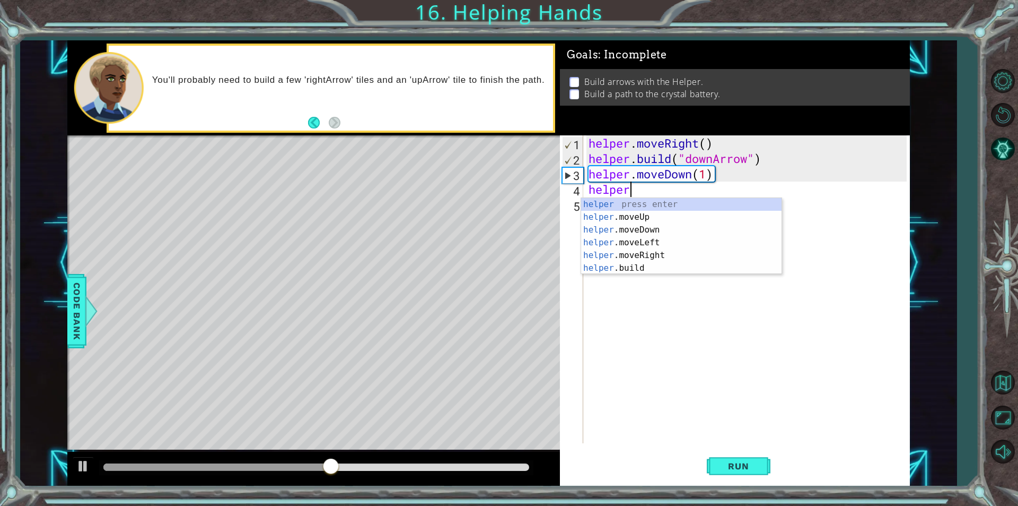
scroll to position [0, 2]
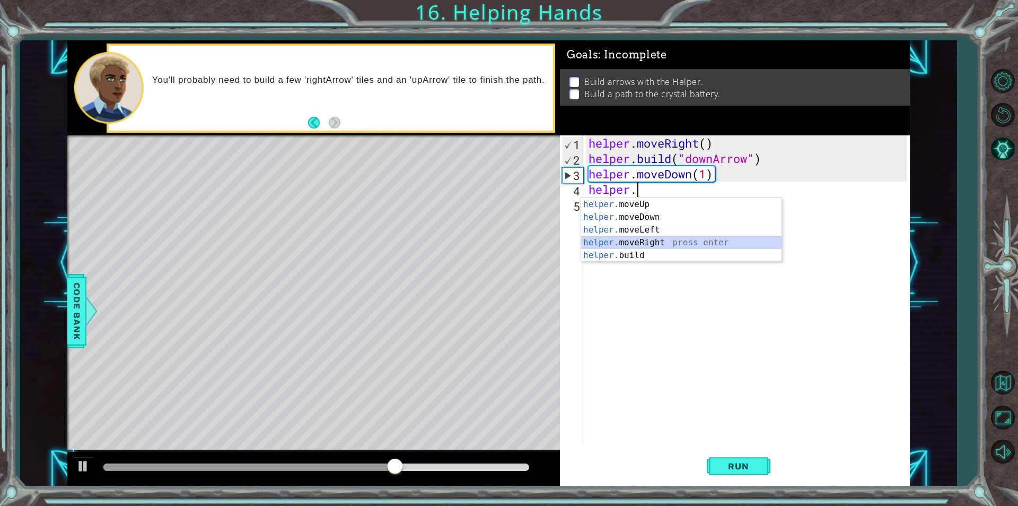
click at [655, 242] on div "helper. moveUp press enter helper. moveDown press enter helper. moveLeft press …" at bounding box center [681, 242] width 201 height 89
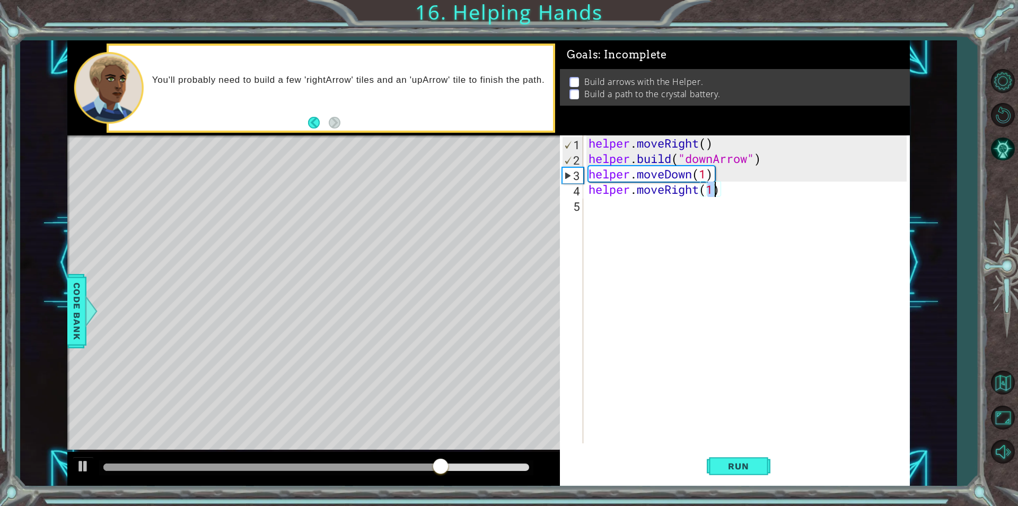
scroll to position [0, 5]
click at [766, 465] on button "Run" at bounding box center [739, 465] width 64 height 35
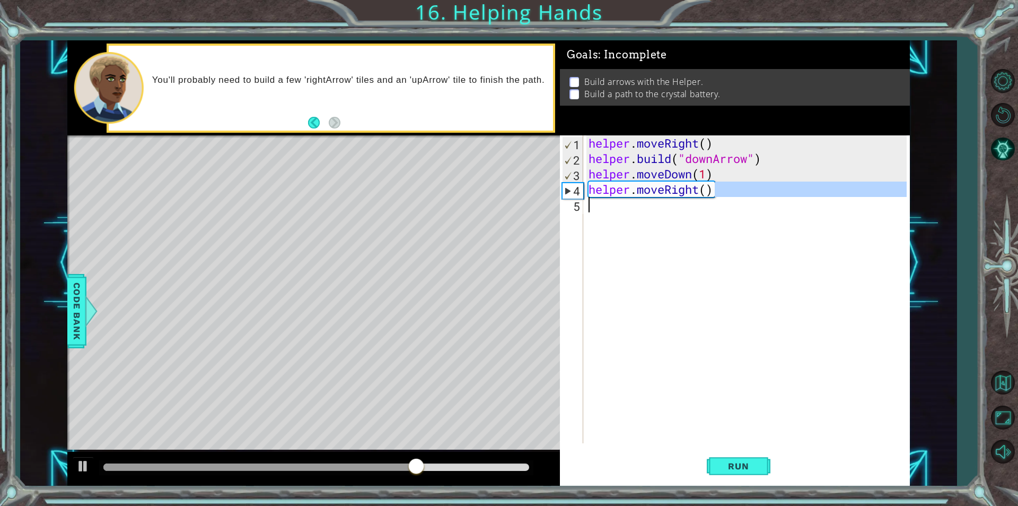
drag, startPoint x: 717, startPoint y: 188, endPoint x: 717, endPoint y: 199, distance: 11.7
click at [717, 199] on div "helper . moveRight ( ) helper . build ( "downArrow" ) helper . moveDown ( 1 ) h…" at bounding box center [750, 304] width 326 height 338
type textarea "helper.moveRight()"
click at [742, 459] on button "Run" at bounding box center [739, 465] width 64 height 35
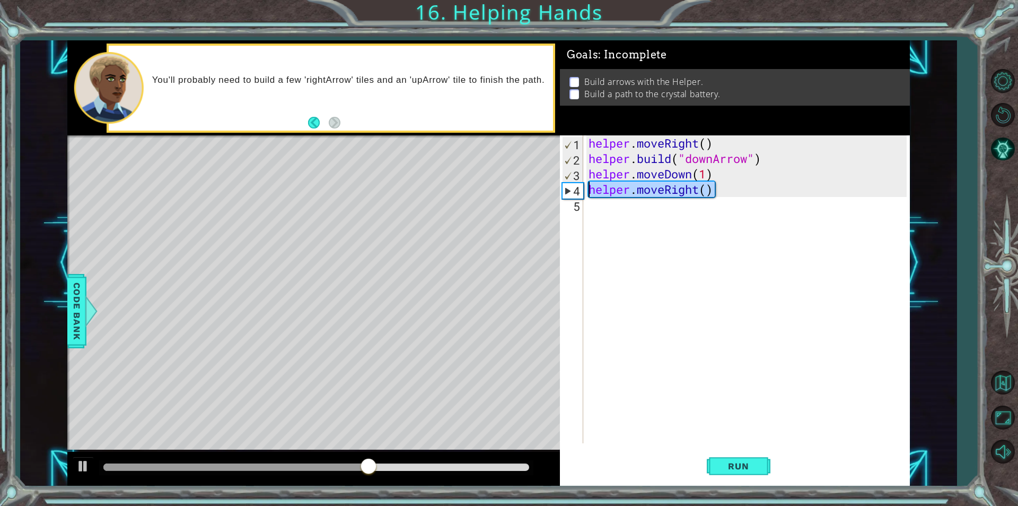
drag, startPoint x: 717, startPoint y: 189, endPoint x: 590, endPoint y: 189, distance: 126.2
click at [590, 189] on div "helper . moveRight ( ) helper . build ( "downArrow" ) helper . moveDown ( 1 ) h…" at bounding box center [750, 304] width 326 height 338
type textarea "helper.moveRight()"
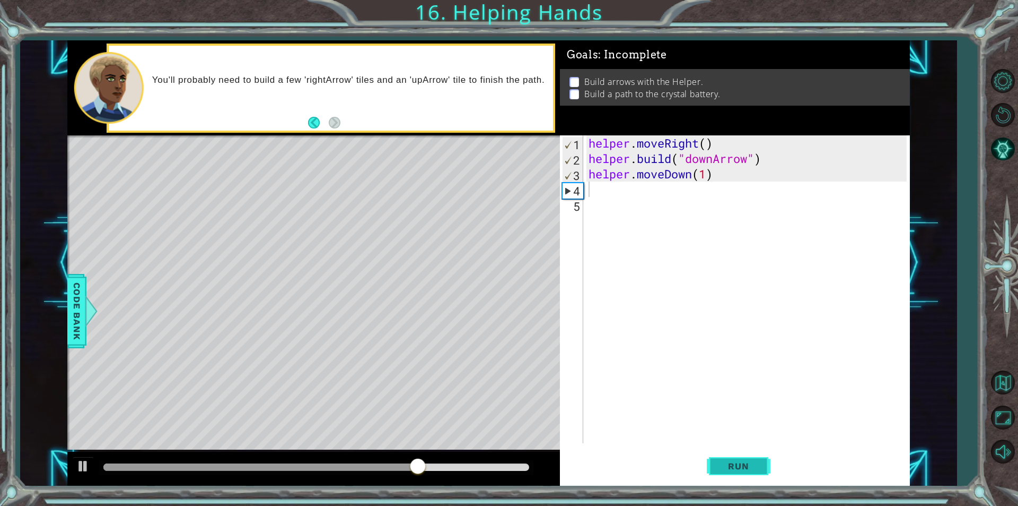
click at [748, 471] on button "Run" at bounding box center [739, 465] width 64 height 35
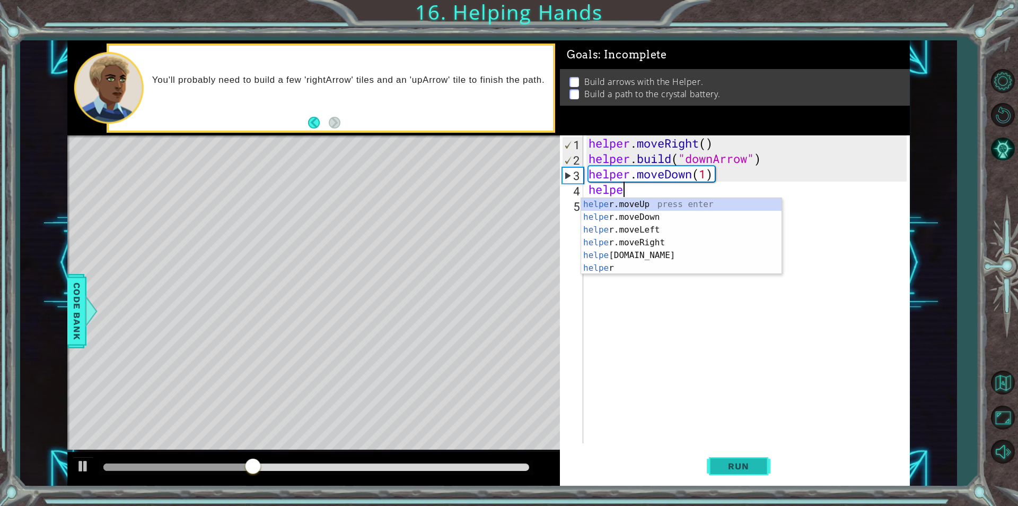
scroll to position [0, 1]
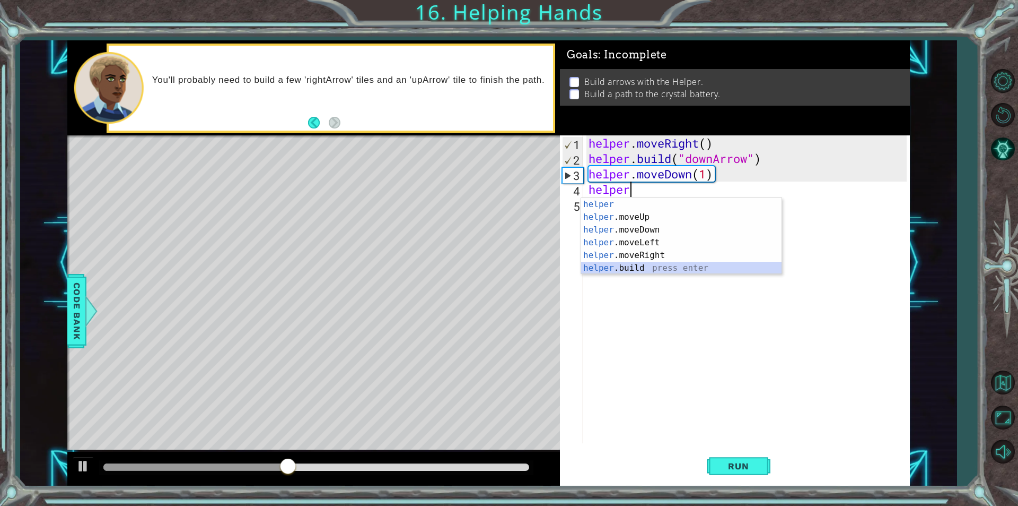
click at [671, 269] on div "helper press enter helper .moveUp press enter helper .moveDown press enter help…" at bounding box center [681, 249] width 201 height 102
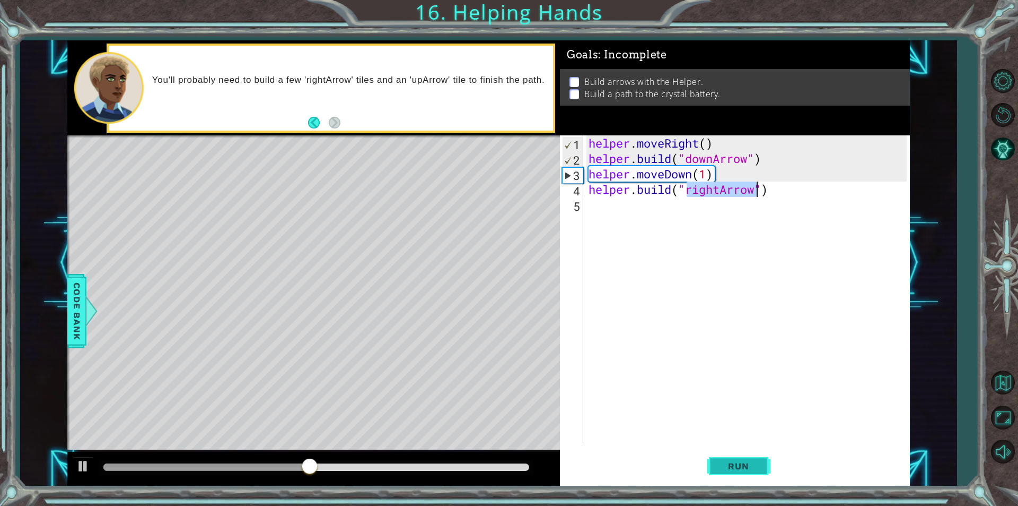
type textarea "[DOMAIN_NAME]("rightArrow")"
click at [730, 471] on span "Run" at bounding box center [739, 465] width 42 height 11
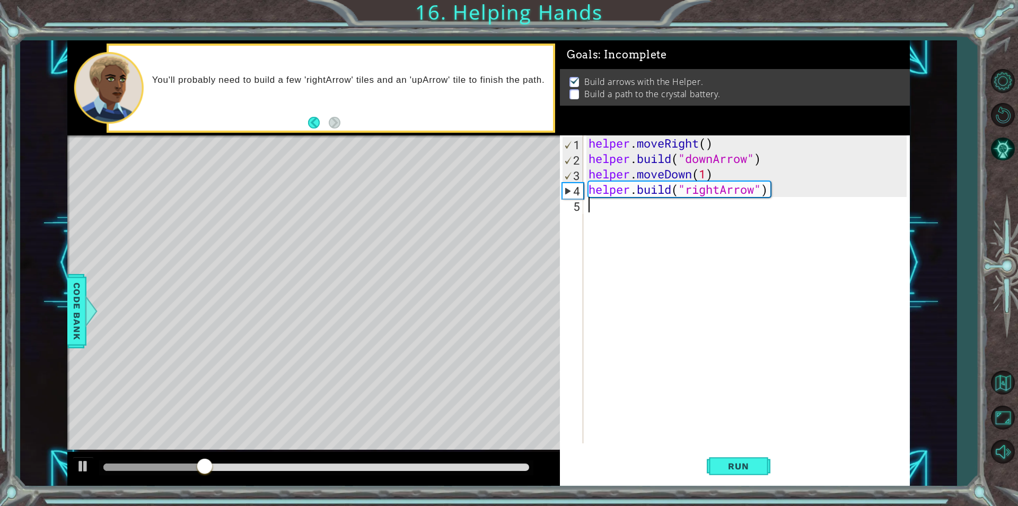
click at [591, 211] on div "helper . moveRight ( ) helper . build ( "downArrow" ) helper . moveDown ( 1 ) h…" at bounding box center [750, 304] width 326 height 338
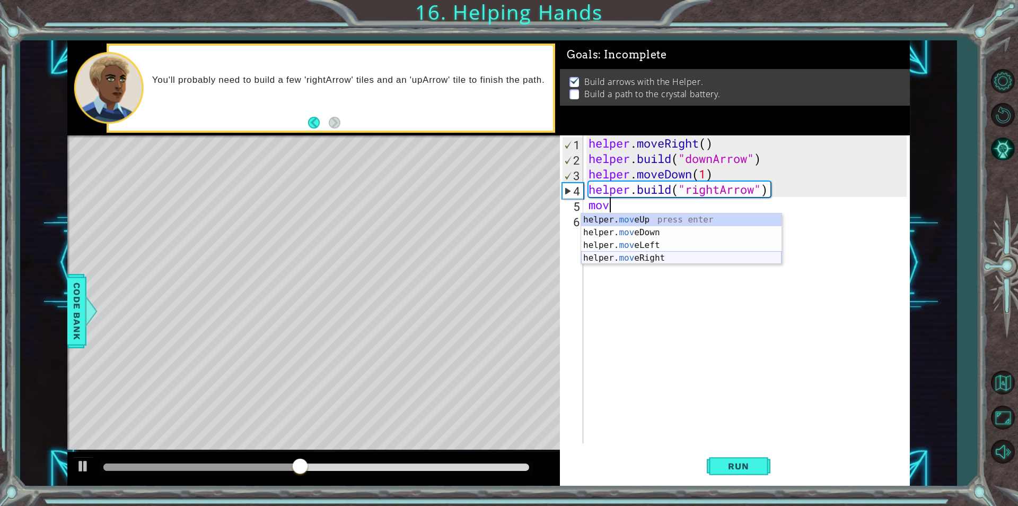
click at [638, 253] on div "helper. mov eUp press enter helper. mov eDown press enter helper. mov eLeft pre…" at bounding box center [681, 251] width 201 height 76
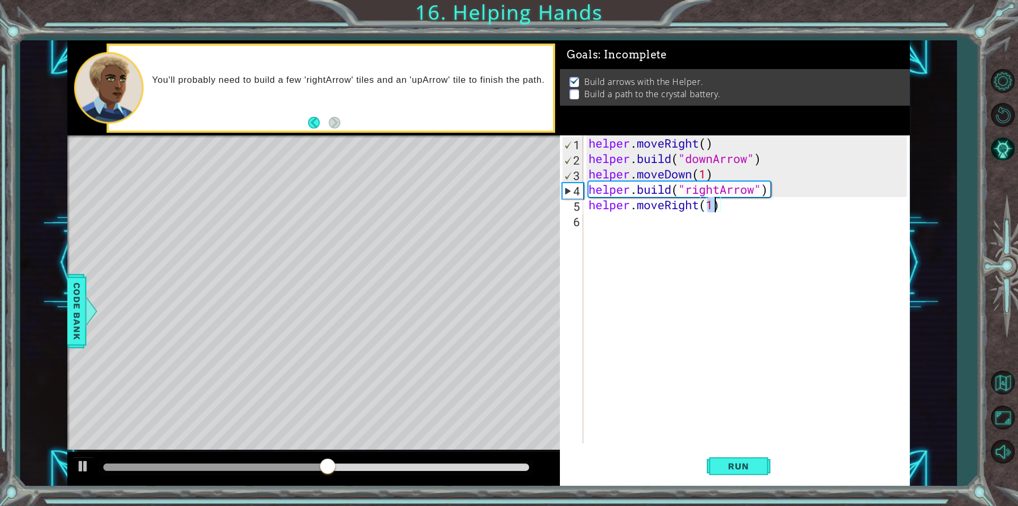
scroll to position [0, 5]
click at [727, 471] on button "Run" at bounding box center [739, 465] width 64 height 35
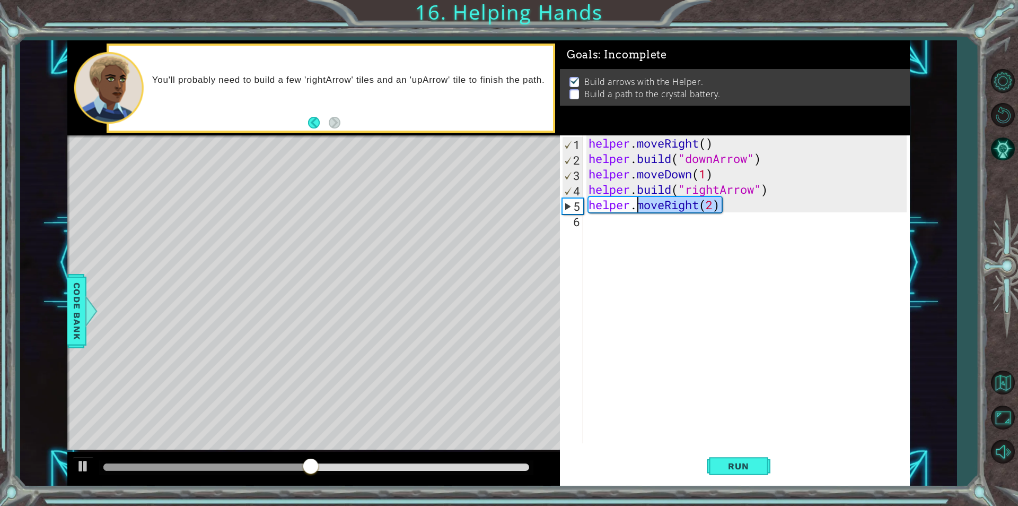
drag, startPoint x: 725, startPoint y: 206, endPoint x: 637, endPoint y: 209, distance: 87.6
click at [637, 209] on div "helper . moveRight ( ) helper . build ( "downArrow" ) helper . moveDown ( 1 ) h…" at bounding box center [750, 304] width 326 height 338
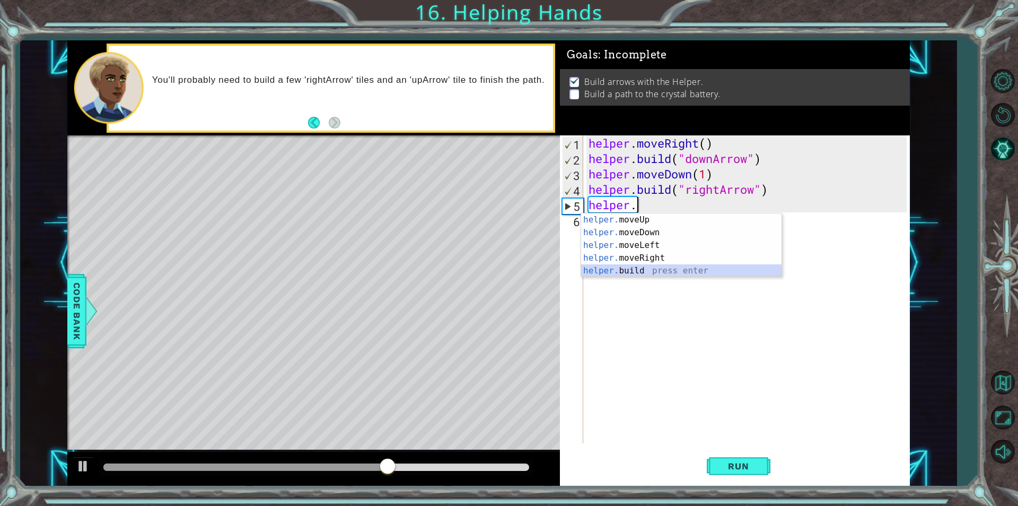
click at [633, 270] on div "helper. moveUp press enter helper. moveDown press enter helper. moveLeft press …" at bounding box center [681, 257] width 201 height 89
type textarea "[DOMAIN_NAME]("rightArrow")"
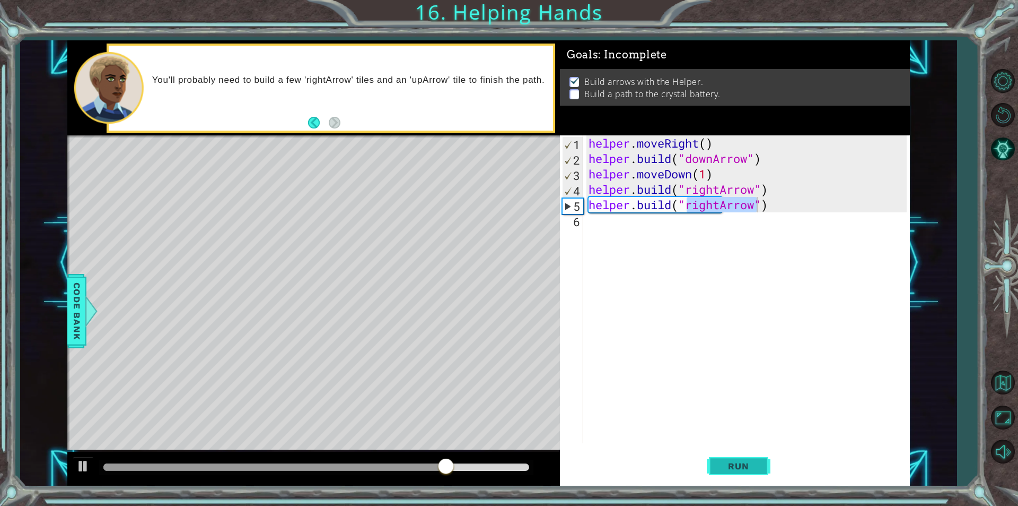
click at [721, 465] on span "Run" at bounding box center [739, 465] width 42 height 11
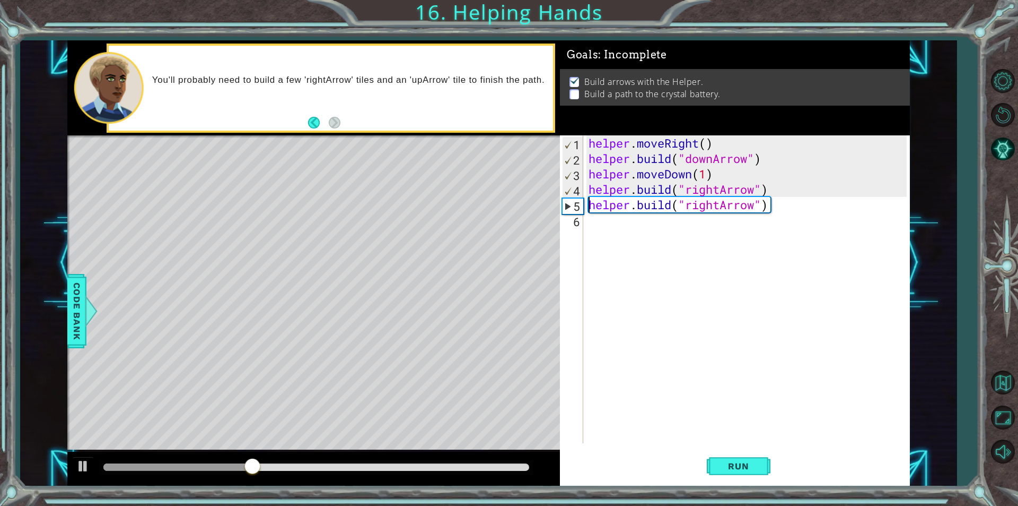
click at [588, 204] on div "helper . moveRight ( ) helper . build ( "downArrow" ) helper . moveDown ( 1 ) h…" at bounding box center [750, 304] width 326 height 338
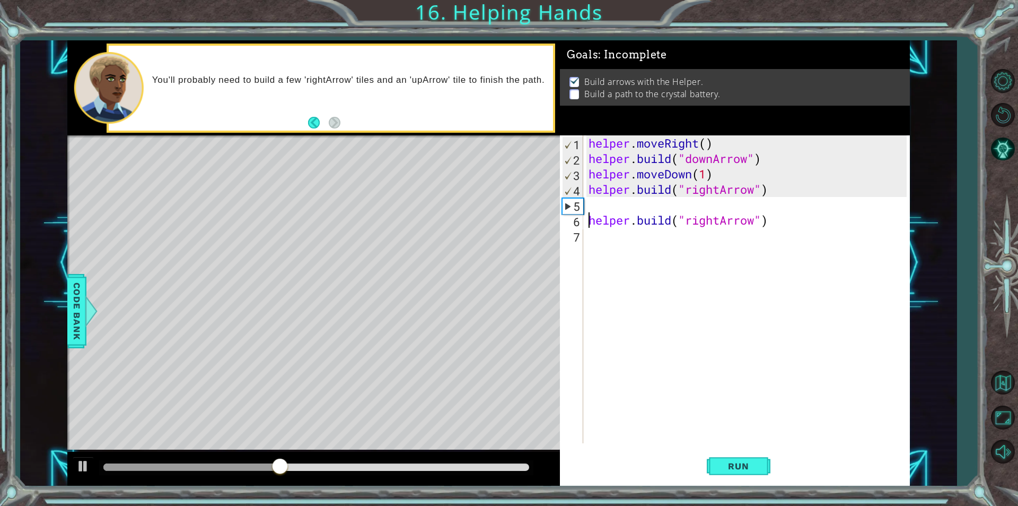
click at [591, 201] on div "helper . moveRight ( ) helper . build ( "downArrow" ) helper . moveDown ( 1 ) h…" at bounding box center [750, 304] width 326 height 338
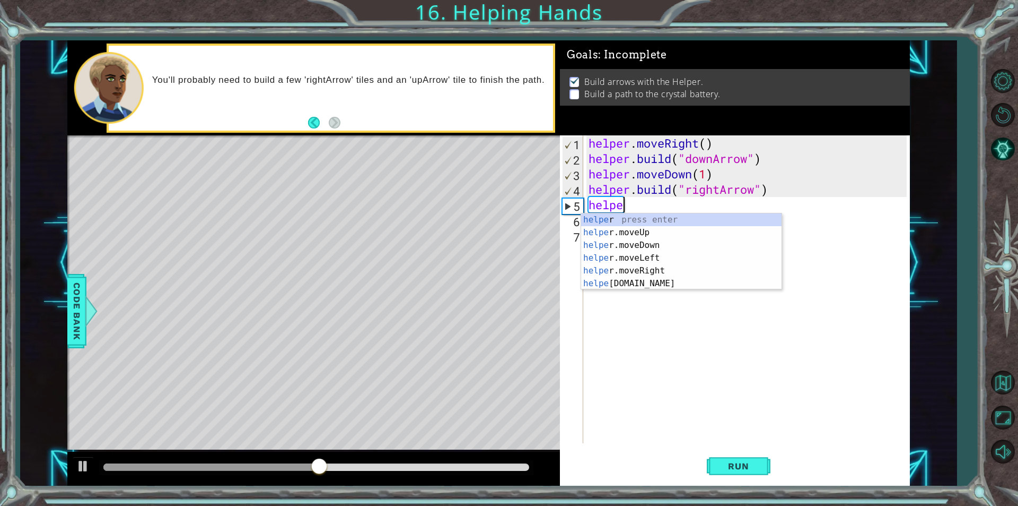
scroll to position [0, 1]
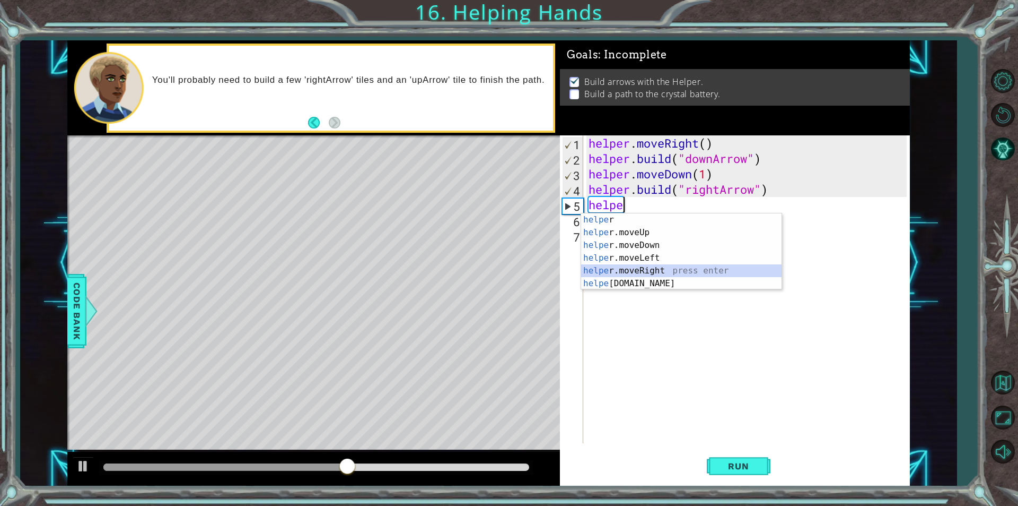
click at [624, 271] on div "helpe r press enter helpe [PERSON_NAME]moveUp press enter helpe [PERSON_NAME]mo…" at bounding box center [681, 264] width 201 height 102
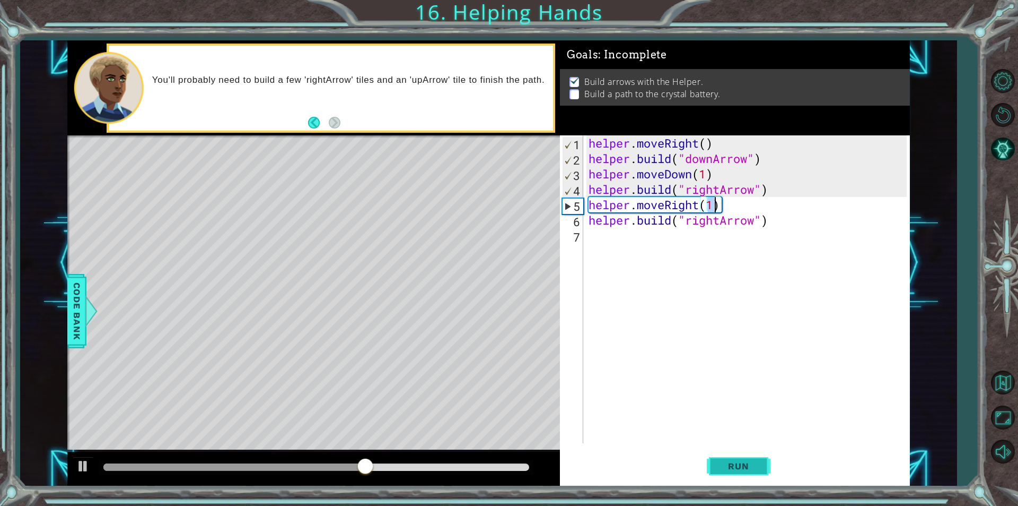
type textarea "helper.moveRight(1)"
click at [735, 463] on span "Run" at bounding box center [739, 465] width 42 height 11
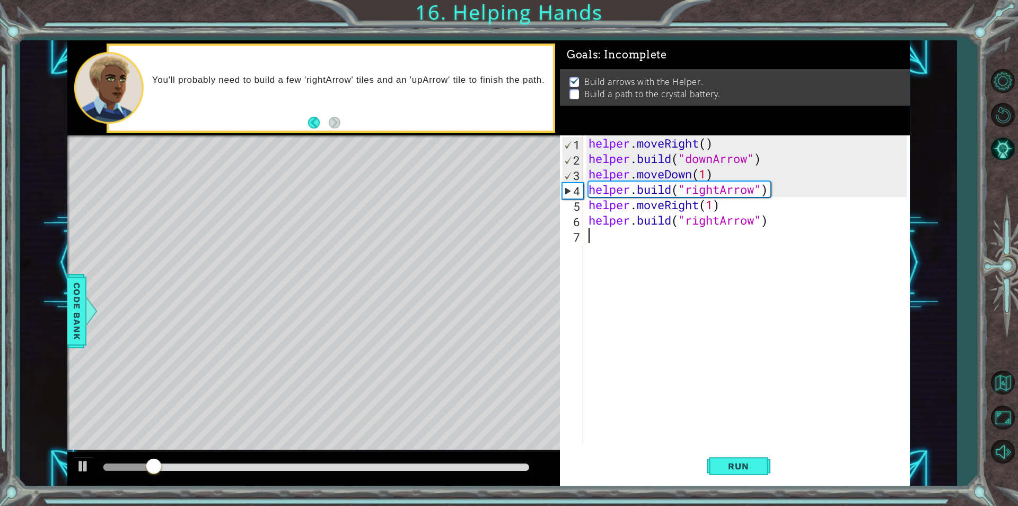
click at [595, 239] on div "helper . moveRight ( ) helper . build ( "downArrow" ) helper . moveDown ( 1 ) h…" at bounding box center [750, 304] width 326 height 338
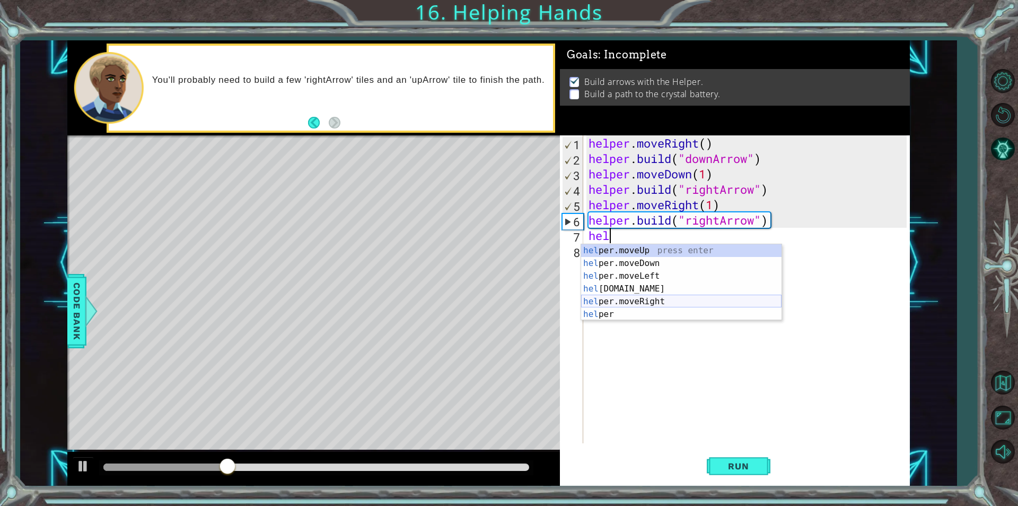
click at [632, 301] on div "hel per.moveUp press enter hel per.moveDown press enter hel per.moveLeft press …" at bounding box center [681, 295] width 201 height 102
type textarea "helper.moveRight(1)"
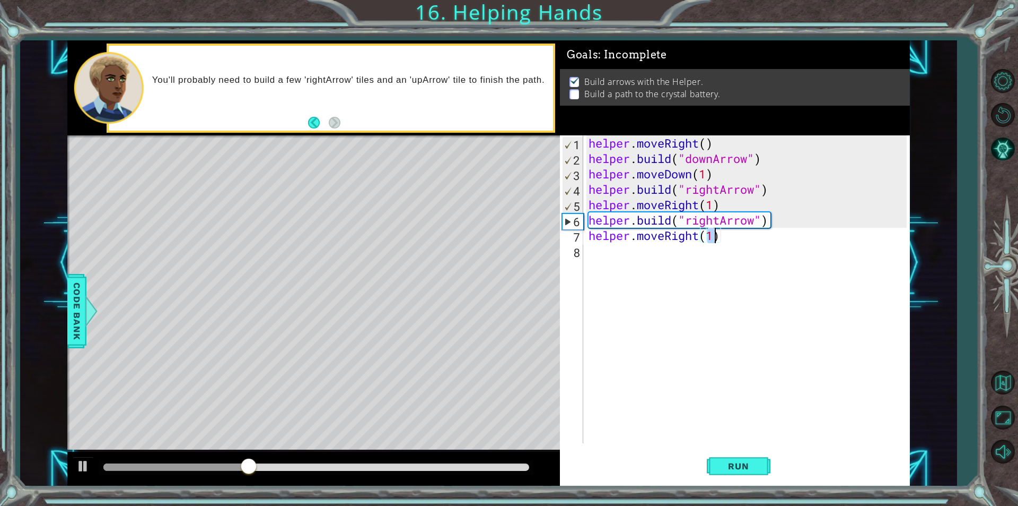
click at [635, 251] on div "helper . moveRight ( ) helper . build ( "downArrow" ) helper . moveDown ( 1 ) h…" at bounding box center [750, 304] width 326 height 338
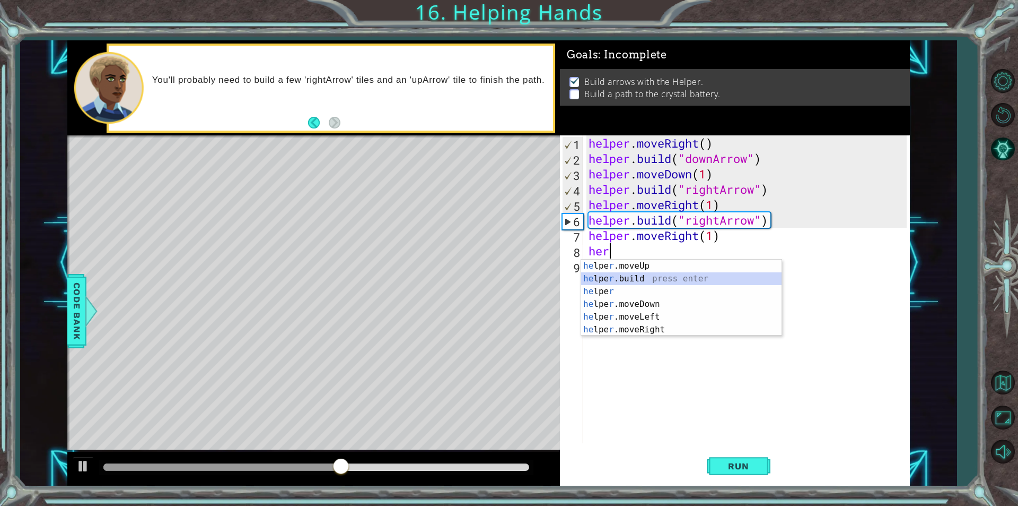
click at [634, 282] on div "he lpe r .moveUp press enter he lpe r .build press enter he lpe r press enter h…" at bounding box center [681, 310] width 201 height 102
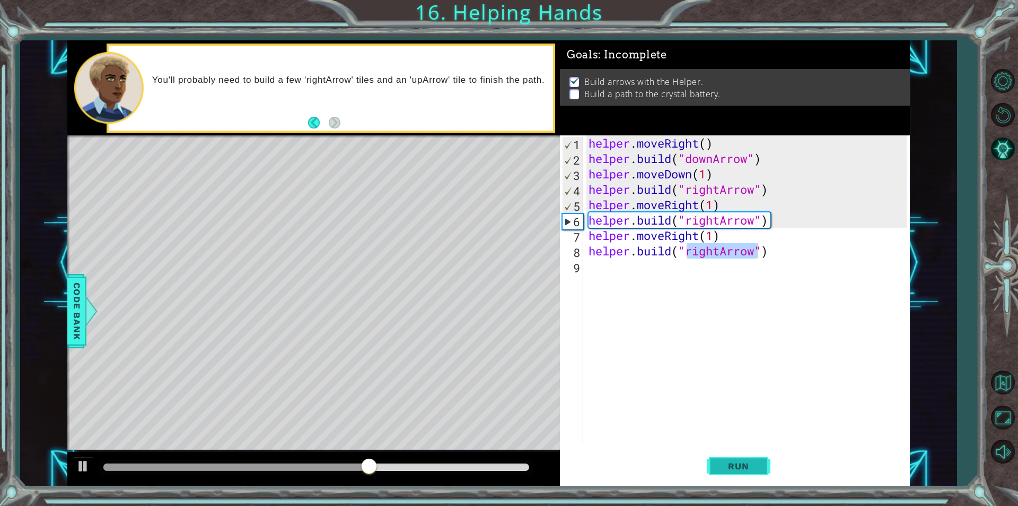
click at [713, 460] on button "Run" at bounding box center [739, 465] width 64 height 35
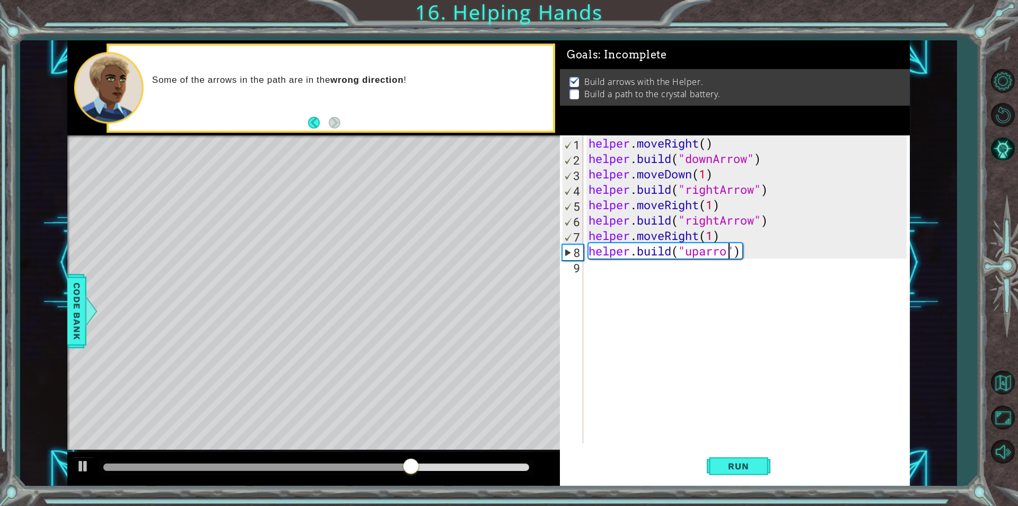
scroll to position [0, 6]
click at [737, 469] on span "Run" at bounding box center [739, 465] width 42 height 11
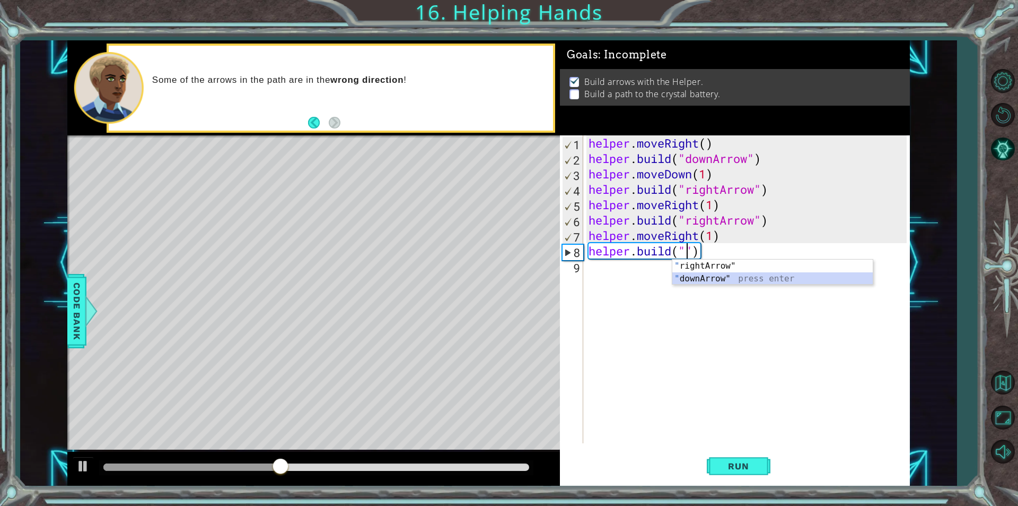
click at [716, 277] on div "" rightArrow" press enter " downArrow" press enter" at bounding box center [773, 284] width 201 height 51
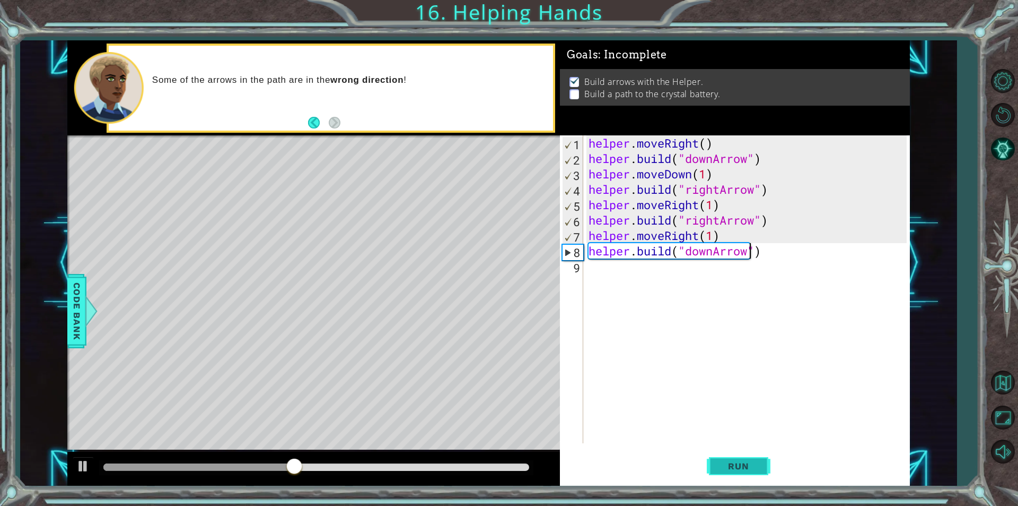
click at [716, 461] on button "Run" at bounding box center [739, 465] width 64 height 35
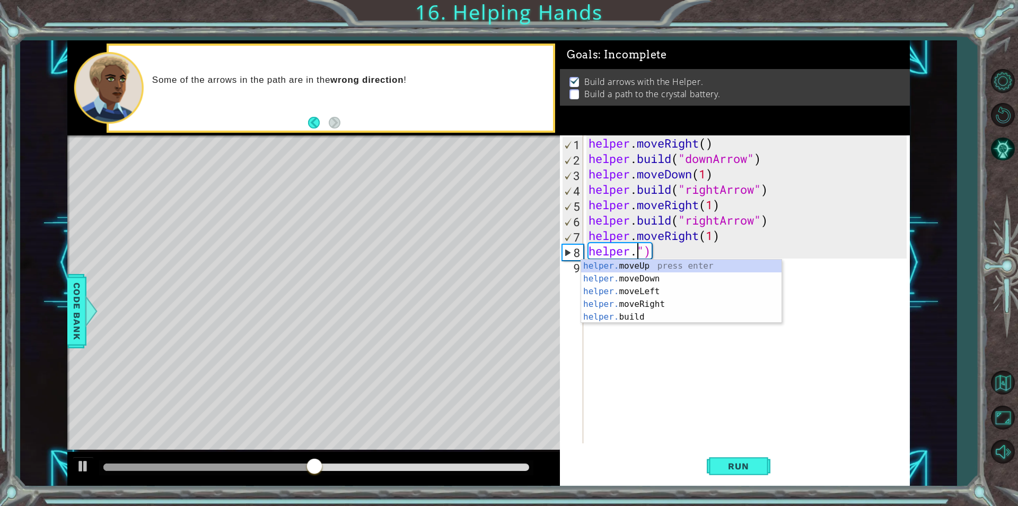
scroll to position [0, 2]
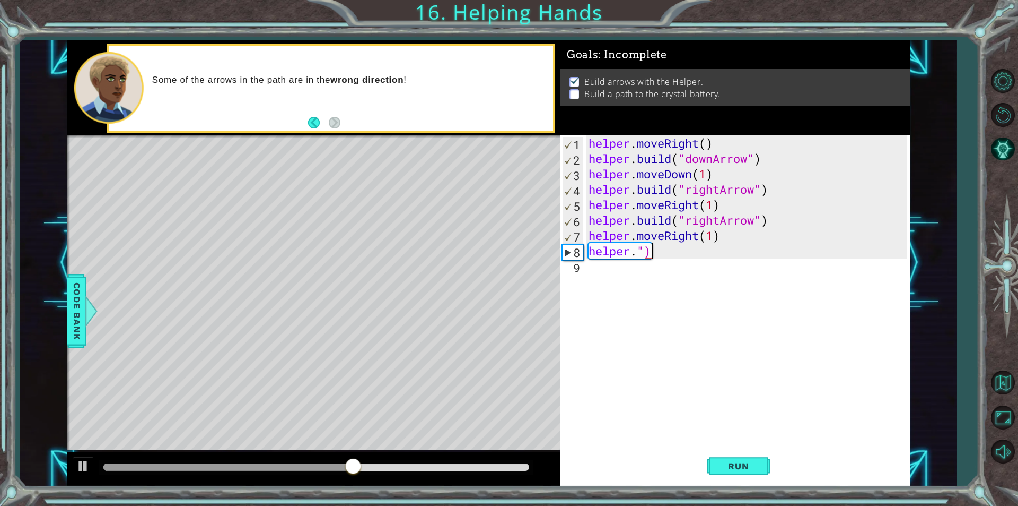
click at [669, 250] on div "helper . moveRight ( ) helper . build ( "downArrow" ) helper . moveDown ( 1 ) h…" at bounding box center [750, 304] width 326 height 338
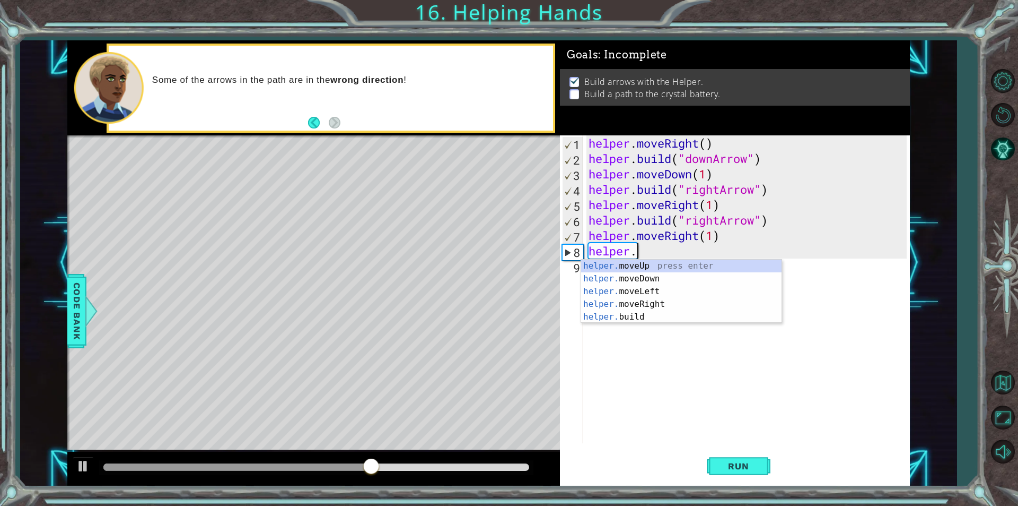
scroll to position [0, 2]
click at [669, 264] on div "helper. moveUp press enter helper. moveDown press enter helper. moveLeft press …" at bounding box center [681, 303] width 201 height 89
type textarea "helper.moveUp(1)"
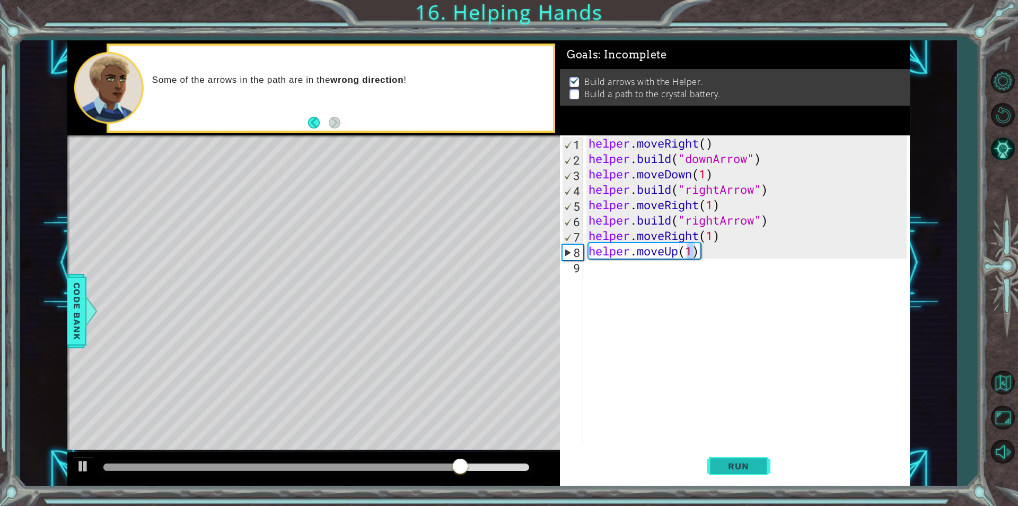
click at [726, 462] on span "Run" at bounding box center [739, 465] width 42 height 11
click at [610, 268] on div "helper . moveRight ( ) helper . build ( "downArrow" ) helper . moveDown ( 1 ) h…" at bounding box center [750, 304] width 326 height 338
click at [587, 254] on div "helper . moveRight ( ) helper . build ( "downArrow" ) helper . moveDown ( 1 ) h…" at bounding box center [750, 304] width 326 height 338
type textarea "helper.moveUp(1)"
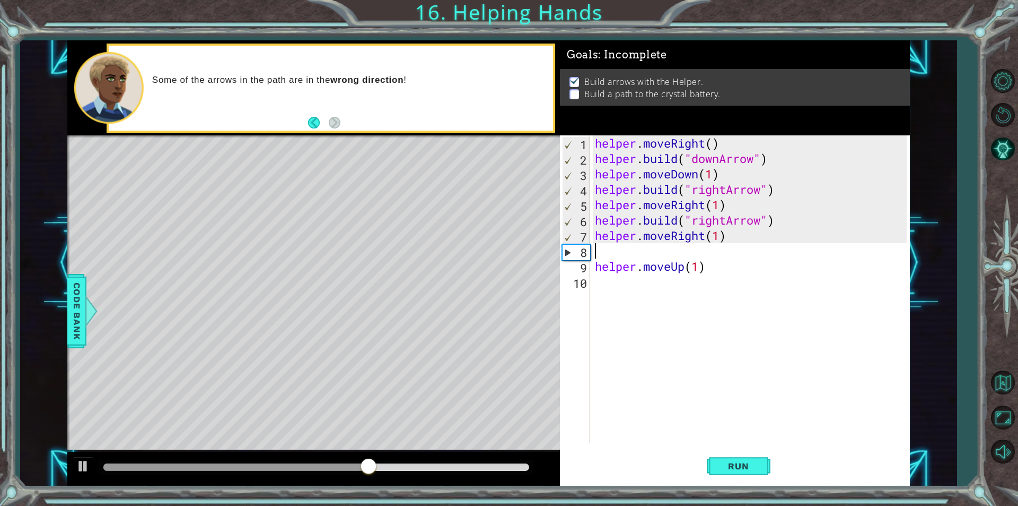
click at [611, 243] on div "helper . moveRight ( ) helper . build ( "downArrow" ) helper . moveDown ( 1 ) h…" at bounding box center [752, 304] width 319 height 338
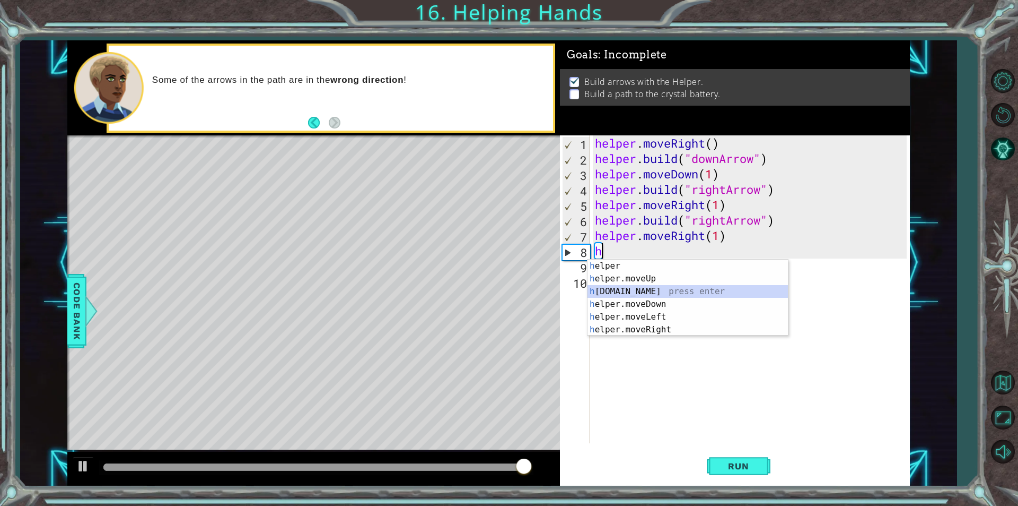
click at [594, 285] on div "h elper press enter h elper.moveUp press enter h [DOMAIN_NAME] press enter h el…" at bounding box center [688, 310] width 201 height 102
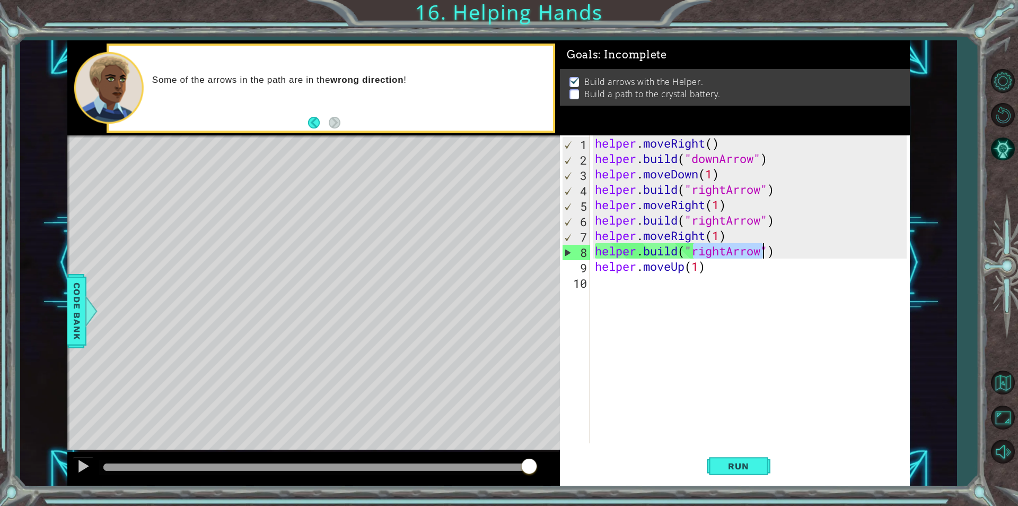
click at [752, 252] on div "helper . moveRight ( ) helper . build ( "downArrow" ) helper . moveDown ( 1 ) h…" at bounding box center [749, 289] width 313 height 308
click at [726, 254] on div "helper . moveRight ( ) helper . build ( "downArrow" ) helper . moveDown ( 1 ) h…" at bounding box center [752, 304] width 319 height 338
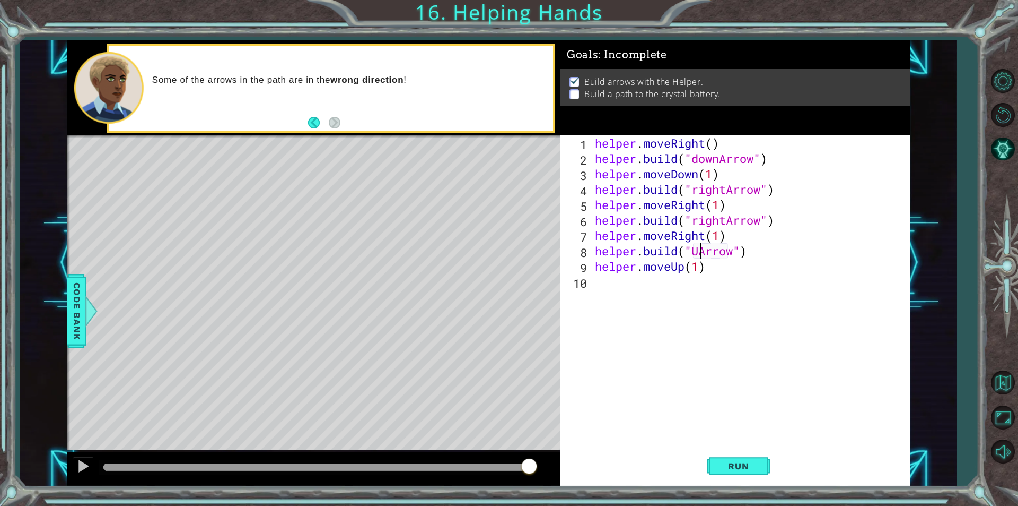
scroll to position [0, 5]
type textarea "[DOMAIN_NAME]("UpArrow")"
click at [768, 469] on button "Run" at bounding box center [739, 465] width 64 height 35
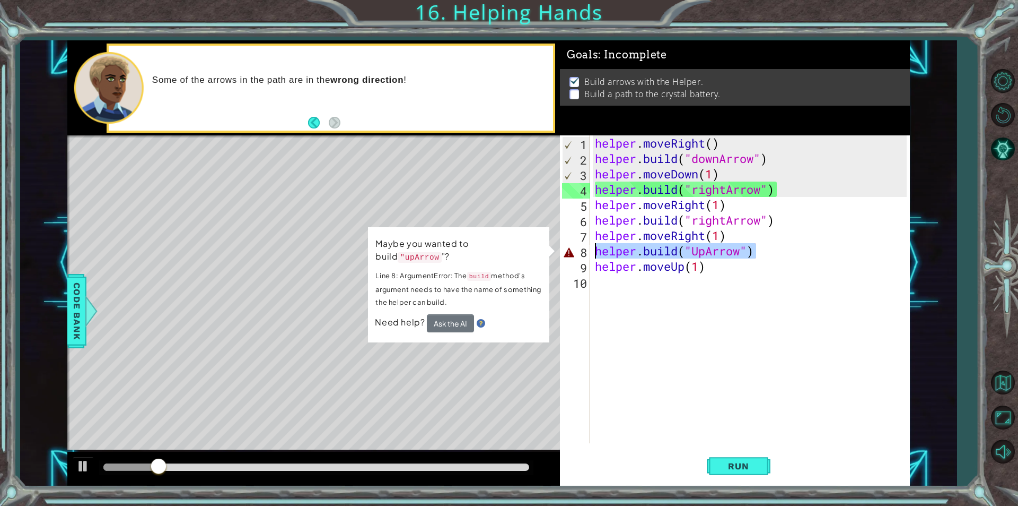
drag, startPoint x: 761, startPoint y: 255, endPoint x: 593, endPoint y: 250, distance: 168.2
click at [591, 251] on div "[DOMAIN_NAME]("UpArrow") 1 2 3 4 5 6 7 8 9 10 helper . moveRight ( ) helper . b…" at bounding box center [733, 289] width 347 height 308
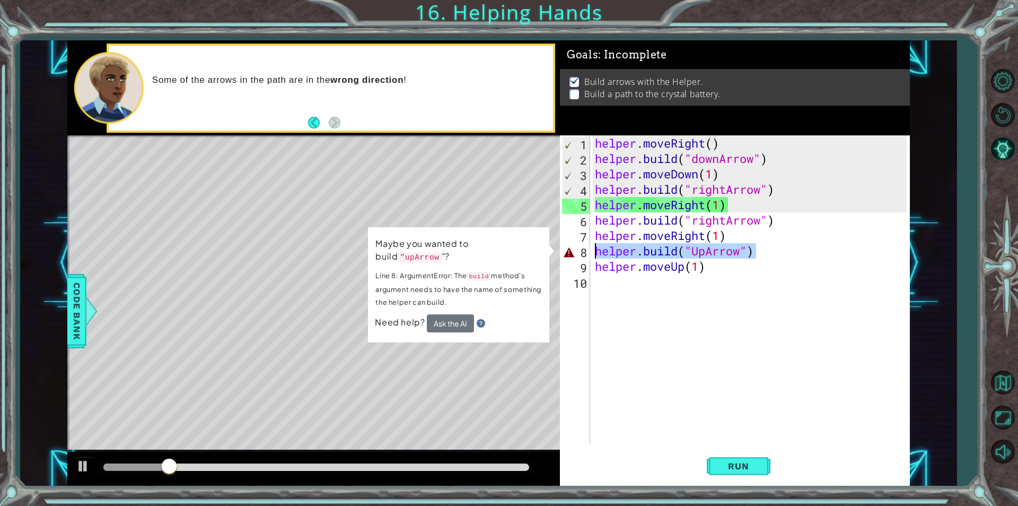
scroll to position [0, 0]
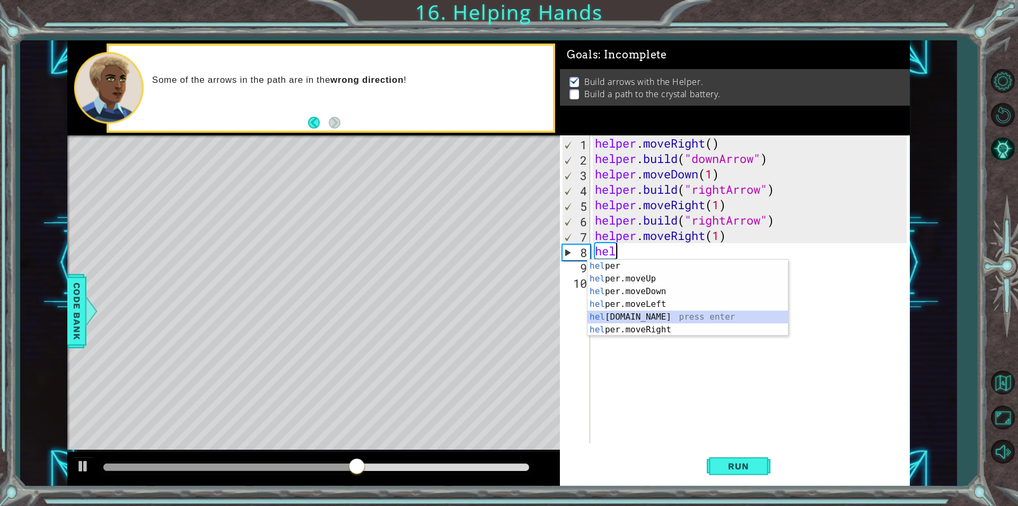
click at [648, 313] on div "hel per press enter hel per.moveUp press enter [GEOGRAPHIC_DATA] per.moveDown p…" at bounding box center [688, 310] width 201 height 102
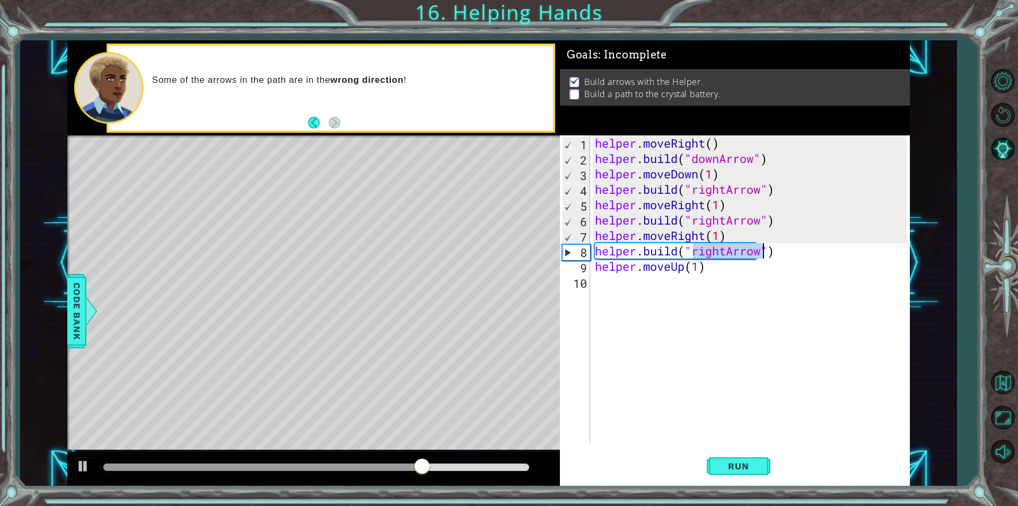
click at [728, 251] on div "helper . moveRight ( ) helper . build ( "downArrow" ) helper . moveDown ( 1 ) h…" at bounding box center [749, 289] width 313 height 308
type textarea "[DOMAIN_NAME]("leftArrow")"
click at [738, 469] on span "Run" at bounding box center [739, 465] width 42 height 11
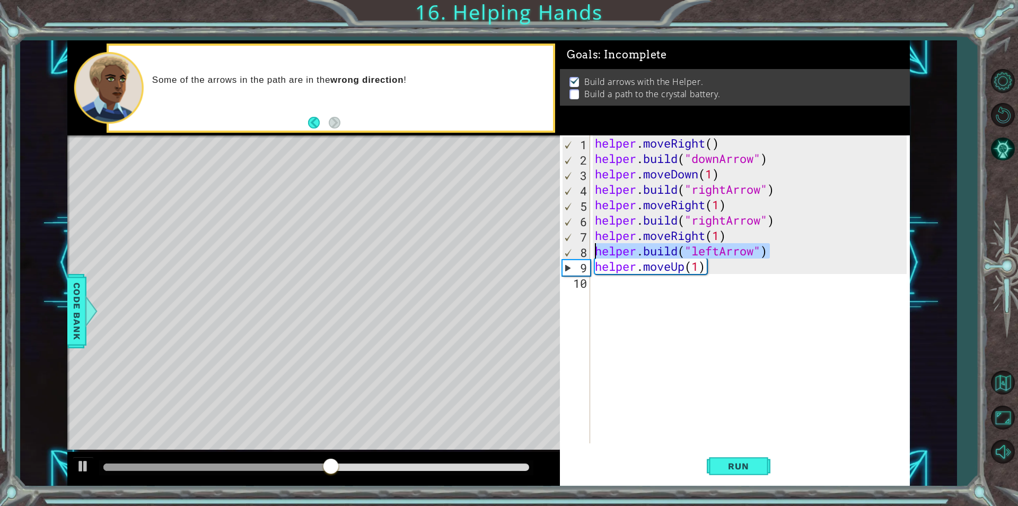
drag, startPoint x: 772, startPoint y: 254, endPoint x: 594, endPoint y: 253, distance: 178.2
click at [594, 253] on div "helper . moveRight ( ) helper . build ( "downArrow" ) helper . moveDown ( 1 ) h…" at bounding box center [752, 304] width 319 height 338
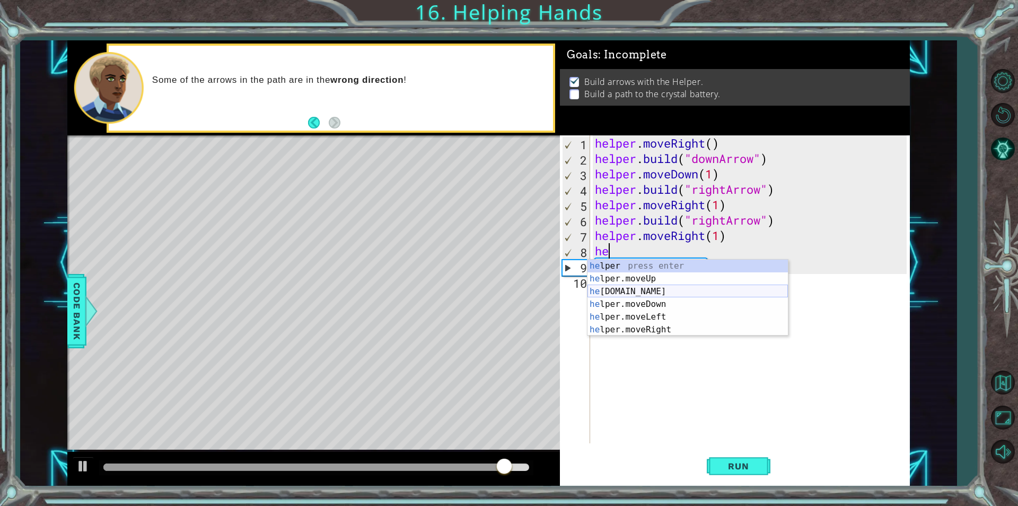
click at [631, 290] on div "he lper press enter he lper.moveUp press enter he [DOMAIN_NAME] press enter he …" at bounding box center [688, 310] width 201 height 102
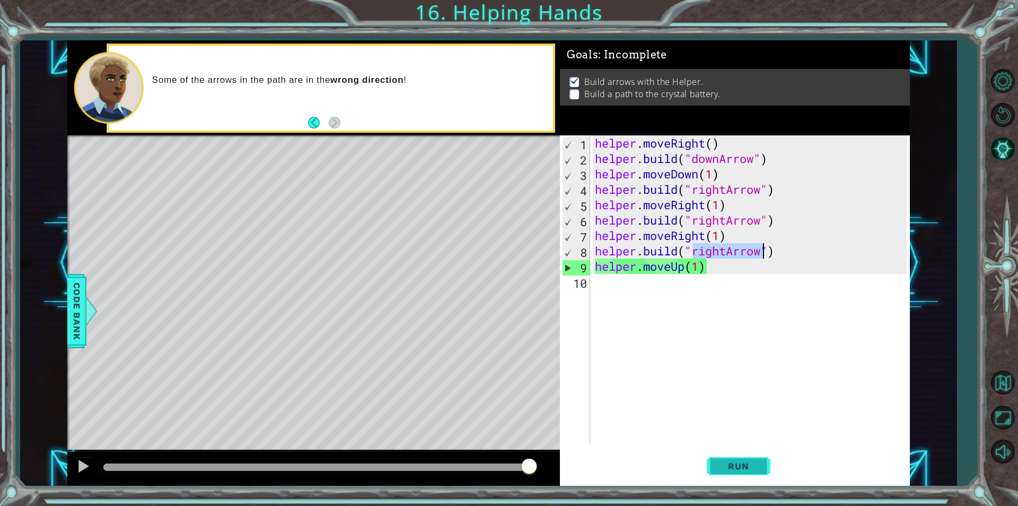
type textarea "[DOMAIN_NAME]("rightArrow")"
click at [734, 461] on span "Run" at bounding box center [739, 465] width 42 height 11
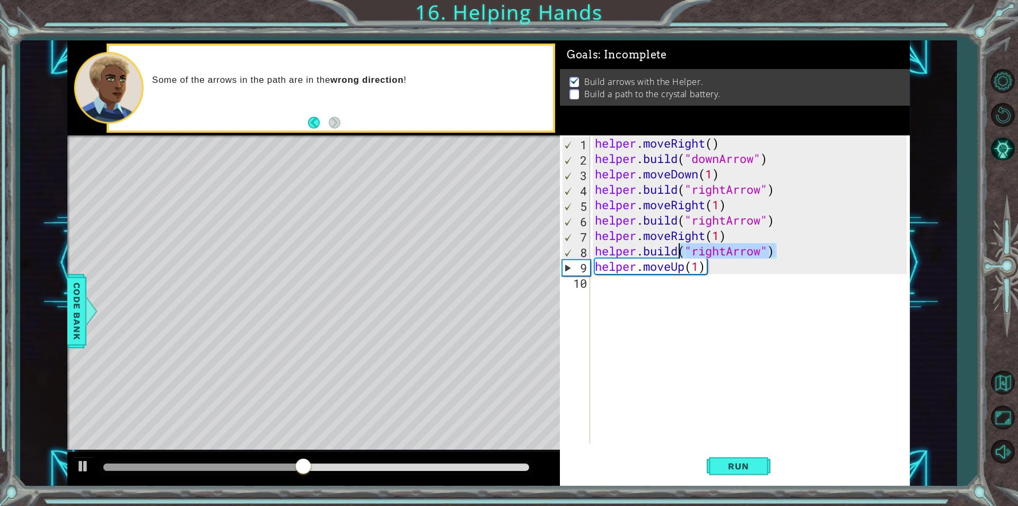
drag, startPoint x: 777, startPoint y: 256, endPoint x: 638, endPoint y: 254, distance: 139.0
click at [666, 254] on div "helper . moveRight ( ) helper . build ( "downArrow" ) helper . moveDown ( 1 ) h…" at bounding box center [752, 304] width 319 height 338
drag, startPoint x: 626, startPoint y: 253, endPoint x: 610, endPoint y: 256, distance: 16.1
click at [610, 256] on div "helper . moveRight ( ) helper . build ( "downArrow" ) helper . moveDown ( 1 ) h…" at bounding box center [752, 304] width 319 height 338
drag, startPoint x: 595, startPoint y: 252, endPoint x: 783, endPoint y: 255, distance: 187.8
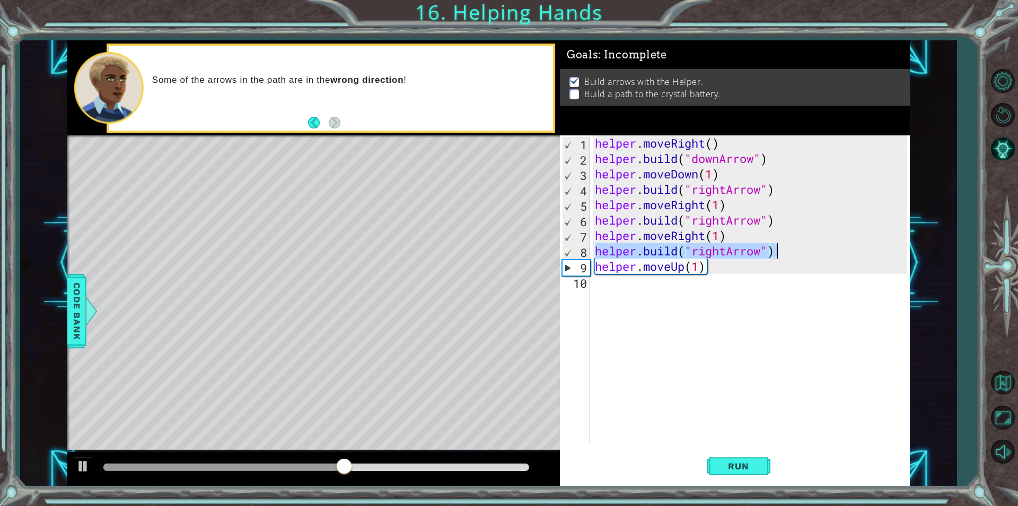
click at [783, 255] on div "helper . moveRight ( ) helper . build ( "downArrow" ) helper . moveDown ( 1 ) h…" at bounding box center [752, 304] width 319 height 338
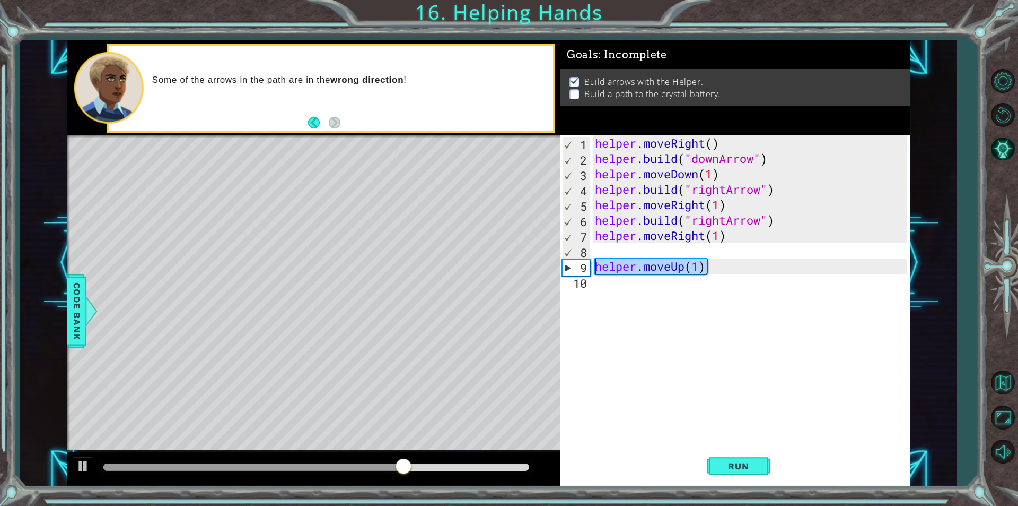
drag, startPoint x: 707, startPoint y: 260, endPoint x: 593, endPoint y: 268, distance: 114.3
click at [593, 268] on div "helper . moveRight ( ) helper . build ( "downArrow" ) helper . moveDown ( 1 ) h…" at bounding box center [752, 304] width 319 height 338
type textarea "helper.moveUp(1)"
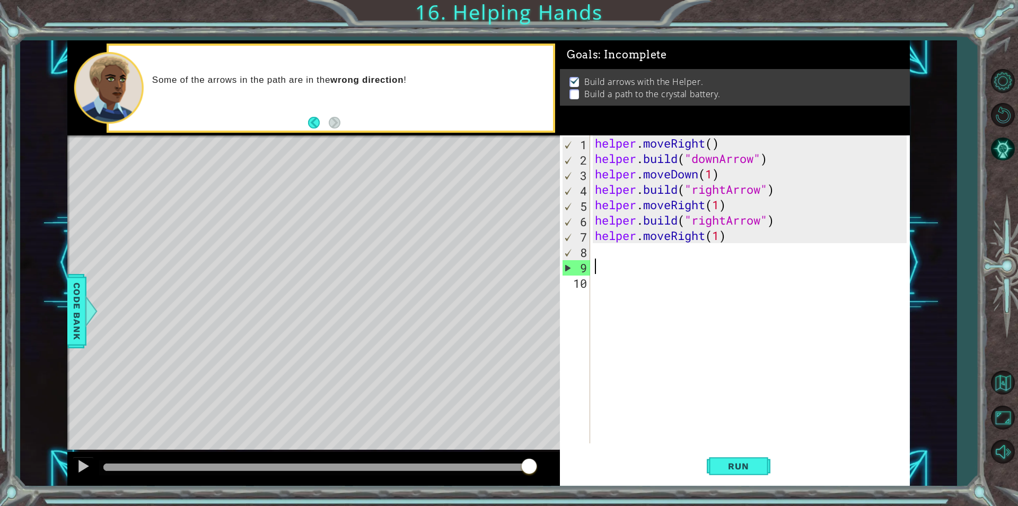
click at [595, 251] on div "helper . moveRight ( ) helper . build ( "downArrow" ) helper . moveDown ( 1 ) h…" at bounding box center [752, 304] width 319 height 338
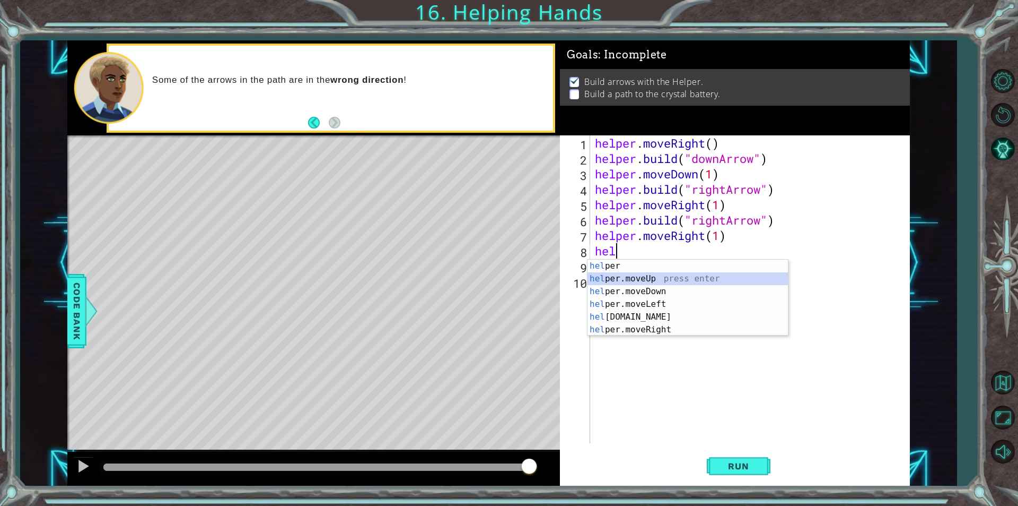
click at [618, 278] on div "hel per press enter hel per.moveUp press enter [GEOGRAPHIC_DATA] per.moveDown p…" at bounding box center [688, 310] width 201 height 102
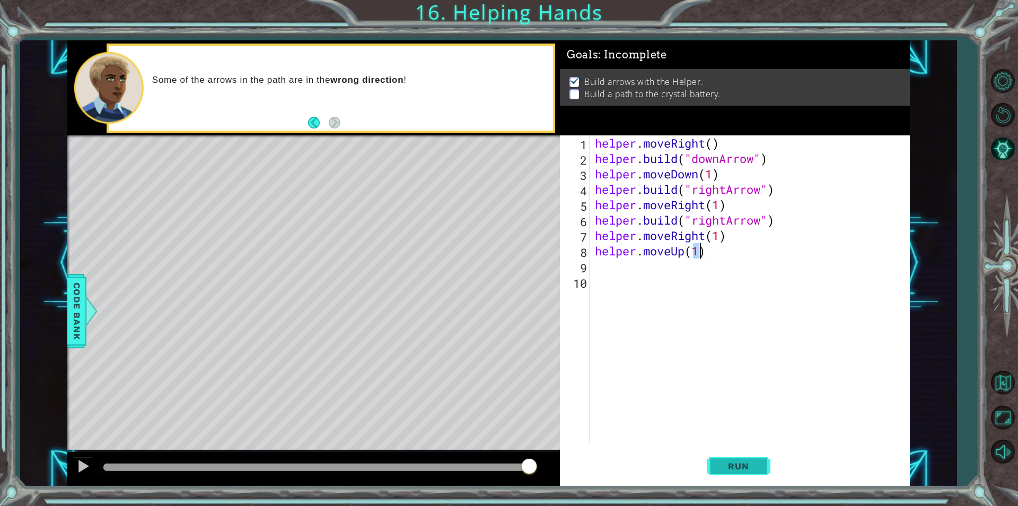
type textarea "helper.moveUp(1)"
click at [745, 471] on span "Run" at bounding box center [739, 465] width 42 height 11
